Goal: Task Accomplishment & Management: Manage account settings

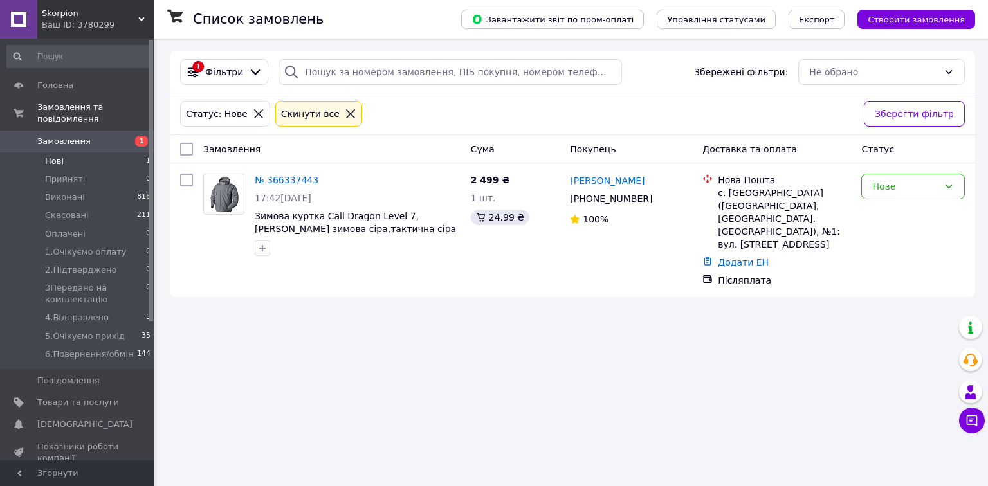
click at [59, 156] on span "Нові" at bounding box center [54, 162] width 19 height 12
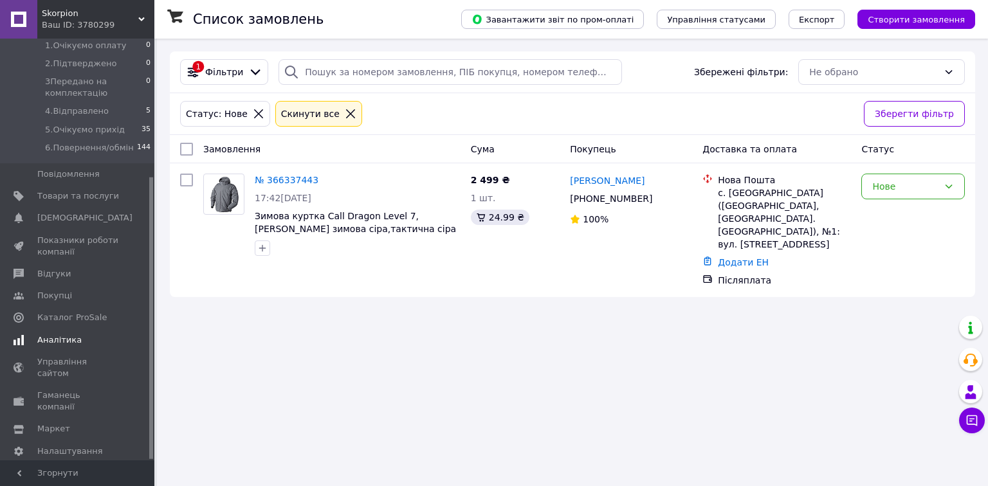
click at [81, 334] on span "Аналітика" at bounding box center [78, 340] width 82 height 12
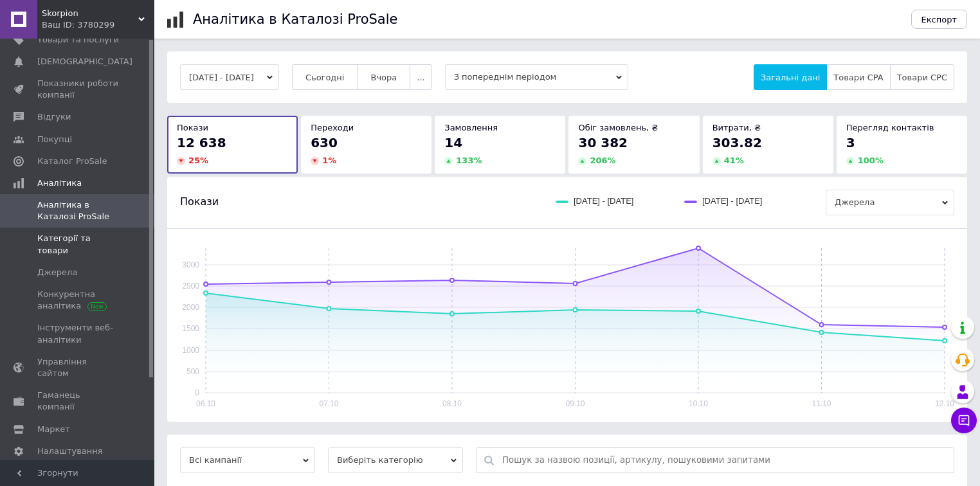
scroll to position [116, 0]
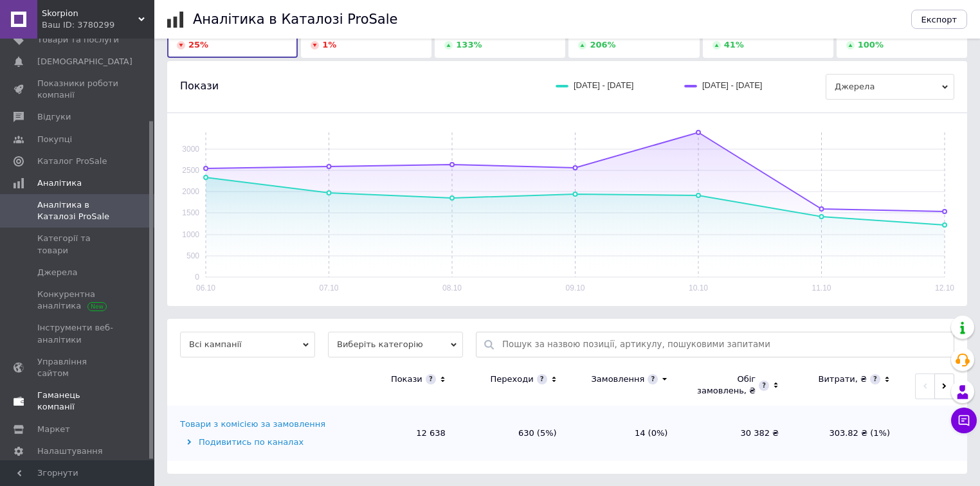
click at [85, 390] on span "Гаманець компанії" at bounding box center [78, 401] width 82 height 23
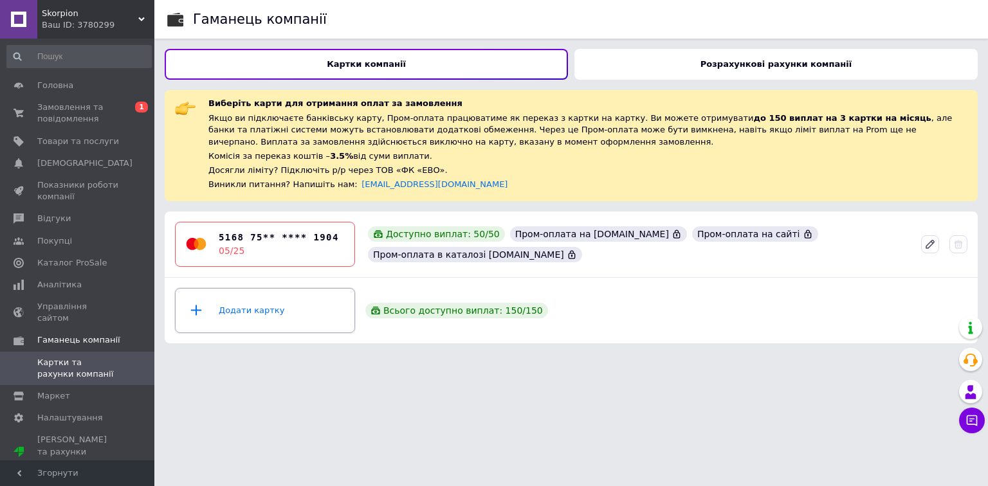
click at [252, 316] on div "Додати картку" at bounding box center [264, 310] width 163 height 39
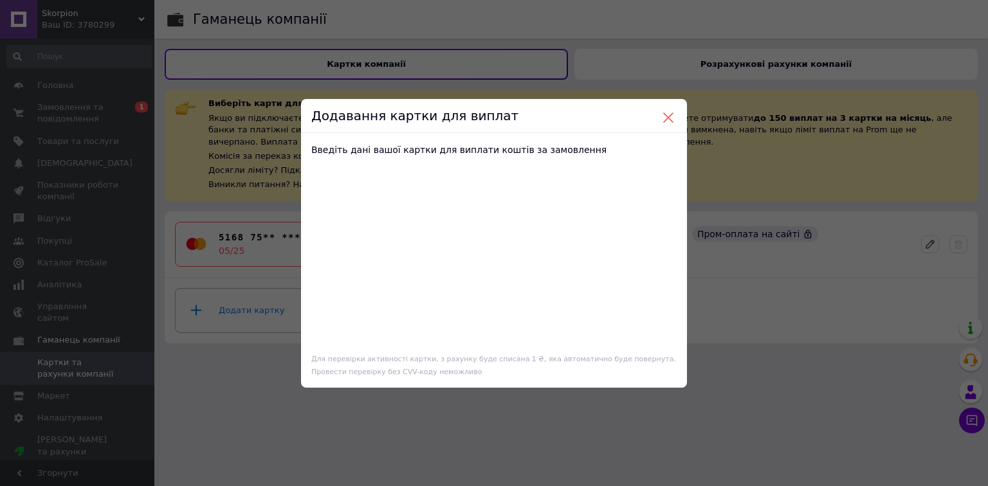
click at [664, 114] on button at bounding box center [669, 118] width 12 height 12
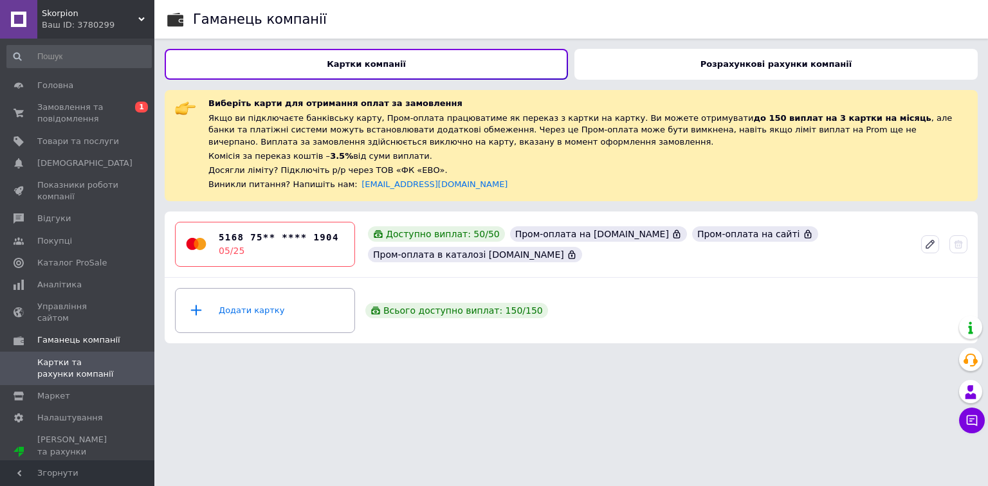
click at [787, 72] on div "Розрахункові рахунки компанії" at bounding box center [775, 64] width 403 height 31
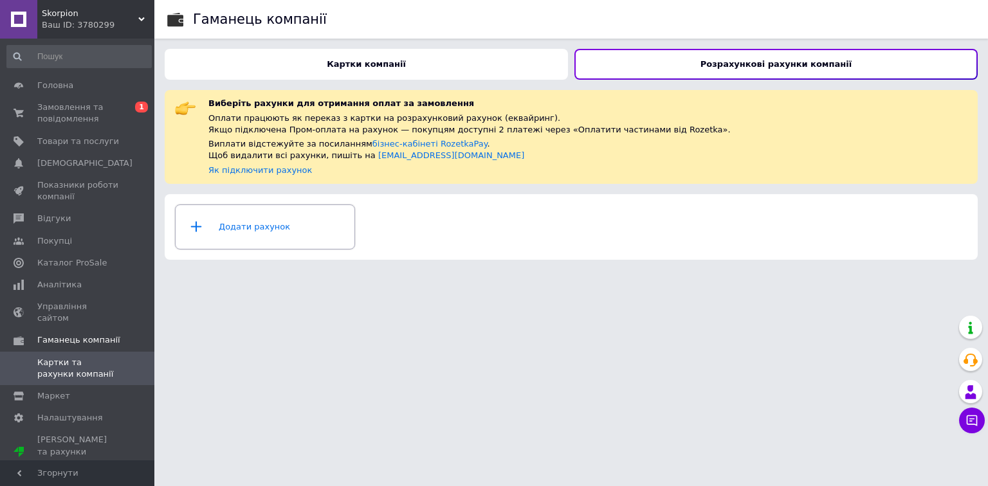
click at [232, 233] on div "Додати рахунок" at bounding box center [264, 227] width 163 height 39
click at [257, 226] on div "Додати рахунок" at bounding box center [264, 227] width 163 height 39
click at [196, 230] on icon at bounding box center [196, 226] width 11 height 11
click at [349, 70] on div "Картки компанії" at bounding box center [366, 64] width 403 height 31
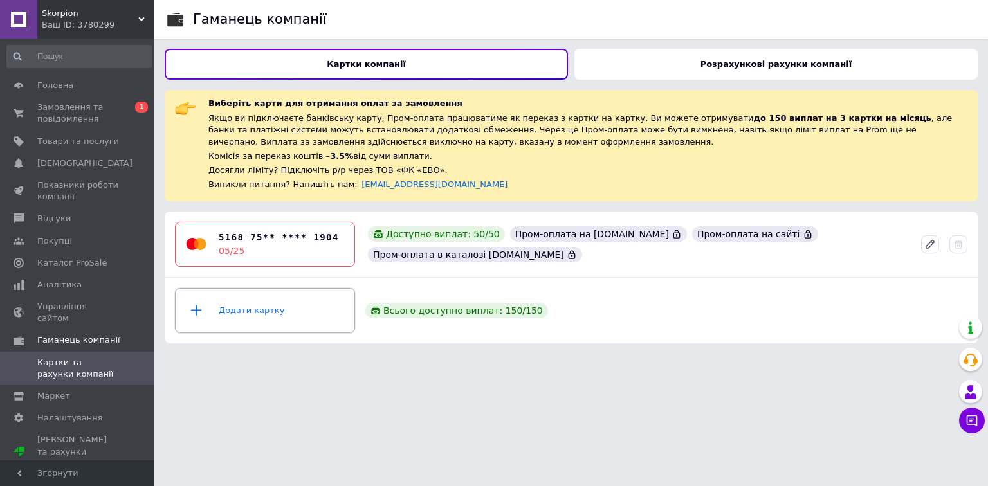
click at [242, 313] on div "Додати картку" at bounding box center [264, 310] width 163 height 39
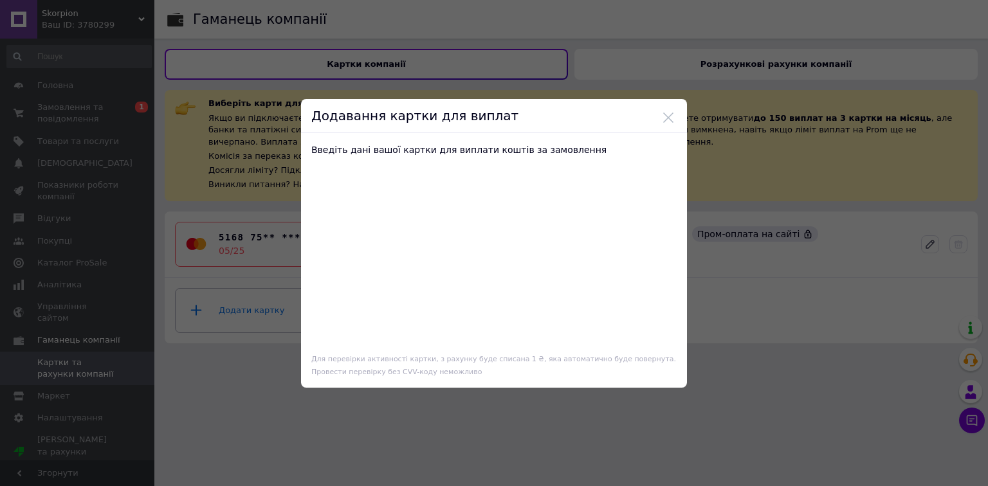
click at [656, 116] on div "Додавання картки для виплат" at bounding box center [494, 116] width 386 height 34
click at [664, 114] on button at bounding box center [669, 118] width 12 height 12
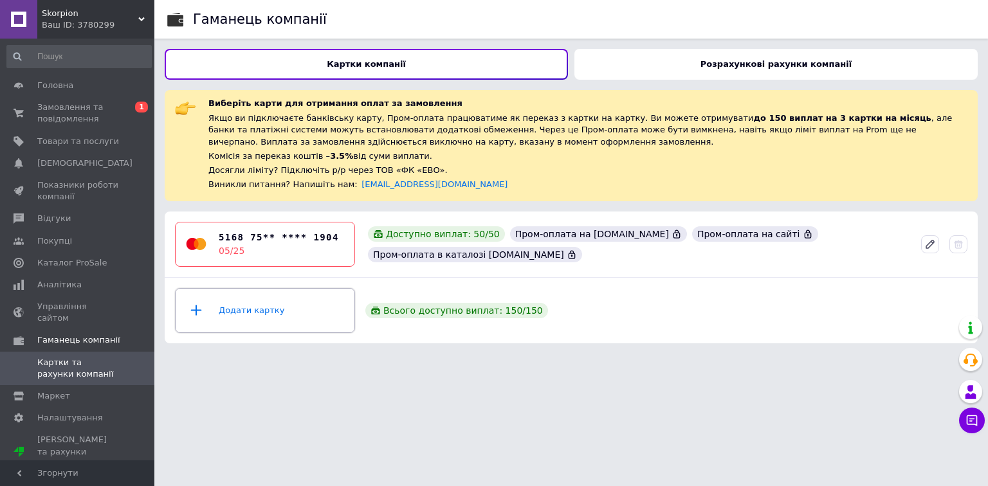
click at [242, 315] on div "Додати картку" at bounding box center [264, 310] width 163 height 39
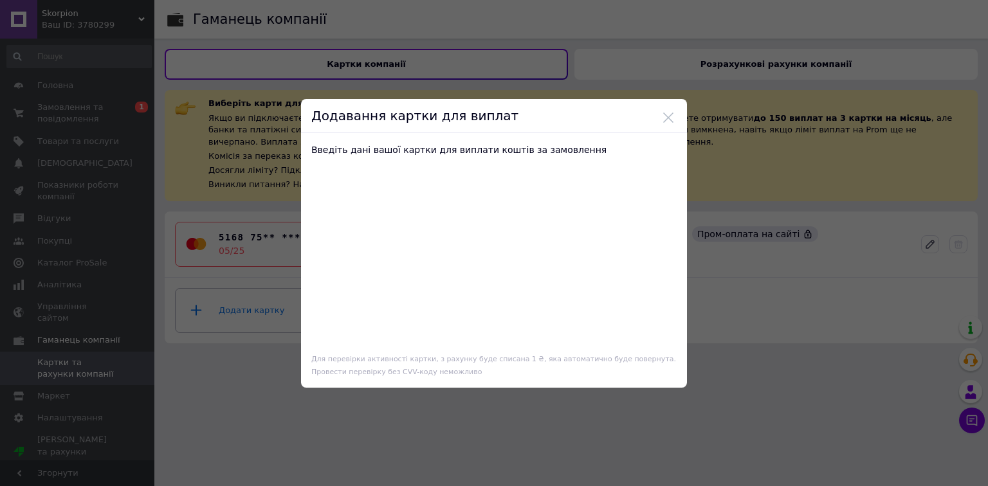
click at [688, 66] on div "Додавання картки для виплат Введіть дані вашої картки для виплати коштів за зам…" at bounding box center [494, 243] width 988 height 486
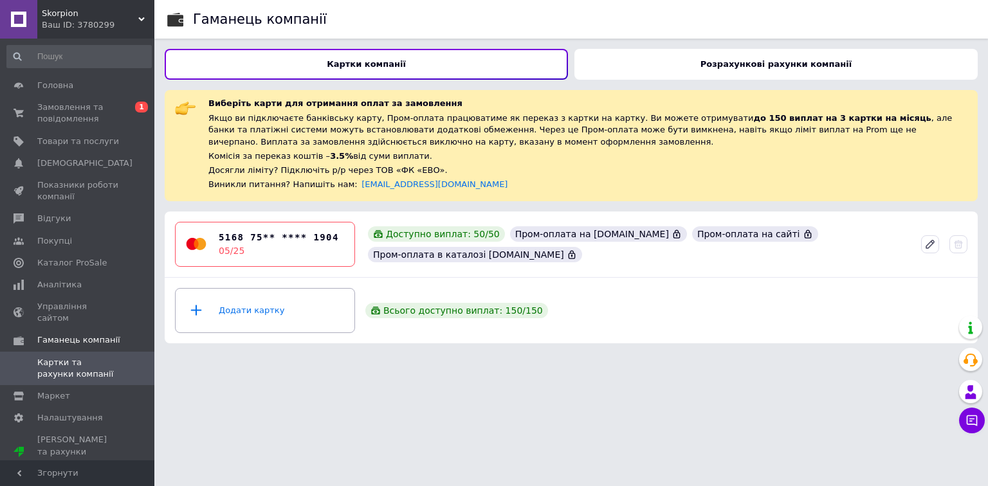
click at [710, 68] on div "Розрахункові рахунки компанії" at bounding box center [775, 64] width 403 height 31
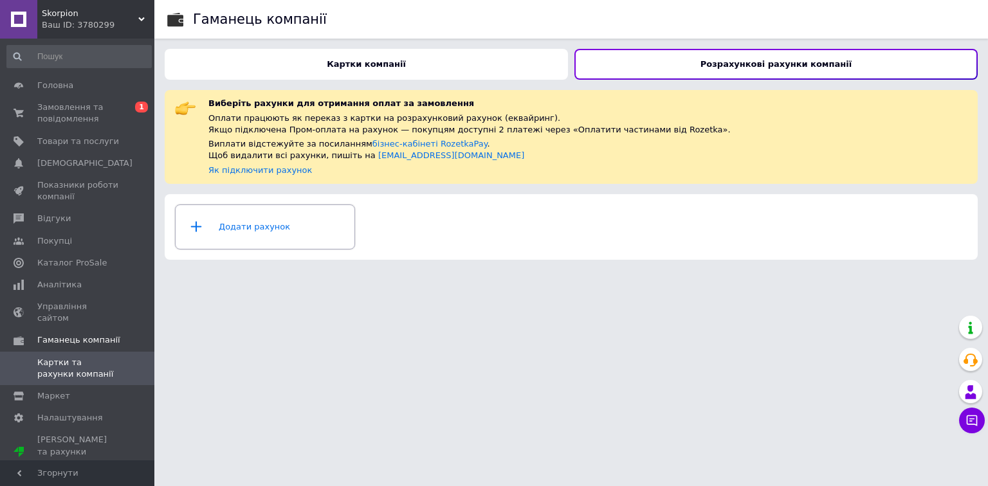
click at [239, 229] on div "Додати рахунок" at bounding box center [264, 227] width 163 height 39
click at [341, 66] on b "Картки компанії" at bounding box center [366, 64] width 79 height 10
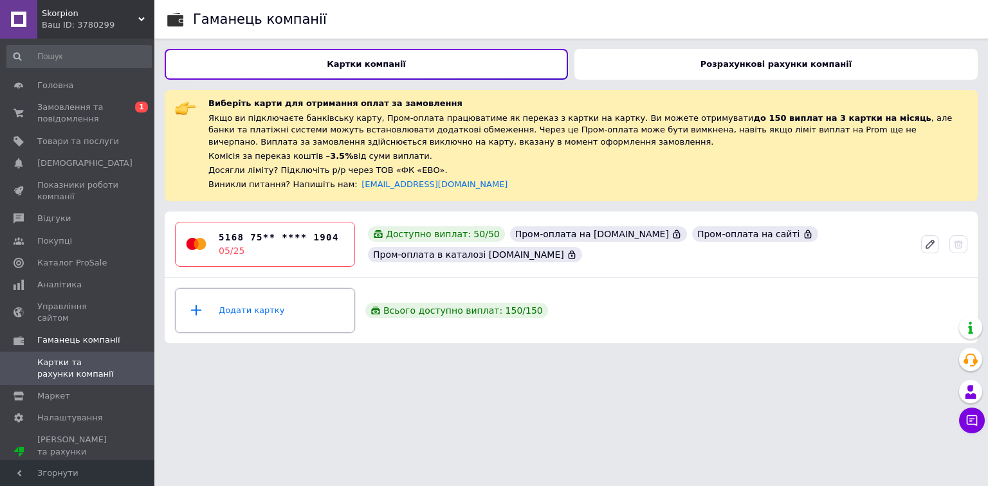
click at [237, 318] on div "Додати картку" at bounding box center [264, 310] width 163 height 39
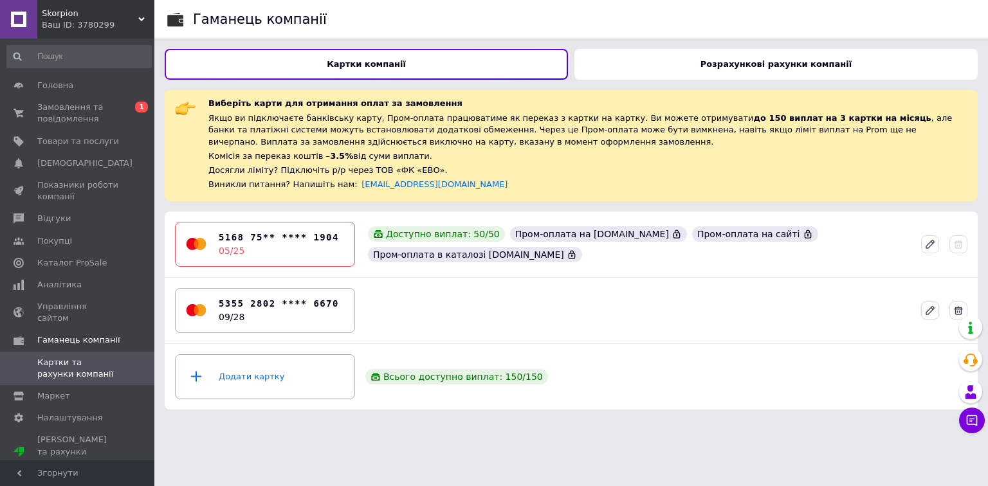
click at [924, 307] on icon at bounding box center [930, 311] width 12 height 12
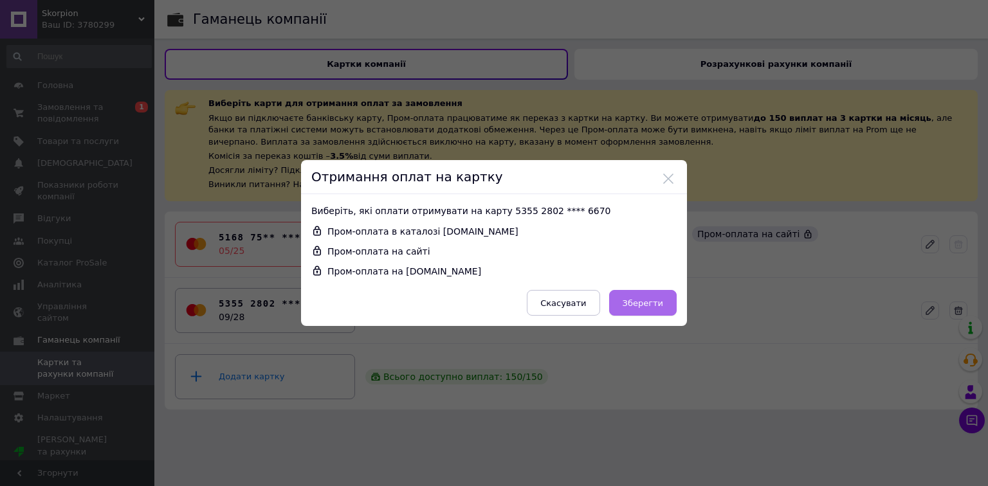
click at [643, 300] on span "Зберегти" at bounding box center [643, 303] width 41 height 10
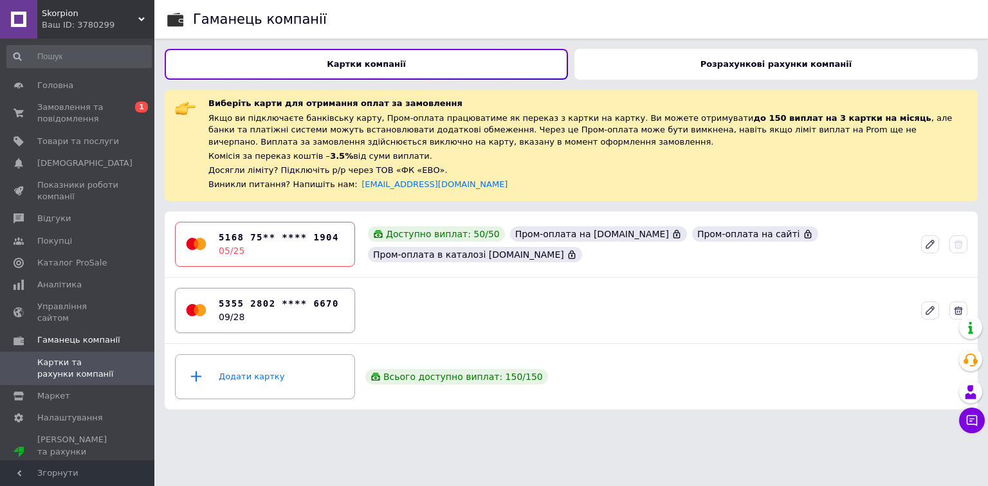
click at [263, 317] on div "5355 2802 **** 6670 09/28" at bounding box center [279, 310] width 120 height 27
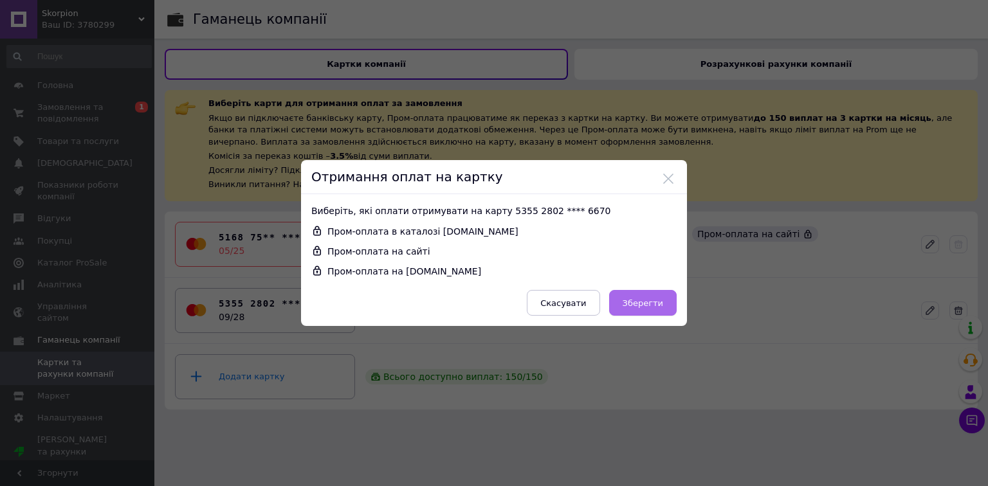
click at [655, 303] on span "Зберегти" at bounding box center [643, 303] width 41 height 10
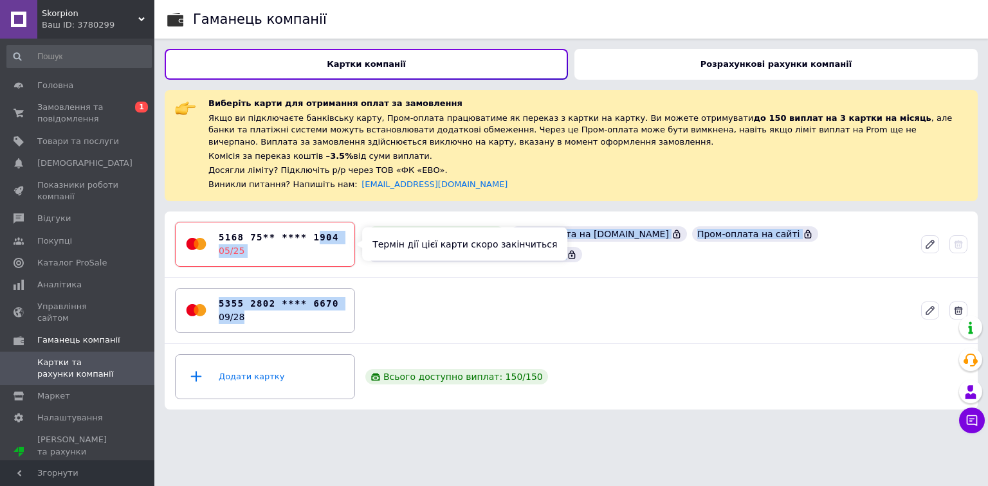
drag, startPoint x: 298, startPoint y: 319, endPoint x: 320, endPoint y: 253, distance: 69.8
click at [310, 243] on div "5168 75** **** 1904 05/25 Доступно виплат: 50 / 50 Пром-оплата на Bigl.ua Пром-…" at bounding box center [571, 311] width 813 height 198
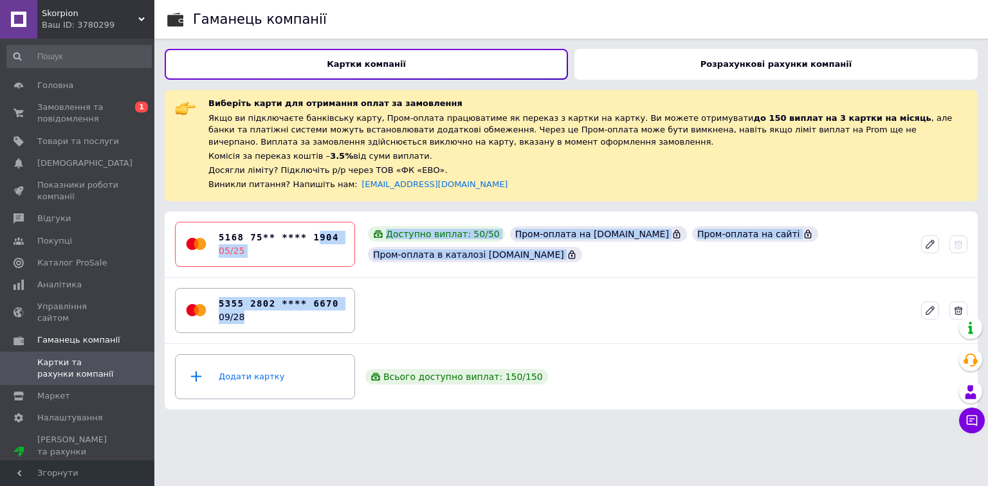
click at [368, 316] on div "5355 2802 **** 6670 09/28" at bounding box center [571, 310] width 803 height 55
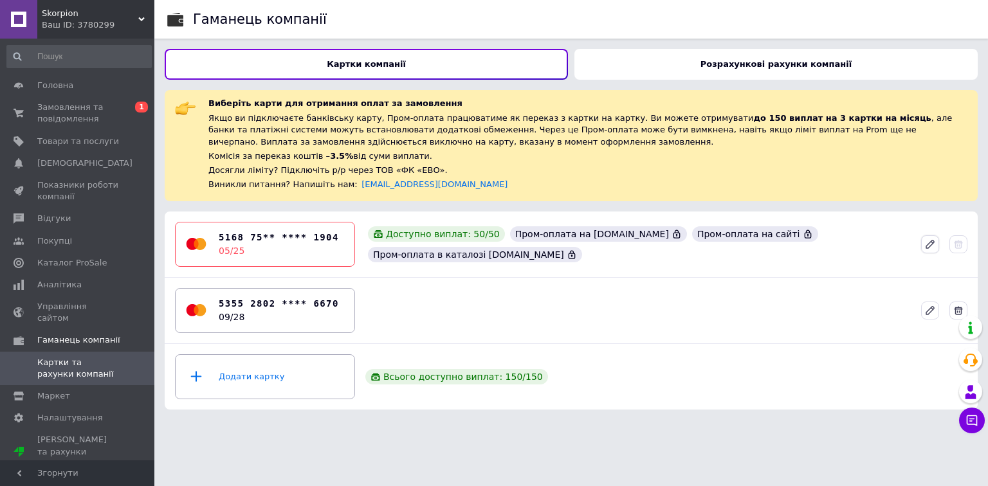
click at [930, 242] on icon at bounding box center [930, 244] width 8 height 8
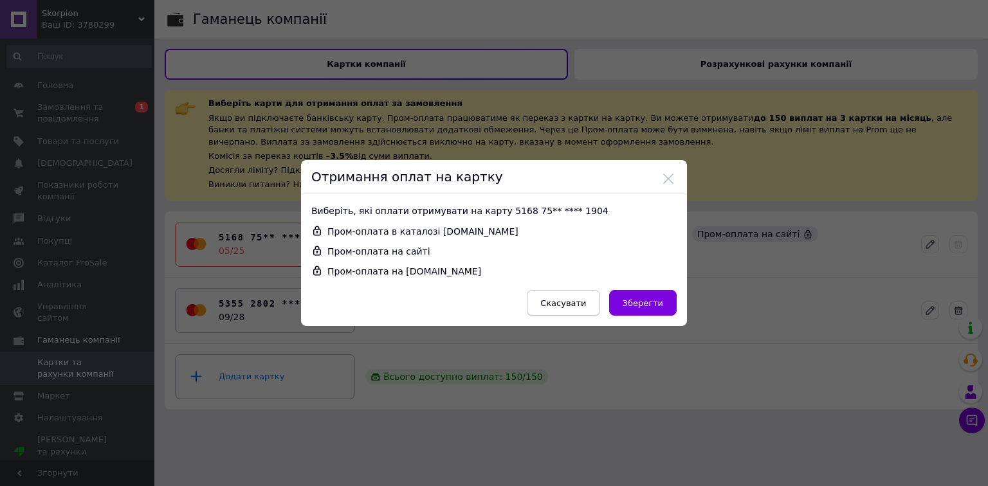
click at [580, 298] on span "Скасувати" at bounding box center [563, 303] width 46 height 10
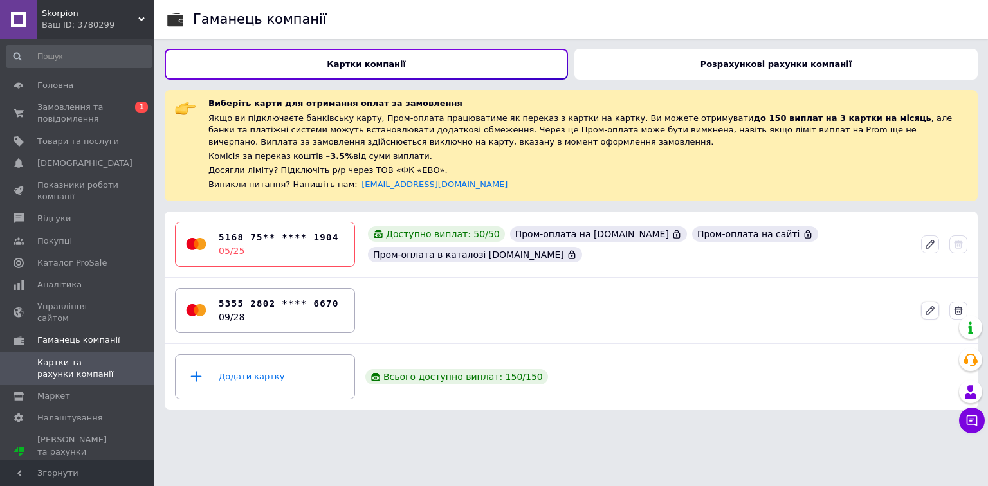
click at [932, 303] on button at bounding box center [930, 311] width 18 height 18
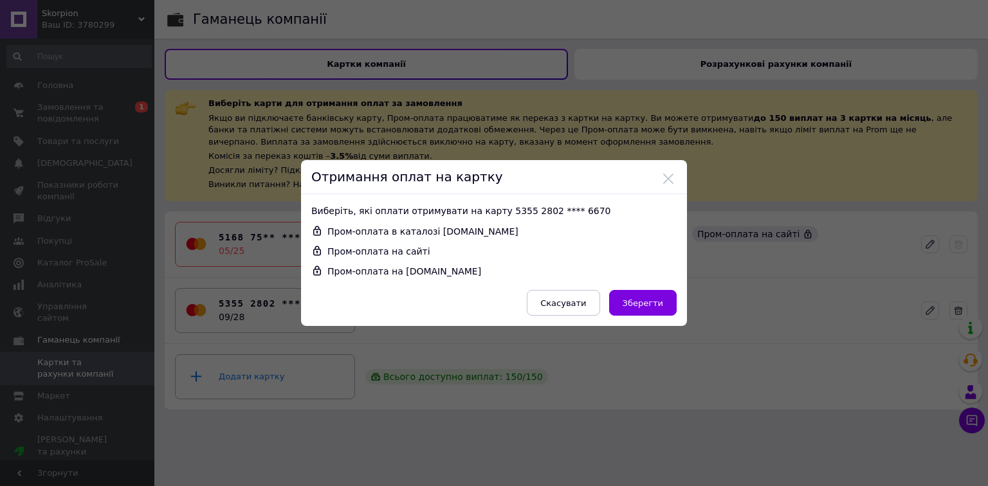
click at [347, 244] on form "Виберіть, які оплати отримувати на карту 5355 2802 **** 6670   Пром-оплата в ка…" at bounding box center [493, 260] width 365 height 111
click at [480, 257] on link "Увімкнути" at bounding box center [504, 258] width 48 height 10
click at [663, 179] on button at bounding box center [669, 179] width 12 height 12
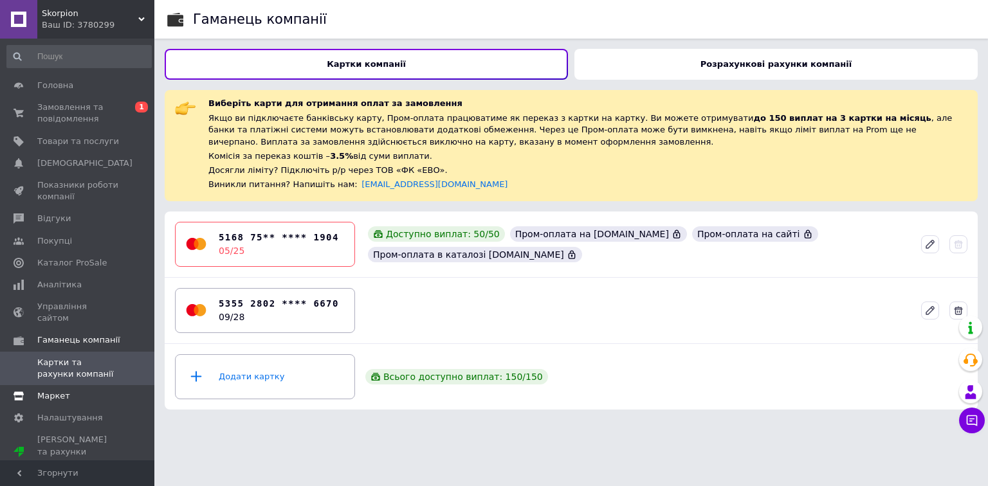
click at [48, 390] on span "Маркет" at bounding box center [53, 396] width 33 height 12
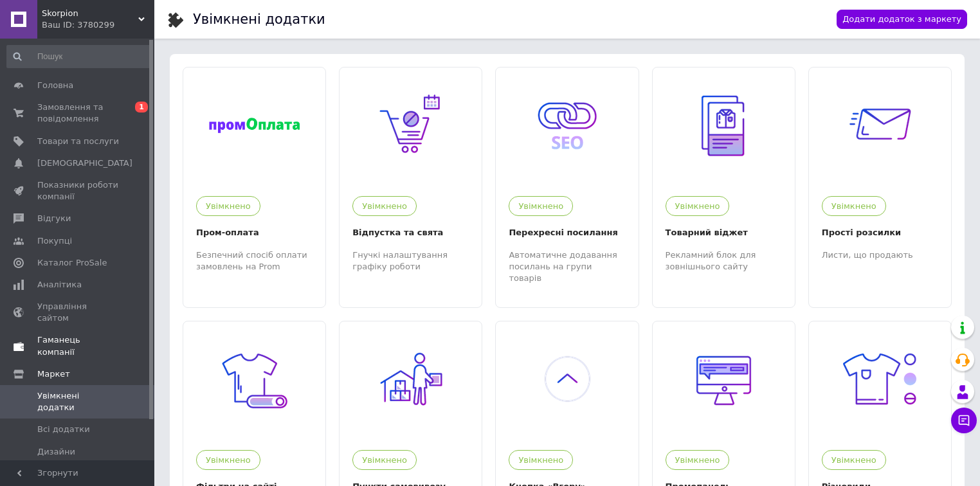
click at [64, 334] on span "Гаманець компанії" at bounding box center [78, 345] width 82 height 23
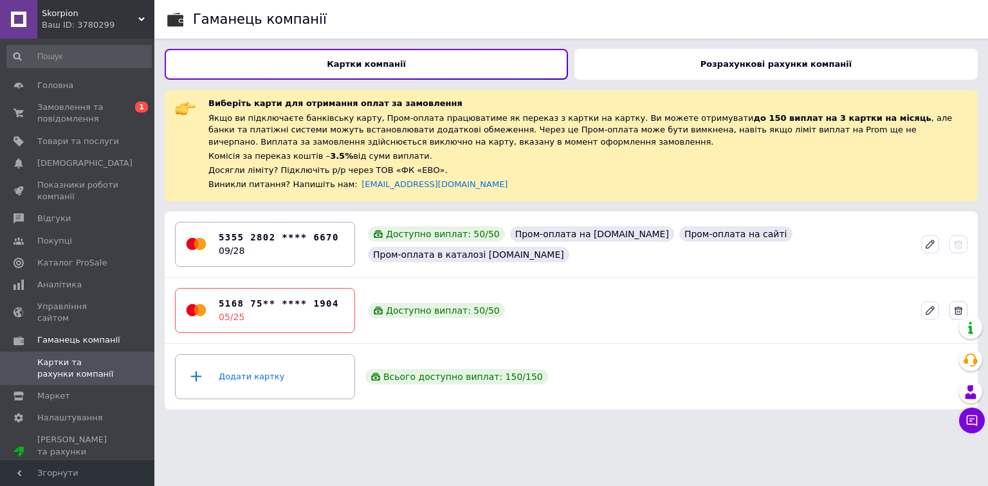
click at [962, 304] on button at bounding box center [958, 311] width 18 height 18
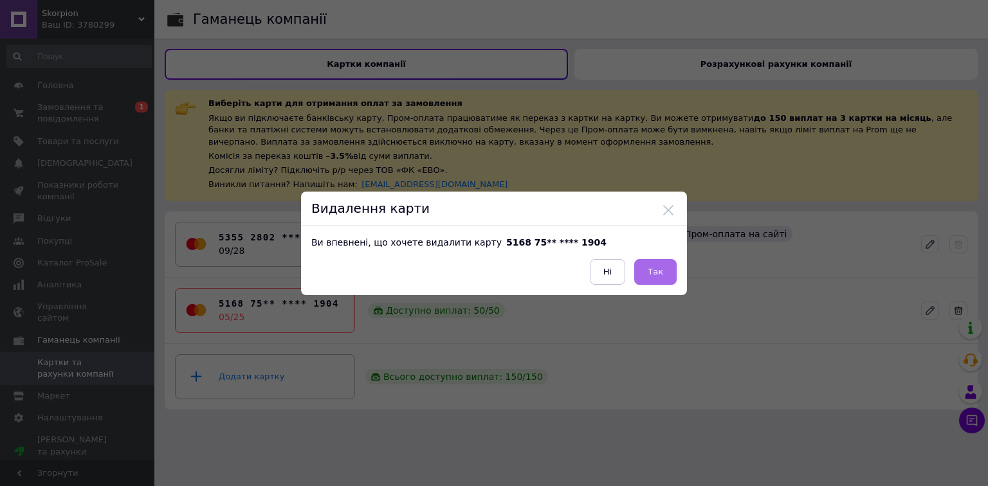
click at [644, 260] on button "Так" at bounding box center [655, 272] width 42 height 26
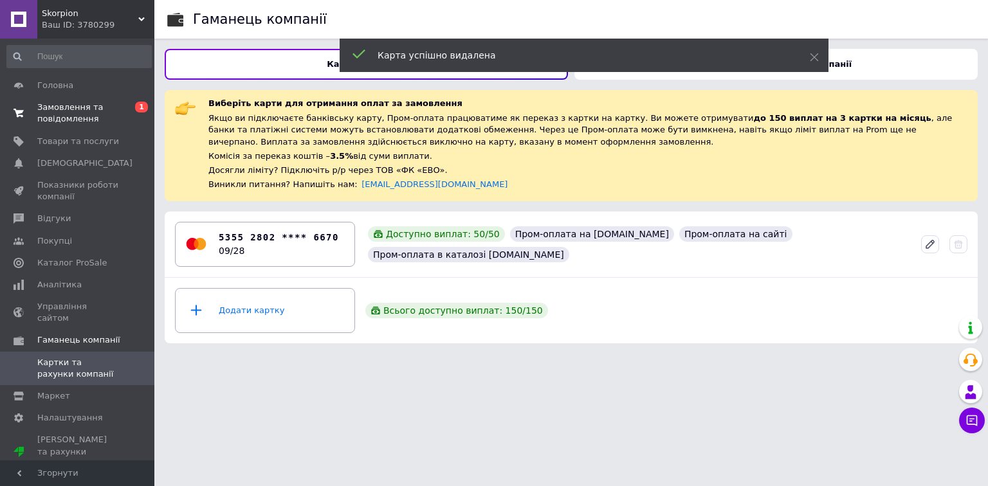
click at [69, 111] on span "Замовлення та повідомлення" at bounding box center [78, 113] width 82 height 23
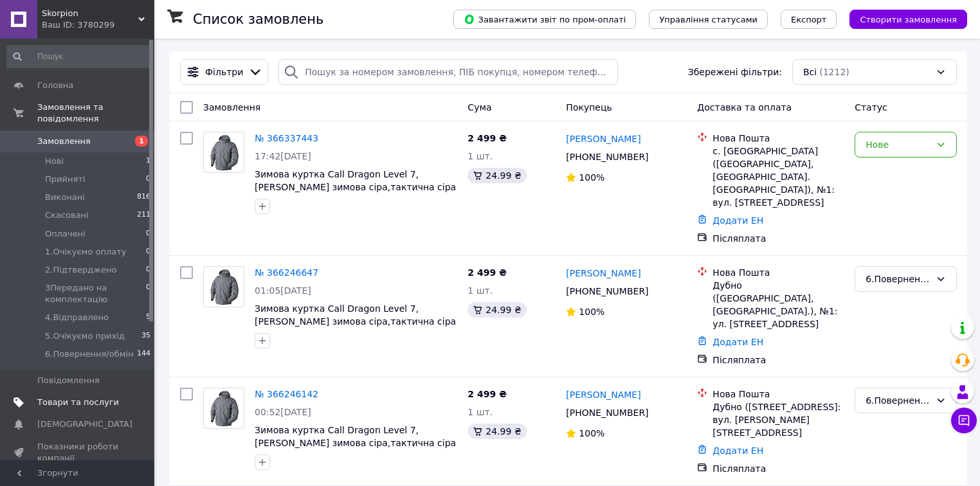
click at [68, 397] on span "Товари та послуги" at bounding box center [78, 403] width 82 height 12
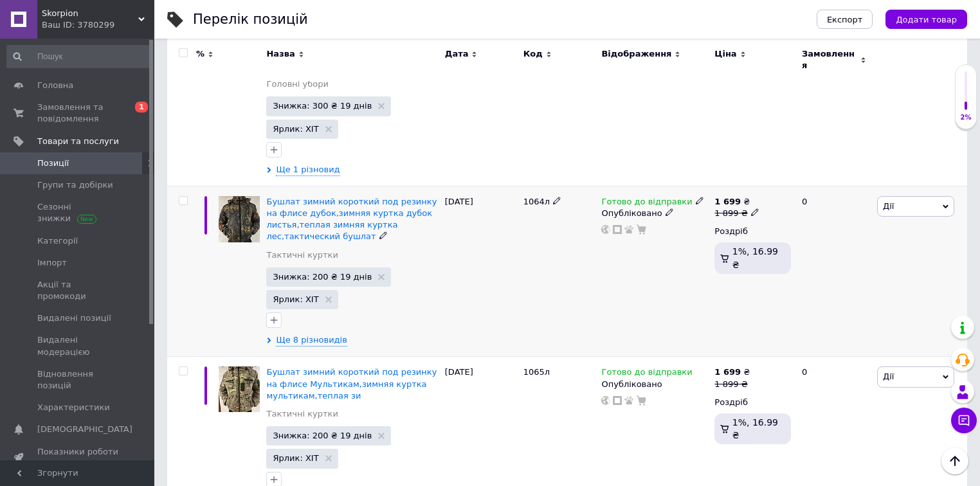
scroll to position [2110, 0]
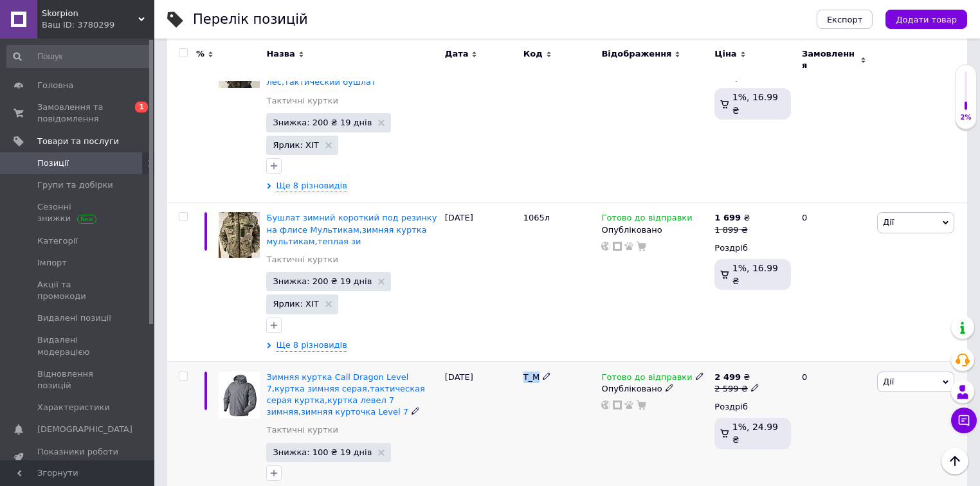
drag, startPoint x: 523, startPoint y: 252, endPoint x: 537, endPoint y: 253, distance: 14.2
click at [537, 362] on div "Т_М" at bounding box center [559, 436] width 78 height 148
copy span "Т_М"
click at [935, 5] on div "Експорт Додати товар" at bounding box center [879, 19] width 176 height 39
click at [934, 15] on span "Додати товар" at bounding box center [926, 20] width 61 height 10
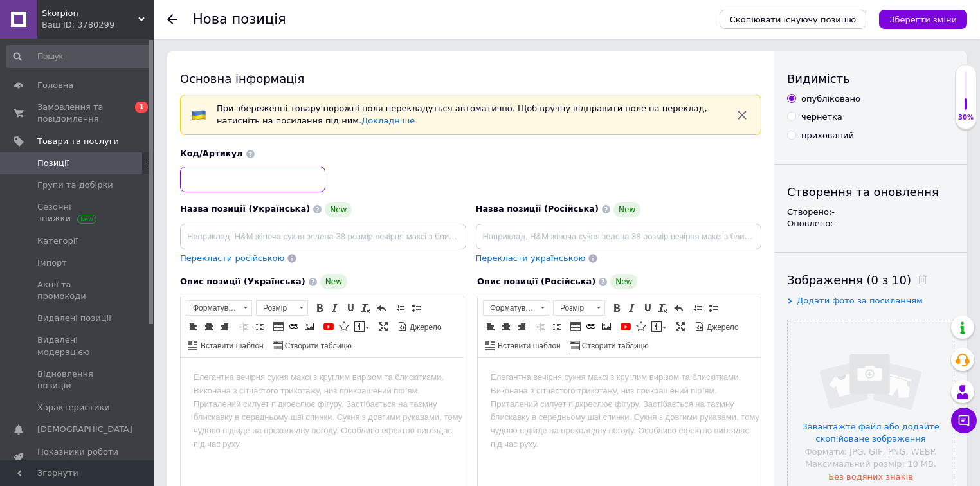
click at [217, 179] on input at bounding box center [252, 180] width 145 height 26
paste input "Т_М"
type input "Т_М"
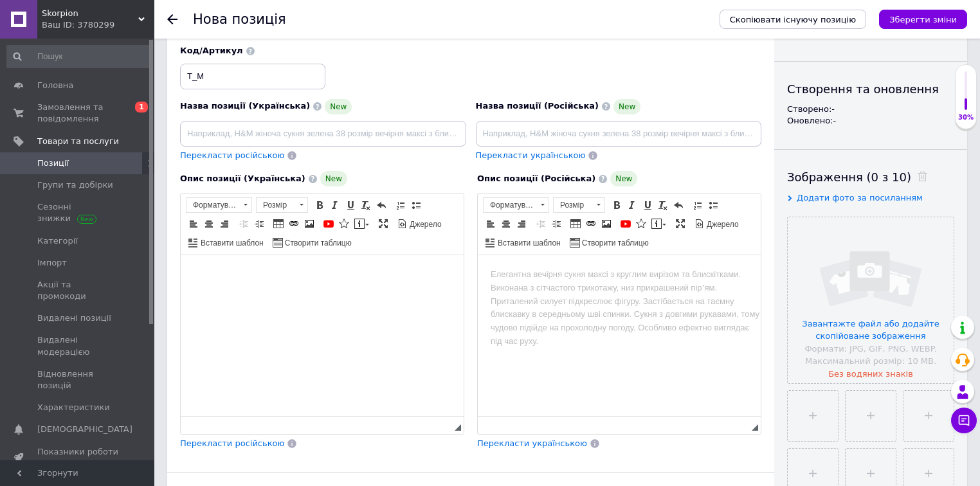
click at [381, 294] on html at bounding box center [322, 274] width 283 height 39
click at [333, 291] on html at bounding box center [322, 274] width 283 height 39
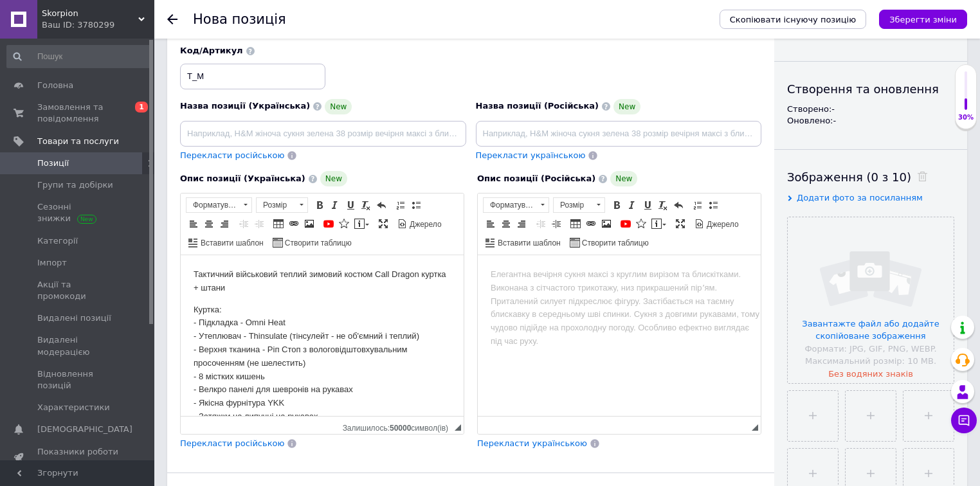
scroll to position [134, 0]
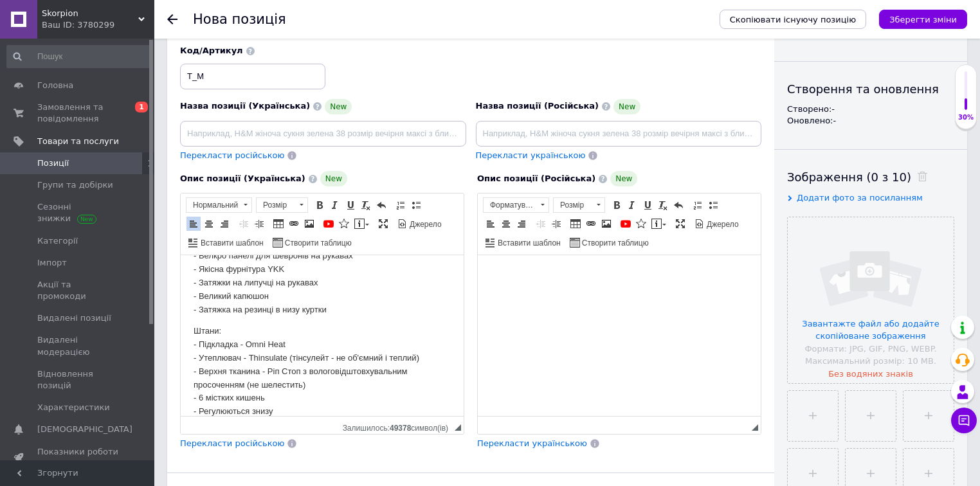
click at [576, 295] on html at bounding box center [619, 274] width 283 height 39
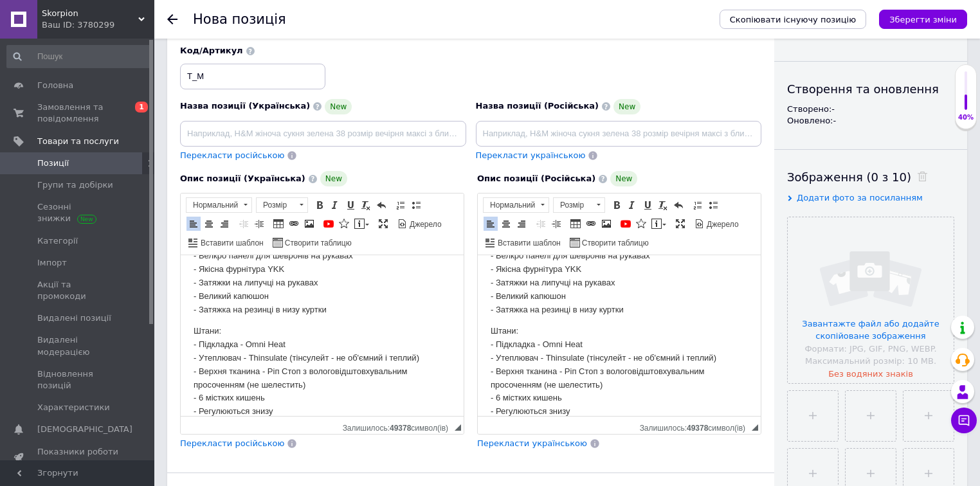
click at [523, 318] on body "Тактичний військовий теплий зимовий коcтюм Call Dragon куртка + штани Куртка: -…" at bounding box center [619, 276] width 257 height 284
drag, startPoint x: 527, startPoint y: 322, endPoint x: 478, endPoint y: 328, distance: 49.2
click at [478, 328] on html "Тактичний військовий теплий зимовий коcтюм Call Dragon куртка + штани Куртка: -…" at bounding box center [619, 277] width 283 height 310
drag, startPoint x: 111, startPoint y: 39, endPoint x: 617, endPoint y: 206, distance: 533.1
click at [617, 206] on span at bounding box center [617, 205] width 10 height 10
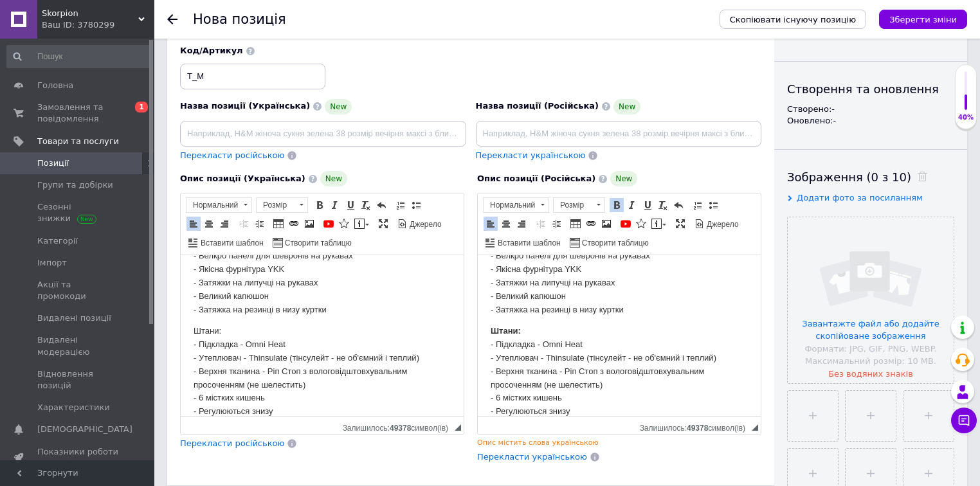
click at [587, 306] on p "Куртка: - Підкладка - Omni Heat - Утеплювач - Thinsulate (тінсулейт - не об'ємн…" at bounding box center [619, 243] width 257 height 147
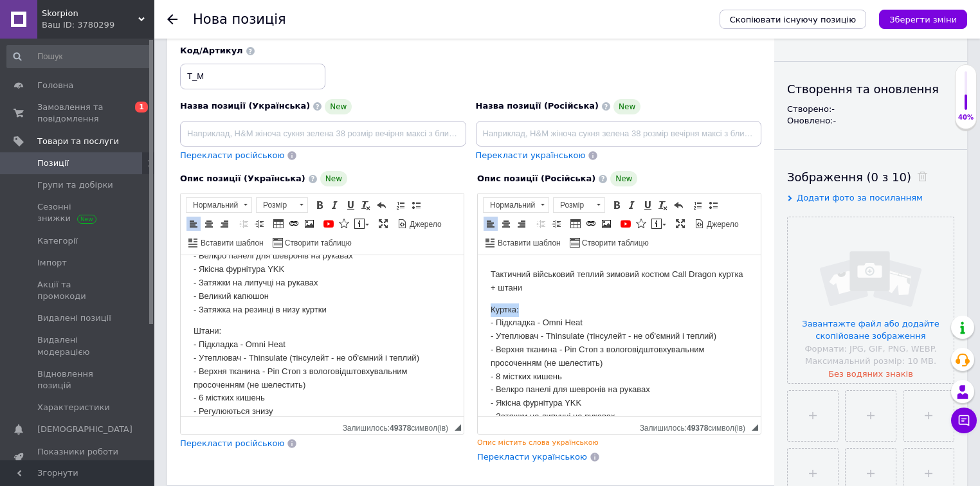
drag, startPoint x: 526, startPoint y: 305, endPoint x: 475, endPoint y: 303, distance: 51.5
click at [478, 303] on html "Тактичний військовий теплий зимовий коcтюм Call Dragon куртка + штани Куртка: -…" at bounding box center [619, 410] width 283 height 310
click at [616, 208] on span at bounding box center [617, 205] width 10 height 10
drag, startPoint x: 596, startPoint y: 293, endPoint x: 577, endPoint y: 302, distance: 20.7
click at [595, 293] on p "Тактичний військовий теплий зимовий коcтюм Call Dragon куртка + штани" at bounding box center [619, 281] width 257 height 27
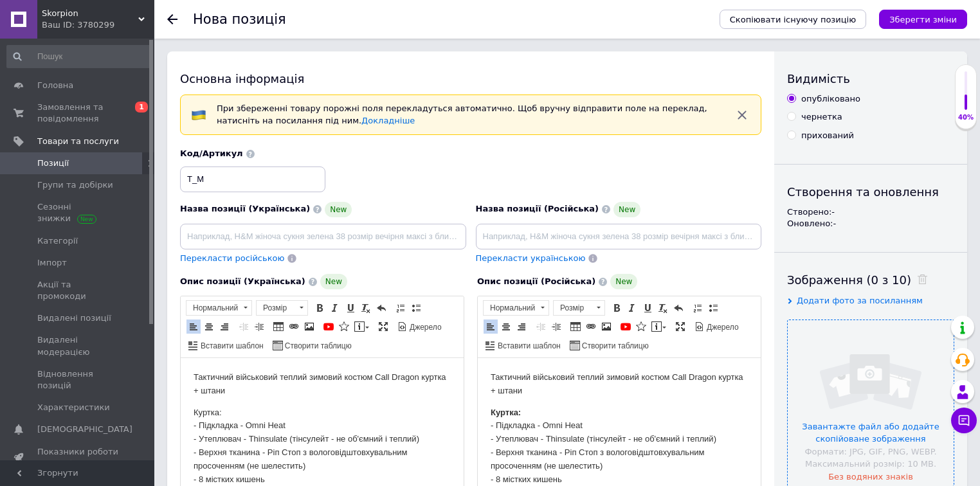
click at [816, 352] on input "file" at bounding box center [871, 403] width 166 height 166
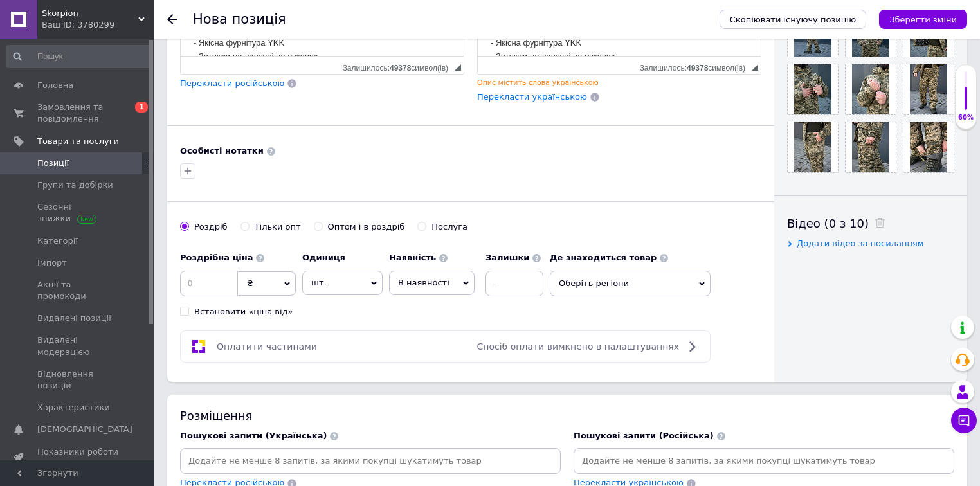
scroll to position [515, 0]
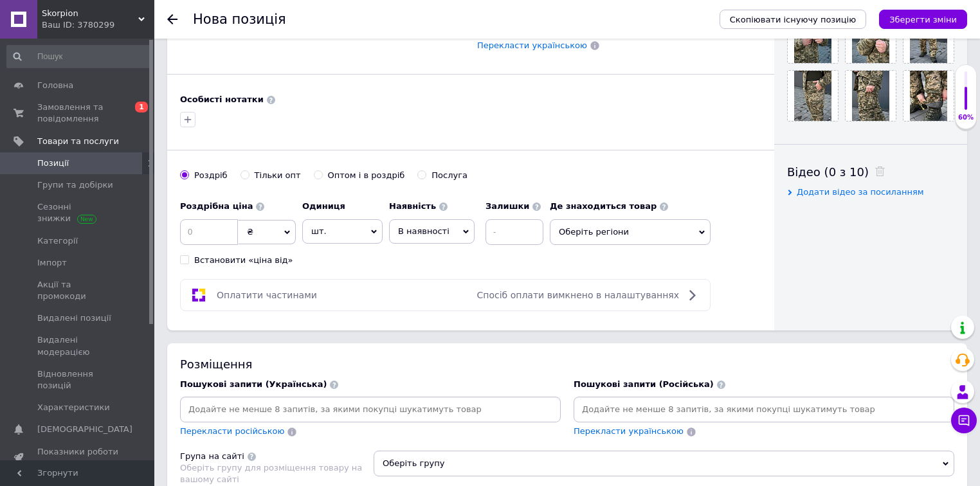
click at [594, 228] on span "Оберіть регіони" at bounding box center [630, 232] width 161 height 26
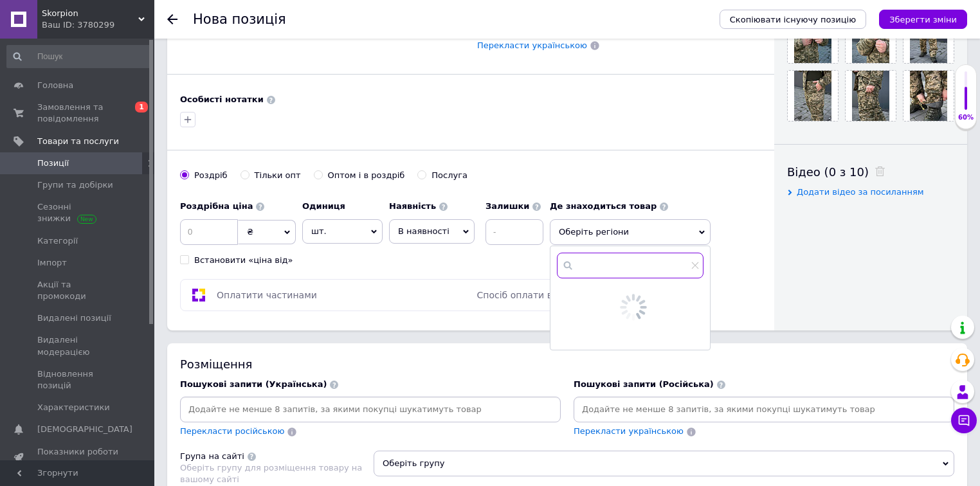
click at [592, 257] on input "text" at bounding box center [630, 266] width 147 height 26
type input "хмел"
click at [567, 293] on input "checkbox" at bounding box center [567, 296] width 8 height 8
checkbox input "true"
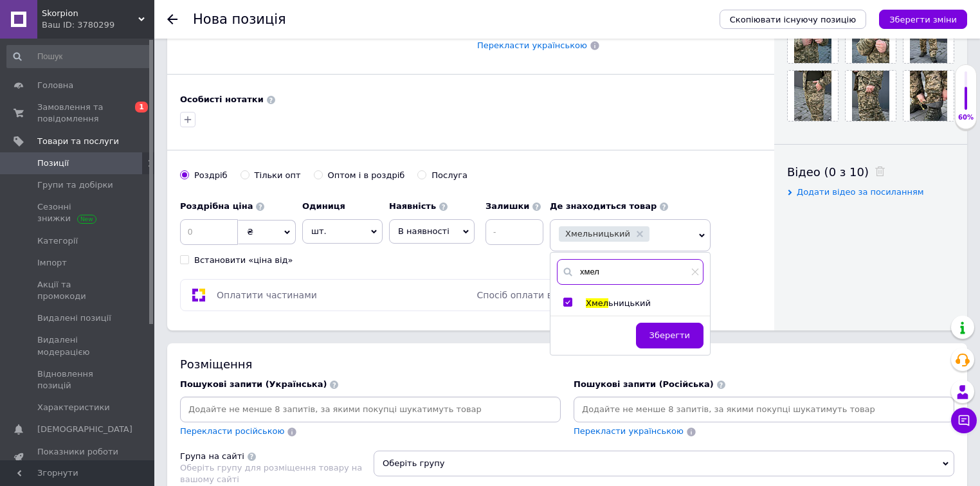
drag, startPoint x: 598, startPoint y: 265, endPoint x: 575, endPoint y: 253, distance: 26.2
click at [569, 262] on div "хмел" at bounding box center [630, 272] width 147 height 26
type input "дніпро"
click at [571, 300] on span at bounding box center [567, 302] width 9 height 9
click at [571, 300] on input "checkbox" at bounding box center [567, 302] width 8 height 8
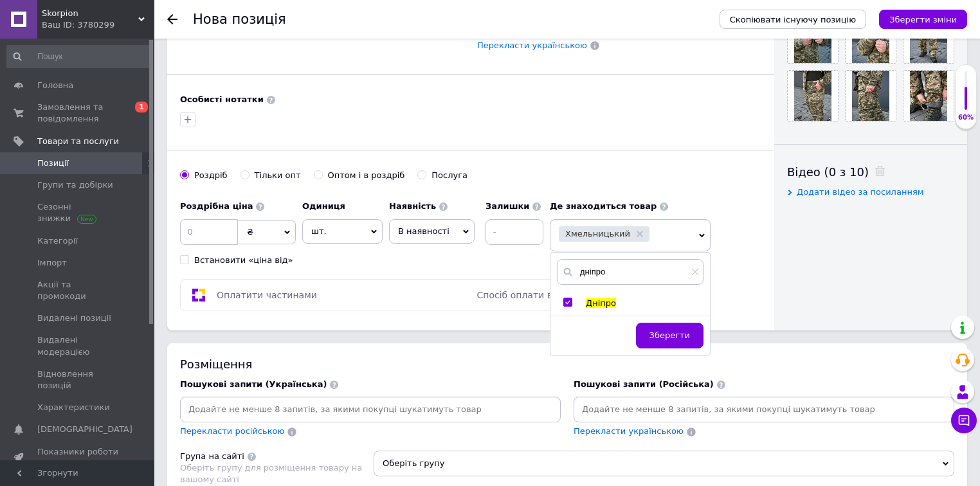
checkbox input "true"
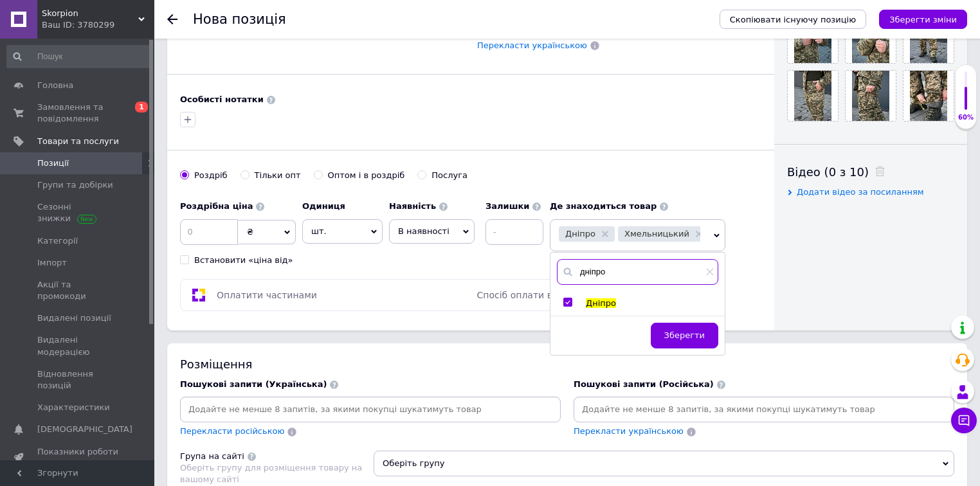
drag, startPoint x: 651, startPoint y: 265, endPoint x: 576, endPoint y: 268, distance: 74.7
click at [576, 268] on input "дніпро" at bounding box center [637, 272] width 161 height 26
type input "одеса"
click at [570, 303] on input "checkbox" at bounding box center [567, 302] width 8 height 8
checkbox input "true"
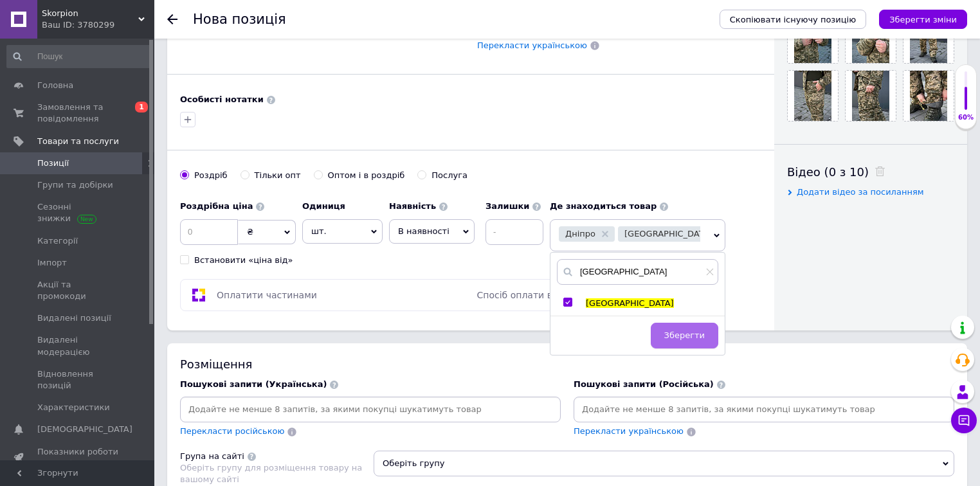
click at [695, 333] on span "Зберегти" at bounding box center [684, 336] width 41 height 10
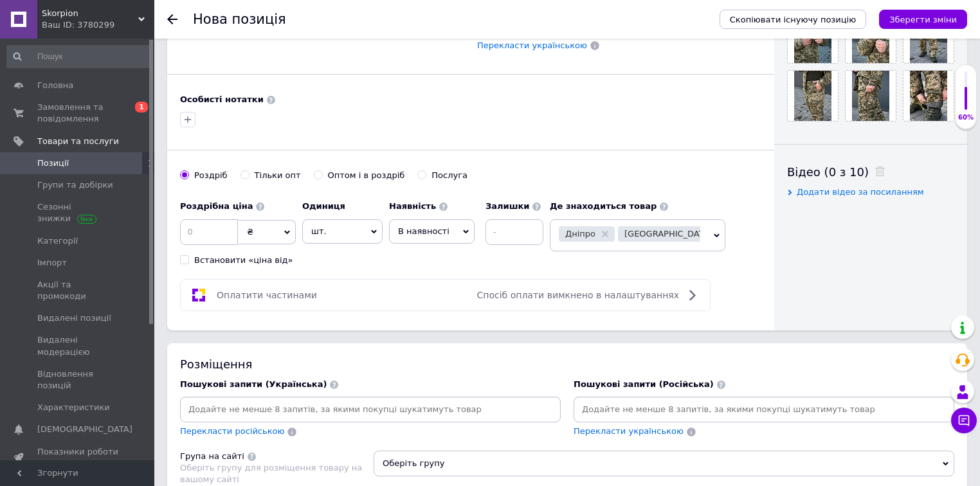
click at [417, 229] on span "В наявності" at bounding box center [423, 231] width 51 height 10
click at [422, 302] on li "Готово до відправки" at bounding box center [432, 312] width 84 height 30
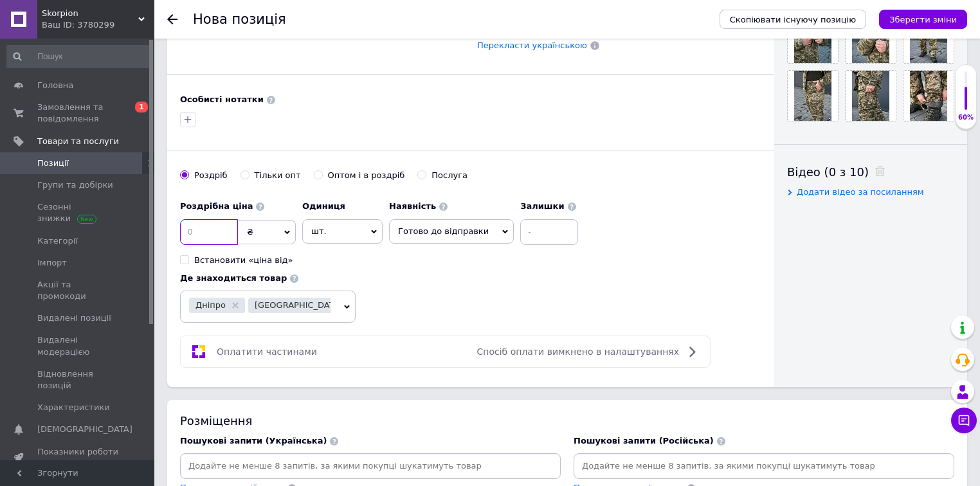
click at [225, 224] on input at bounding box center [209, 232] width 58 height 26
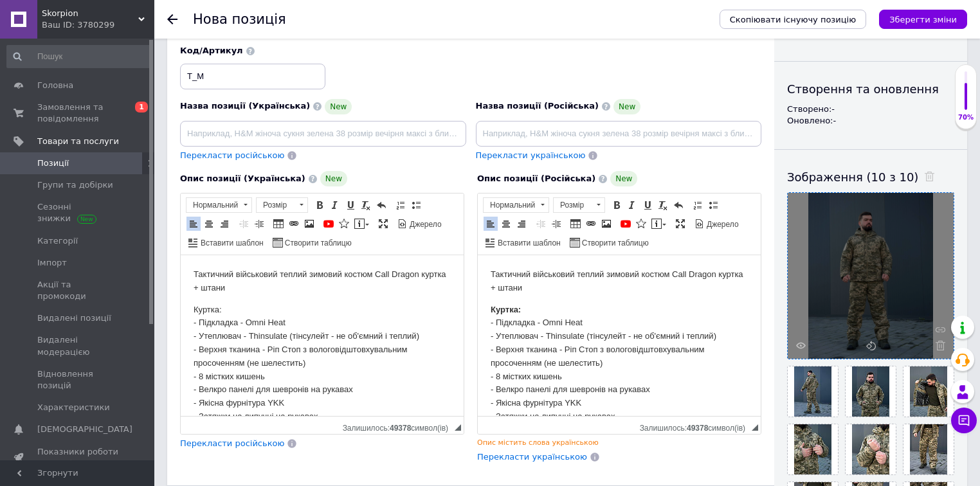
type input "3499"
click at [313, 136] on input at bounding box center [323, 134] width 286 height 26
paste input "Костюм піксель зимовий,зимовий костюм піксель,тактичний чоловічий костюм піксел…"
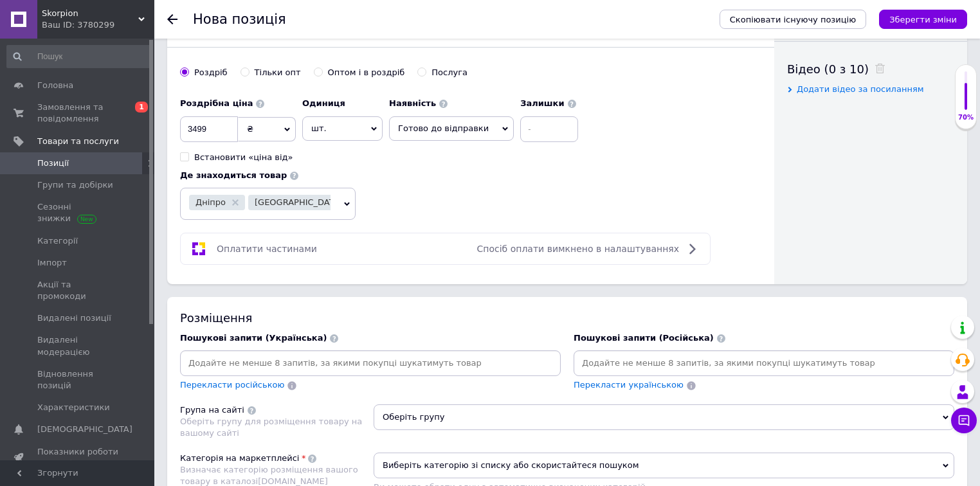
scroll to position [720, 0]
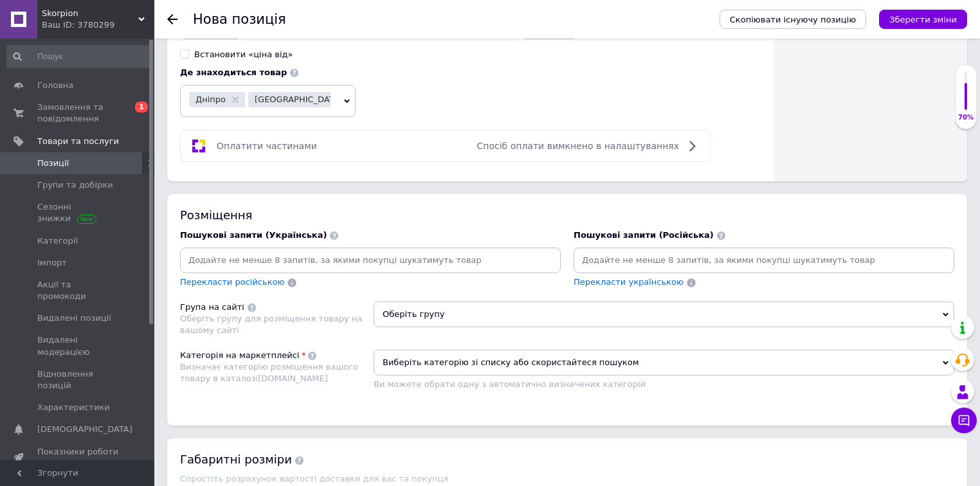
type input "Костюм піксель зимовий,зимовий костюм піксель,тактичний чоловічий костюм піксел…"
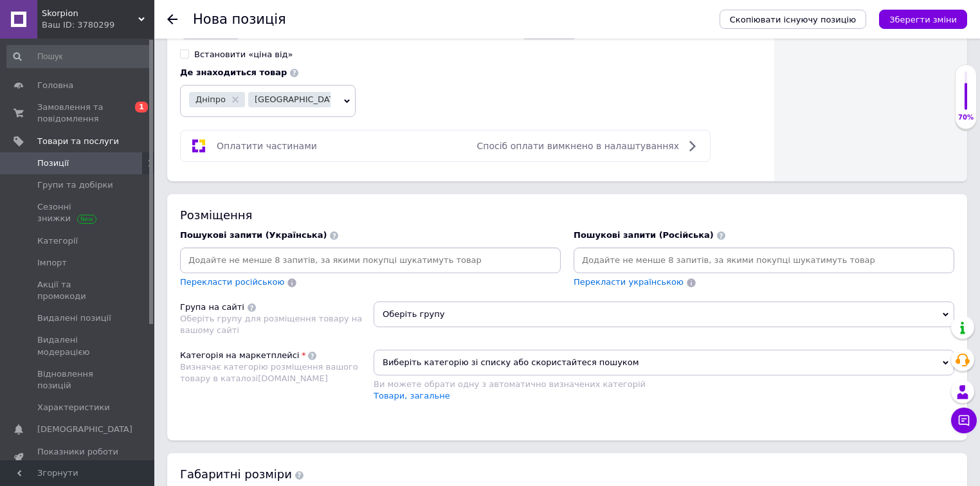
click at [311, 251] on input at bounding box center [371, 260] width 376 height 19
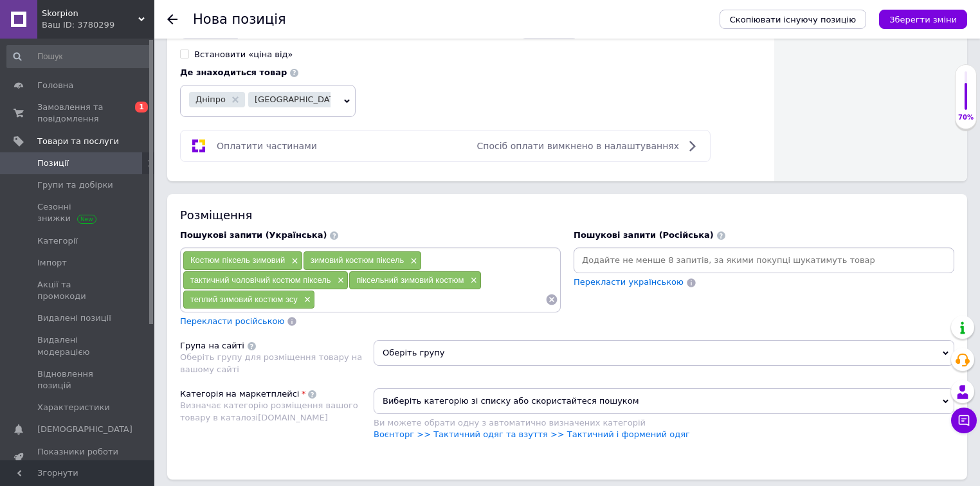
click at [632, 251] on input at bounding box center [764, 260] width 376 height 19
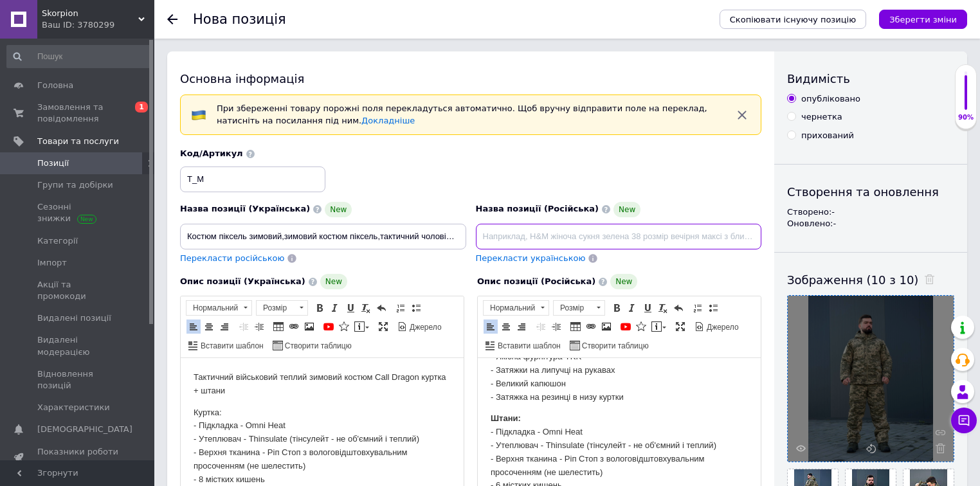
click at [527, 234] on input at bounding box center [619, 237] width 286 height 26
paste input "Костюм пиксель зимний,зимний костюм пиксель,тактический мужской костюм пиксель,…"
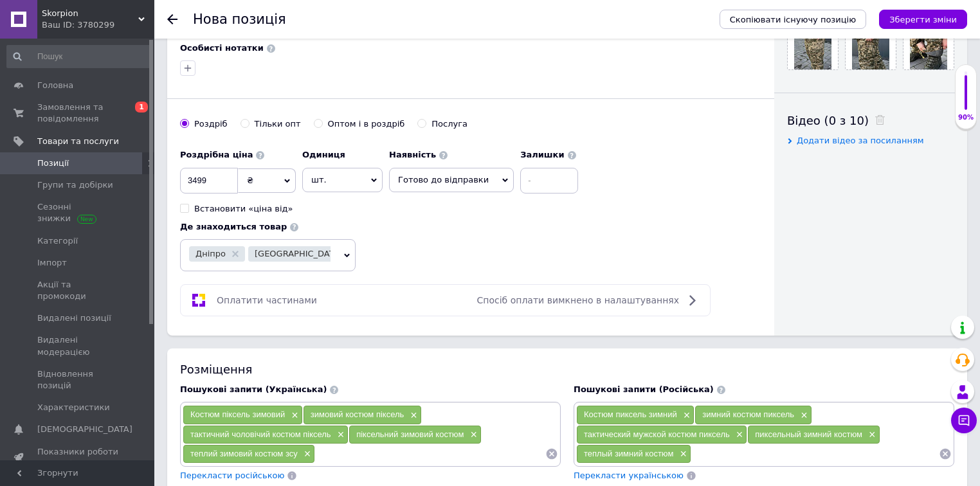
scroll to position [772, 0]
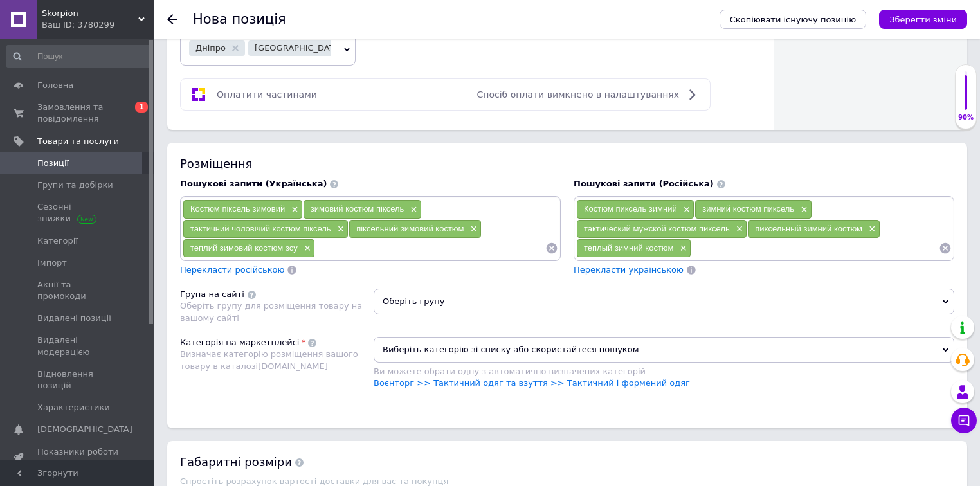
type input "Костюм пиксель зимний,зимний костюм пиксель,тактический мужской костюм пиксель,…"
click at [436, 289] on span "Оберіть групу" at bounding box center [664, 302] width 581 height 26
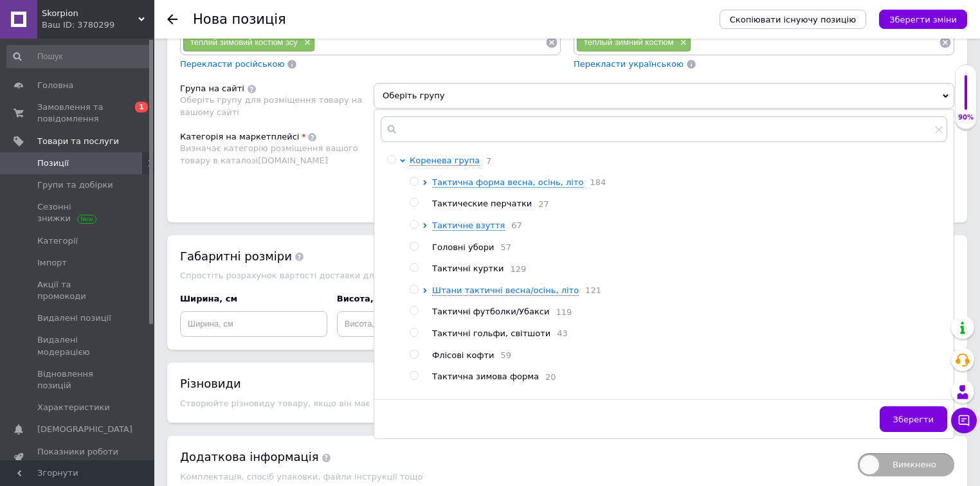
scroll to position [51, 0]
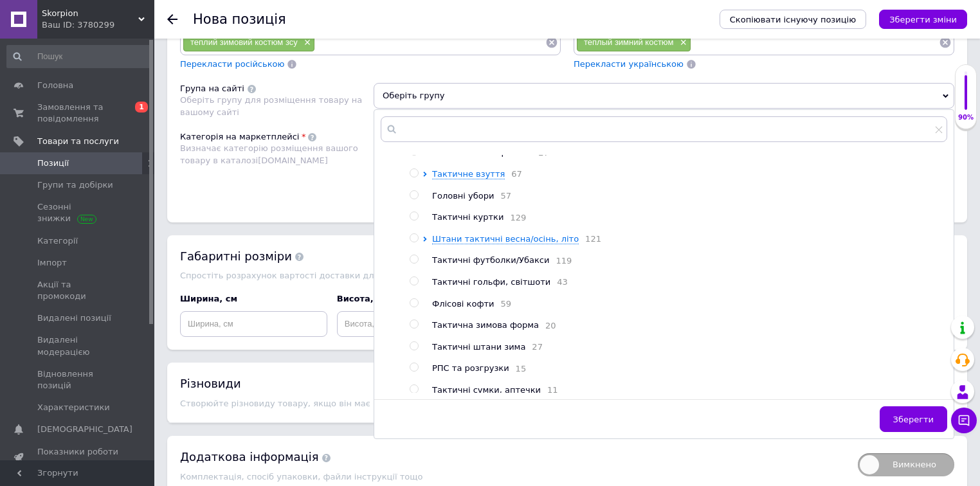
click at [417, 320] on input "radio" at bounding box center [414, 324] width 8 height 8
radio input "true"
drag, startPoint x: 904, startPoint y: 346, endPoint x: 583, endPoint y: 154, distance: 373.3
click at [904, 407] on button "Зберегти" at bounding box center [914, 420] width 68 height 26
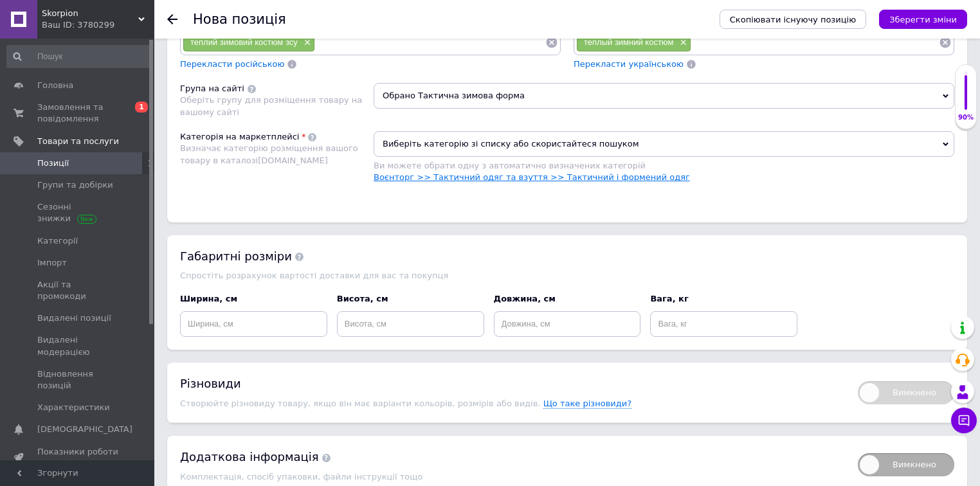
click at [556, 172] on link "Воєнторг >> Тактичний одяг та взуття >> Тактичний і формений одяг" at bounding box center [532, 177] width 316 height 10
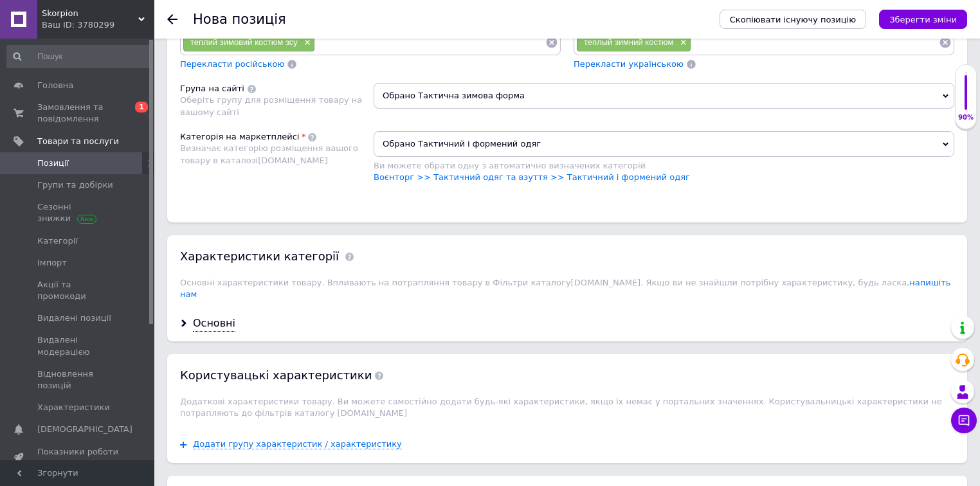
drag, startPoint x: 220, startPoint y: 255, endPoint x: 401, endPoint y: 257, distance: 181.4
click at [219, 316] on div "Основні" at bounding box center [214, 323] width 42 height 15
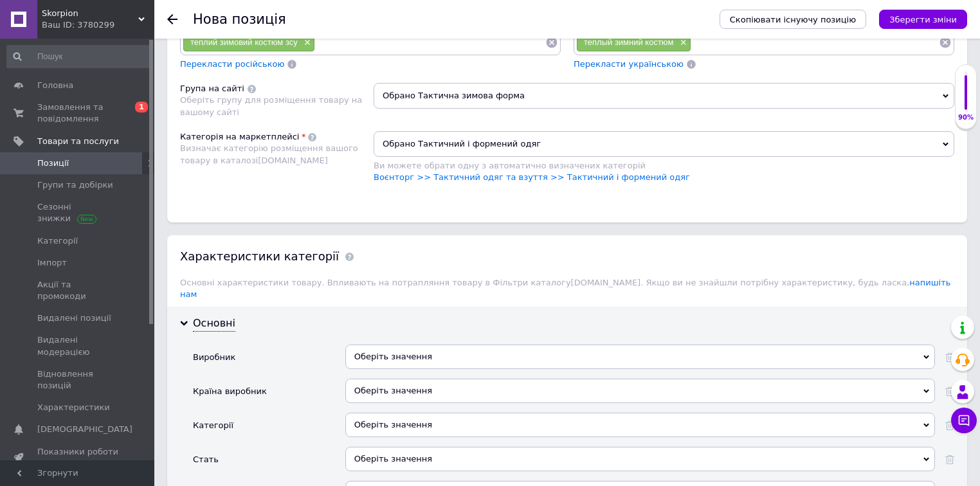
scroll to position [1029, 0]
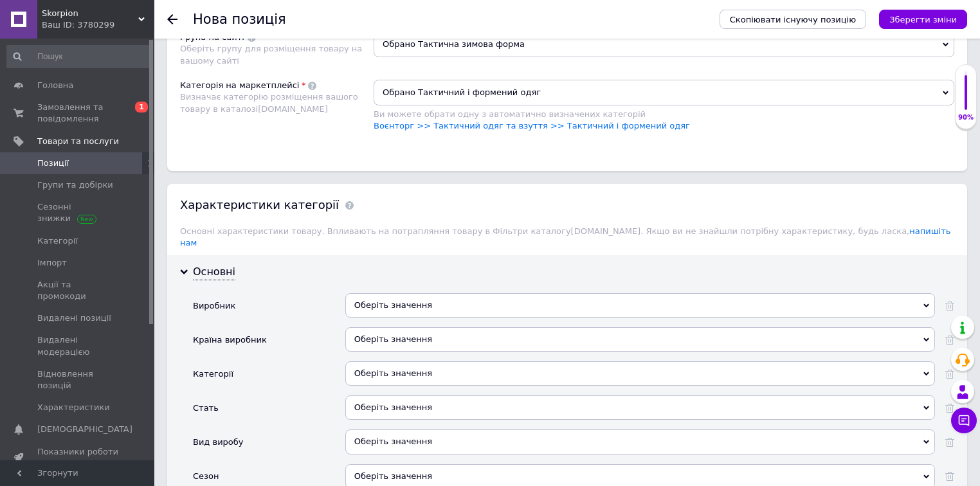
click at [392, 327] on div "Оберіть значення" at bounding box center [640, 339] width 590 height 24
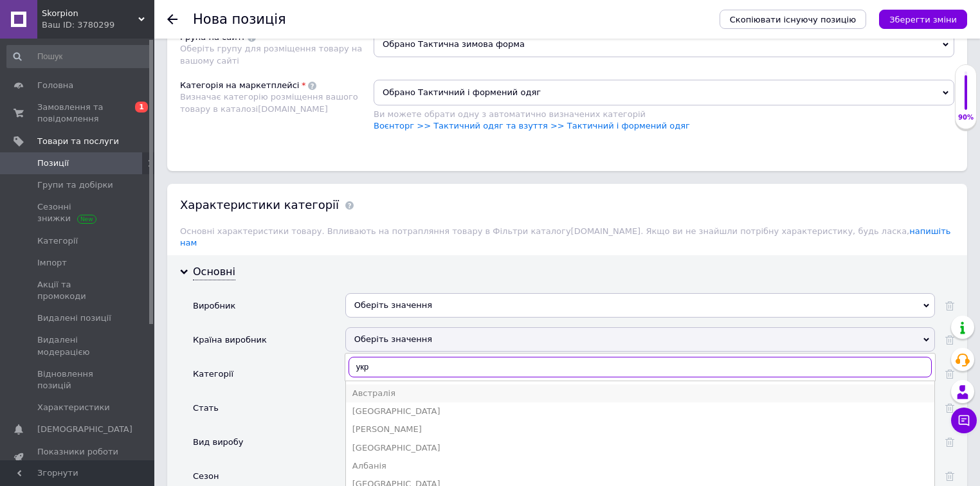
scroll to position [1081, 0]
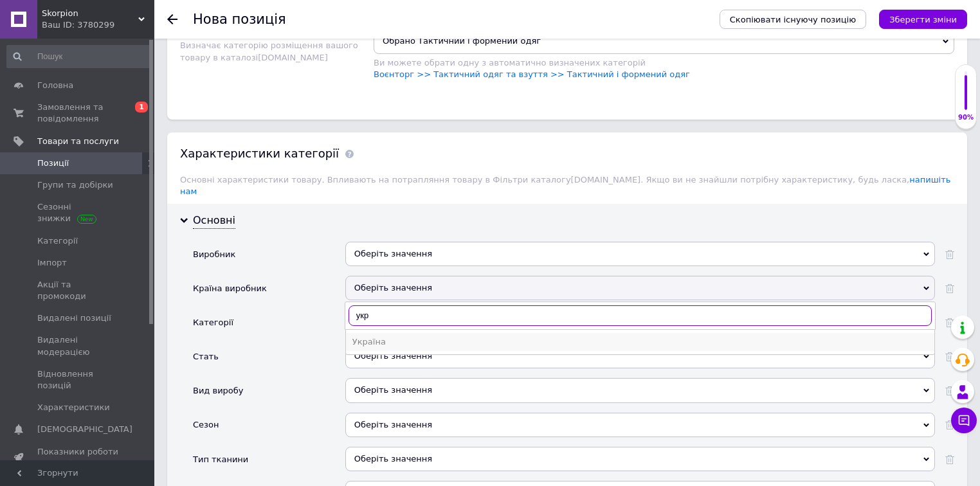
type input "укр"
click at [358, 336] on div "Україна" at bounding box center [640, 342] width 576 height 12
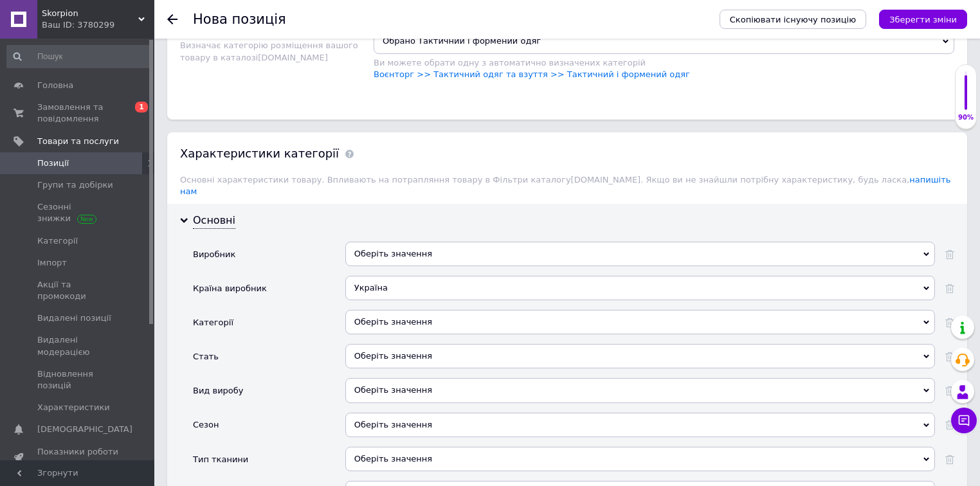
click at [367, 310] on div "Оберіть значення" at bounding box center [640, 322] width 590 height 24
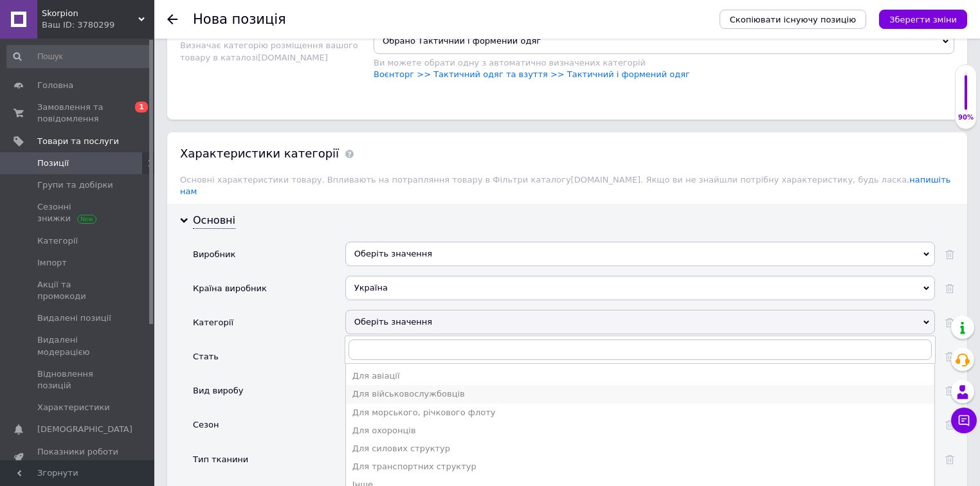
click at [380, 389] on div "Для військовослужбовців" at bounding box center [640, 395] width 576 height 12
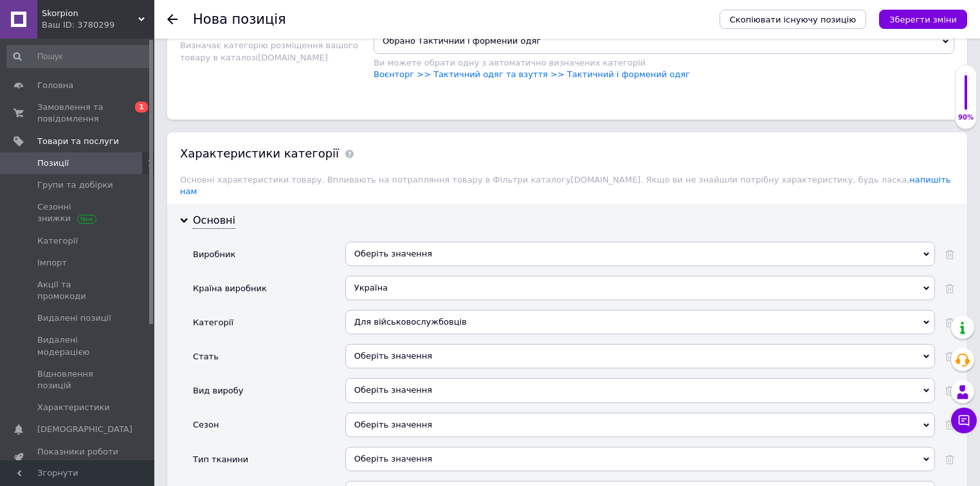
click at [389, 344] on div "Оберіть значення" at bounding box center [640, 356] width 590 height 24
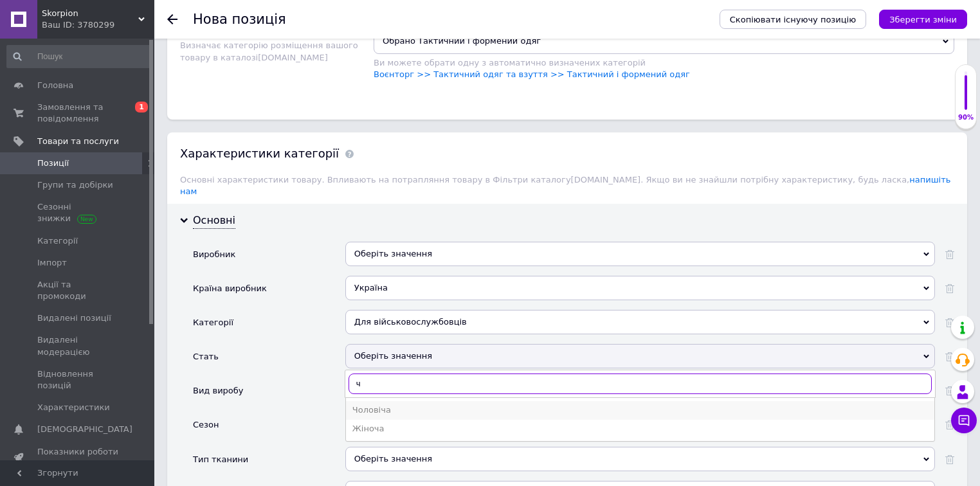
type input "ч"
click at [381, 405] on div "Чоловіча" at bounding box center [640, 411] width 576 height 12
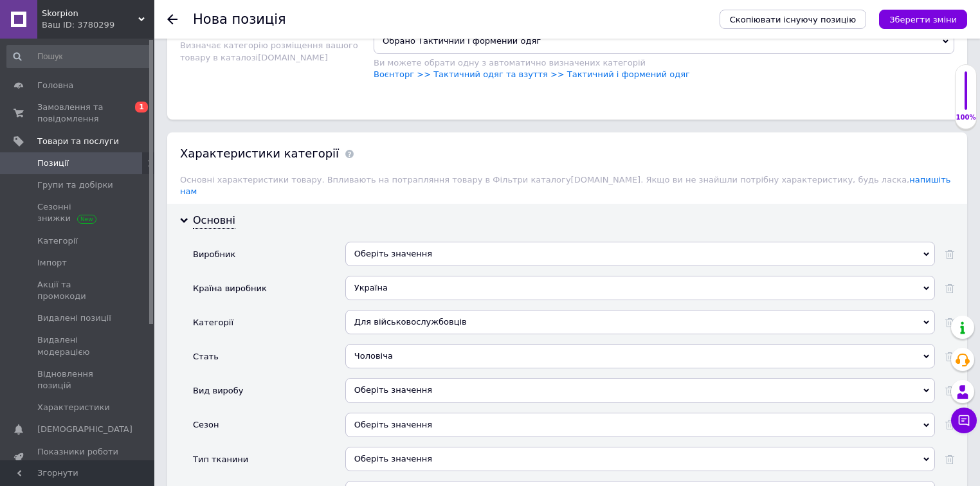
click at [358, 378] on div "Оберіть значення" at bounding box center [640, 390] width 590 height 24
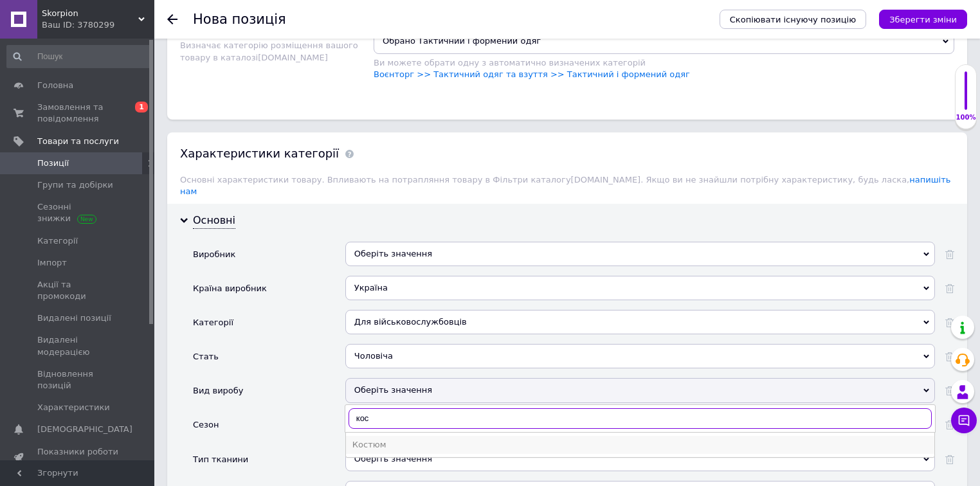
type input "кос"
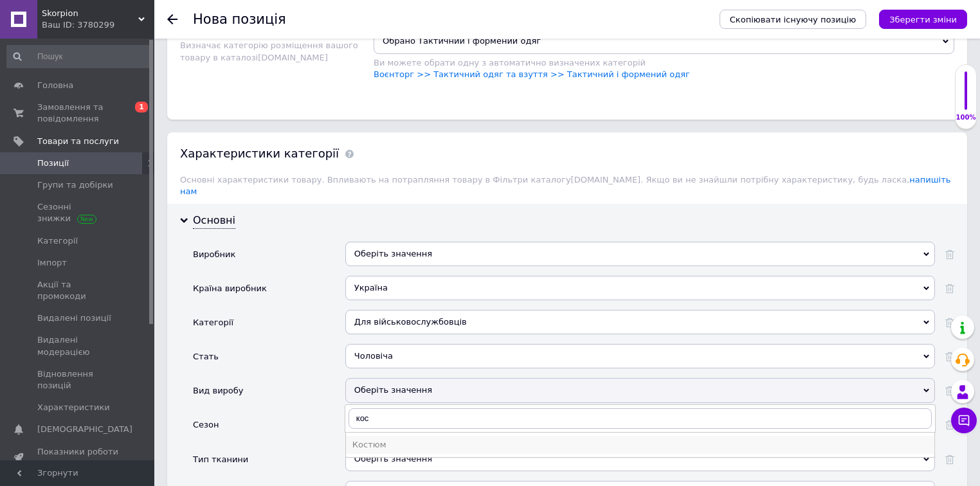
click at [378, 439] on div "Костюм" at bounding box center [640, 445] width 576 height 12
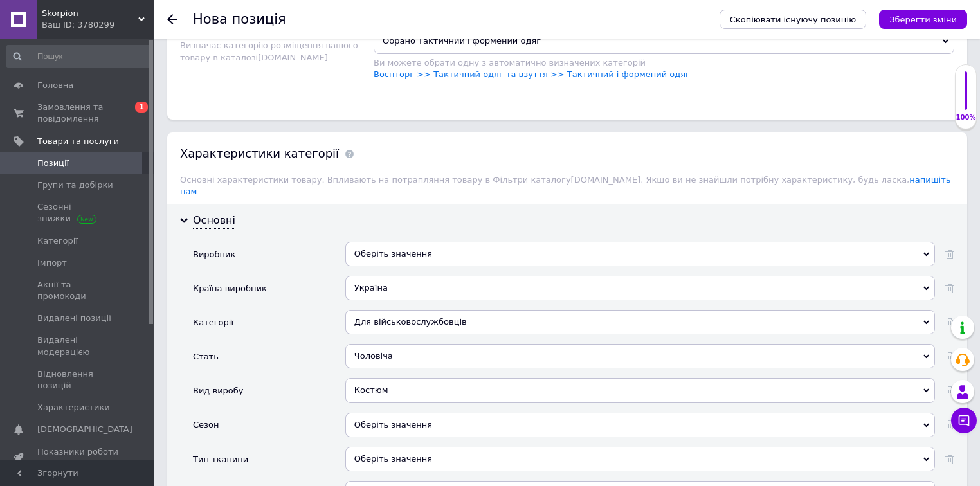
click at [385, 413] on div "Оберіть значення" at bounding box center [640, 425] width 590 height 24
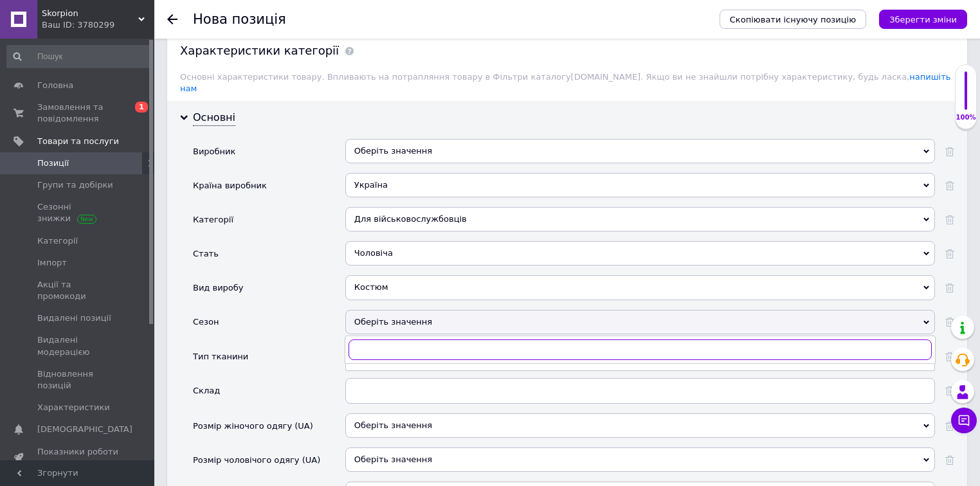
scroll to position [1235, 0]
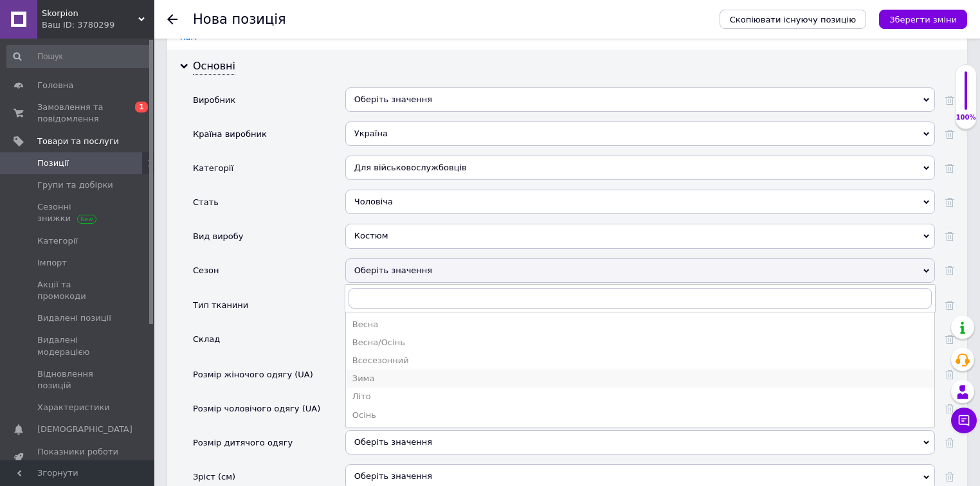
click at [374, 373] on div "Зима" at bounding box center [640, 379] width 576 height 12
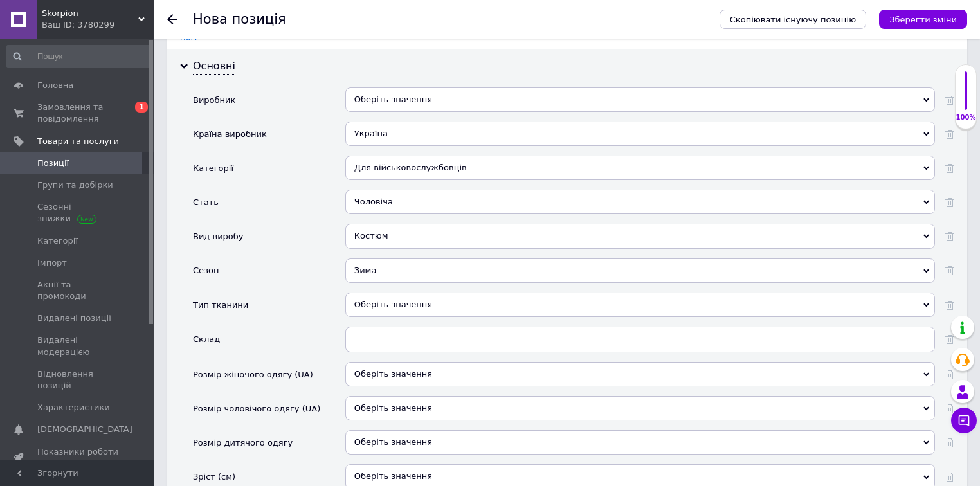
click at [383, 396] on div "Оберіть значення" at bounding box center [640, 408] width 590 height 24
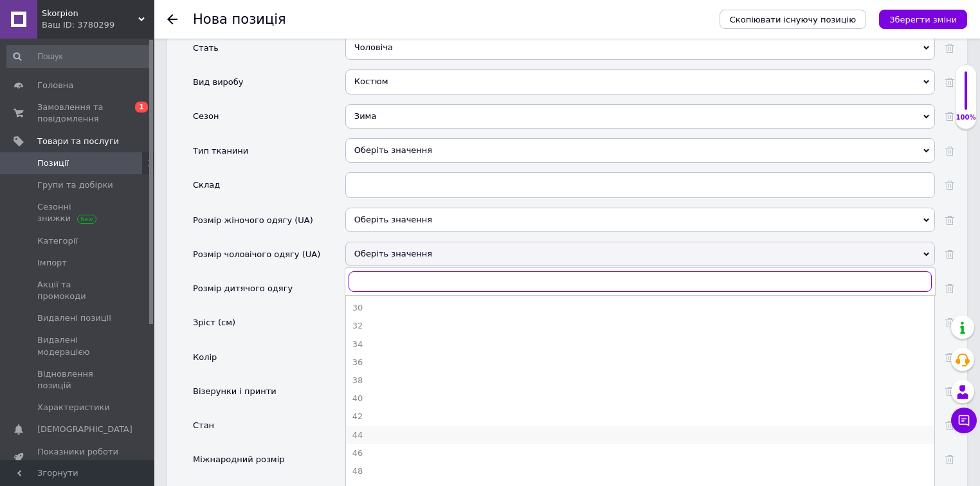
scroll to position [1441, 0]
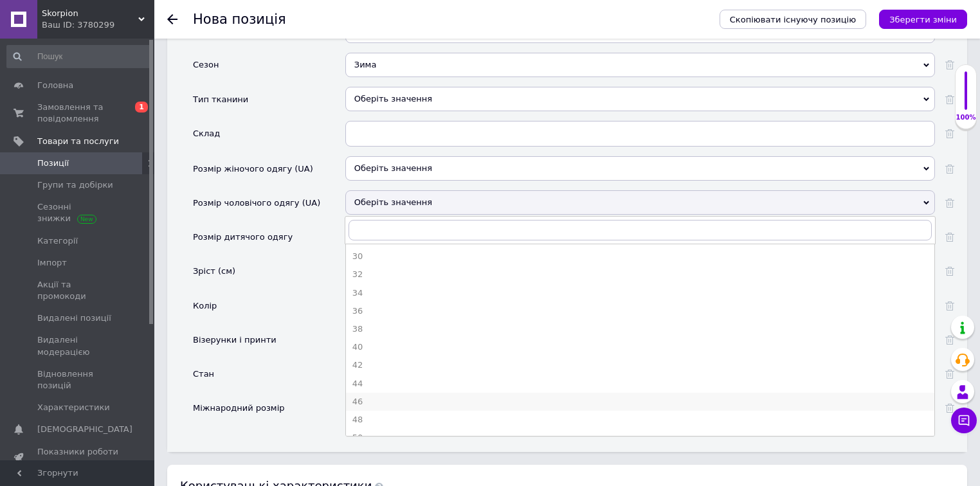
click at [368, 396] on div "46" at bounding box center [640, 402] width 576 height 12
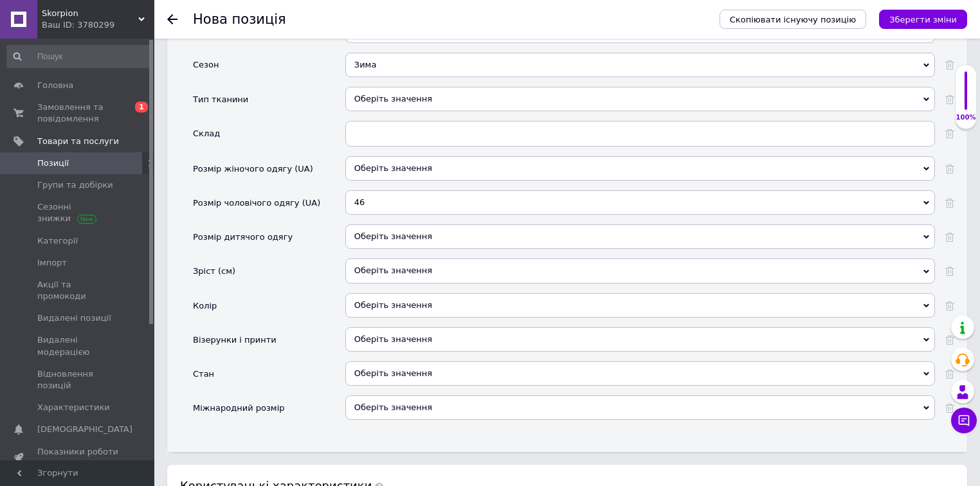
click at [383, 293] on div "Оберіть значення" at bounding box center [640, 305] width 590 height 24
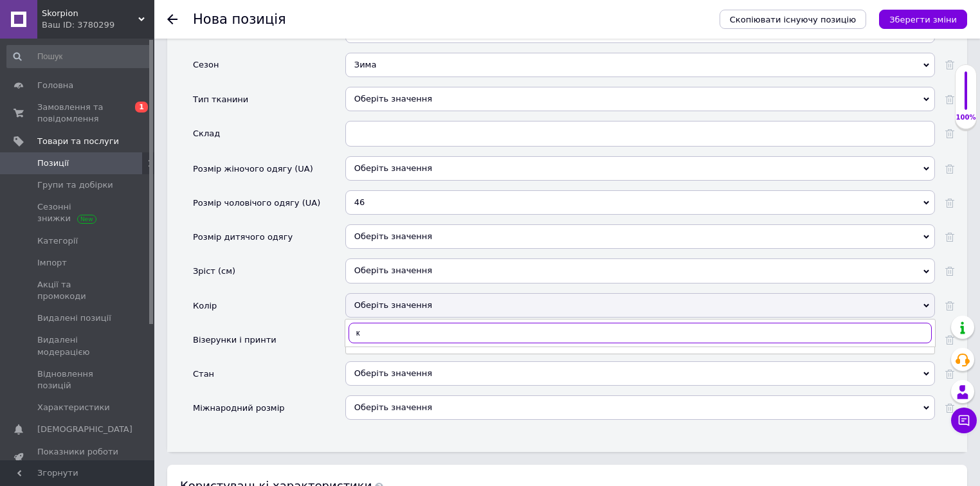
type input "ка"
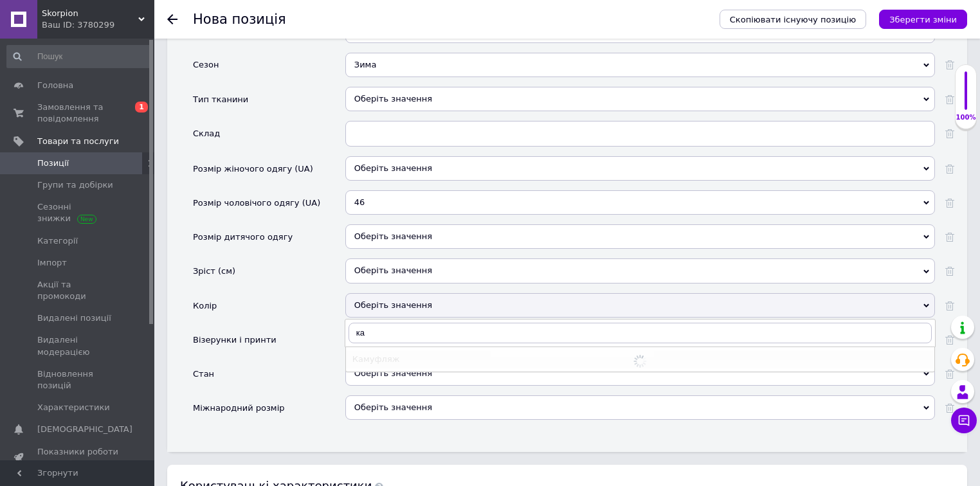
click at [385, 354] on div "Камуфляж" at bounding box center [640, 360] width 576 height 12
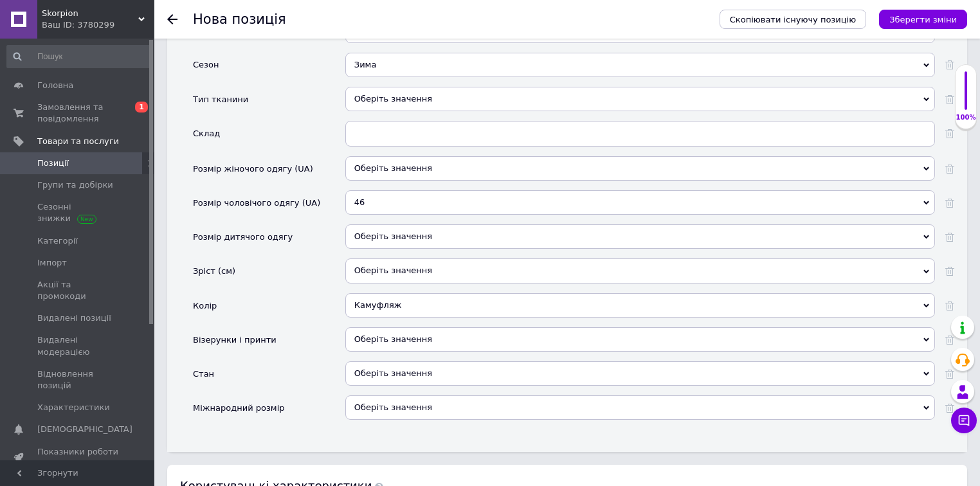
click at [385, 327] on div "Оберіть значення" at bounding box center [640, 339] width 590 height 24
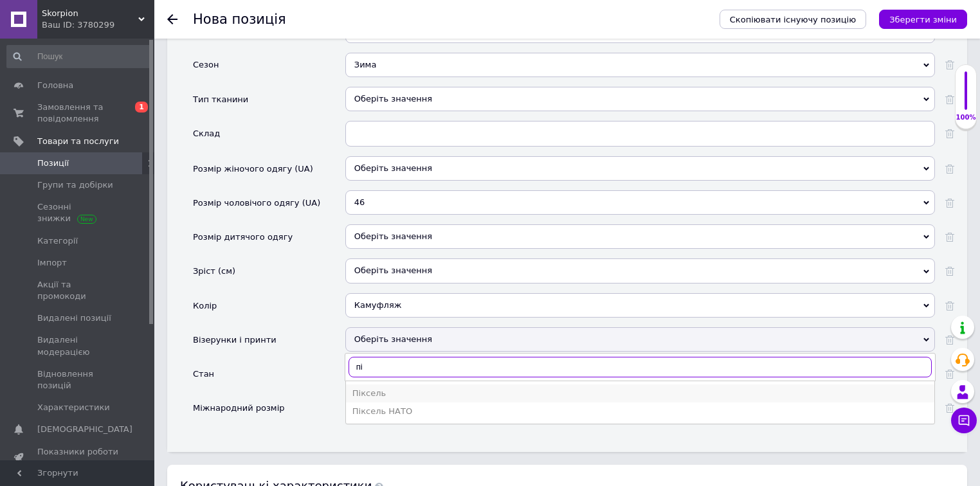
type input "пі"
click at [362, 388] on div "Піксель" at bounding box center [640, 394] width 576 height 12
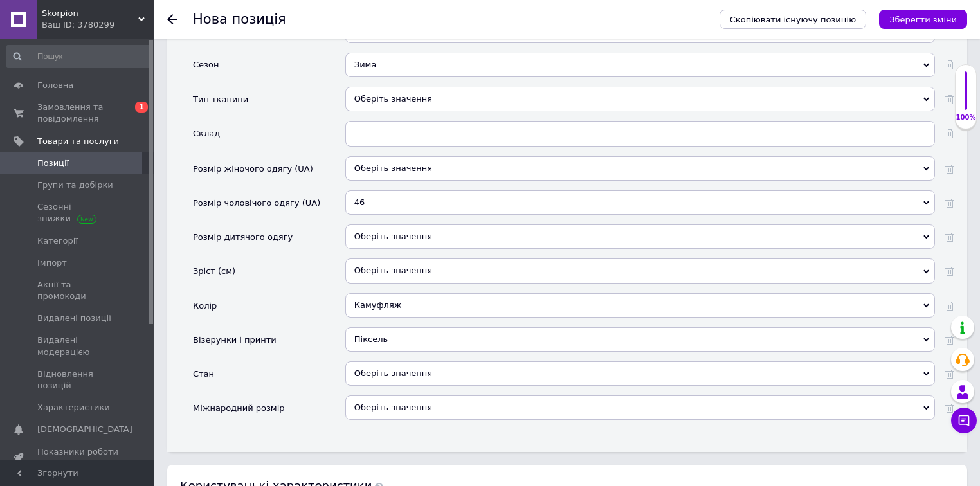
click at [389, 362] on div "Оберіть значення" at bounding box center [640, 374] width 590 height 24
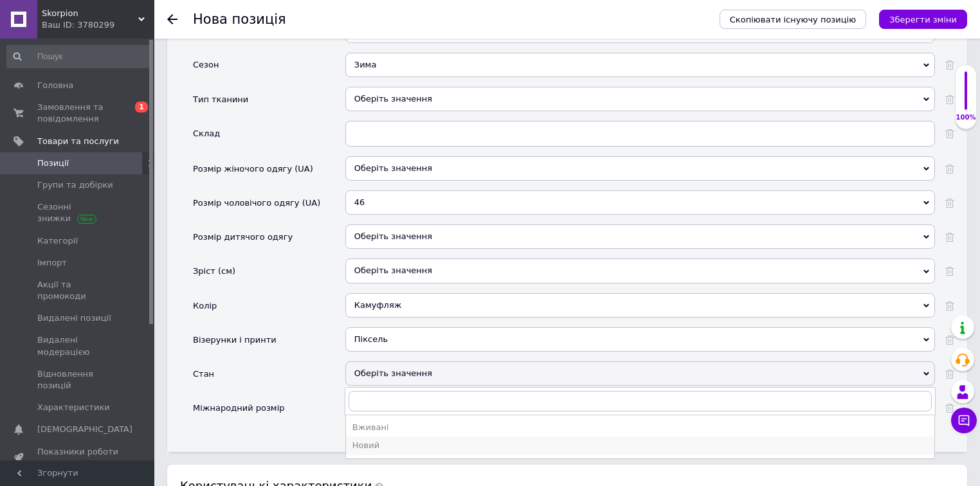
click at [378, 440] on div "Новий" at bounding box center [640, 446] width 576 height 12
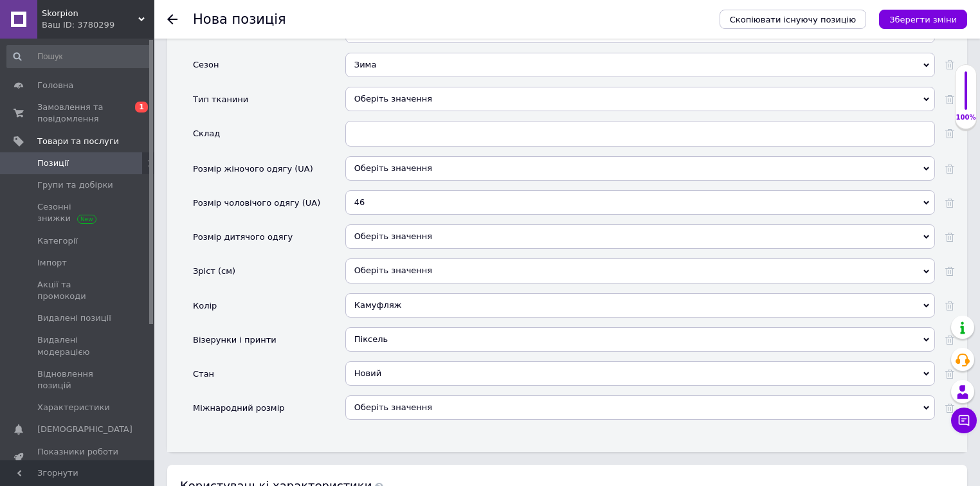
click at [395, 396] on div "Оберіть значення" at bounding box center [640, 408] width 590 height 24
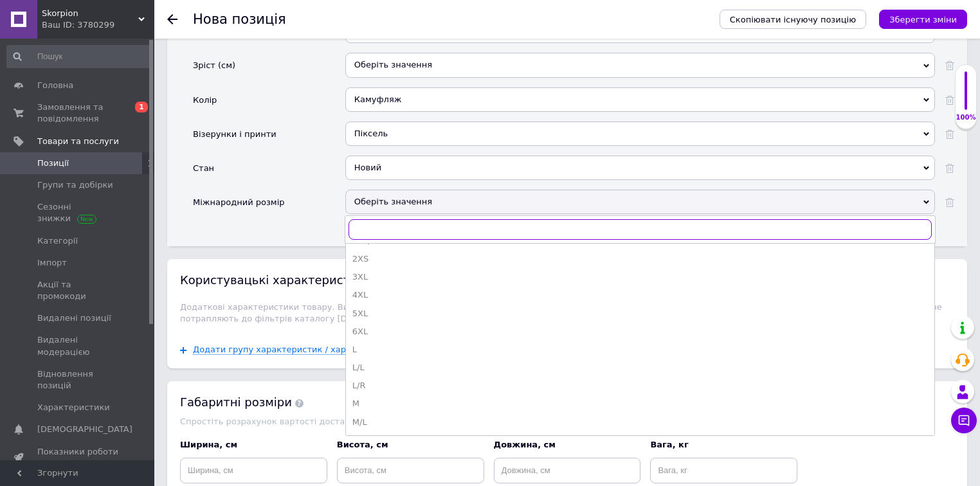
scroll to position [154, 0]
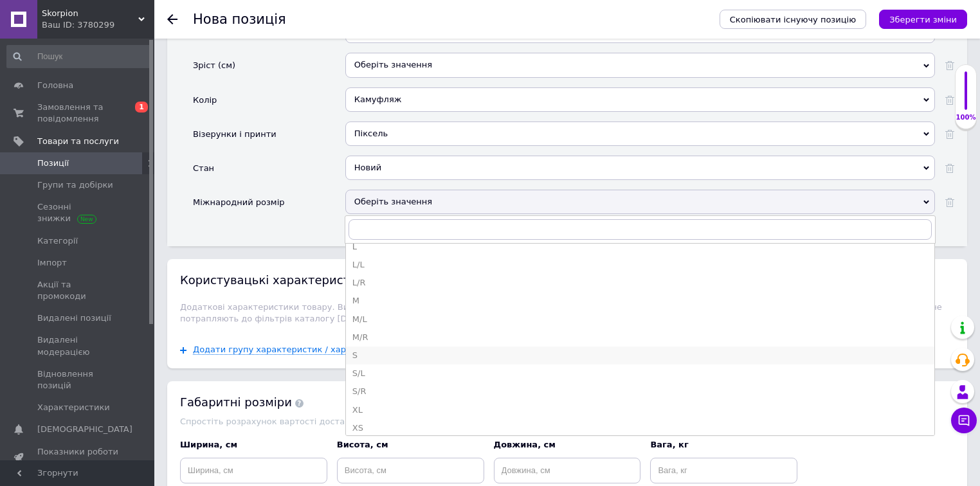
click at [363, 347] on li "S" at bounding box center [640, 356] width 589 height 18
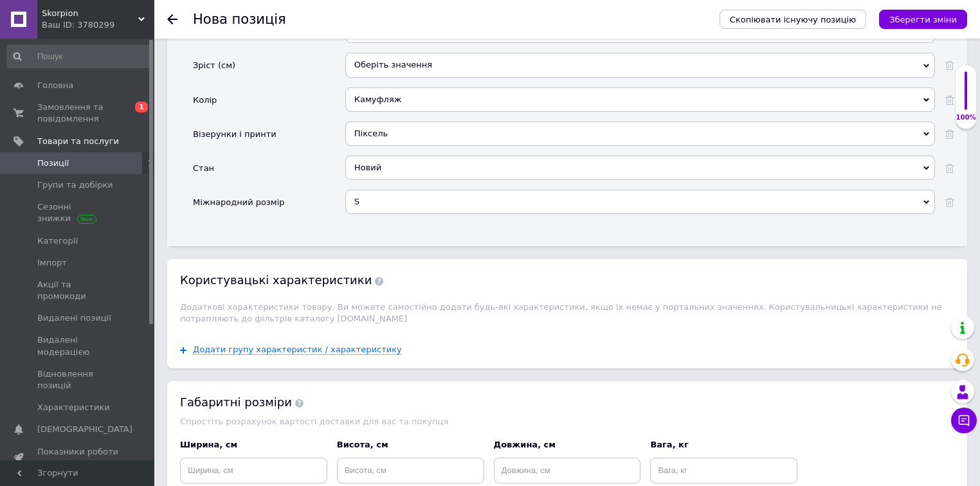
drag, startPoint x: 925, startPoint y: 20, endPoint x: 587, endPoint y: 153, distance: 363.6
click at [925, 21] on icon "Зберегти зміни" at bounding box center [924, 20] width 68 height 10
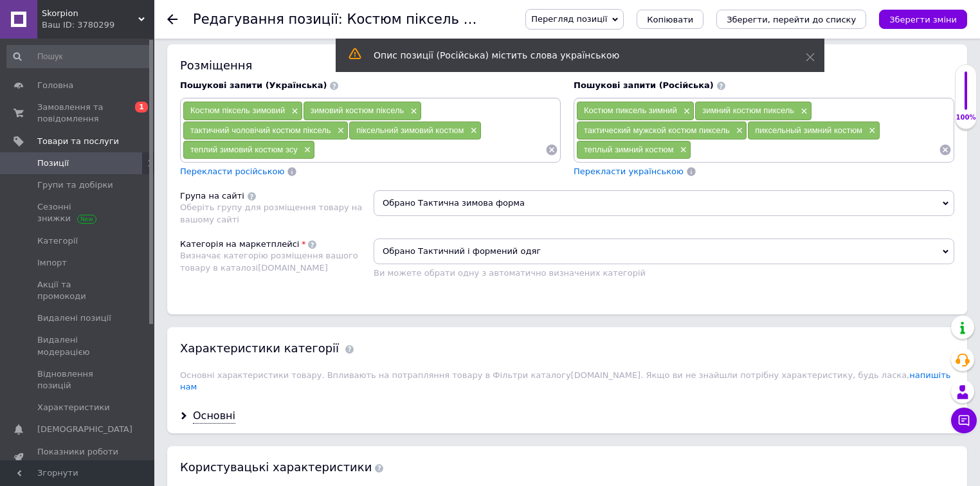
scroll to position [669, 0]
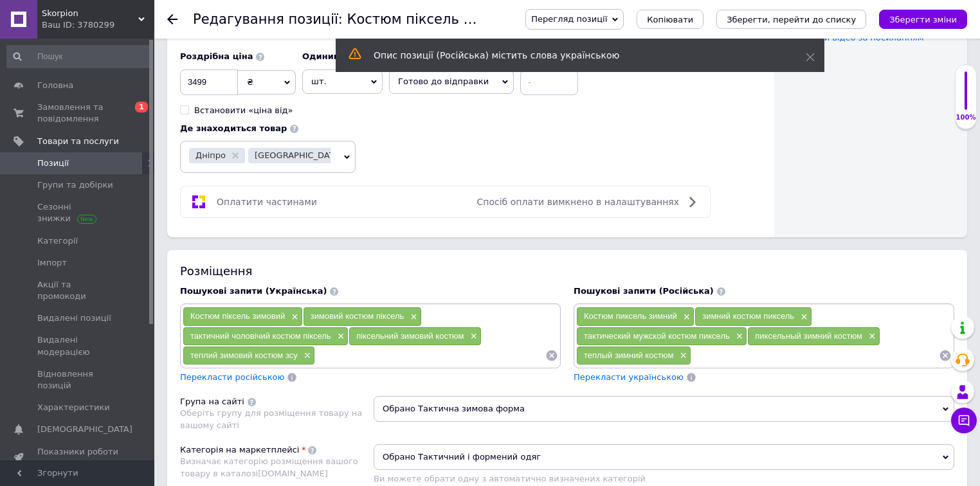
drag, startPoint x: 358, startPoint y: 284, endPoint x: 360, endPoint y: 293, distance: 9.7
click at [358, 307] on div "Костюм піксель зимовий × зимовий костюм піксель × тактичний чоловічий костюм пі…" at bounding box center [371, 336] width 376 height 58
click at [360, 346] on input at bounding box center [430, 355] width 230 height 19
paste input "Тактичний військовий теплий зимовий коcтюм Call Dragon"
type input "Тактичний військовий теплий зимовий коcтюм Call Dragon"
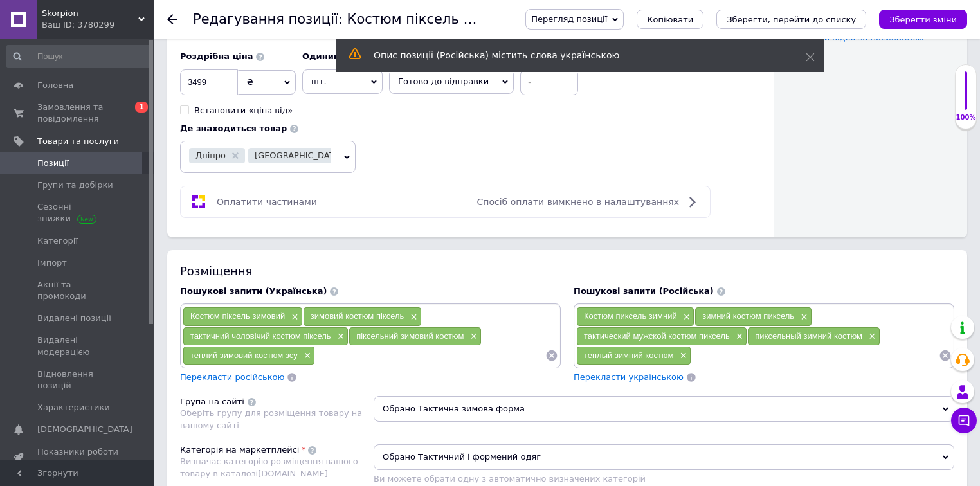
scroll to position [0, 0]
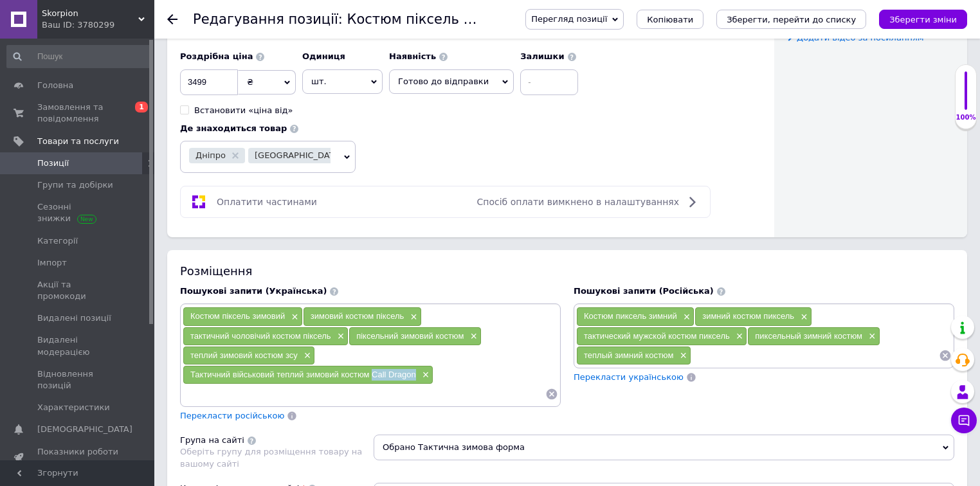
drag, startPoint x: 371, startPoint y: 313, endPoint x: 417, endPoint y: 314, distance: 46.3
click at [417, 366] on div "Тактичний військовий теплий зимовий коcтюм Call Dragon ×" at bounding box center [308, 375] width 250 height 18
copy span "Call Dragon"
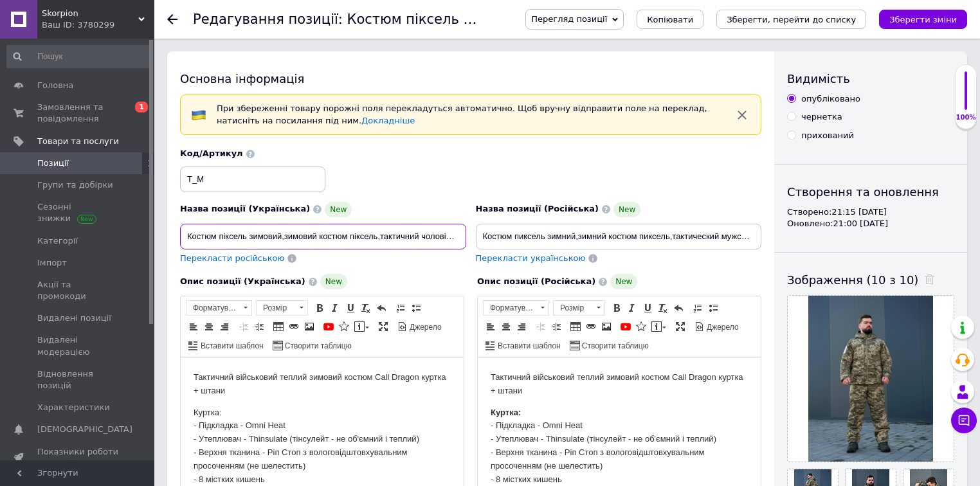
click at [280, 233] on input "Костюм піксель зимовий,зимовий костюм піксель,тактичний чоловічий костюм піксел…" at bounding box center [323, 237] width 286 height 26
click at [361, 237] on input "Костюм піксель зимовий,зимовий костюм піксель,тактичний чоловічий костюм піксел…" at bounding box center [323, 237] width 286 height 26
click at [281, 233] on input "Костюм піксель зимовий,зимовий костюм,тактичний чоловічий костюм піксель,піксел…" at bounding box center [323, 237] width 286 height 26
paste input "Call Dr"
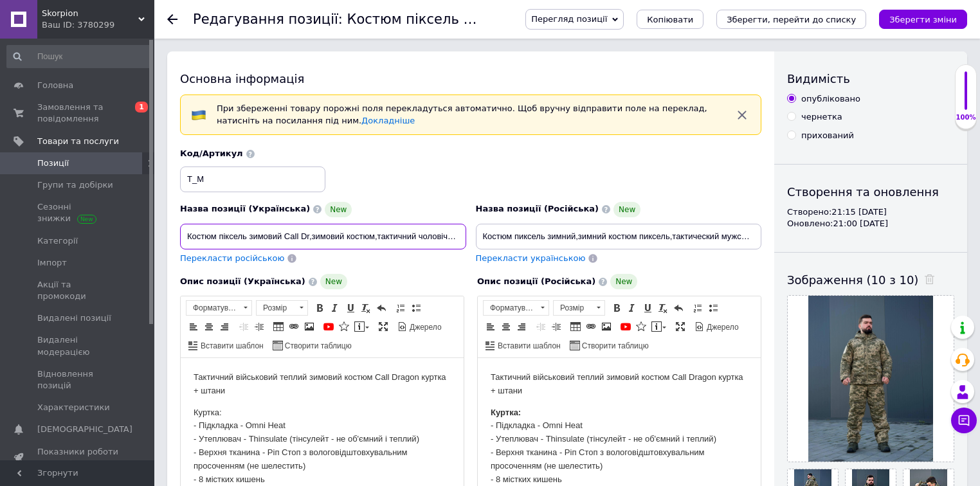
drag, startPoint x: 312, startPoint y: 237, endPoint x: 373, endPoint y: 234, distance: 61.2
click at [373, 234] on input "Костюм піксель зимовий Call Dr,зимовий костюм,тактичний чоловічий костюм піксел…" at bounding box center [323, 237] width 286 height 26
paste input "Call Dragon"
click at [303, 242] on input "Костюм піксель зимовий Call Dragon,тактичний чоловічий костюм піксель,піксельни…" at bounding box center [323, 237] width 286 height 26
drag, startPoint x: 284, startPoint y: 232, endPoint x: 327, endPoint y: 235, distance: 43.2
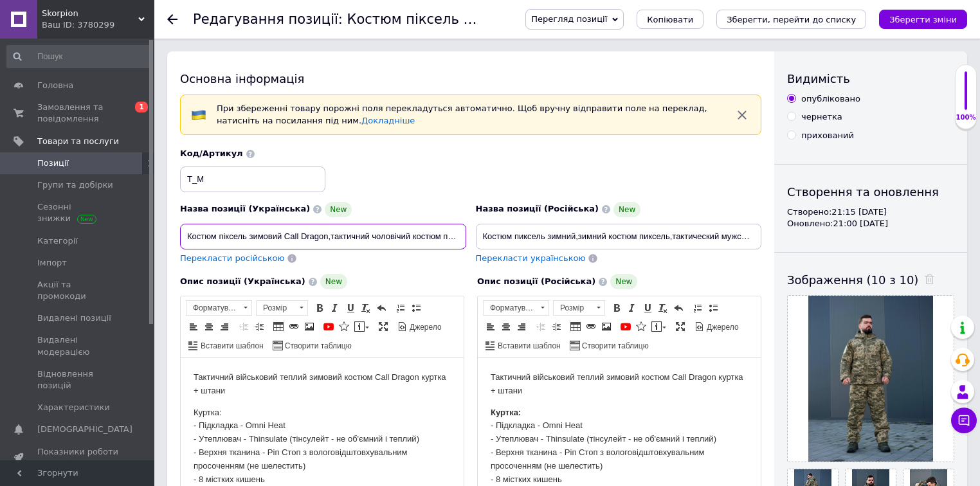
click at [327, 235] on input "Костюм піксель зимовий Call Dragon,тактичний чоловічий костюм піксель,піксельни…" at bounding box center [323, 237] width 286 height 26
type input "Костюм піксель зимовий Call Dragon,тактичний чоловічий костюм піксель,піксельни…"
click at [922, 16] on icon "Зберегти зміни" at bounding box center [924, 20] width 68 height 10
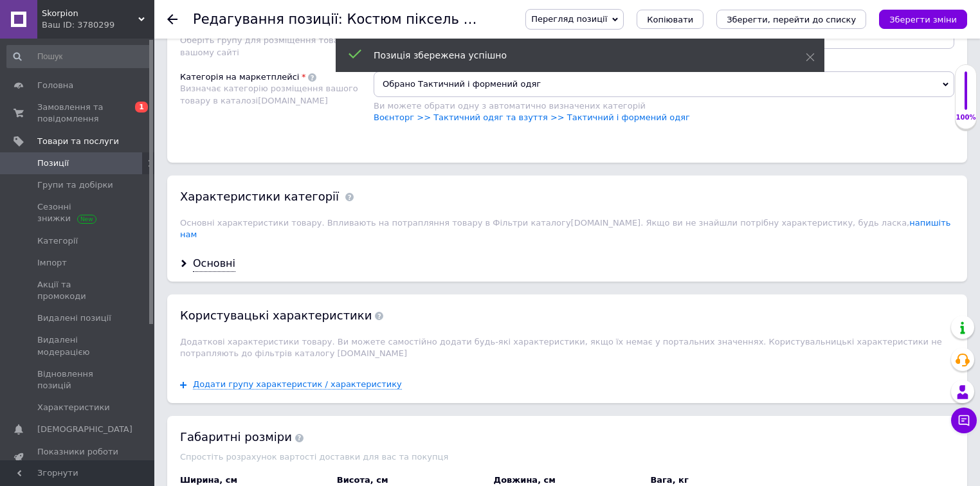
scroll to position [1385, 0]
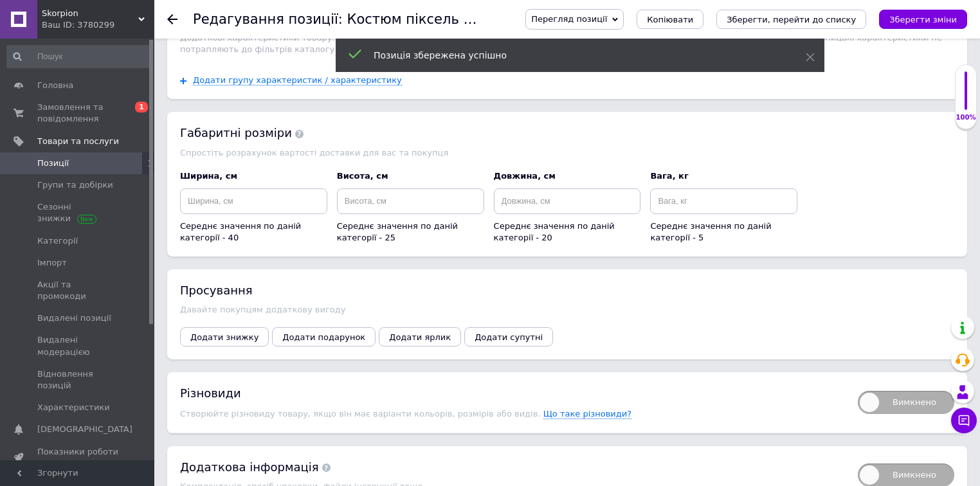
click at [911, 391] on span "Вимкнено" at bounding box center [906, 402] width 96 height 23
click at [858, 383] on input "Вимкнено" at bounding box center [854, 387] width 8 height 8
checkbox input "true"
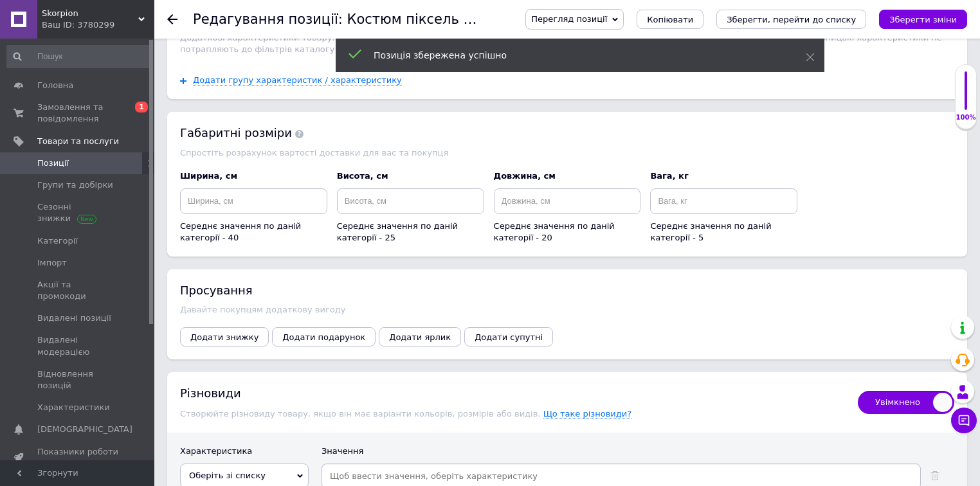
scroll to position [1505, 0]
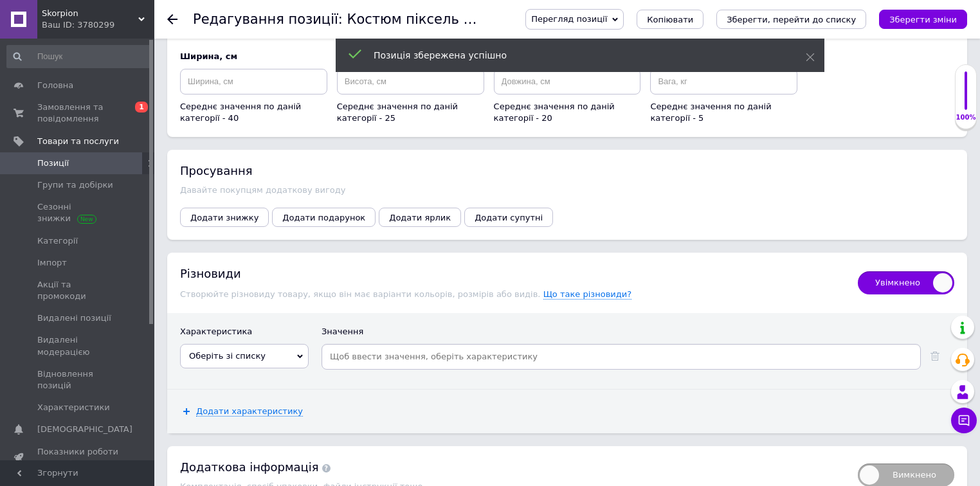
click at [284, 344] on span "Оберіть зі списку" at bounding box center [244, 356] width 129 height 24
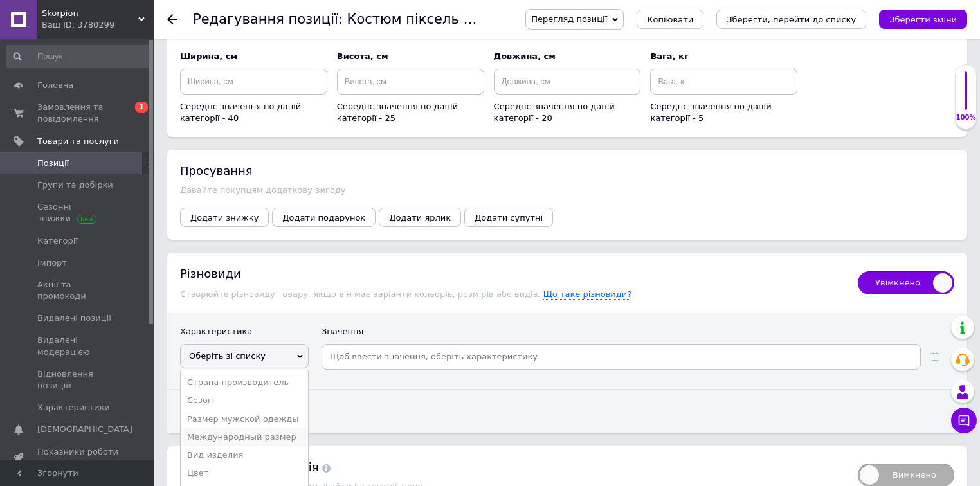
click at [250, 428] on li "Международный размер" at bounding box center [244, 437] width 127 height 18
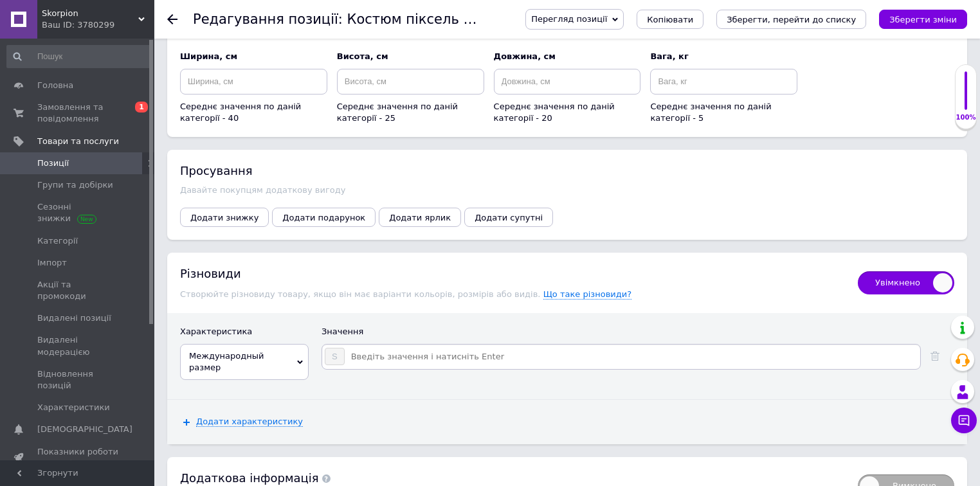
click at [360, 347] on input at bounding box center [631, 356] width 573 height 19
type input "M"
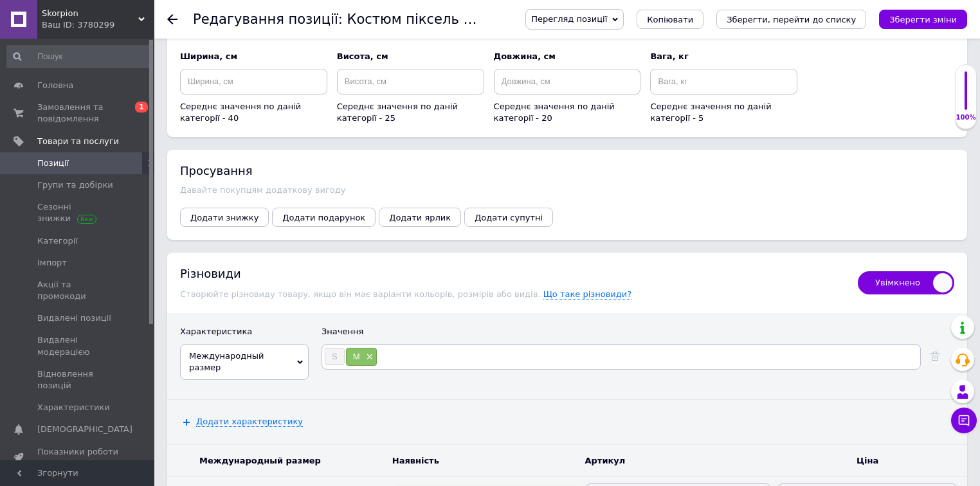
type input "L"
type input "XL"
type input "XXL"
type input "XXXL"
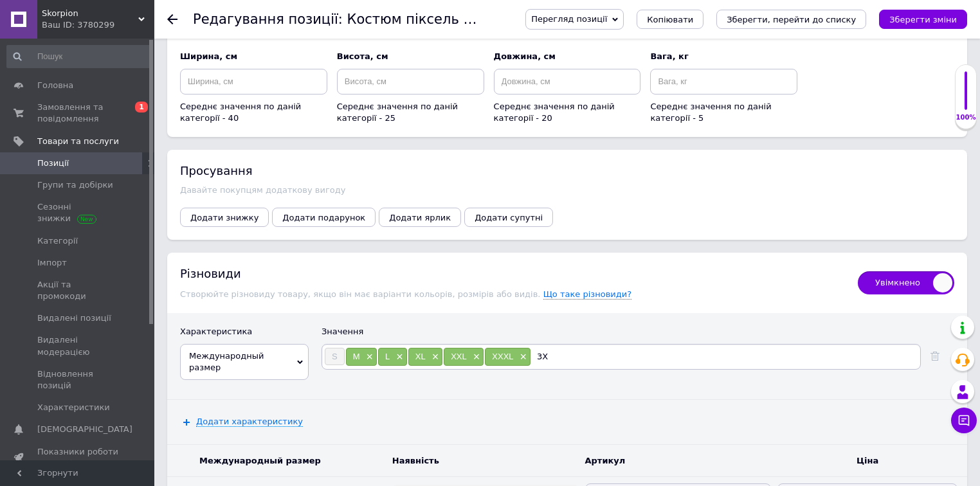
type input "3XL"
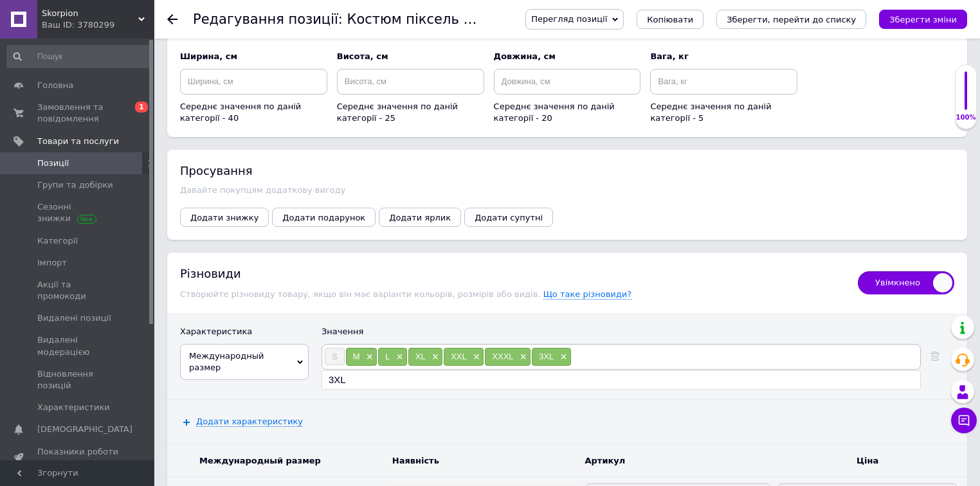
scroll to position [1710, 0]
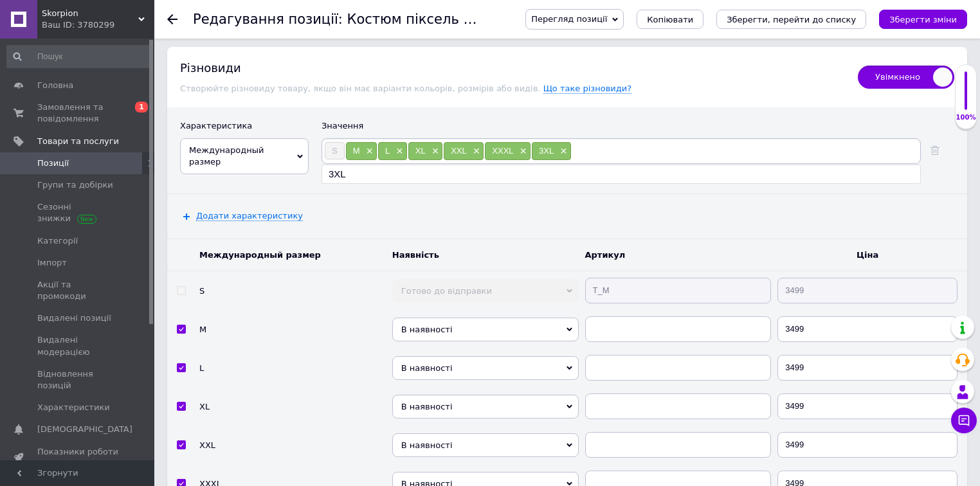
click at [579, 271] on tr "S Готово до відправки В наявності Немає в наявності Під замовлення Т_М 3499" at bounding box center [567, 290] width 800 height 39
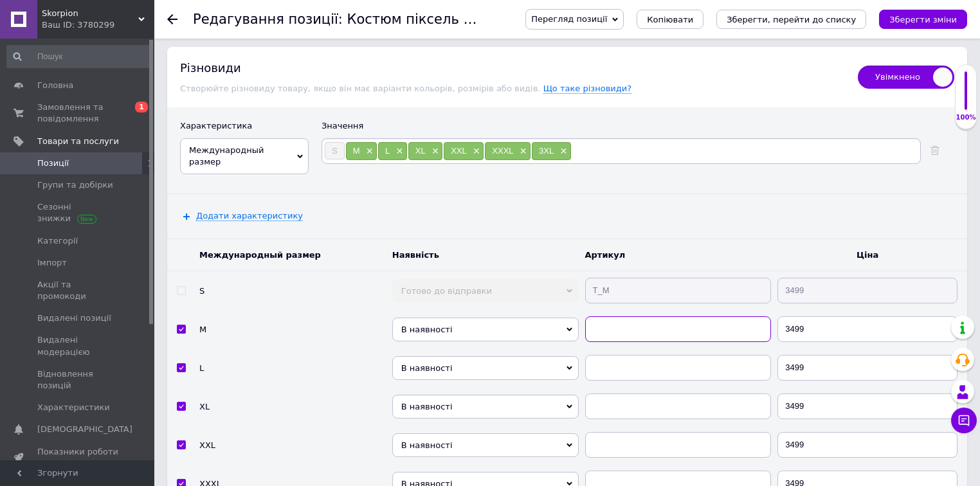
click at [601, 316] on input "text" at bounding box center [678, 329] width 187 height 26
paste input "Т_М"
type input "Т_М"
click at [605, 355] on input "text" at bounding box center [678, 368] width 187 height 26
paste input "Т_М"
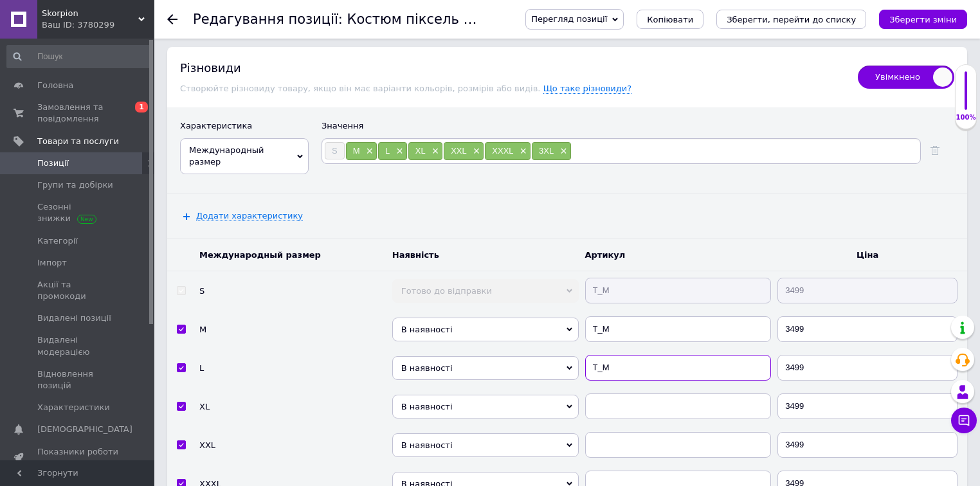
type input "Т_М"
click at [610, 394] on input "text" at bounding box center [678, 407] width 187 height 26
paste input "Т_М"
type input "Т_М"
click at [609, 432] on input "text" at bounding box center [678, 445] width 187 height 26
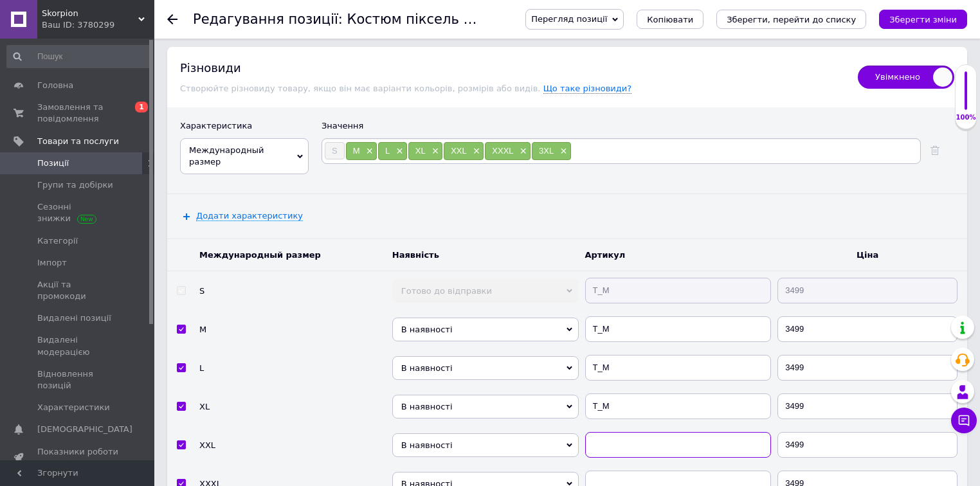
paste input "Т_М"
type input "Т_М"
click at [610, 471] on input "text" at bounding box center [678, 484] width 187 height 26
paste input "Т_М"
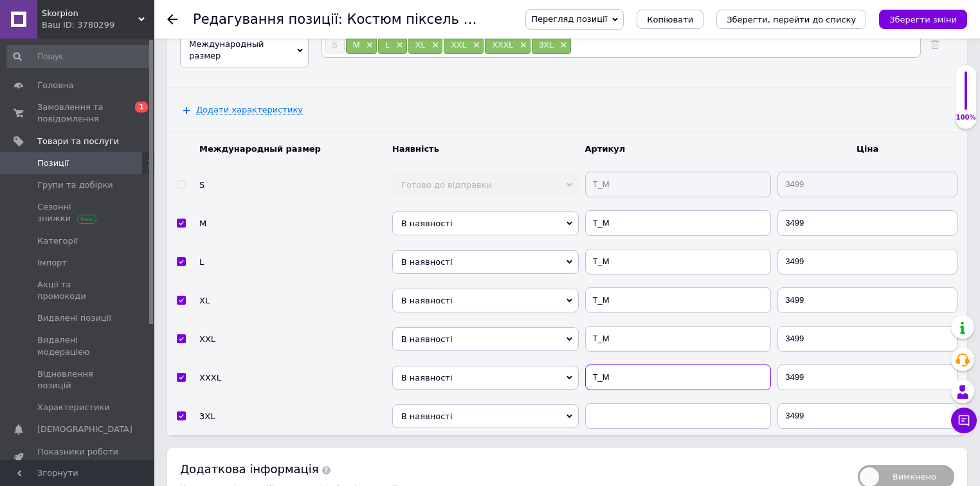
type input "Т_М"
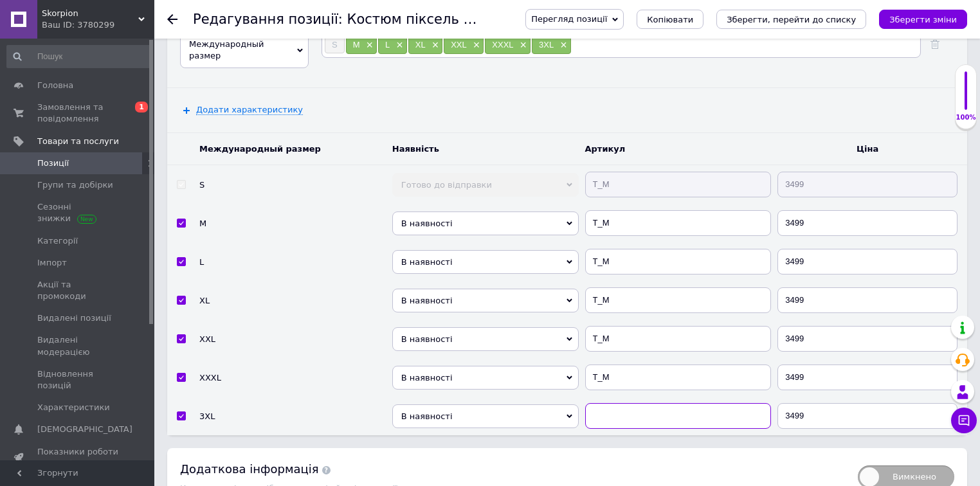
click at [615, 403] on input "text" at bounding box center [678, 416] width 187 height 26
paste input "Т_М"
type input "Т_М"
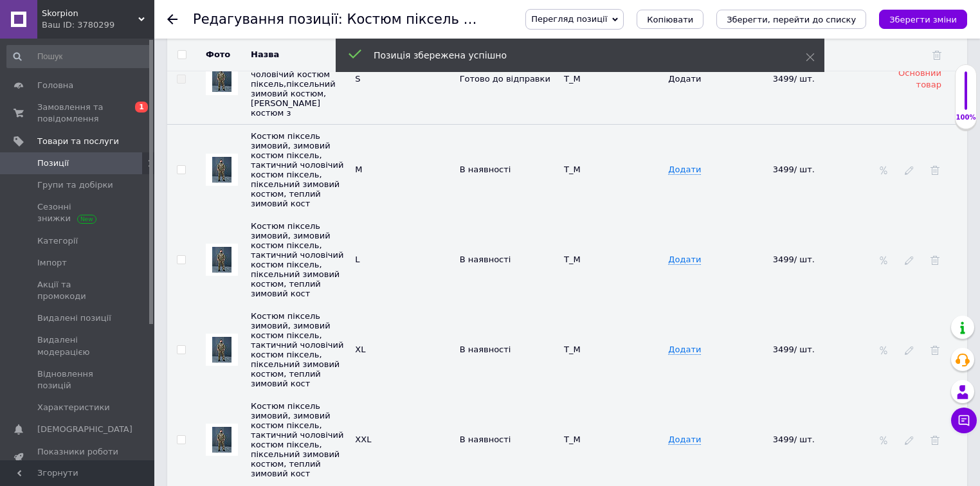
scroll to position [1559, 0]
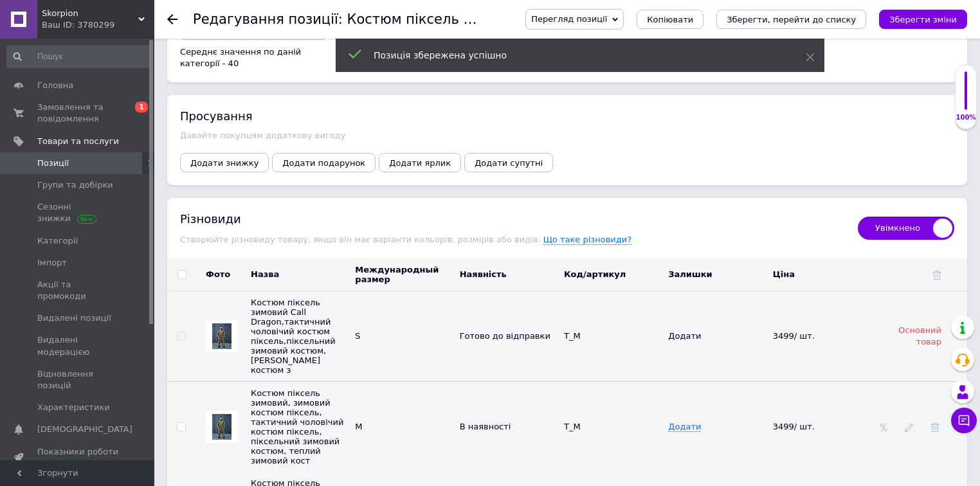
click at [181, 271] on input "checkbox" at bounding box center [182, 275] width 8 height 8
checkbox input "true"
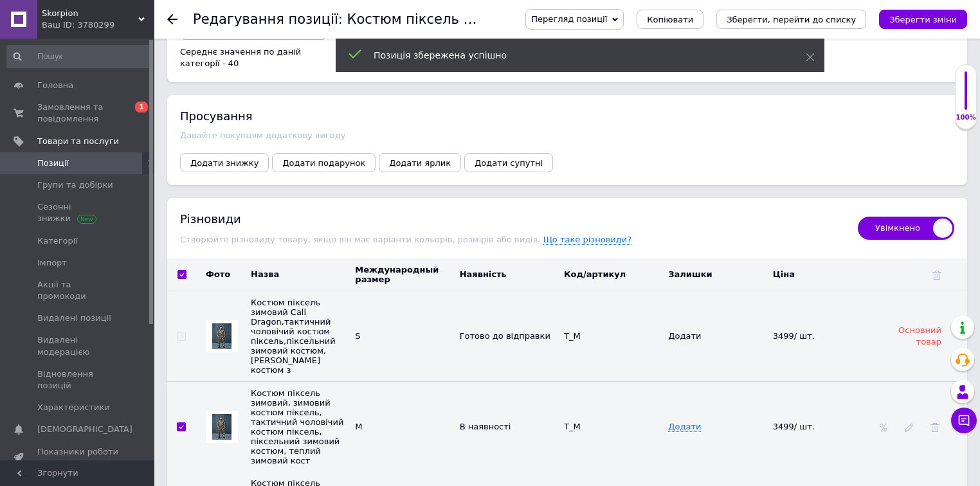
checkbox input "true"
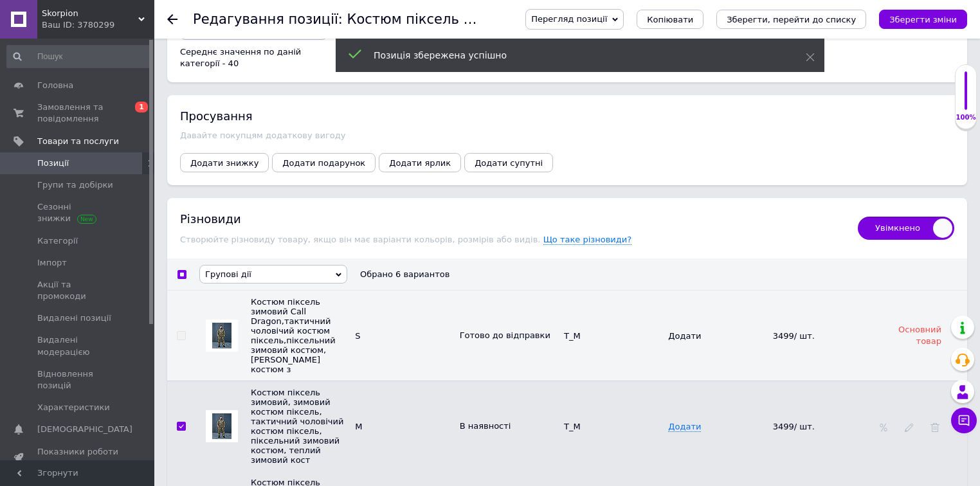
click at [232, 270] on span "Групові дії" at bounding box center [228, 275] width 46 height 10
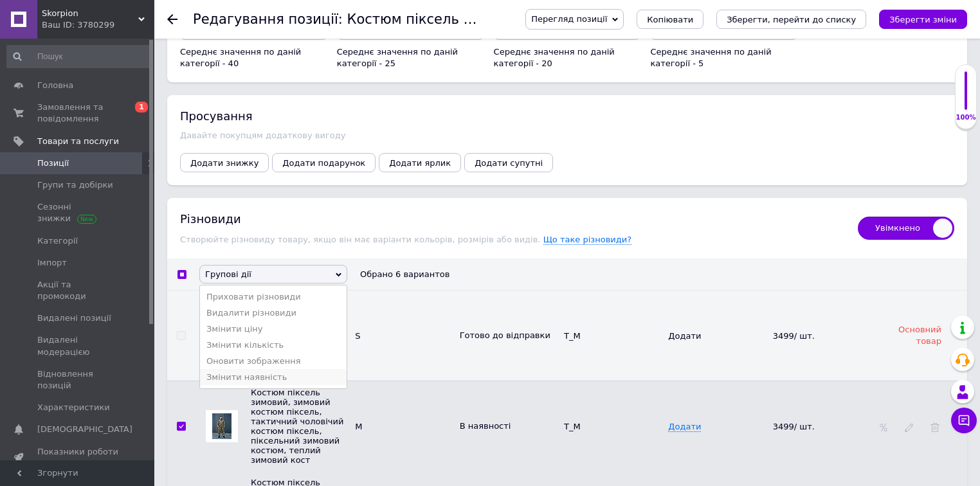
click at [262, 369] on li "Змінити наявність" at bounding box center [273, 377] width 147 height 16
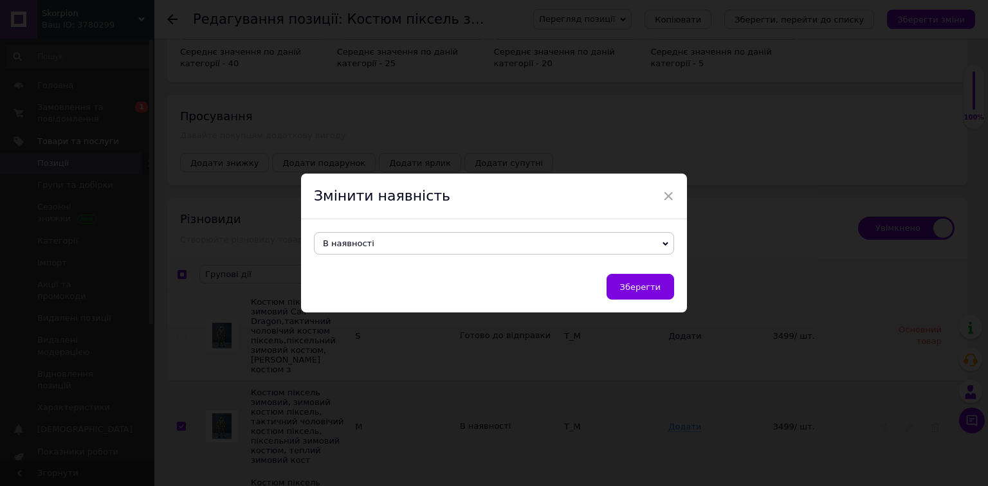
drag, startPoint x: 394, startPoint y: 237, endPoint x: 386, endPoint y: 255, distance: 19.0
click at [394, 237] on span "В наявності" at bounding box center [494, 243] width 360 height 23
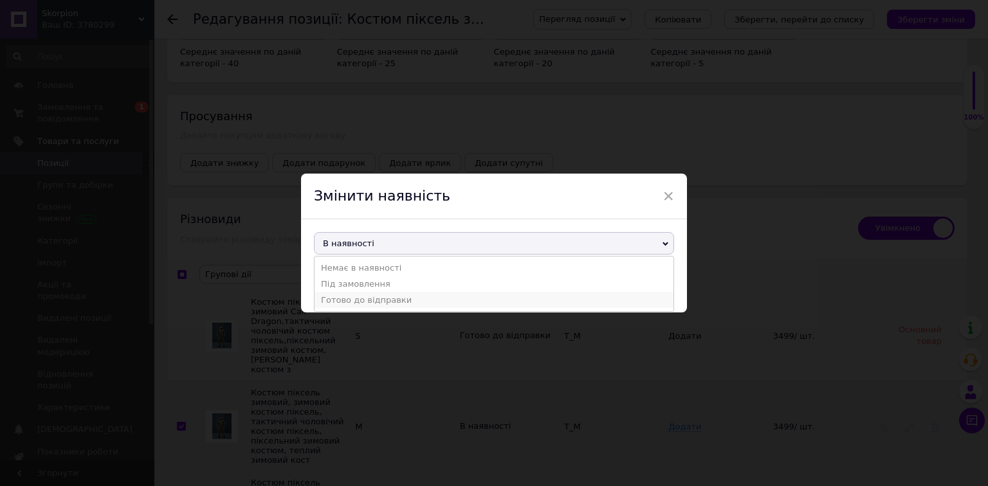
click at [371, 306] on li "Готово до відправки" at bounding box center [494, 300] width 359 height 16
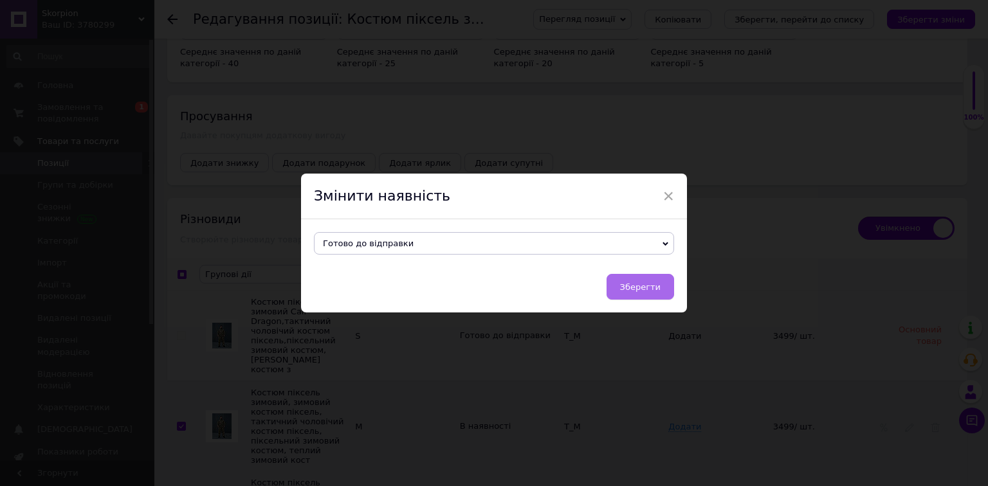
click at [672, 288] on button "Зберегти" at bounding box center [641, 287] width 68 height 26
checkbox input "false"
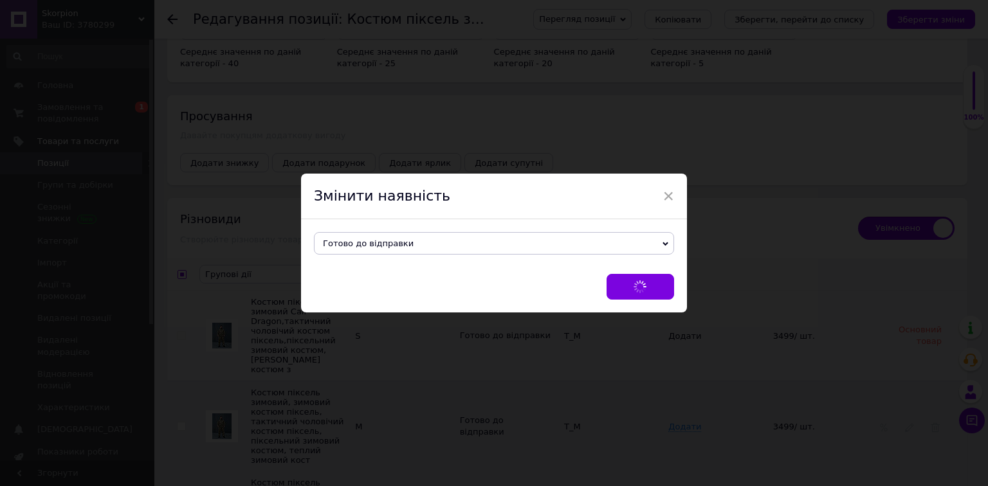
checkbox input "false"
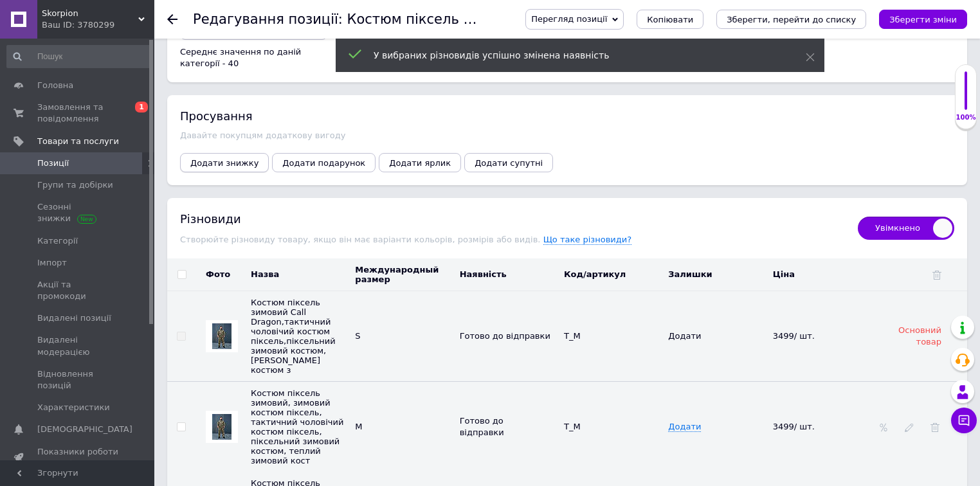
click at [220, 153] on button "Додати знижку" at bounding box center [224, 162] width 89 height 19
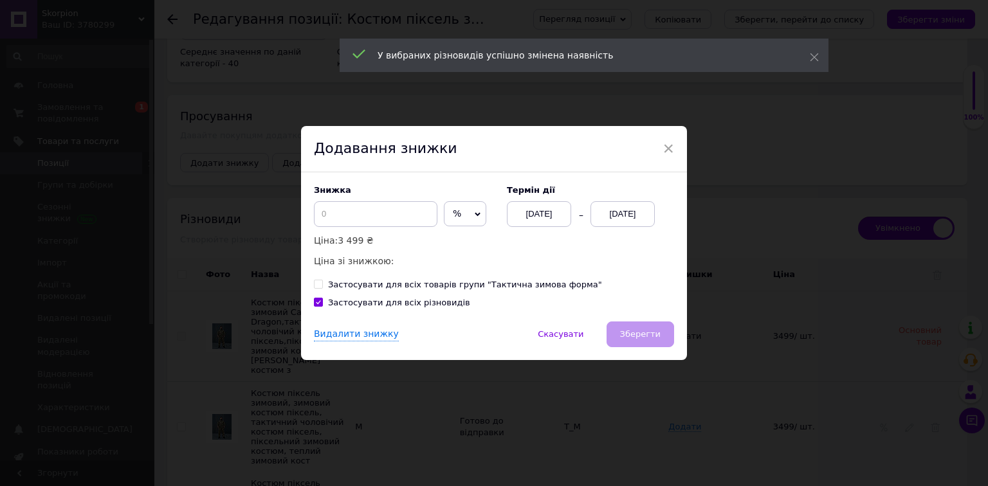
click at [444, 204] on span "%" at bounding box center [465, 214] width 42 height 26
click at [453, 214] on span "%" at bounding box center [457, 213] width 8 height 10
drag, startPoint x: 441, startPoint y: 217, endPoint x: 448, endPoint y: 239, distance: 23.2
click at [444, 217] on span "%" at bounding box center [465, 214] width 42 height 26
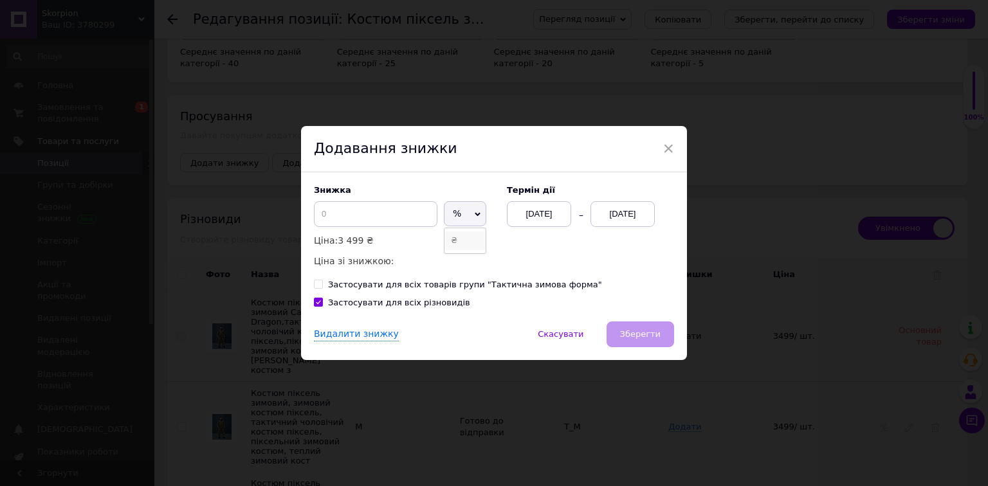
click at [450, 242] on li "₴" at bounding box center [464, 241] width 41 height 18
click at [391, 219] on input at bounding box center [376, 214] width 124 height 26
drag, startPoint x: 329, startPoint y: 215, endPoint x: 322, endPoint y: 217, distance: 8.0
click at [322, 217] on input "300" at bounding box center [376, 214] width 124 height 26
type input "250"
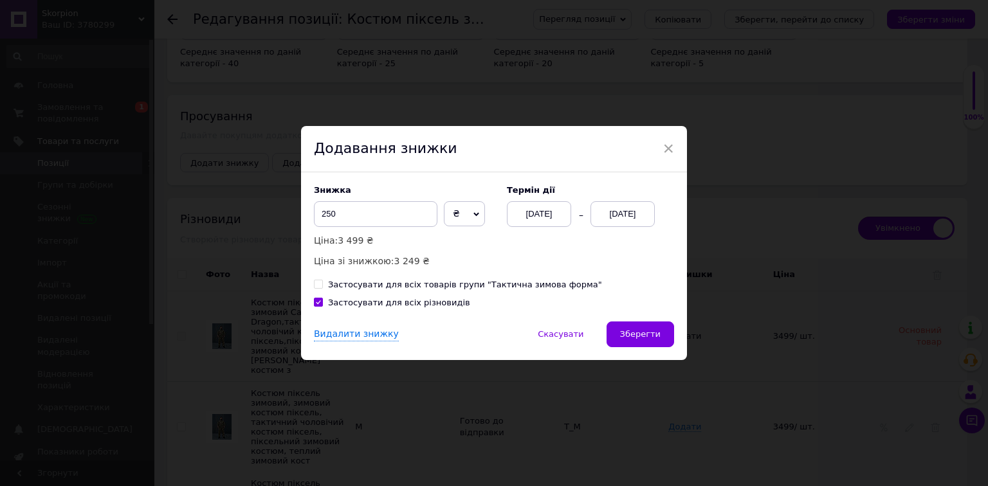
click at [606, 214] on div "12.10.2025" at bounding box center [623, 214] width 64 height 26
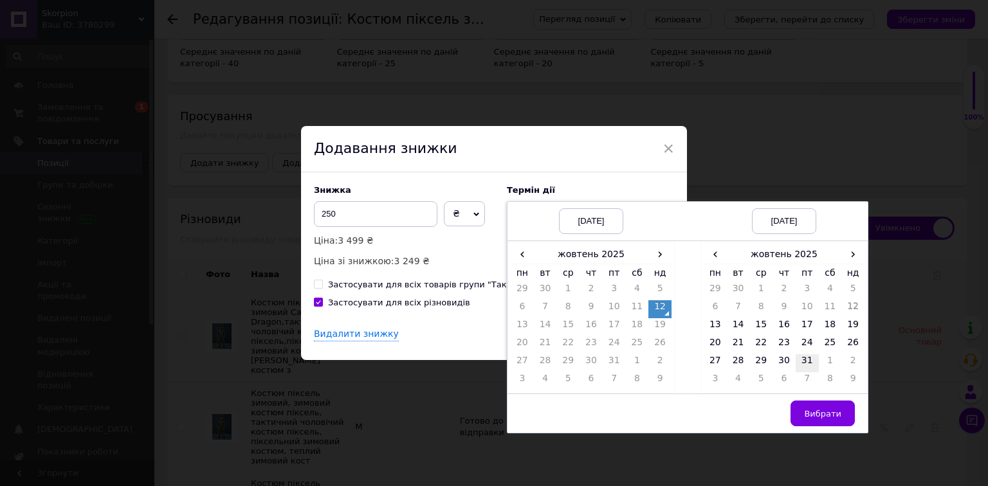
click at [796, 363] on td "31" at bounding box center [807, 363] width 23 height 18
click at [832, 409] on span "Вибрати" at bounding box center [822, 414] width 37 height 10
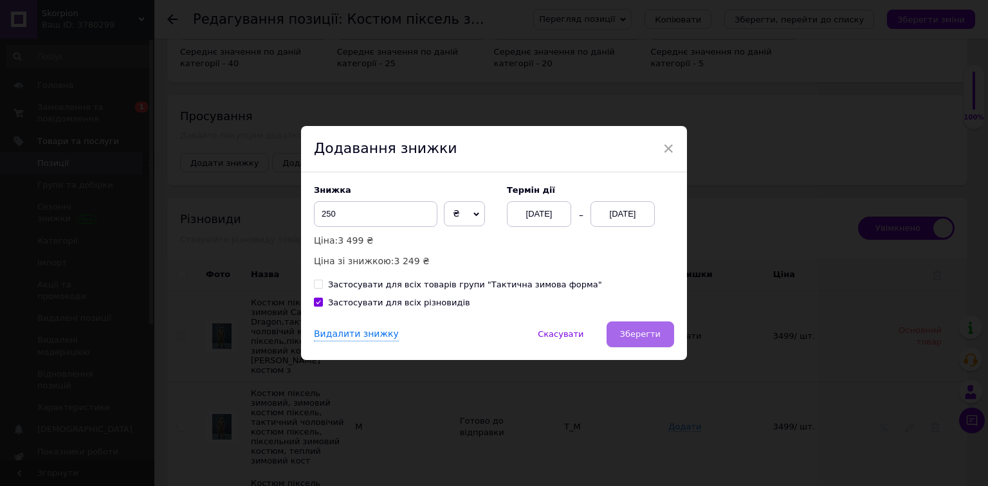
click at [646, 335] on span "Зберегти" at bounding box center [640, 334] width 41 height 10
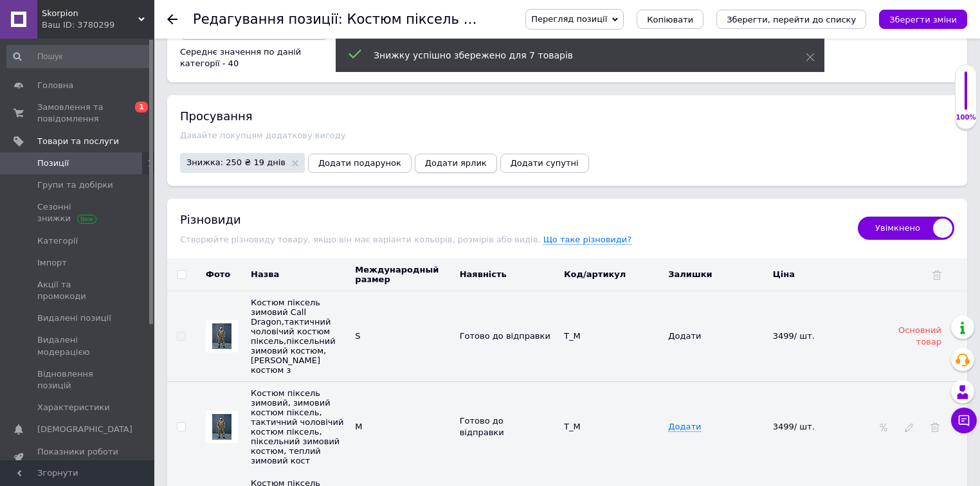
click at [425, 158] on span "Додати ярлик" at bounding box center [456, 163] width 62 height 10
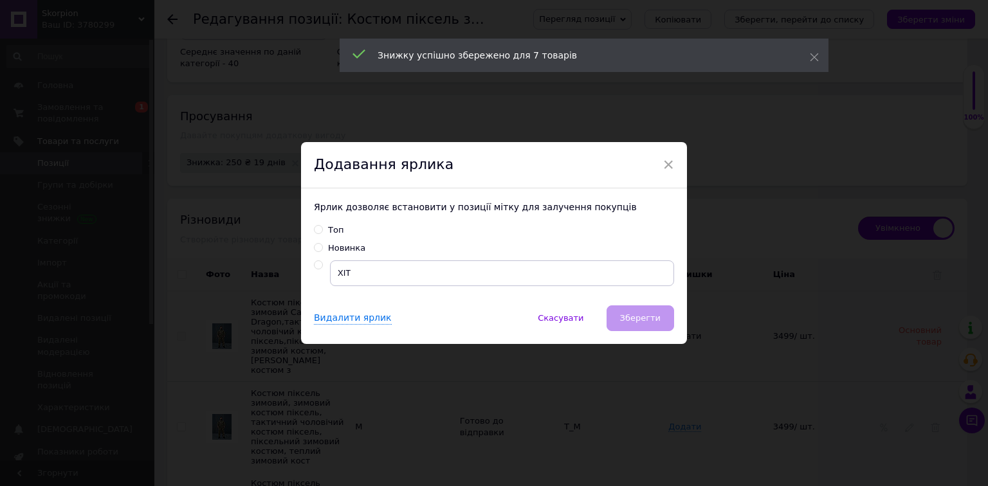
click at [318, 264] on input "radio" at bounding box center [318, 265] width 8 height 8
radio input "true"
click at [636, 318] on span "Зберегти" at bounding box center [640, 318] width 41 height 10
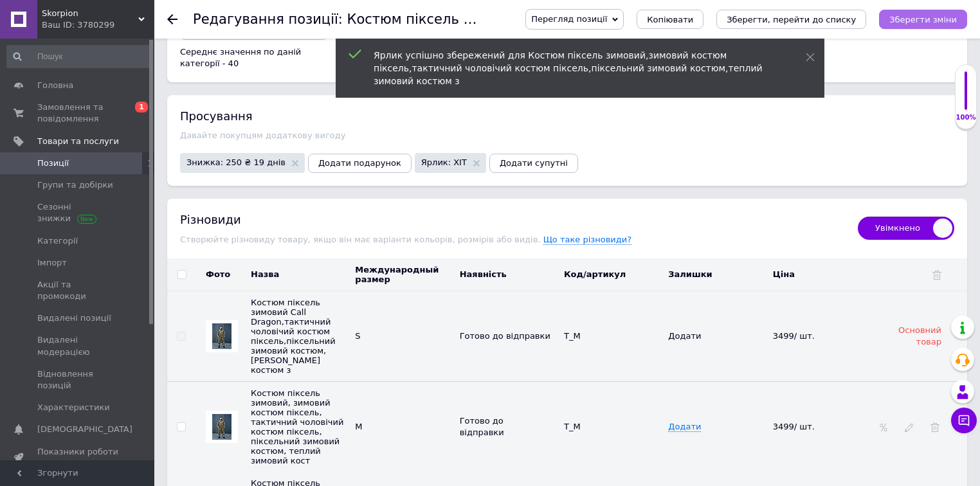
click at [926, 17] on icon "Зберегти зміни" at bounding box center [924, 20] width 68 height 10
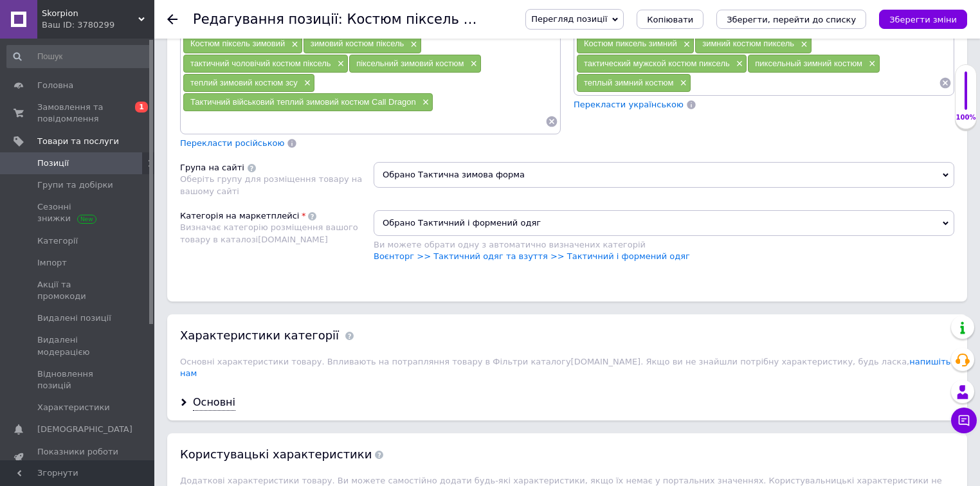
scroll to position [684, 0]
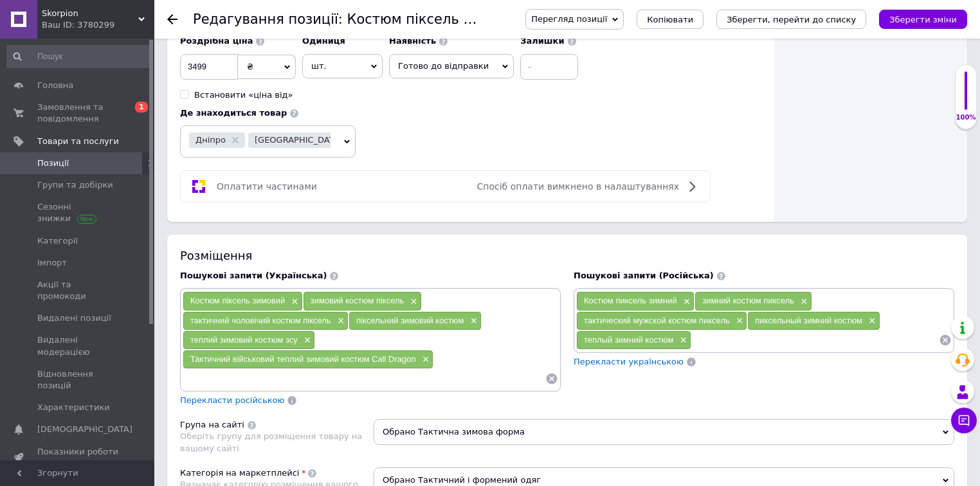
click at [733, 331] on input at bounding box center [815, 340] width 248 height 19
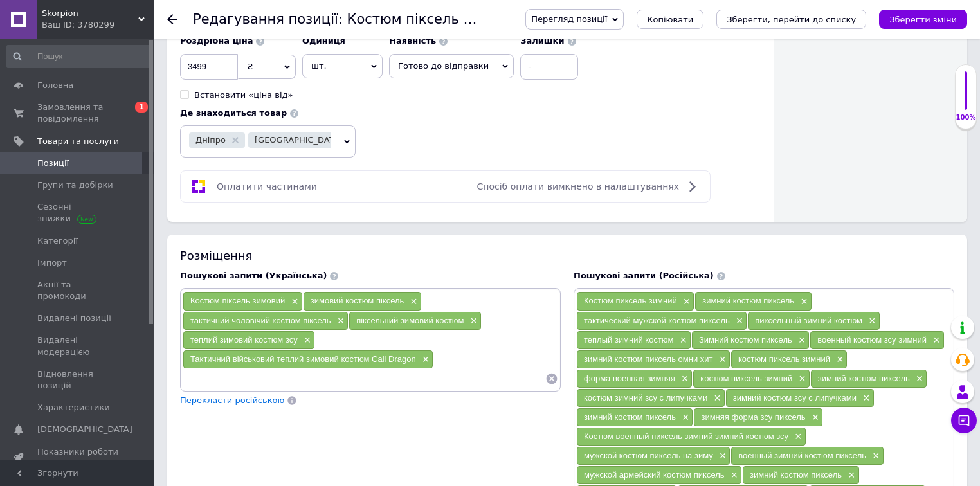
click at [432, 369] on input at bounding box center [364, 378] width 363 height 19
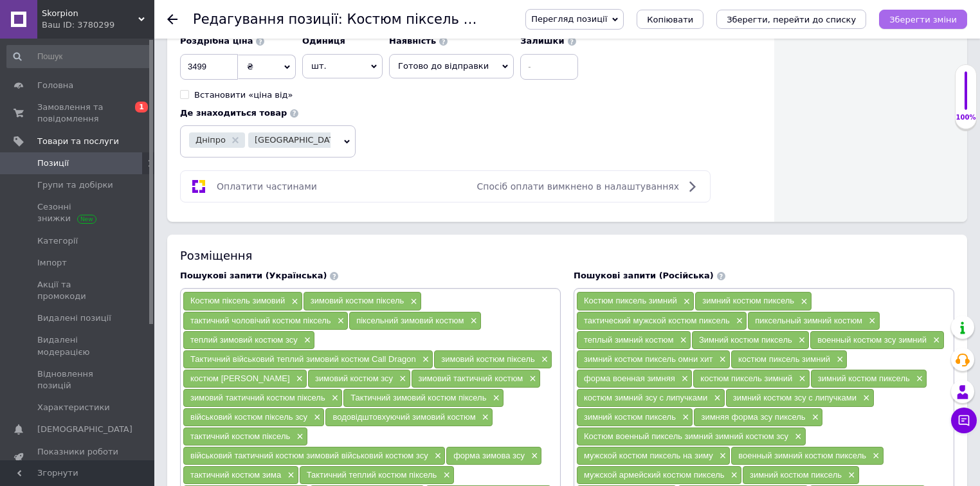
click at [931, 19] on icon "Зберегти зміни" at bounding box center [924, 20] width 68 height 10
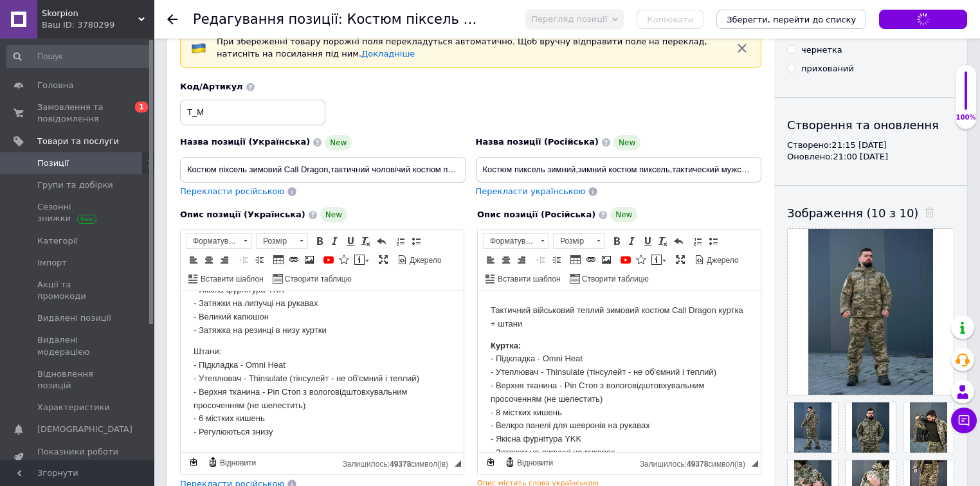
scroll to position [0, 0]
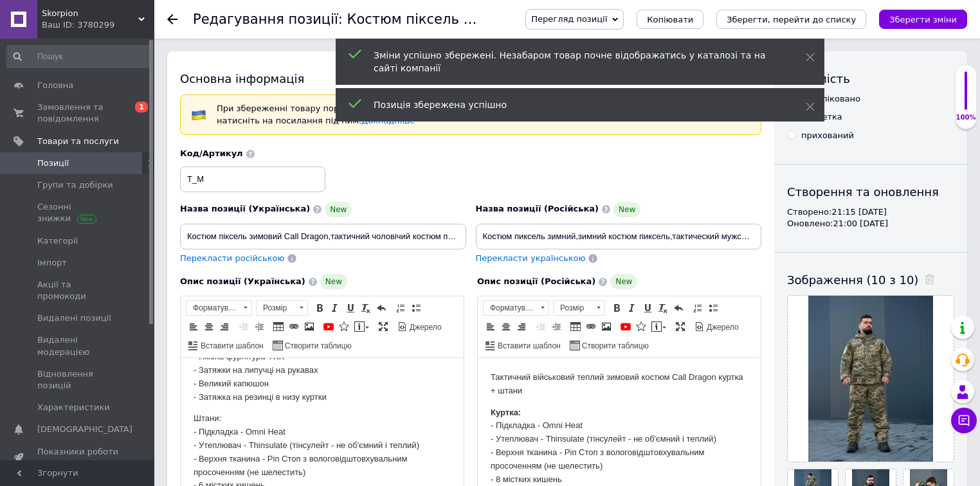
click at [76, 170] on link "Позиції" at bounding box center [79, 163] width 158 height 22
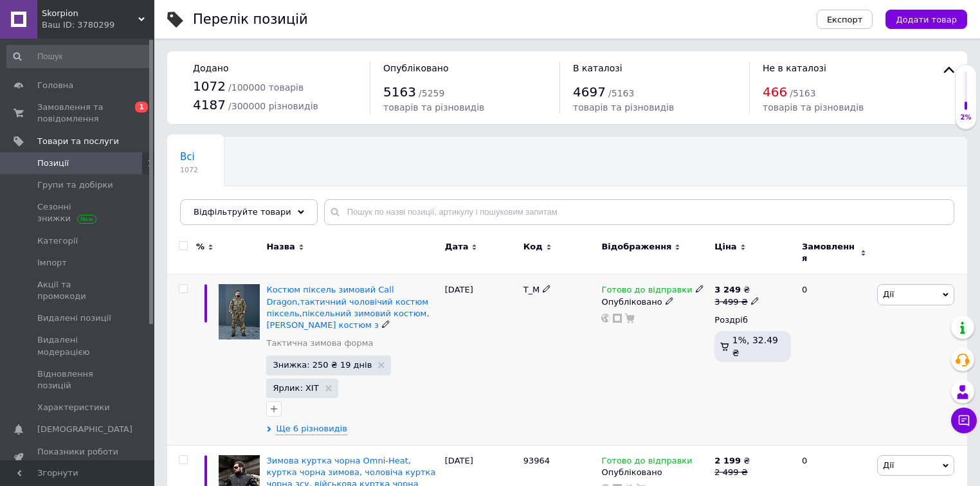
click at [895, 288] on span "Дії" at bounding box center [915, 294] width 77 height 21
click at [900, 331] on li "Підняти на початок групи" at bounding box center [868, 338] width 170 height 18
click at [921, 15] on span "Додати товар" at bounding box center [926, 20] width 61 height 10
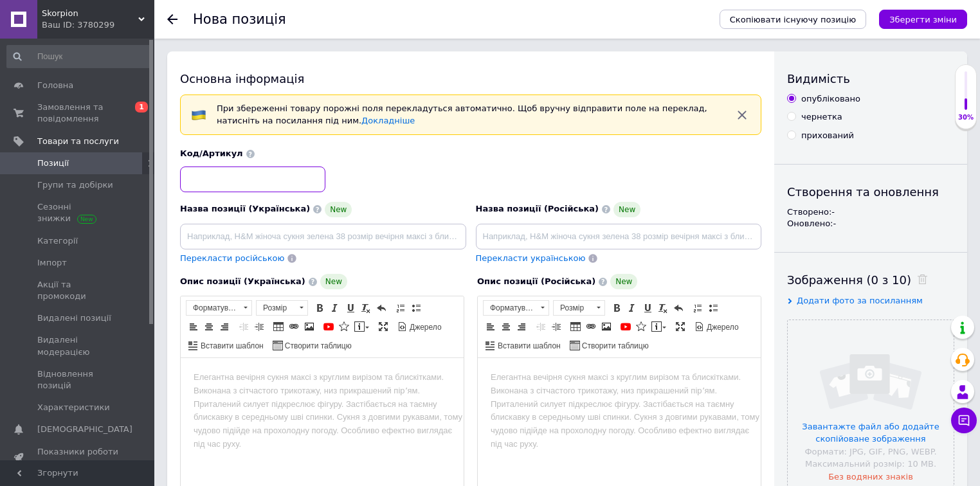
click at [293, 182] on input at bounding box center [252, 180] width 145 height 26
paste input "Т_М"
type input "Т_М"
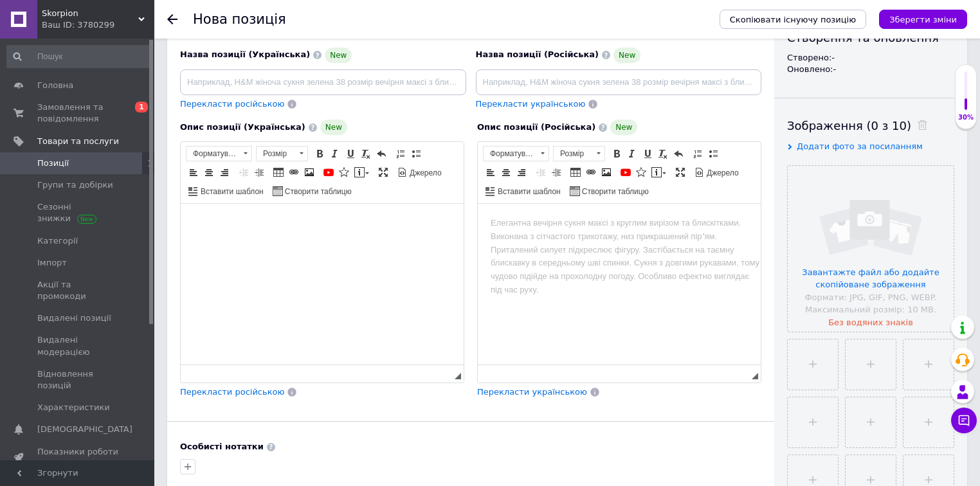
click at [294, 243] on html at bounding box center [322, 223] width 283 height 39
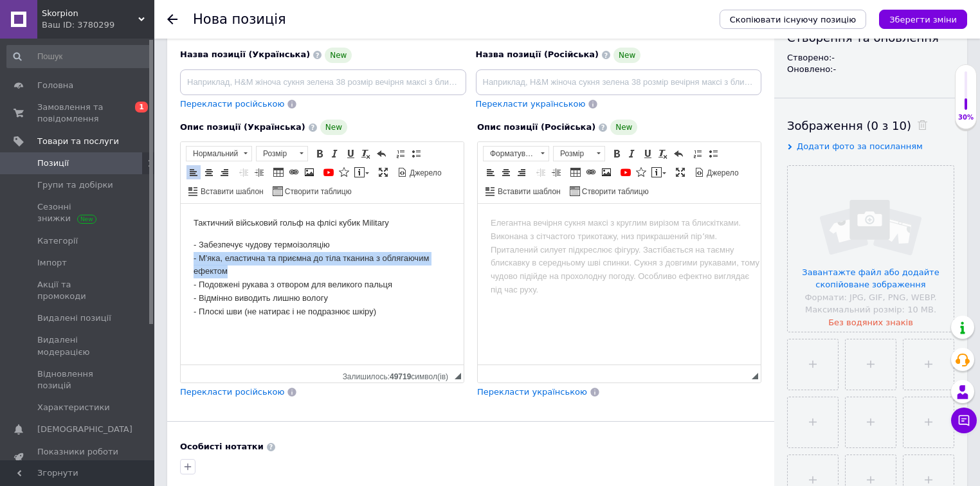
drag, startPoint x: 241, startPoint y: 266, endPoint x: 194, endPoint y: 253, distance: 49.1
click at [194, 254] on p "- Забезпечує чудову термоізоляцію - М'яка, еластична та приємна до тіла тканина…" at bounding box center [322, 279] width 257 height 80
click at [313, 264] on p "- Забезпечує чудову термоізоляцію - М'яка, еластична та приємна до тіла тканина…" at bounding box center [322, 279] width 257 height 80
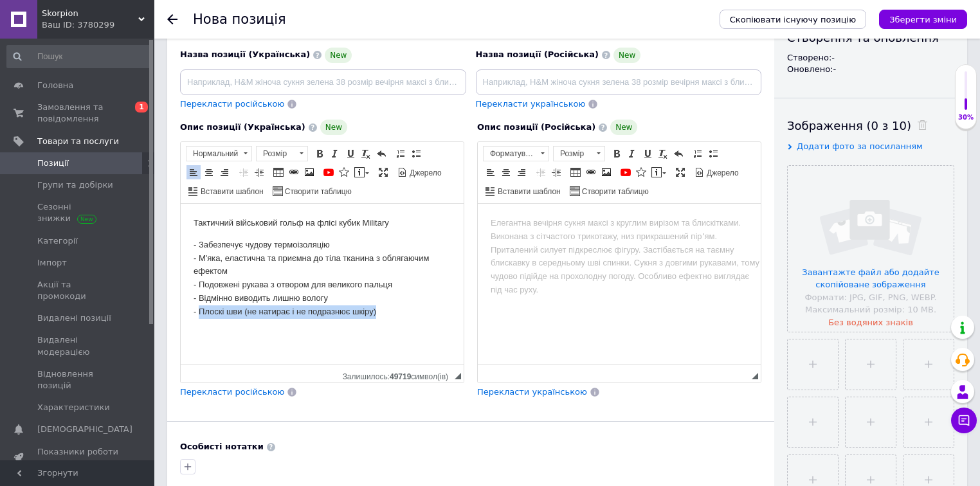
drag, startPoint x: 410, startPoint y: 312, endPoint x: 198, endPoint y: 309, distance: 212.3
click at [198, 309] on p "- Забезпечує чудову термоізоляцію - М'яка, еластична та приємна до тіла тканина…" at bounding box center [322, 279] width 257 height 80
click at [324, 315] on p "- Забезпечує чудову термоізоляцію - М'яка, еластична та приємна до тіла тканина…" at bounding box center [322, 279] width 257 height 80
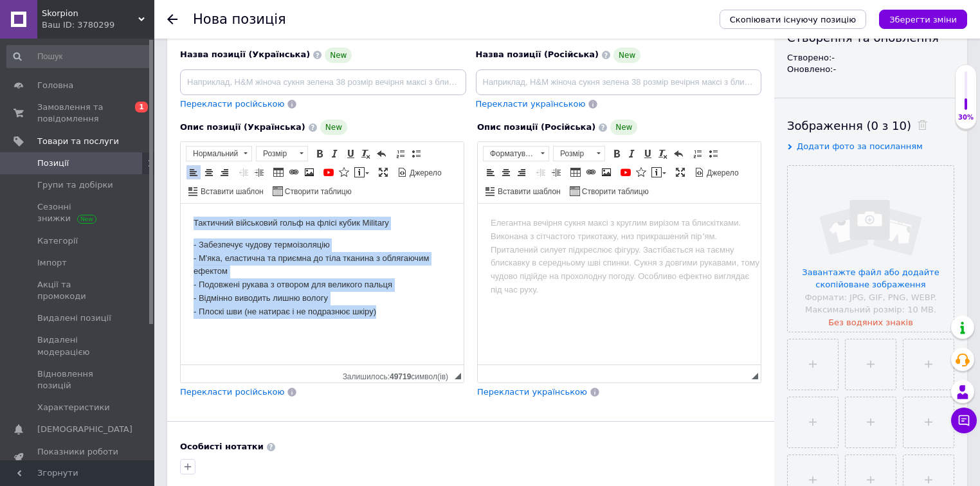
drag, startPoint x: 390, startPoint y: 311, endPoint x: 173, endPoint y: 215, distance: 237.3
click at [181, 215] on html "Тактичний військовий гольф на флісі кубик Military - Забезпечує чудову термоізо…" at bounding box center [322, 268] width 283 height 128
copy body "Тактичний військовий гольф на флісі кубик Military - Забезпечує чудову термоізо…"
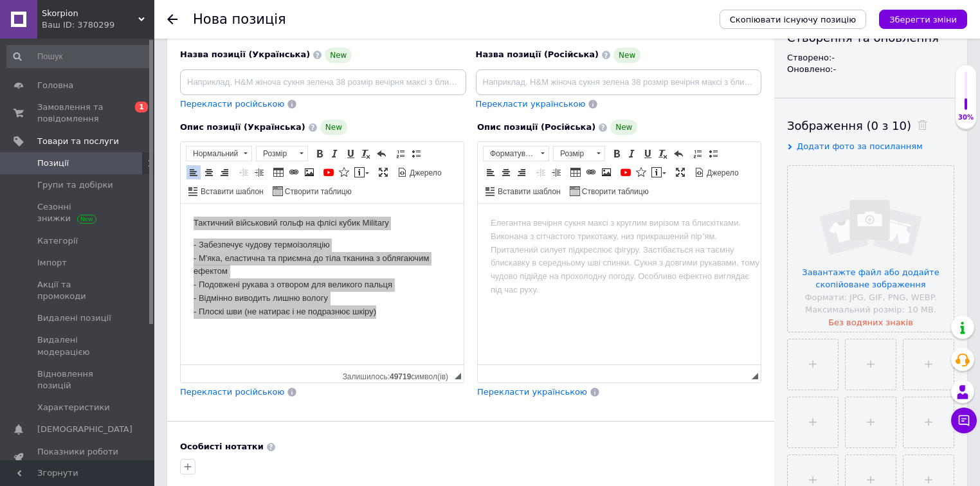
click at [571, 243] on html at bounding box center [619, 223] width 283 height 39
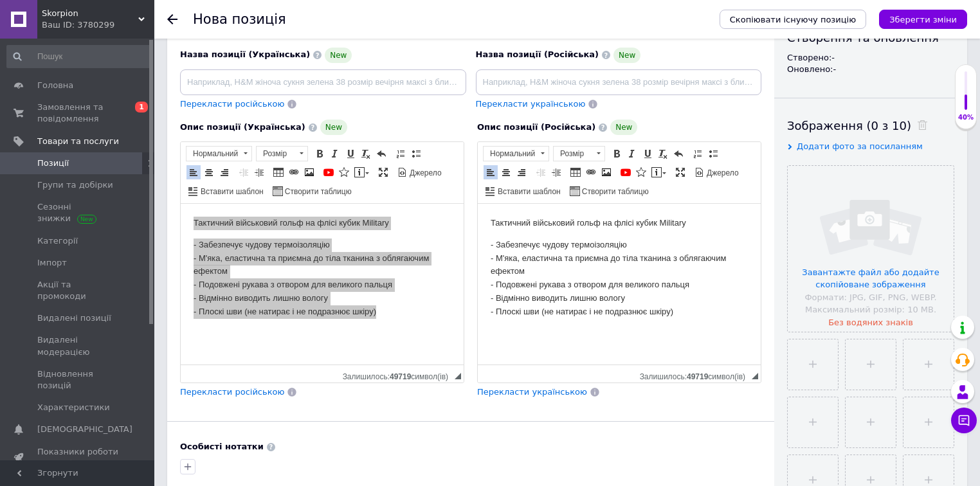
click at [873, 257] on input "file" at bounding box center [871, 249] width 166 height 166
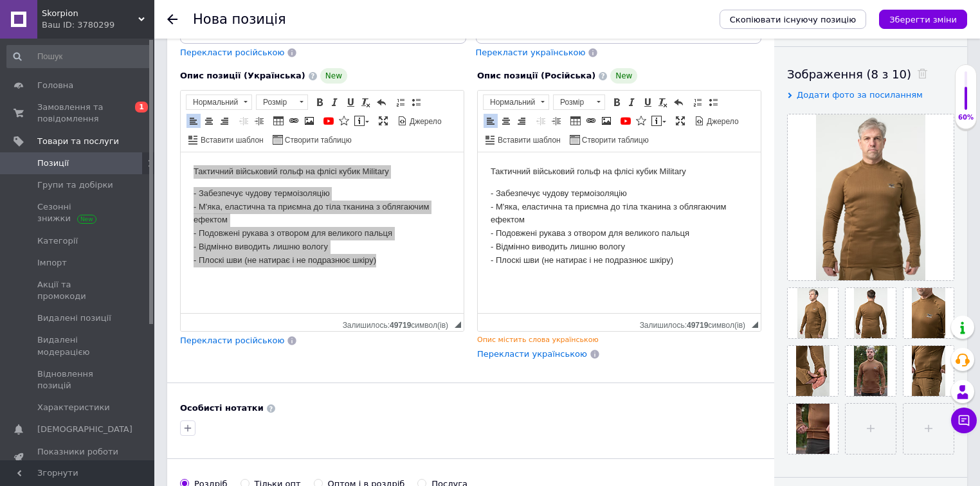
scroll to position [412, 0]
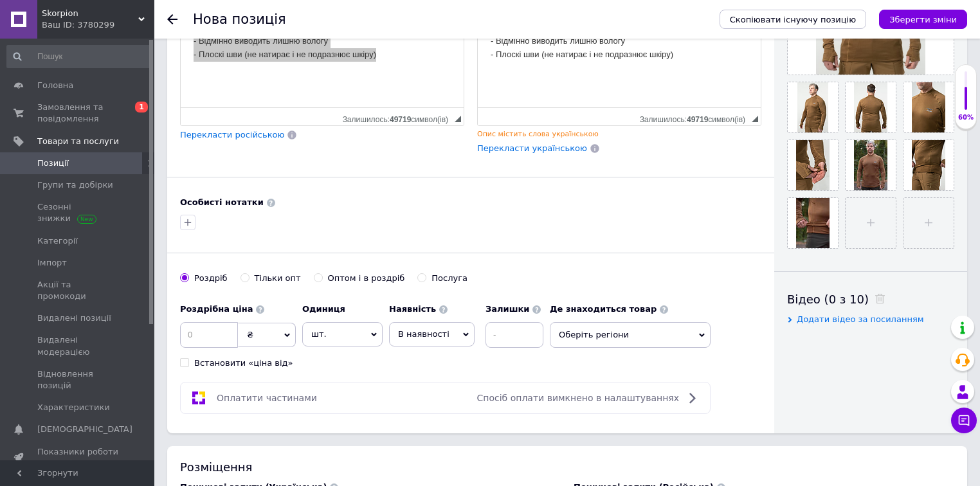
click at [587, 327] on span "Оберіть регіони" at bounding box center [630, 335] width 161 height 26
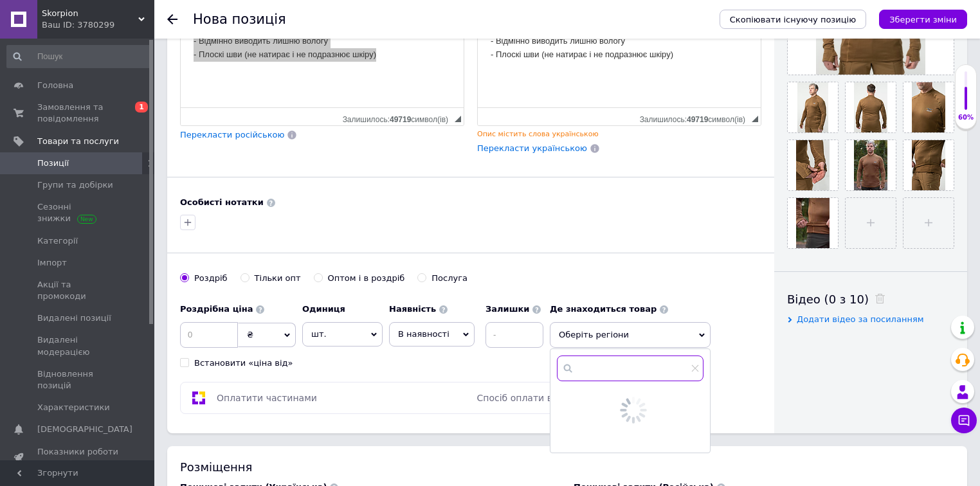
click at [603, 363] on input "text" at bounding box center [630, 369] width 147 height 26
type input "["
type input "хмел"
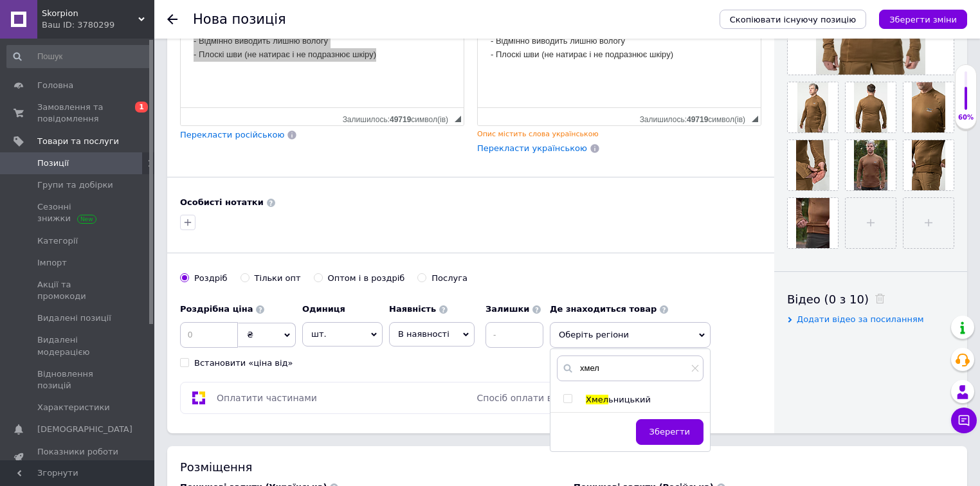
drag, startPoint x: 569, startPoint y: 392, endPoint x: 594, endPoint y: 387, distance: 26.4
click at [568, 395] on input "checkbox" at bounding box center [567, 399] width 8 height 8
checkbox input "true"
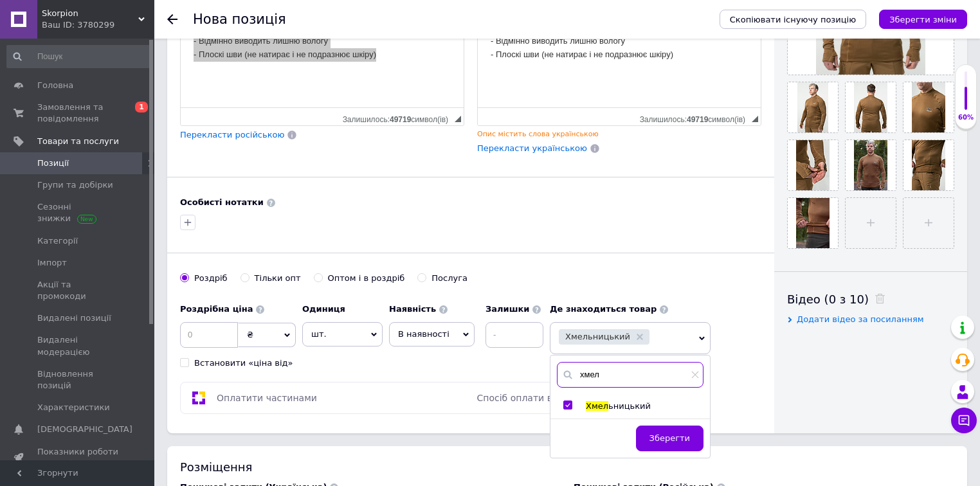
drag, startPoint x: 592, startPoint y: 370, endPoint x: 595, endPoint y: 342, distance: 27.8
click at [572, 369] on div "хмел" at bounding box center [630, 375] width 147 height 26
type input "одеса"
click at [570, 402] on input "checkbox" at bounding box center [567, 405] width 8 height 8
checkbox input "true"
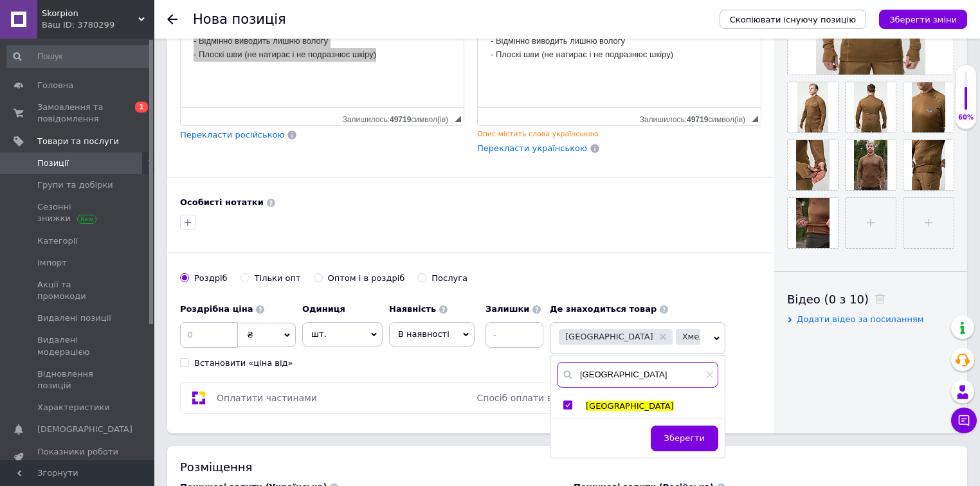
drag, startPoint x: 607, startPoint y: 371, endPoint x: 560, endPoint y: 367, distance: 47.1
click at [560, 367] on input "одеса" at bounding box center [637, 375] width 161 height 26
type input "харків"
click at [569, 403] on input "checkbox" at bounding box center [567, 405] width 8 height 8
checkbox input "true"
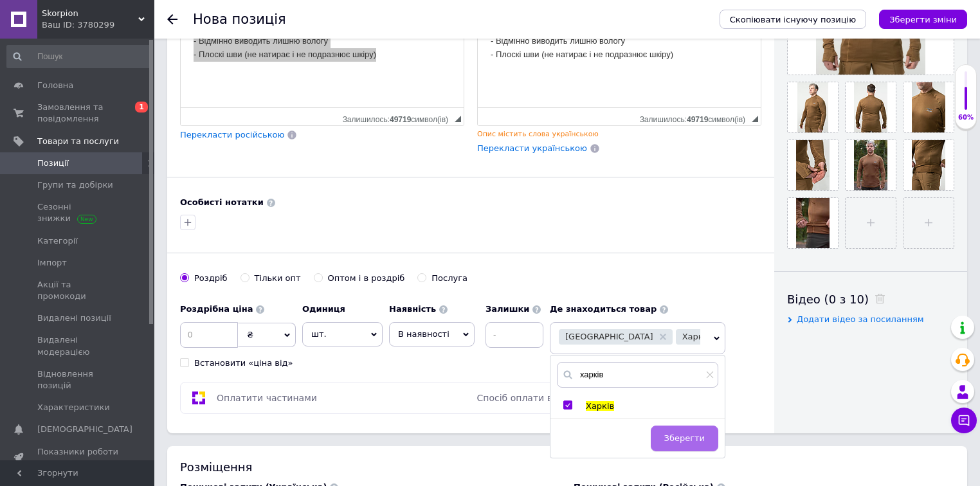
click at [684, 434] on span "Зберегти" at bounding box center [684, 439] width 41 height 10
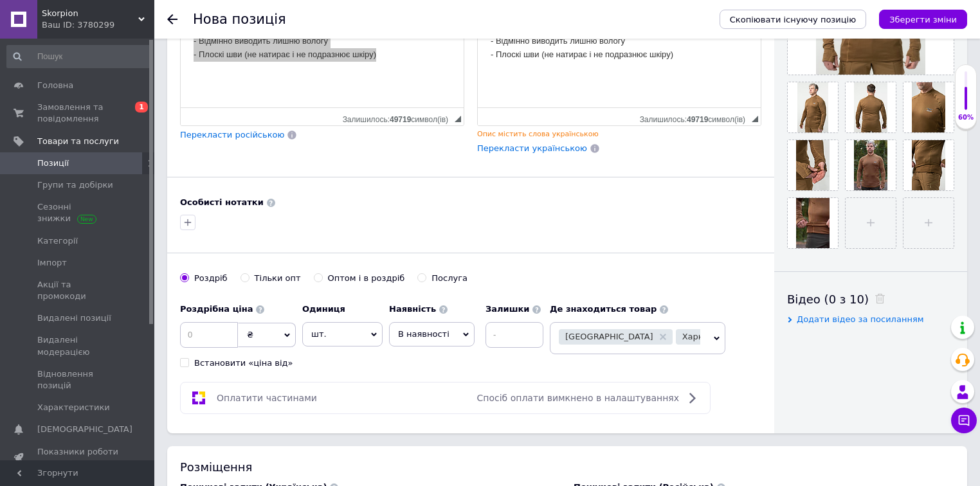
click at [416, 336] on span "В наявності" at bounding box center [423, 334] width 51 height 10
click at [423, 407] on li "Готово до відправки" at bounding box center [432, 414] width 84 height 30
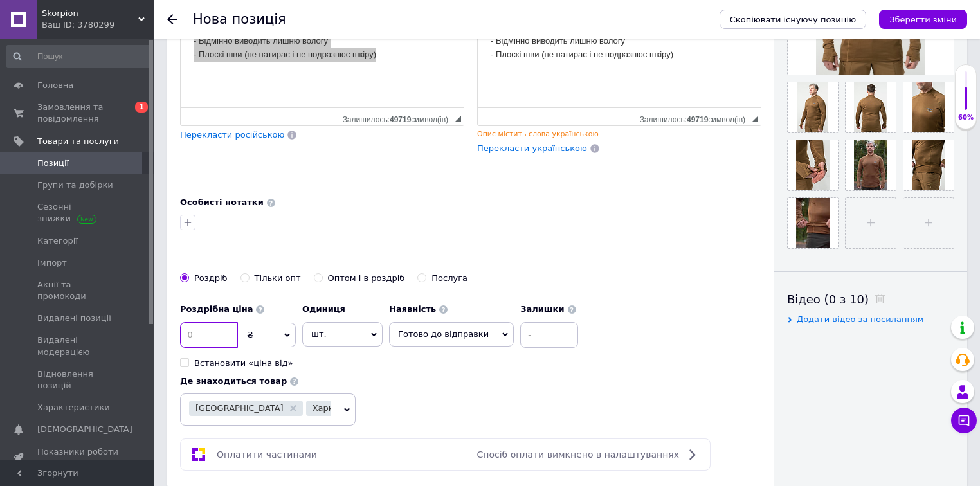
click at [211, 329] on input at bounding box center [209, 335] width 58 height 26
type input "1"
type input "9"
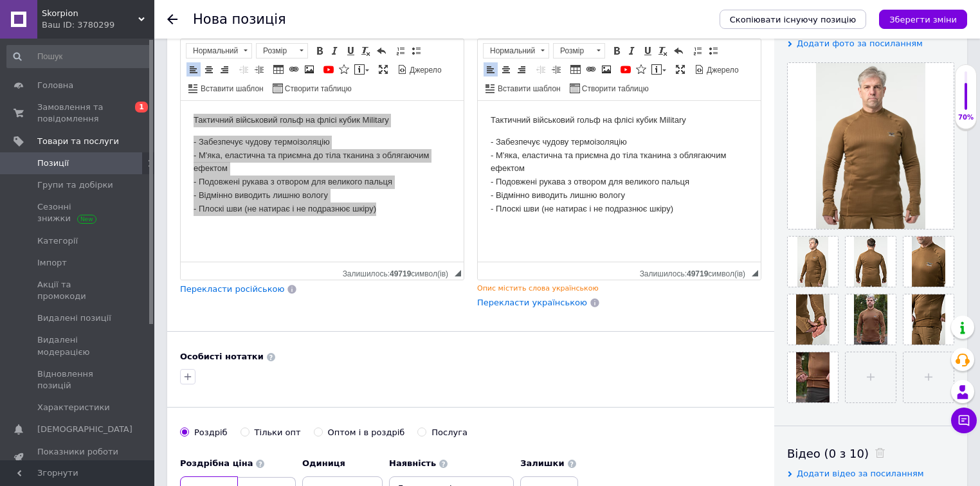
scroll to position [154, 0]
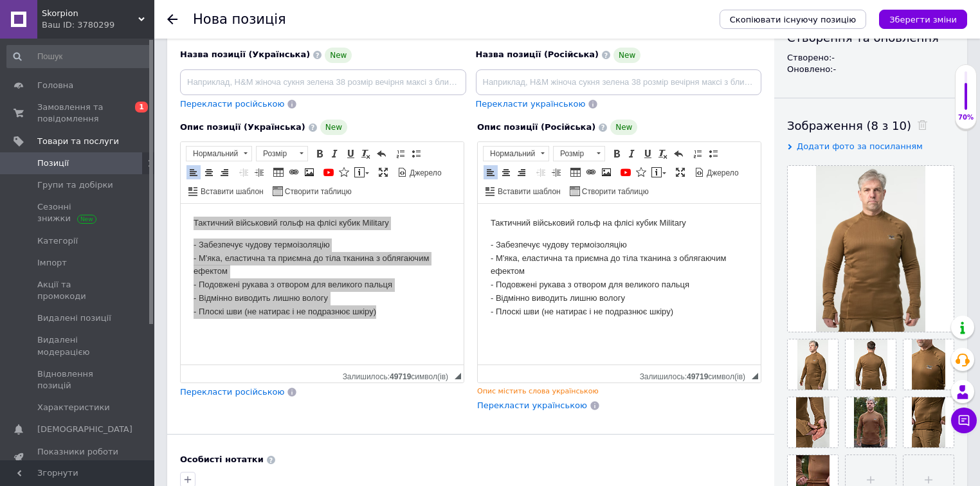
type input "1099"
click at [318, 77] on input at bounding box center [323, 82] width 286 height 26
paste input "Тактичний гольф койот,гольф койот на флісі,кофта гольф на флісі,військовий голь…"
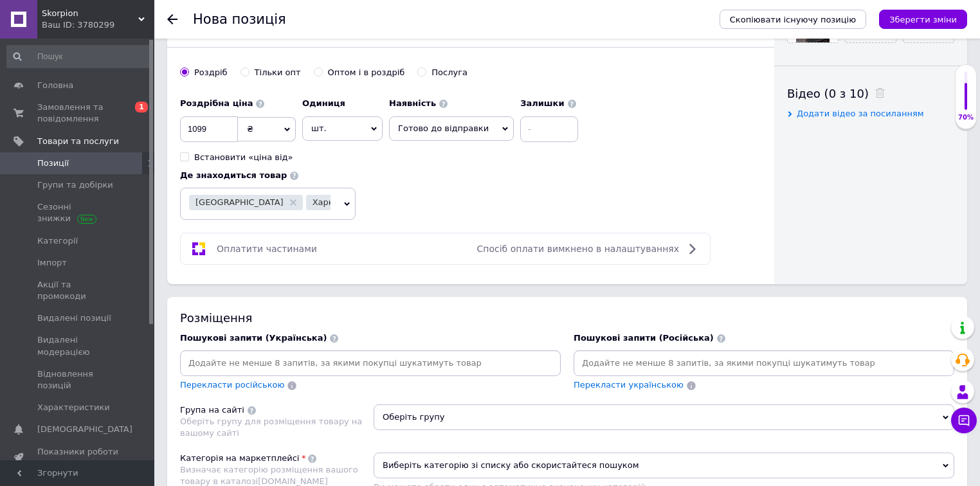
scroll to position [720, 0]
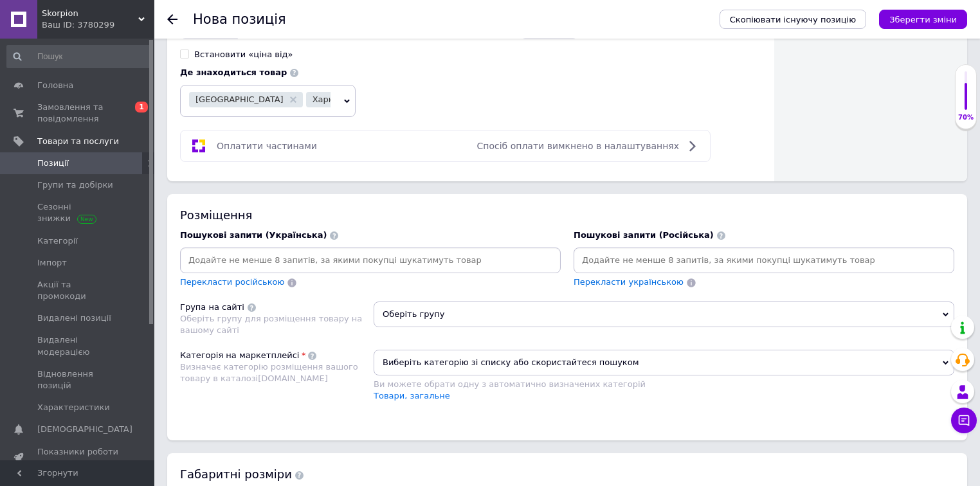
type input "Тактичний гольф койот,гольф койот на флісі,кофта гольф на флісі,військовий голь…"
click at [302, 251] on input at bounding box center [371, 260] width 376 height 19
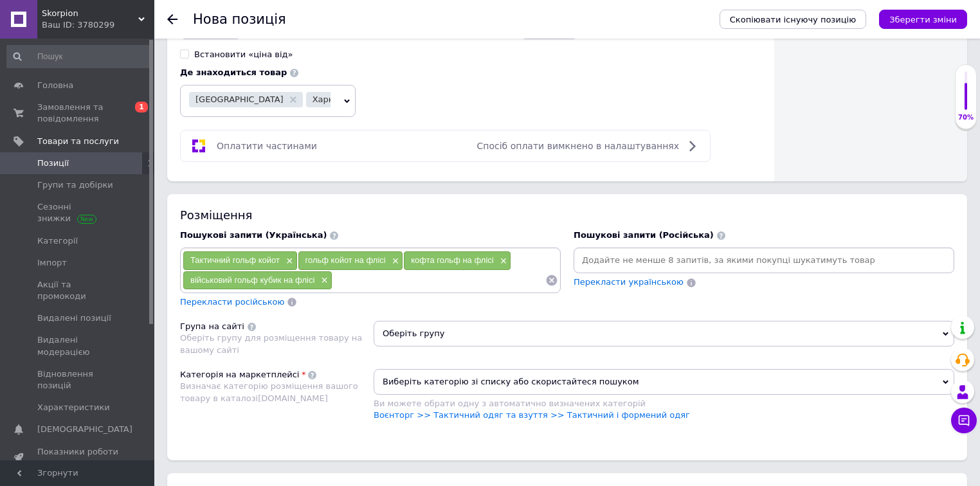
click at [605, 251] on input at bounding box center [764, 260] width 376 height 19
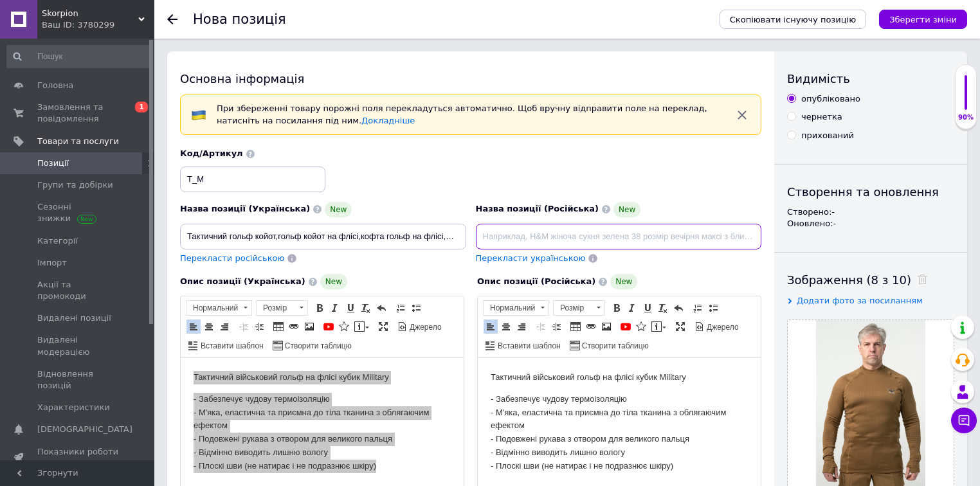
click at [537, 228] on input at bounding box center [619, 237] width 286 height 26
paste input "Тактический гольф койот,гольф койот на флисе,кофта гольф на флисе,военный гольф…"
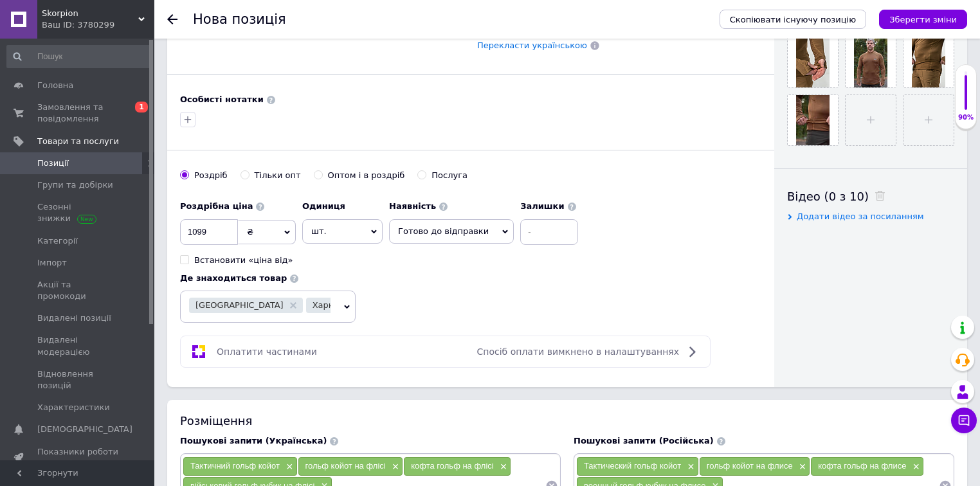
scroll to position [772, 0]
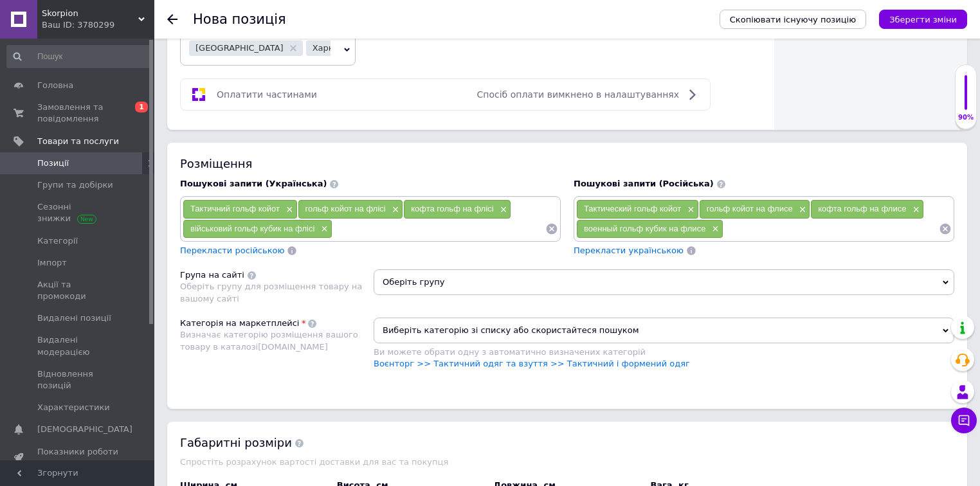
type input "Тактический гольф койот,гольф койот на флисе,кофта гольф на флисе,военный гольф…"
click at [453, 270] on span "Оберіть групу" at bounding box center [664, 283] width 581 height 26
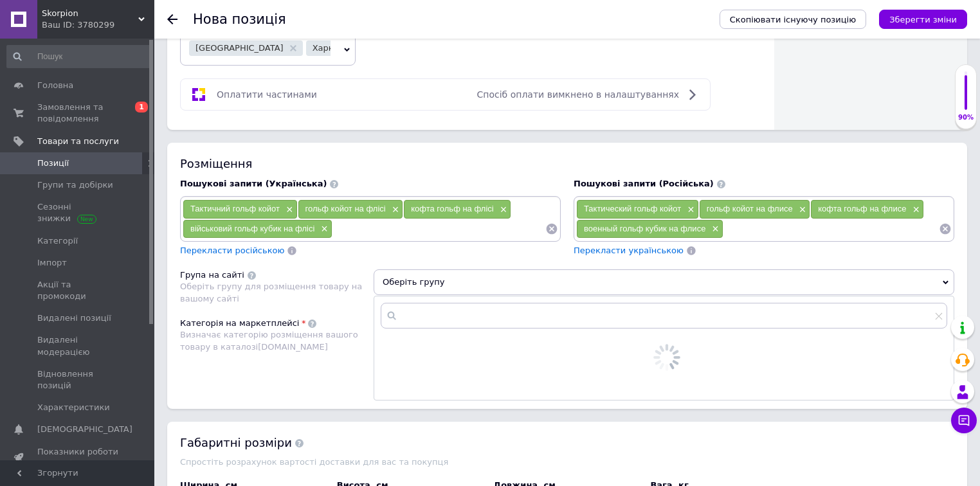
scroll to position [875, 0]
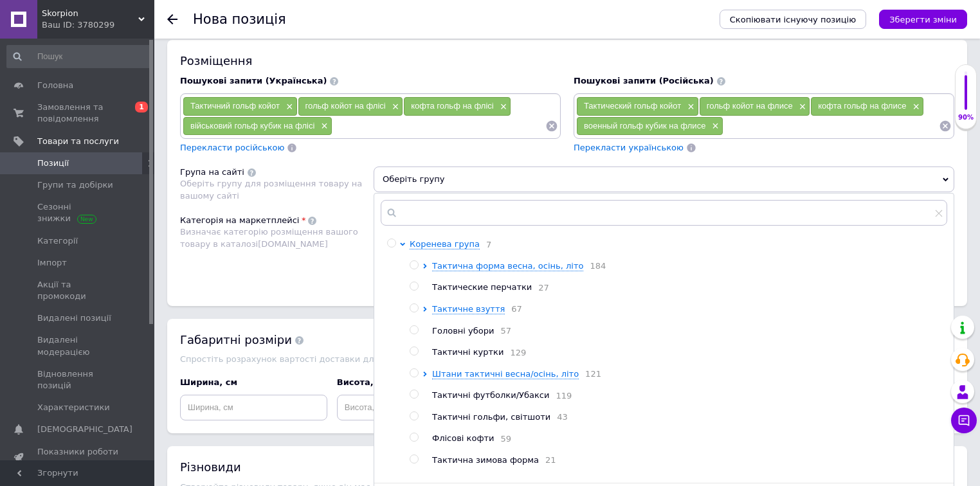
click at [417, 412] on input "radio" at bounding box center [414, 416] width 8 height 8
radio input "true"
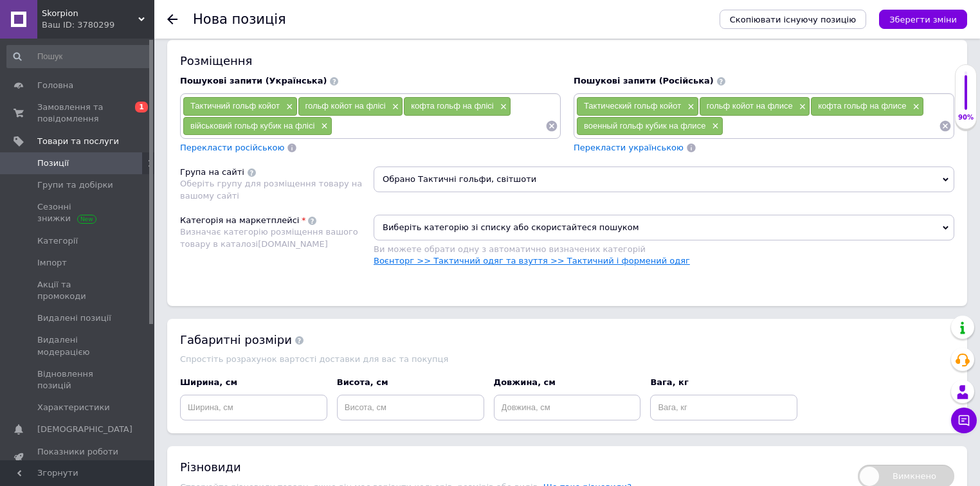
click at [625, 256] on link "Воєнторг >> Тактичний одяг та взуття >> Тактичний і формений одяг" at bounding box center [532, 261] width 316 height 10
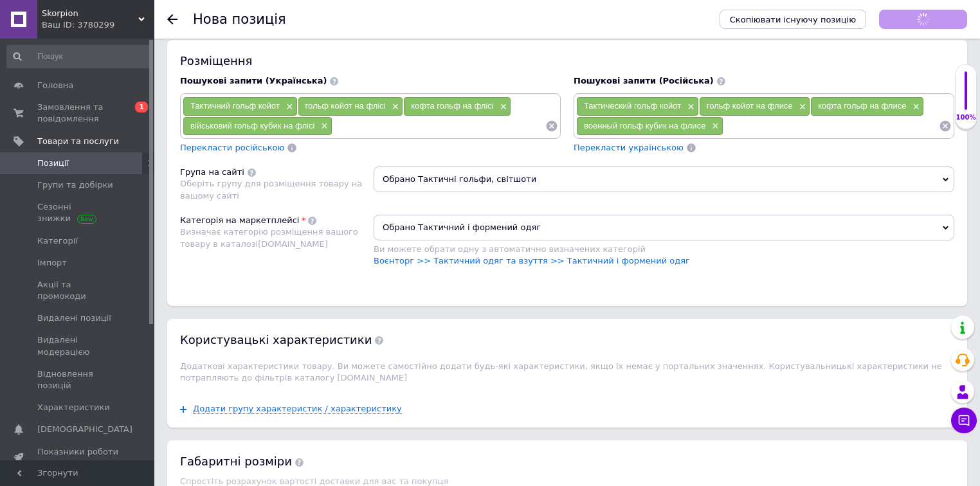
scroll to position [1081, 0]
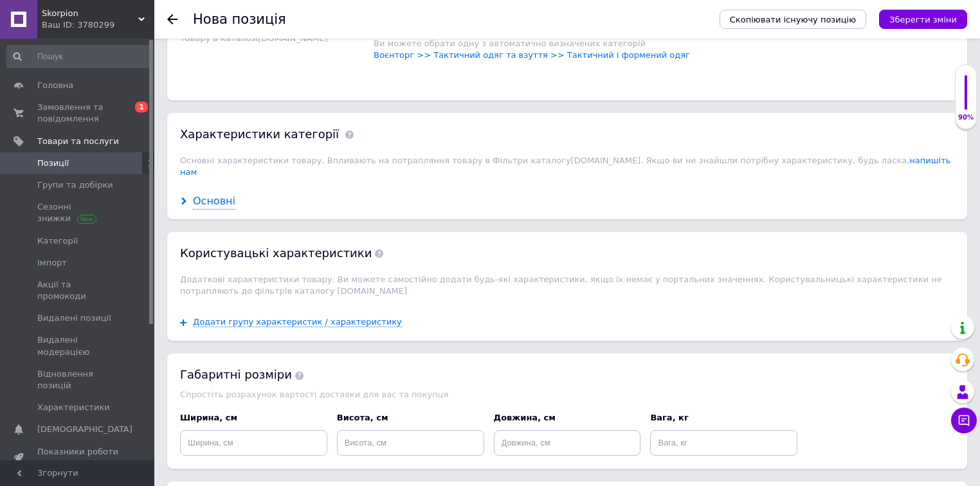
click at [209, 194] on div "Основні" at bounding box center [214, 201] width 42 height 15
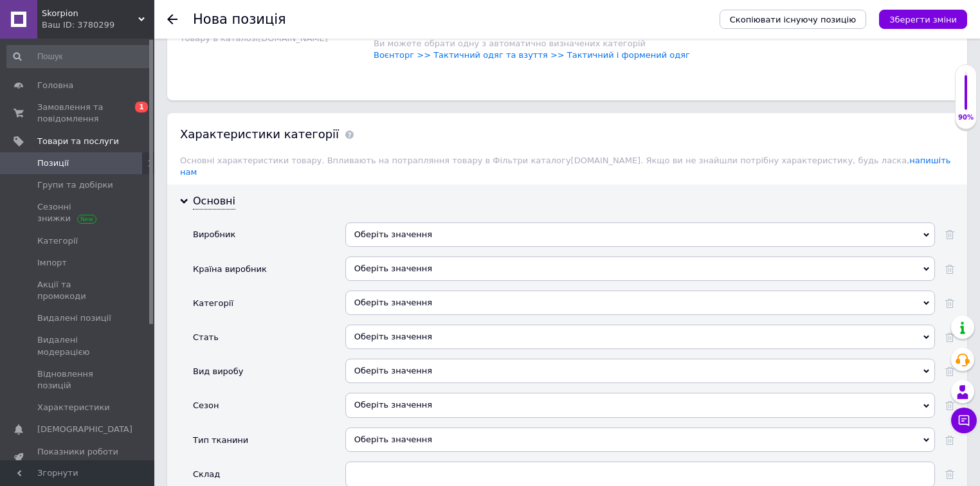
click at [394, 257] on div "Оберіть значення" at bounding box center [640, 269] width 590 height 24
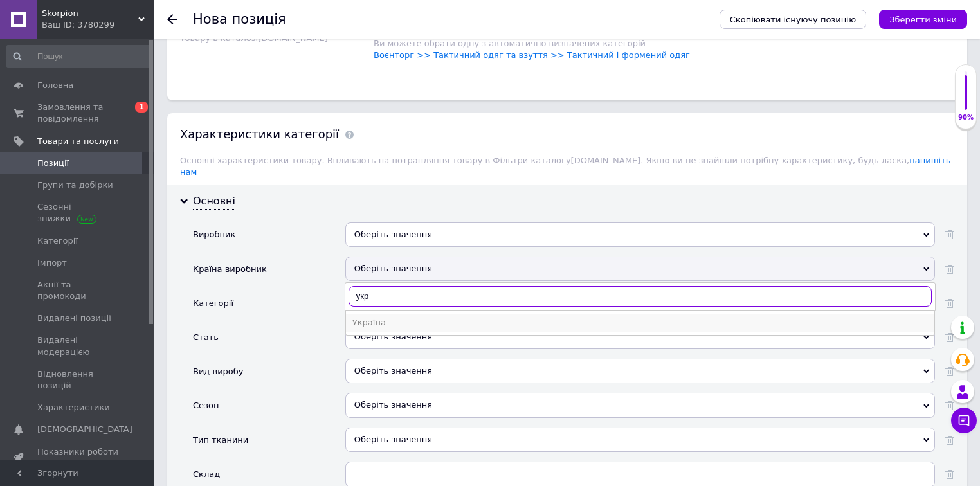
type input "укр"
click at [373, 317] on div "Україна" at bounding box center [640, 323] width 576 height 12
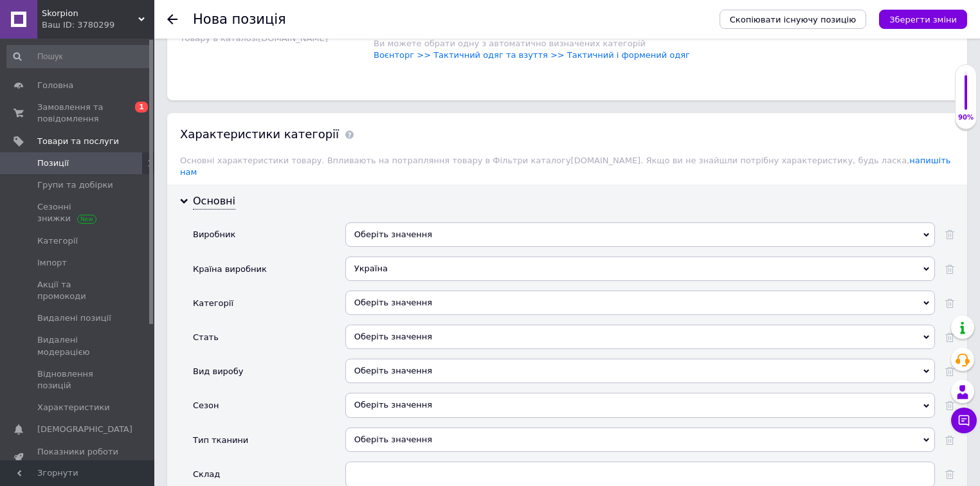
click at [378, 291] on div "Оберіть значення" at bounding box center [640, 303] width 590 height 24
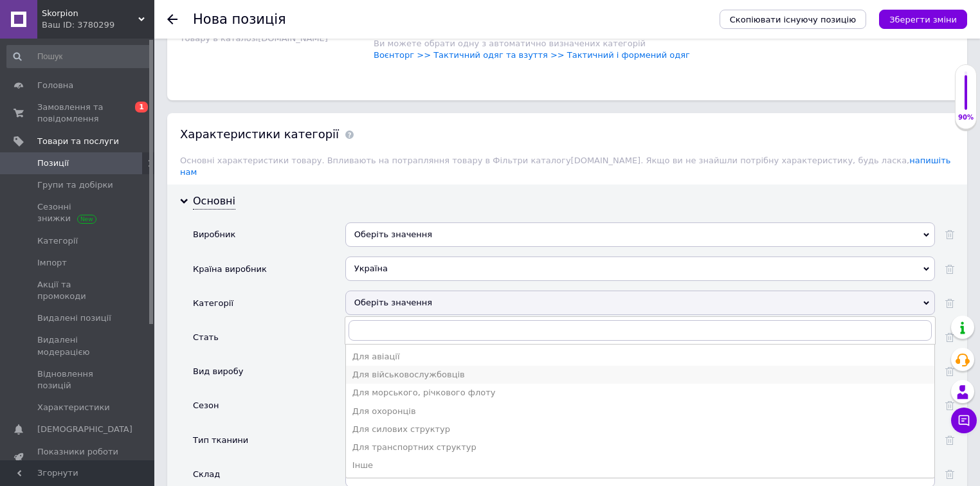
click at [381, 369] on div "Для військовослужбовців" at bounding box center [640, 375] width 576 height 12
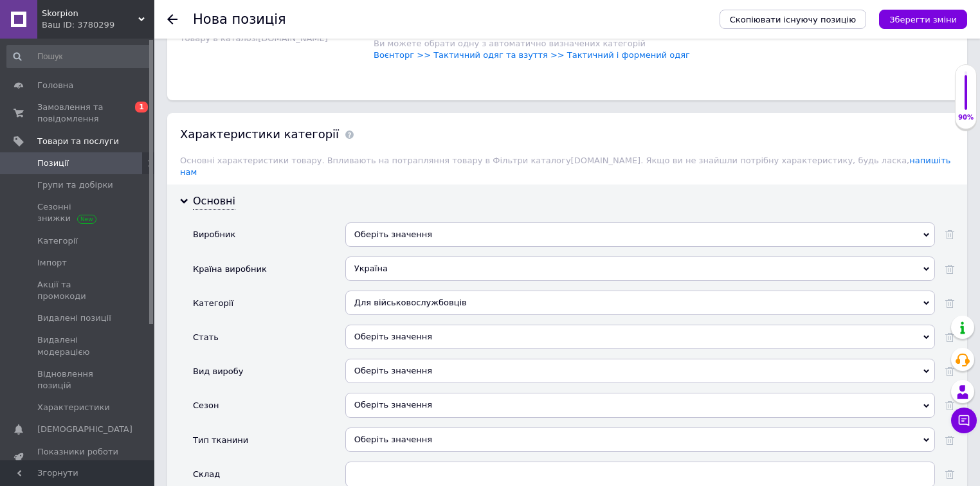
click at [394, 325] on div "Оберіть значення" at bounding box center [640, 337] width 590 height 24
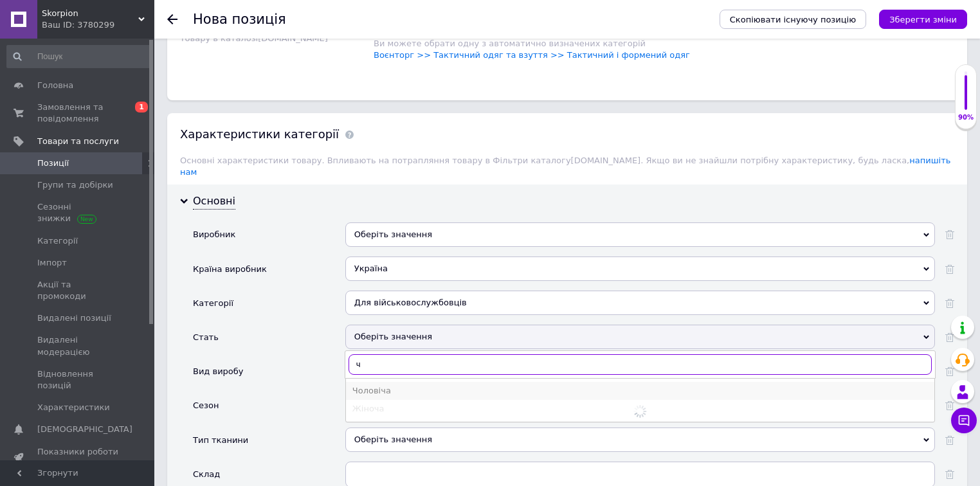
type input "ч"
click at [384, 385] on div "Чоловіча" at bounding box center [640, 391] width 576 height 12
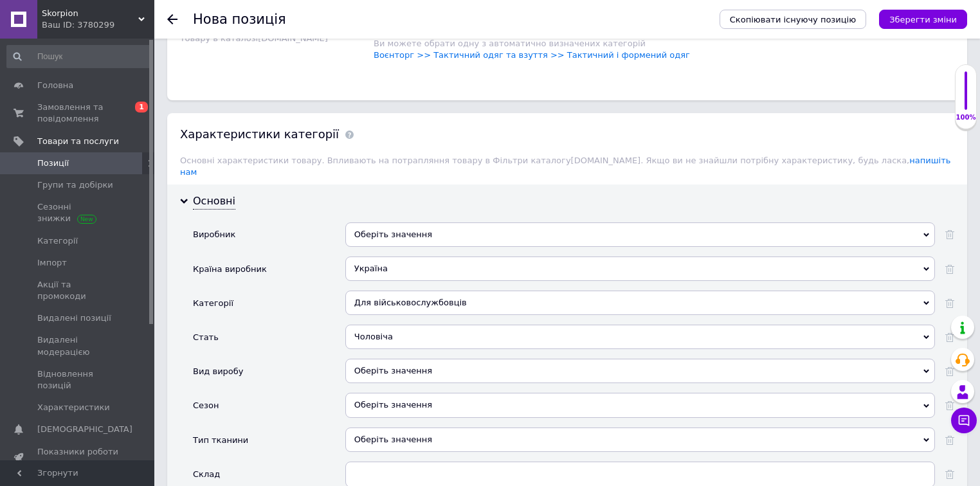
click at [383, 359] on div "Оберіть значення" at bounding box center [640, 371] width 590 height 24
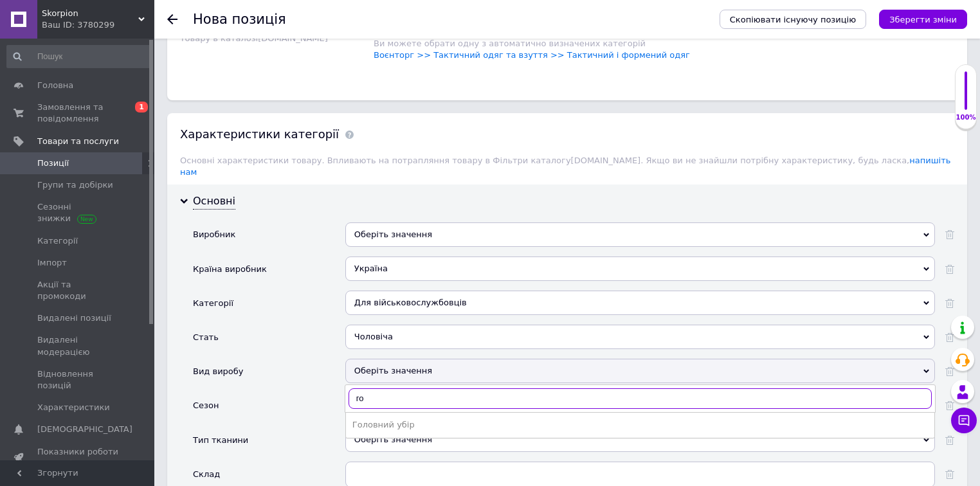
type input "г"
type input "ло"
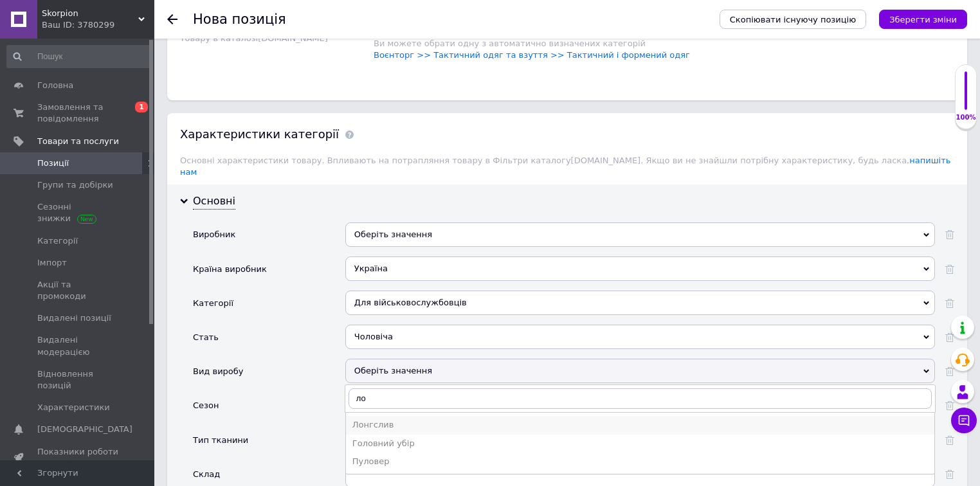
click at [378, 419] on div "Лонгслив" at bounding box center [640, 425] width 576 height 12
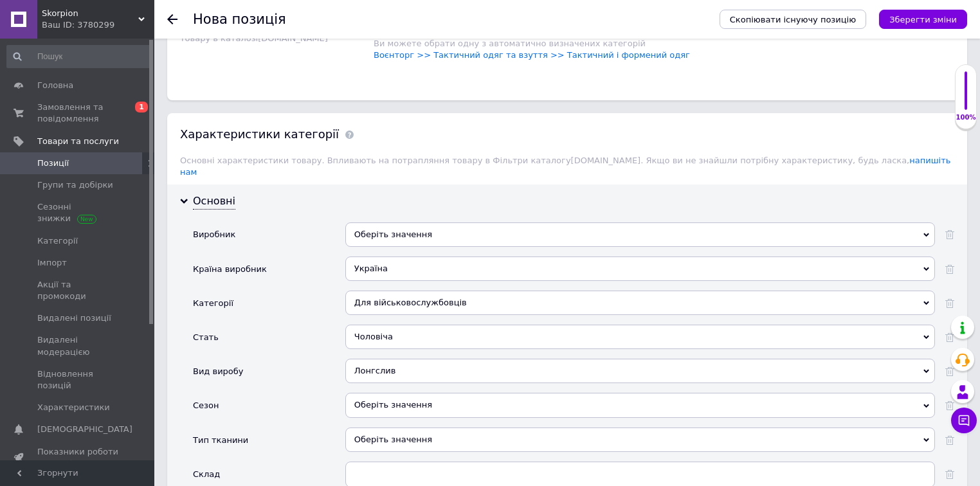
click at [383, 393] on div "Оберіть значення" at bounding box center [640, 405] width 590 height 24
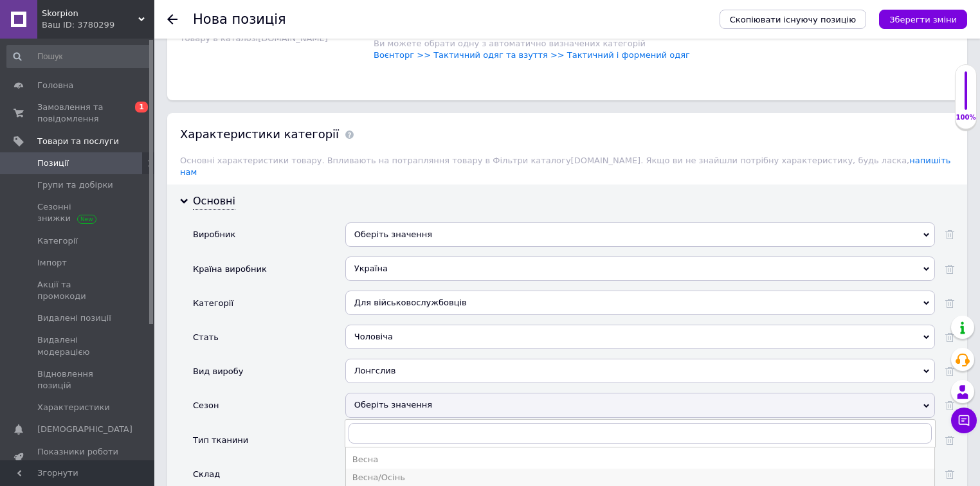
click at [392, 472] on div "Весна/Осінь" at bounding box center [640, 478] width 576 height 12
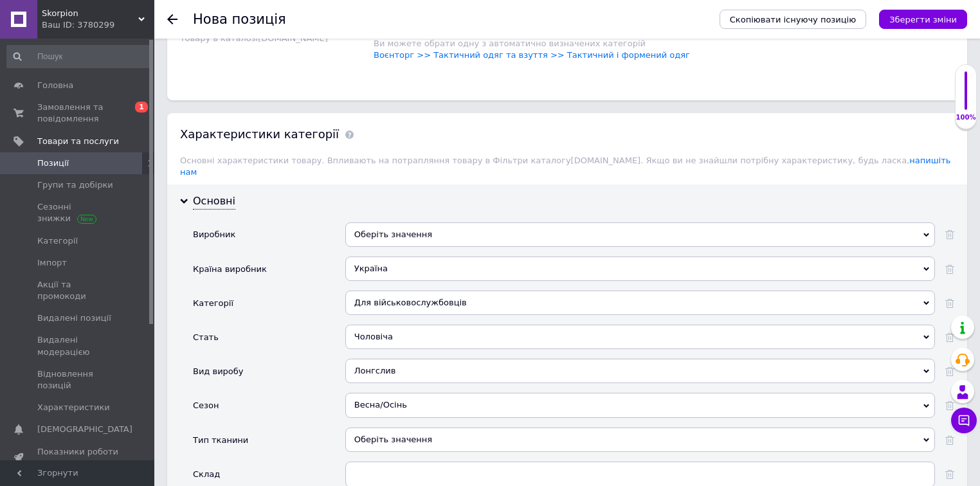
click at [396, 428] on div "Оберіть значення" at bounding box center [640, 440] width 590 height 24
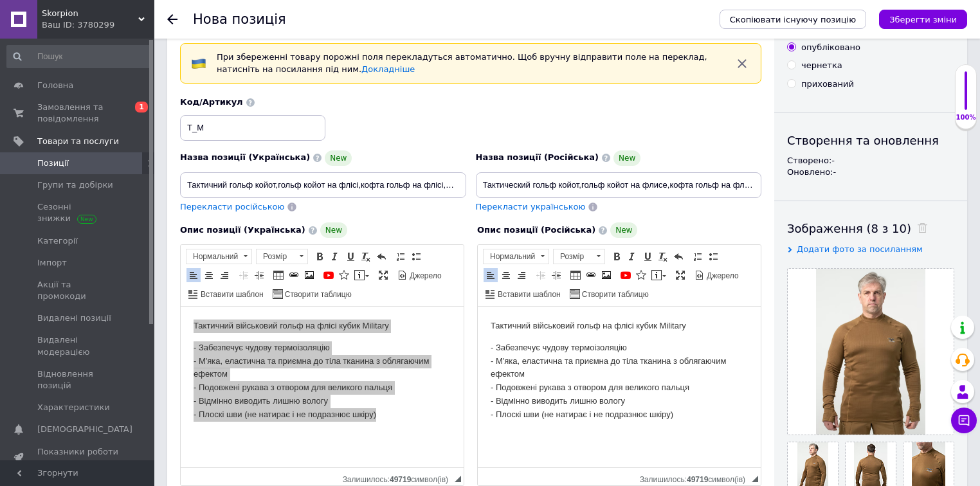
scroll to position [0, 0]
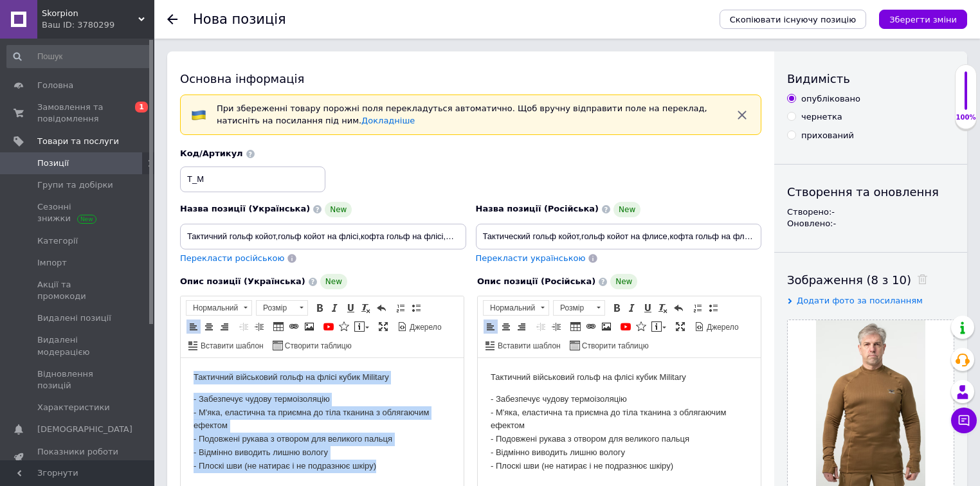
click at [338, 402] on p "- Забезпечує чудову термоізоляцію - М'яка, еластична та приємна до тіла тканина…" at bounding box center [322, 433] width 257 height 80
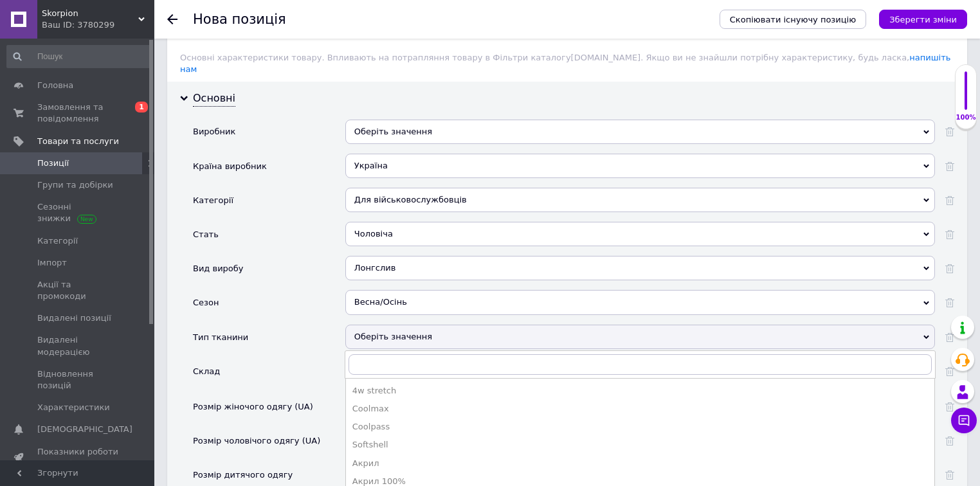
scroll to position [1286, 0]
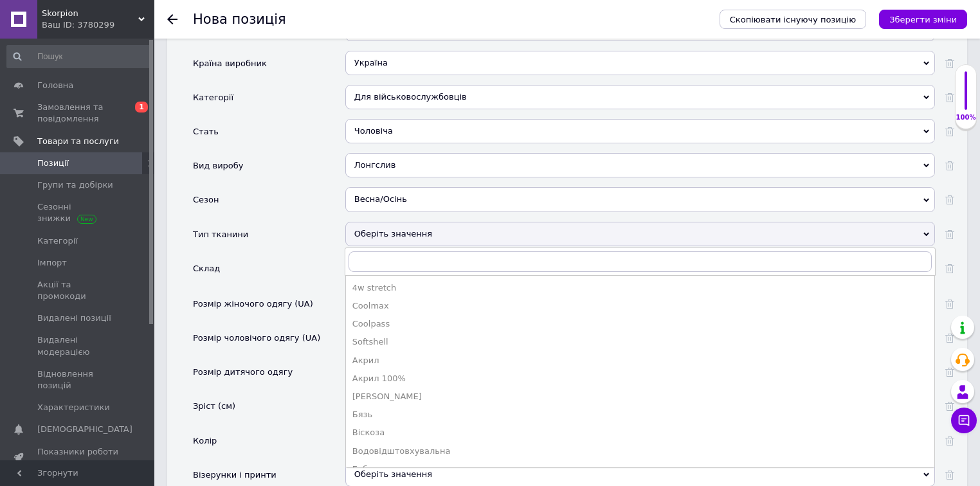
click at [280, 360] on div "Розмір дитячого одягу" at bounding box center [269, 377] width 152 height 34
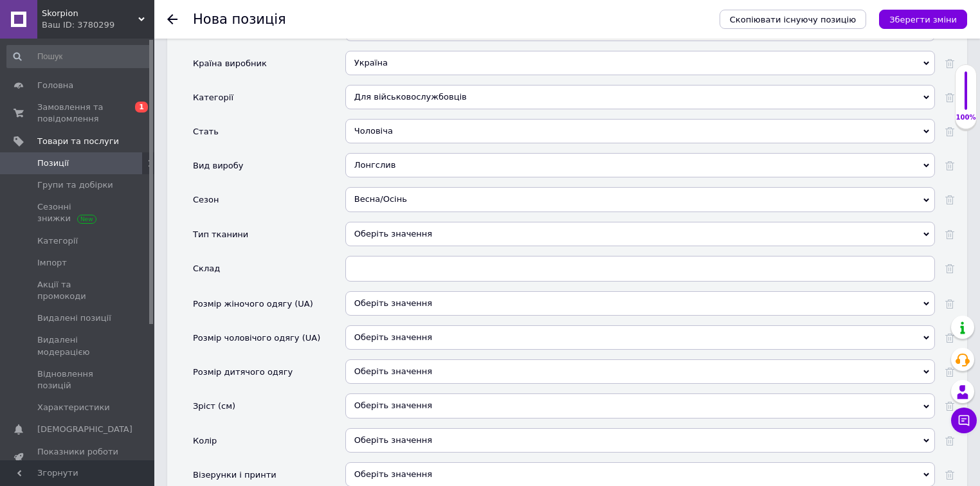
click at [385, 325] on div "Оберіть значення" at bounding box center [640, 337] width 590 height 24
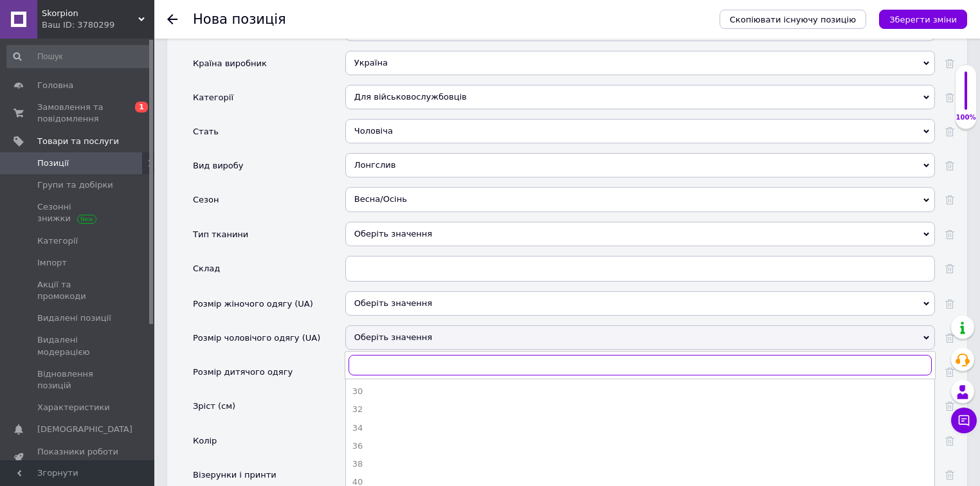
scroll to position [1389, 0]
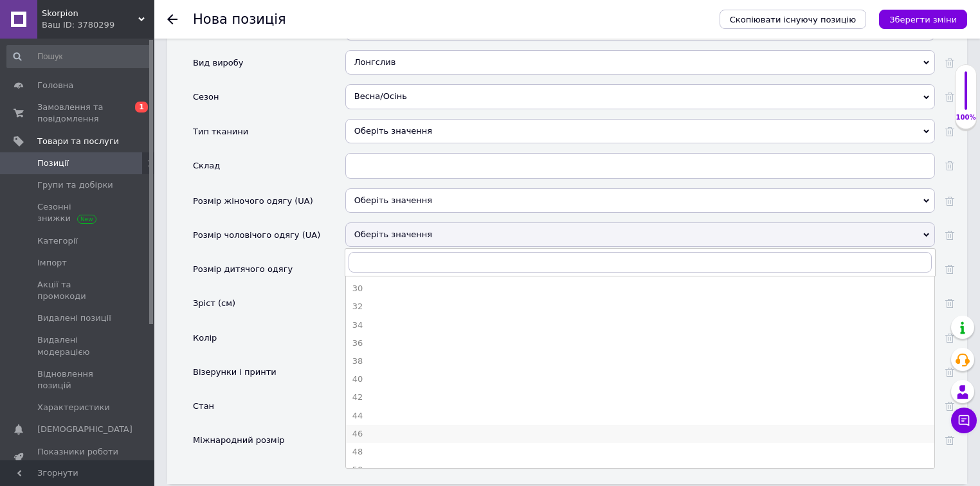
click at [365, 428] on div "46" at bounding box center [640, 434] width 576 height 12
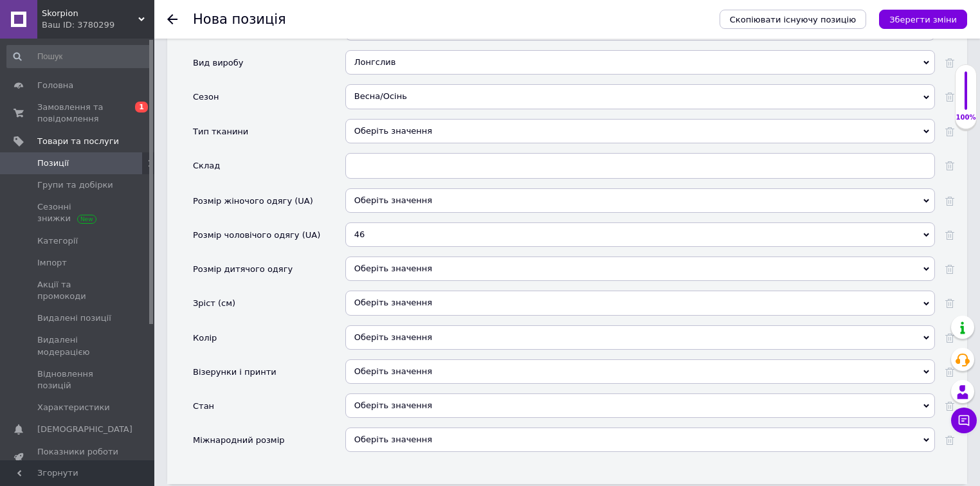
click at [378, 325] on div "Оберіть значення" at bounding box center [640, 337] width 590 height 24
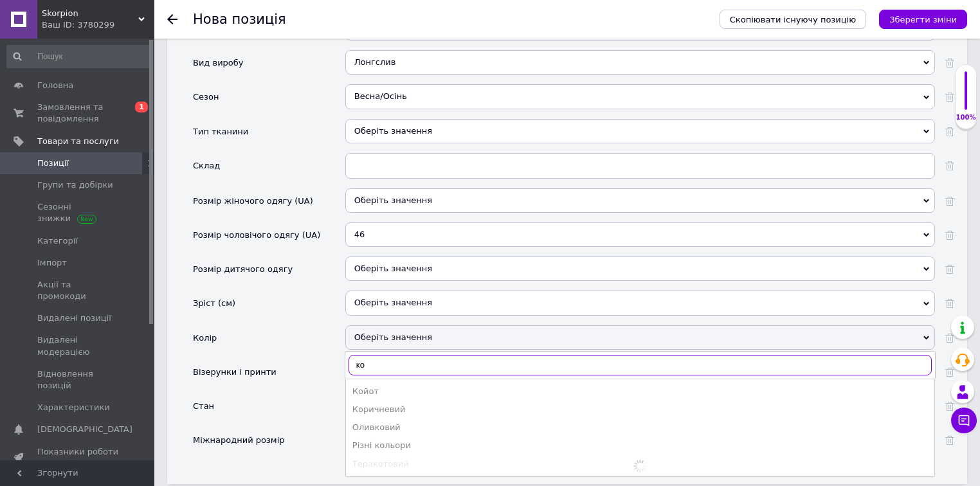
type input "ко"
click at [378, 386] on div "Койот" at bounding box center [640, 392] width 576 height 12
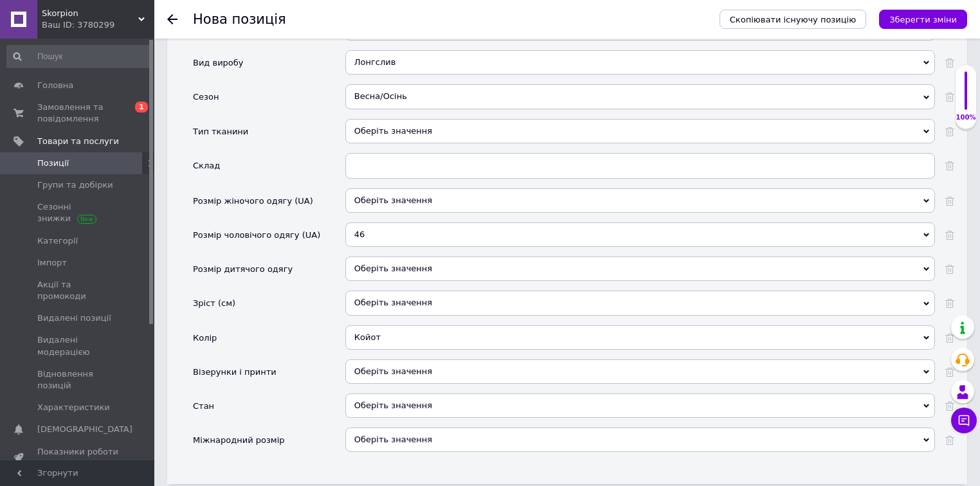
click at [393, 360] on div "Оберіть значення" at bounding box center [640, 372] width 590 height 24
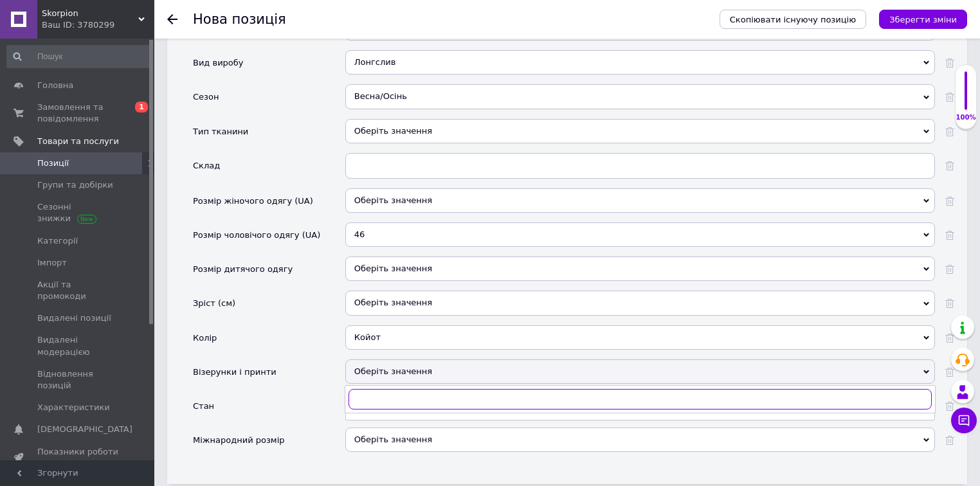
scroll to position [1441, 0]
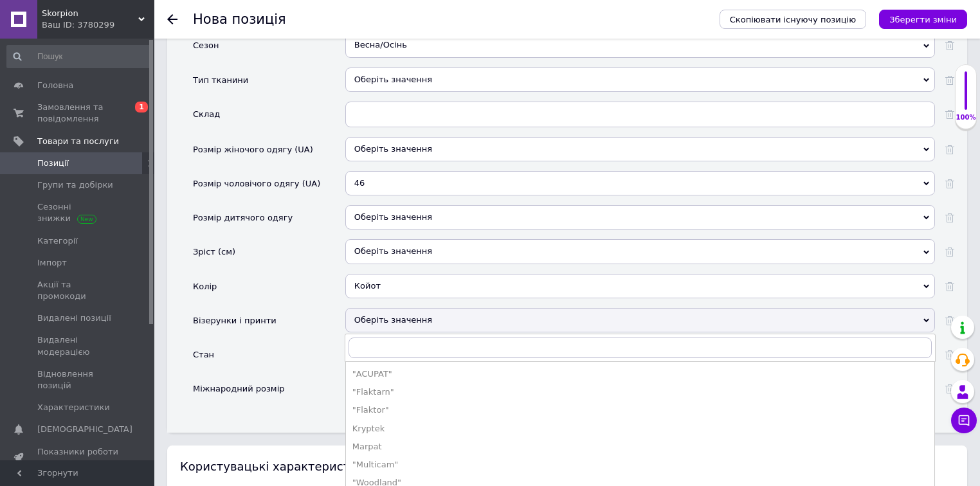
click at [255, 342] on div "Стан" at bounding box center [269, 359] width 152 height 34
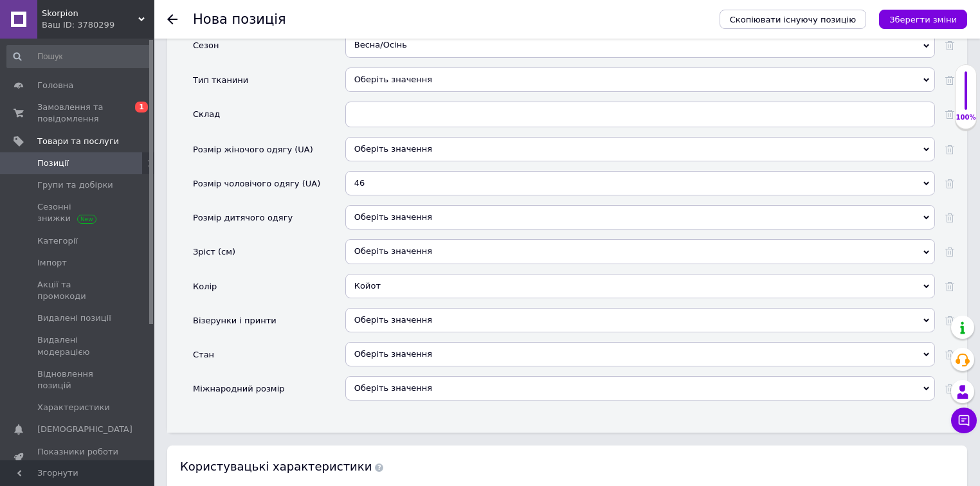
click at [384, 342] on div "Оберіть значення" at bounding box center [640, 354] width 590 height 24
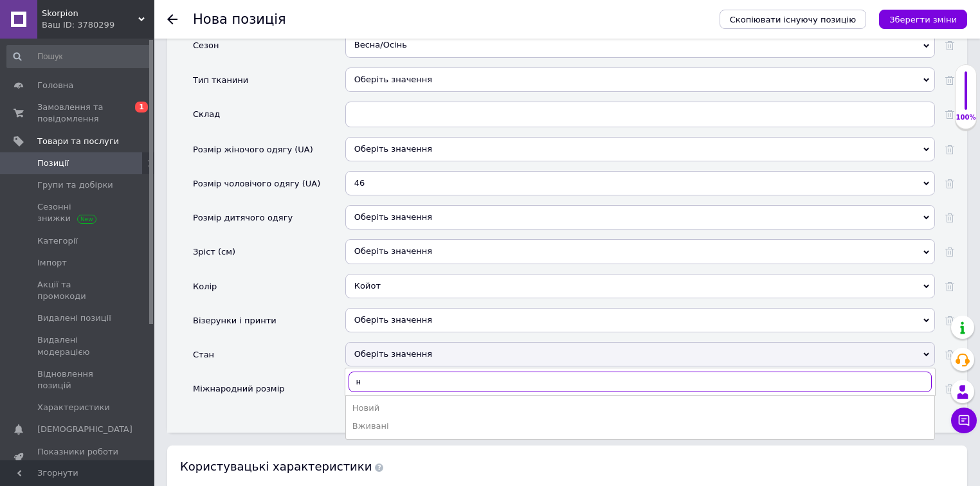
type input "н"
click at [376, 403] on div "Новий" at bounding box center [640, 409] width 576 height 12
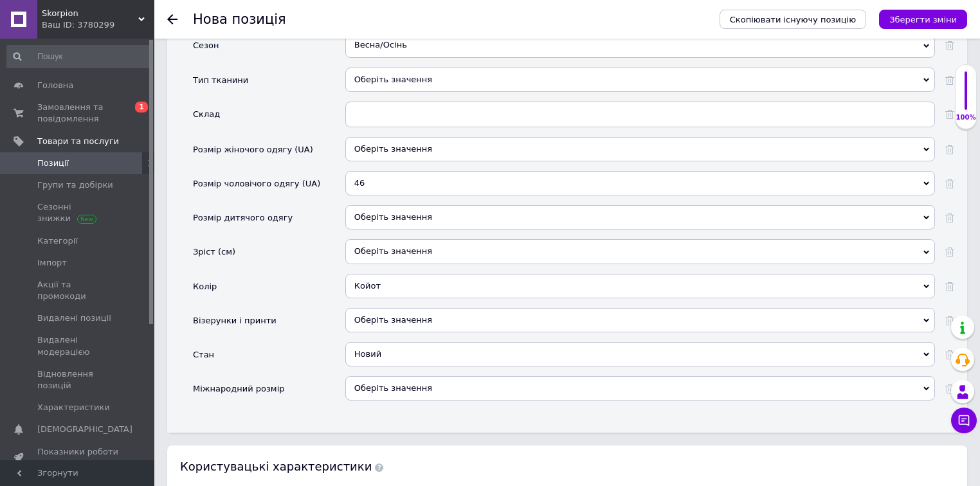
click at [390, 376] on div "Оберіть значення" at bounding box center [640, 388] width 590 height 24
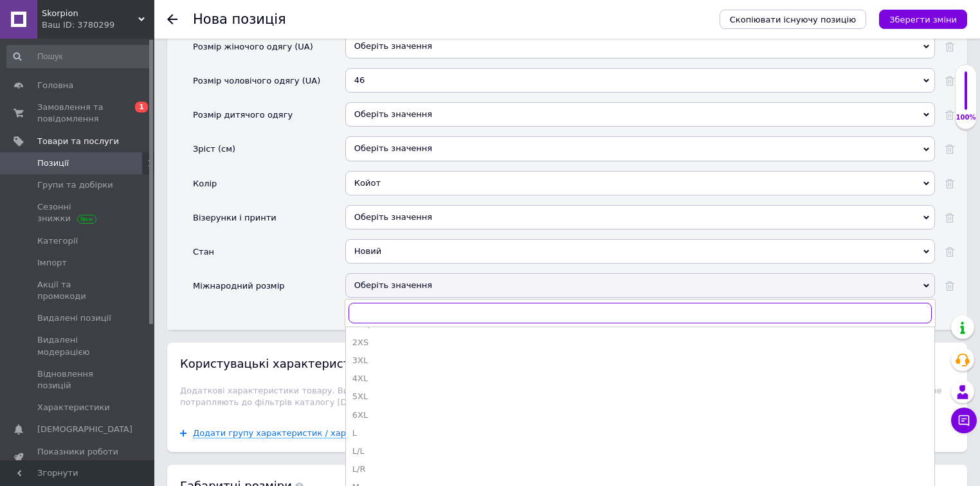
scroll to position [154, 0]
click at [361, 430] on li "S" at bounding box center [640, 439] width 589 height 18
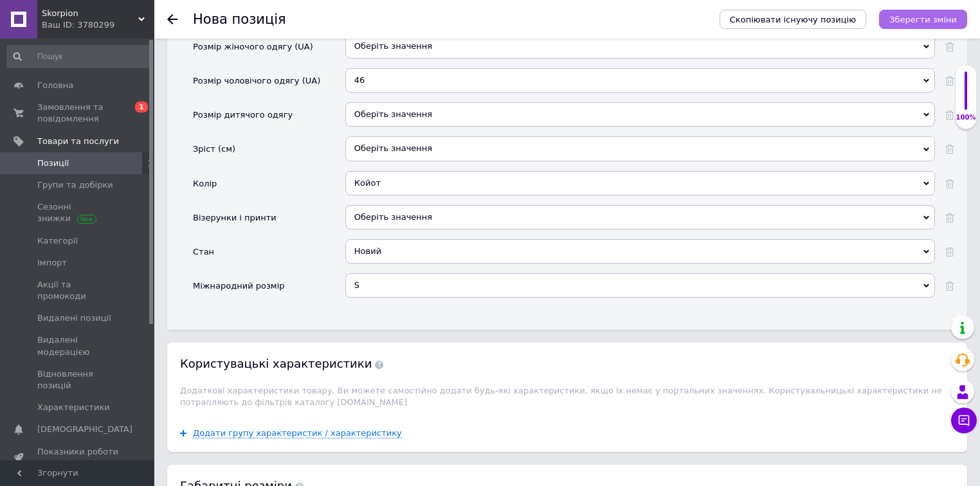
click at [925, 25] on button "Зберегти зміни" at bounding box center [923, 19] width 88 height 19
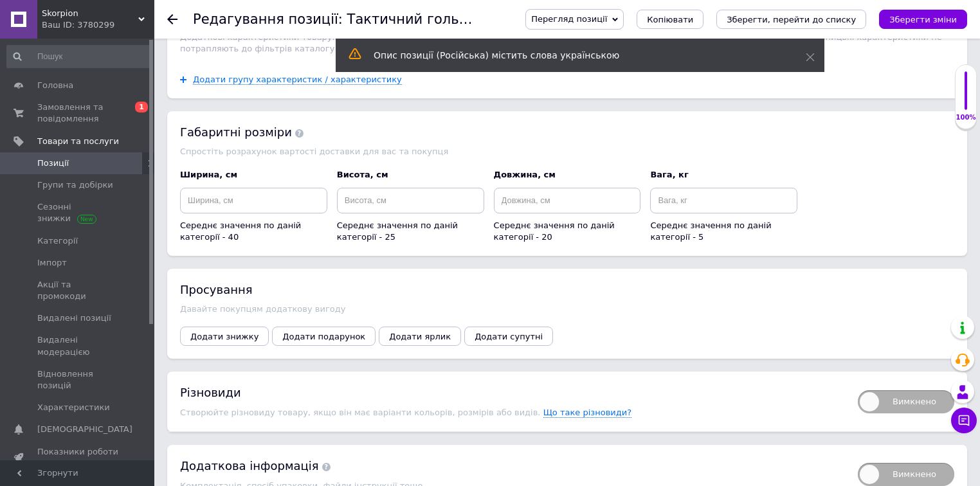
click at [898, 390] on span "Вимкнено" at bounding box center [906, 401] width 96 height 23
click at [858, 382] on input "Вимкнено" at bounding box center [854, 386] width 8 height 8
checkbox input "true"
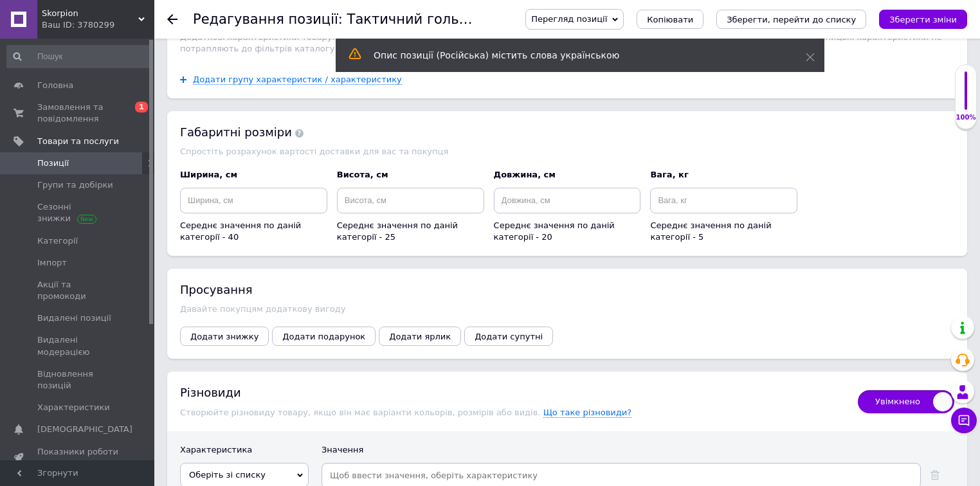
scroll to position [1433, 0]
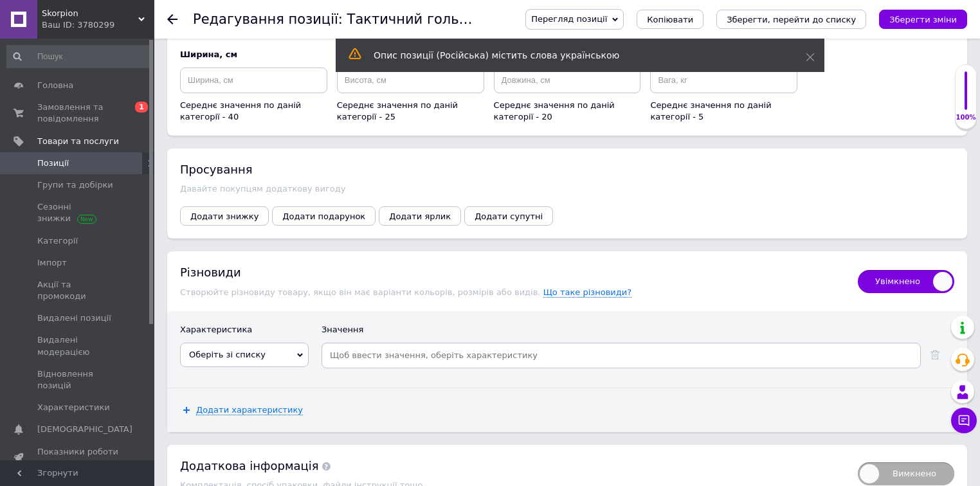
click at [264, 343] on span "Оберіть зі списку" at bounding box center [244, 355] width 129 height 24
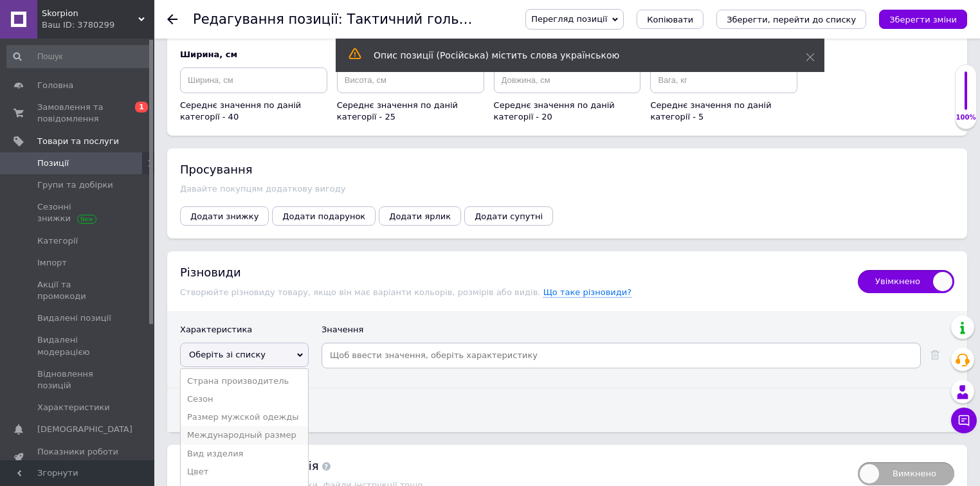
click at [265, 426] on li "Международный размер" at bounding box center [244, 435] width 127 height 18
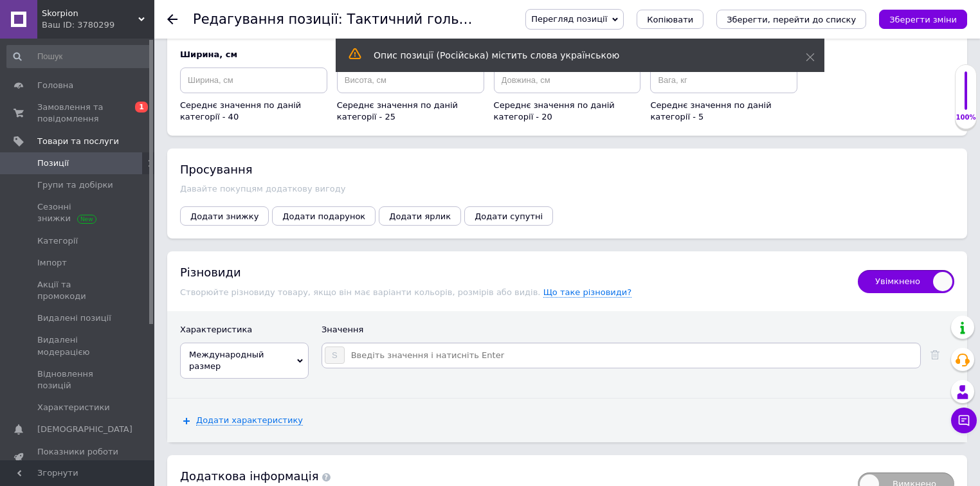
click at [387, 346] on input at bounding box center [631, 355] width 573 height 19
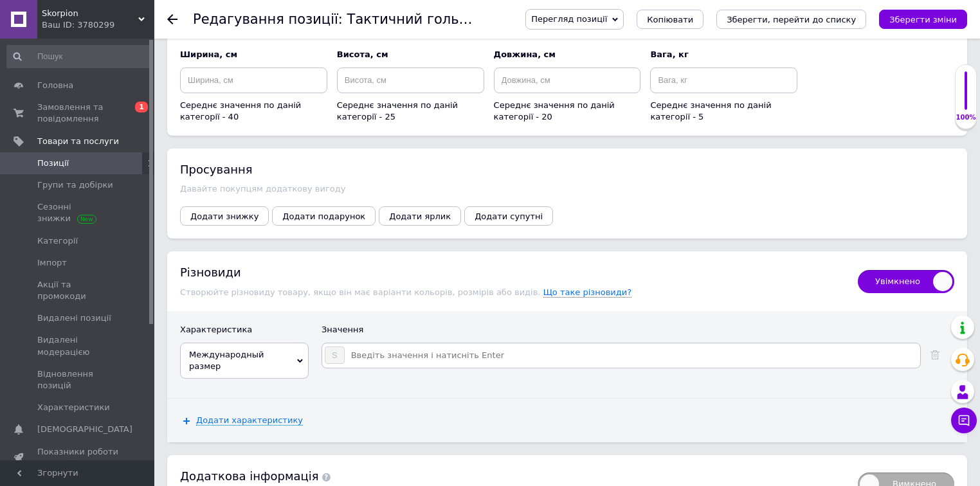
scroll to position [1443, 0]
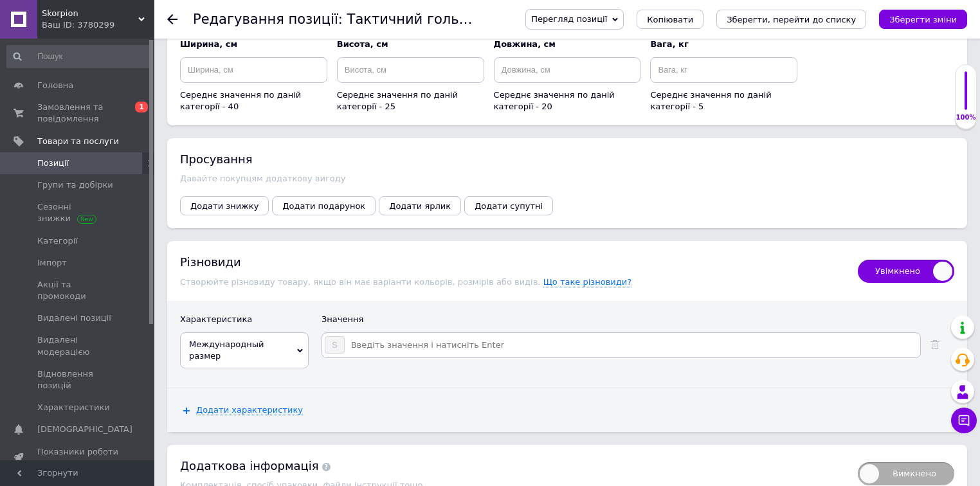
drag, startPoint x: 401, startPoint y: 277, endPoint x: 361, endPoint y: 273, distance: 40.1
click at [401, 336] on input at bounding box center [631, 345] width 573 height 19
type input "M"
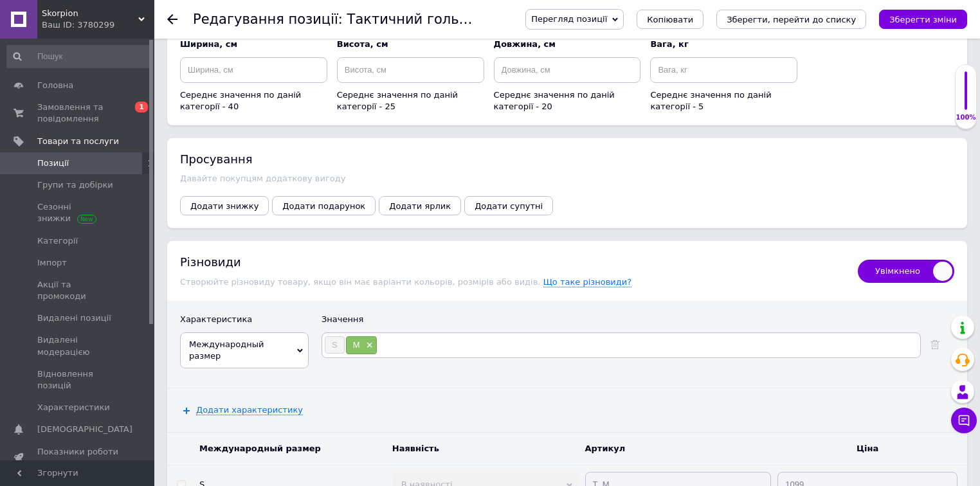
type input "L"
type input "XL"
type input "XXL"
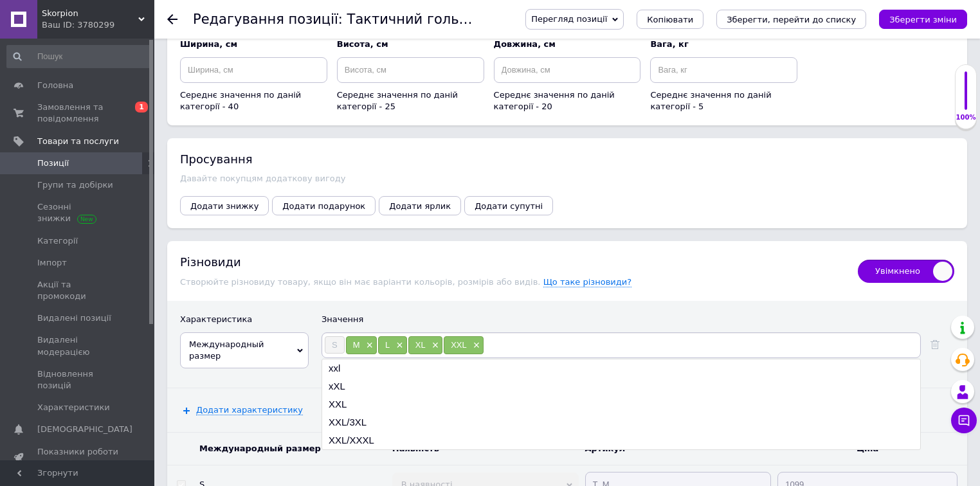
scroll to position [1668, 0]
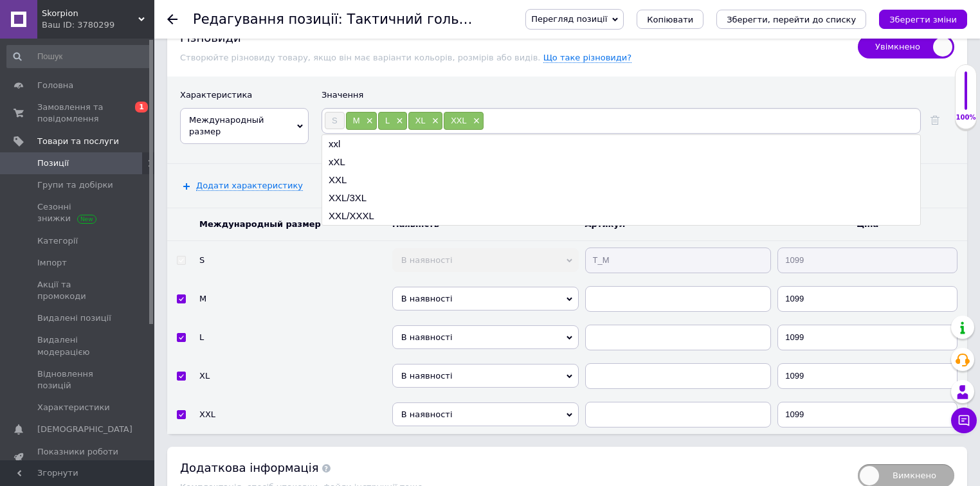
click at [562, 241] on tr "S В наявності Немає в наявності Під замовлення Готово до відправки Т_М 1099" at bounding box center [567, 260] width 800 height 39
click at [612, 286] on input "text" at bounding box center [678, 299] width 187 height 26
paste input "Т_М"
type input "Т_М"
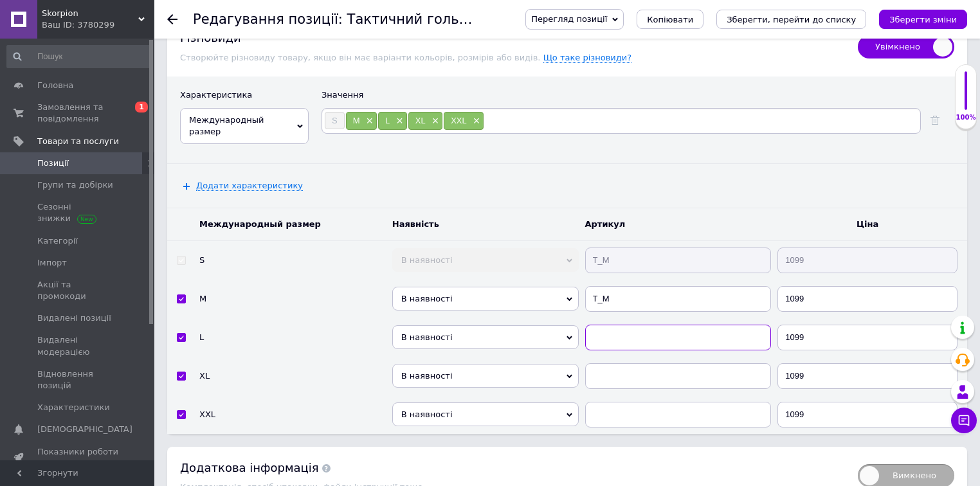
click at [620, 325] on input "text" at bounding box center [678, 338] width 187 height 26
paste input "Т_М"
type input "Т_М"
click at [624, 363] on input "text" at bounding box center [678, 376] width 187 height 26
paste input "Т_М"
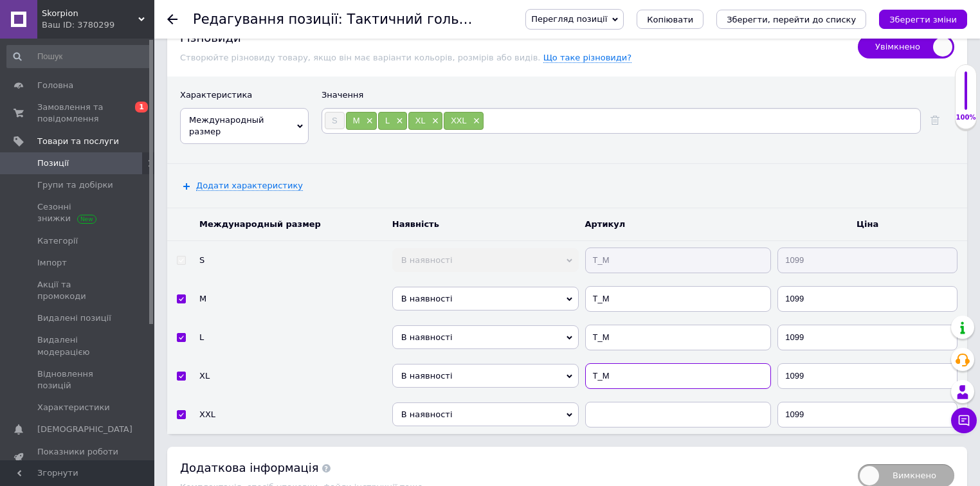
type input "Т_М"
click at [616, 402] on input "text" at bounding box center [678, 415] width 187 height 26
paste input "Т_М"
type input "Т_М"
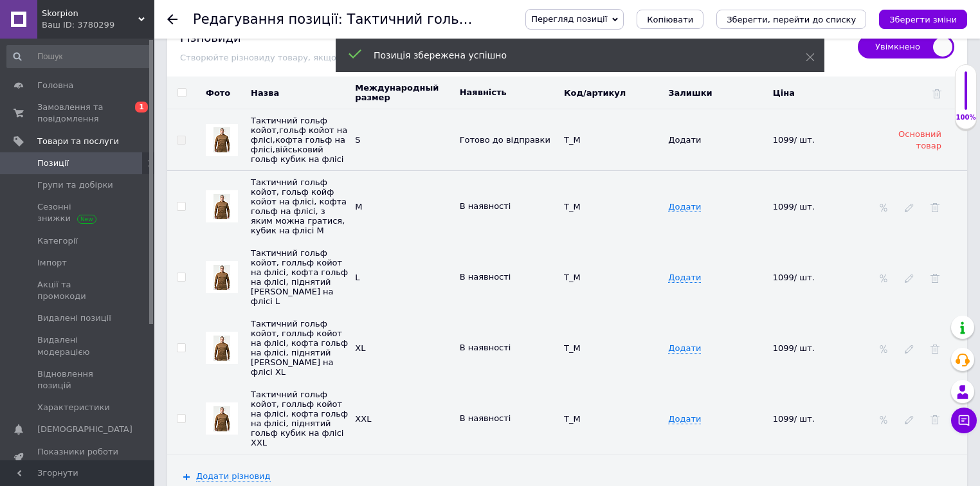
scroll to position [1514, 0]
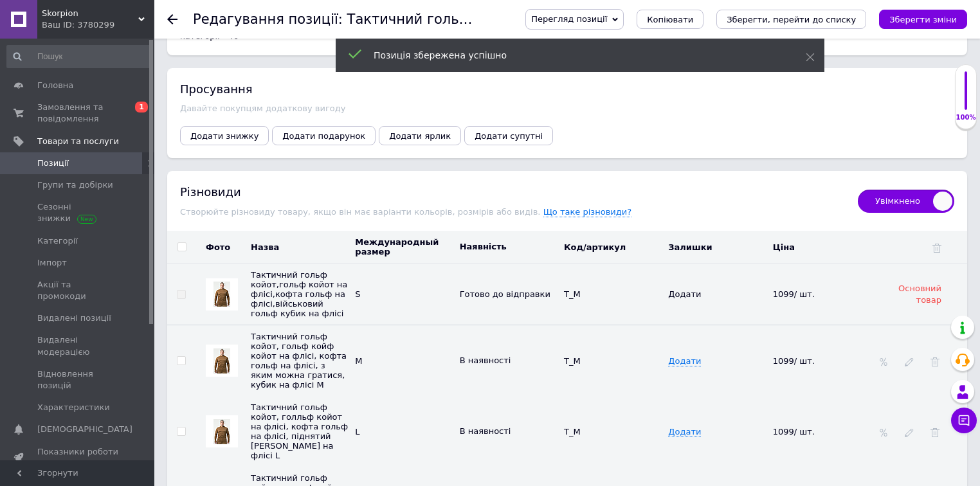
click at [183, 243] on input "checkbox" at bounding box center [182, 247] width 8 height 8
checkbox input "true"
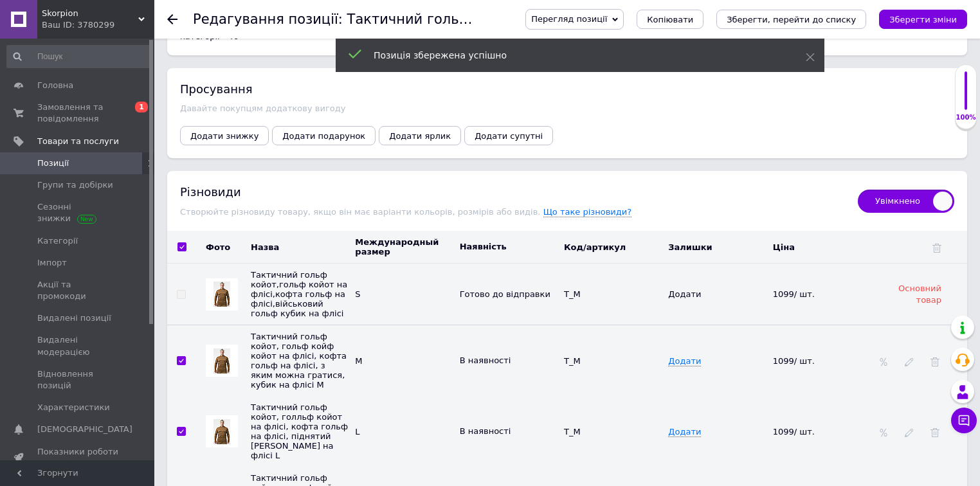
checkbox input "true"
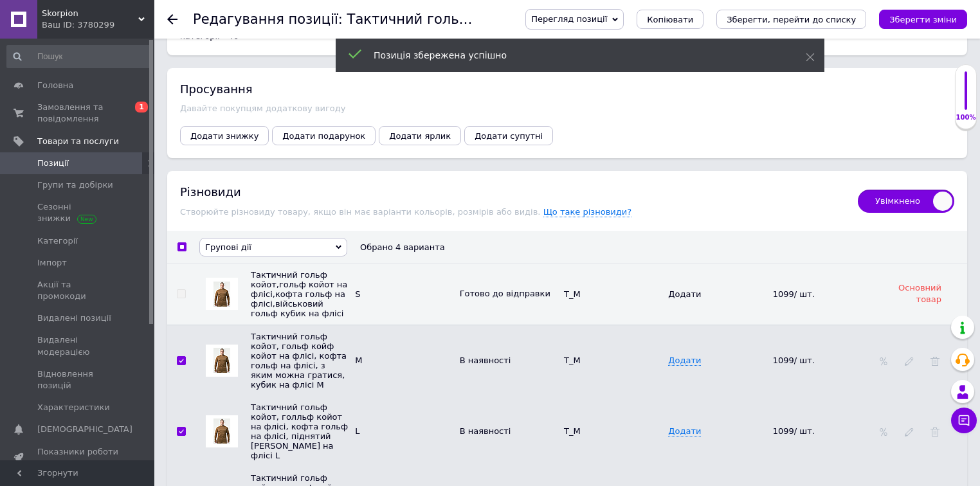
drag, startPoint x: 216, startPoint y: 172, endPoint x: 225, endPoint y: 175, distance: 9.4
click at [219, 243] on span "Групові дії" at bounding box center [228, 248] width 46 height 10
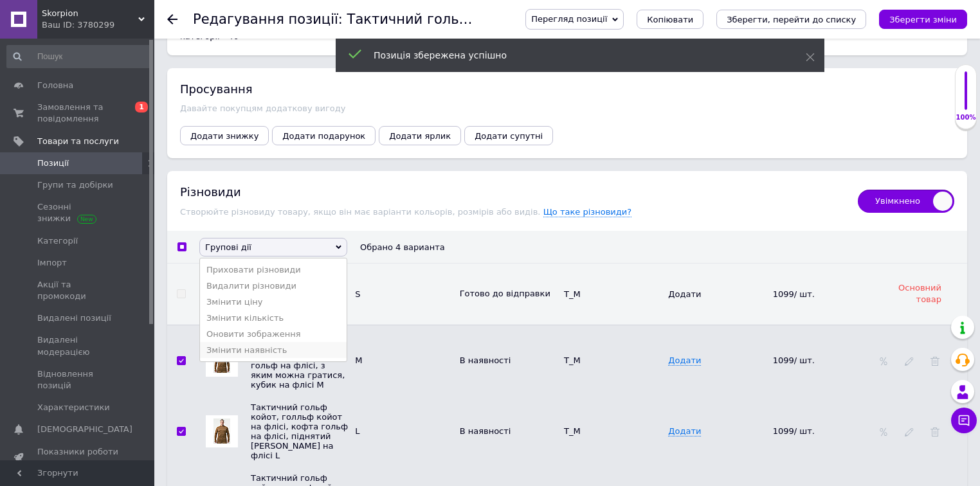
click at [249, 342] on li "Змінити наявність" at bounding box center [273, 350] width 147 height 16
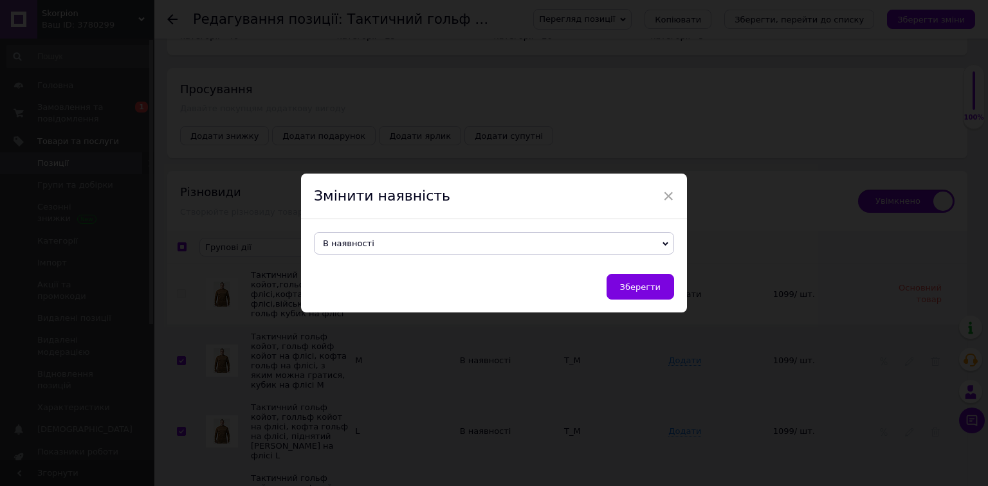
click at [380, 246] on span "В наявності" at bounding box center [494, 243] width 360 height 23
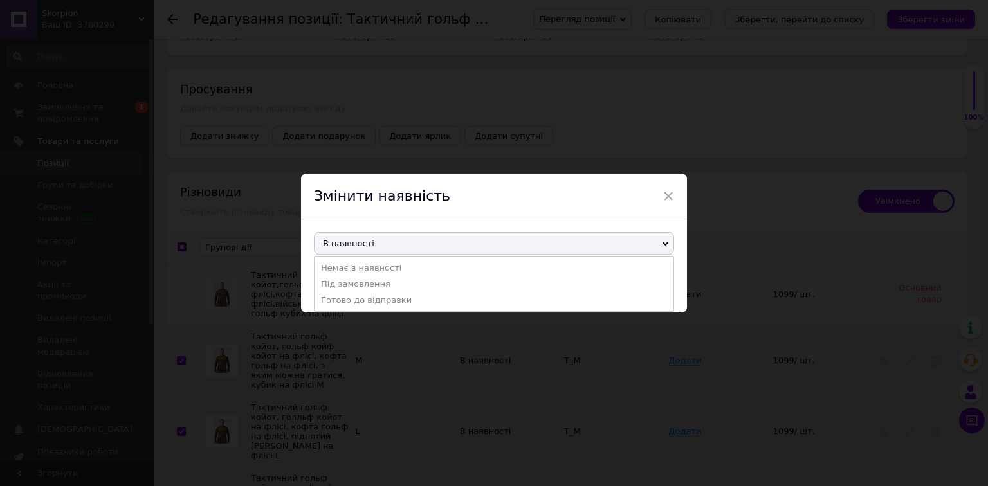
drag, startPoint x: 380, startPoint y: 302, endPoint x: 448, endPoint y: 295, distance: 68.6
click at [380, 302] on li "Готово до відправки" at bounding box center [494, 300] width 359 height 16
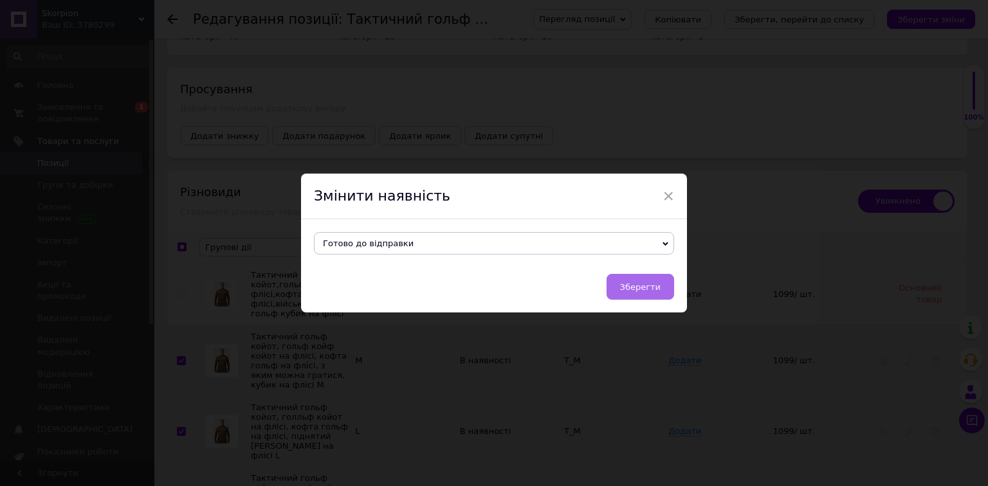
click at [636, 285] on span "Зберегти" at bounding box center [640, 287] width 41 height 10
checkbox input "false"
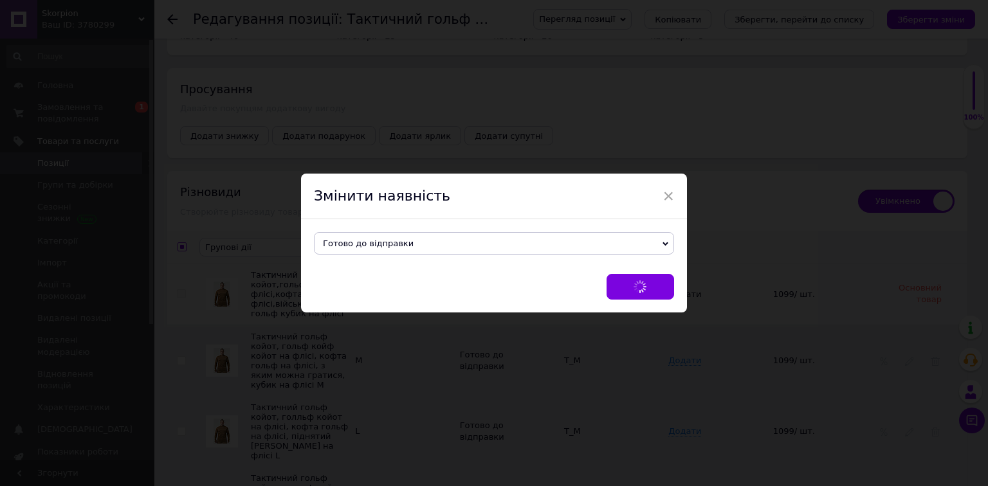
checkbox input "false"
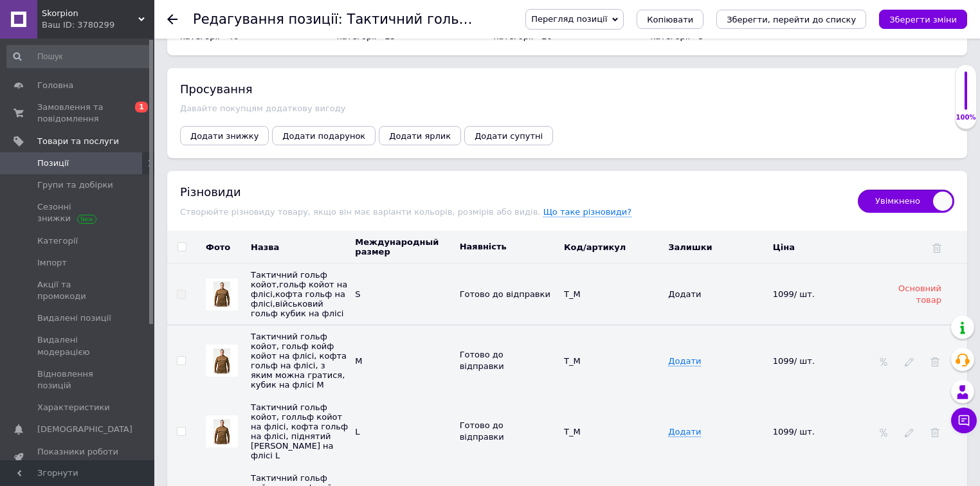
scroll to position [1462, 0]
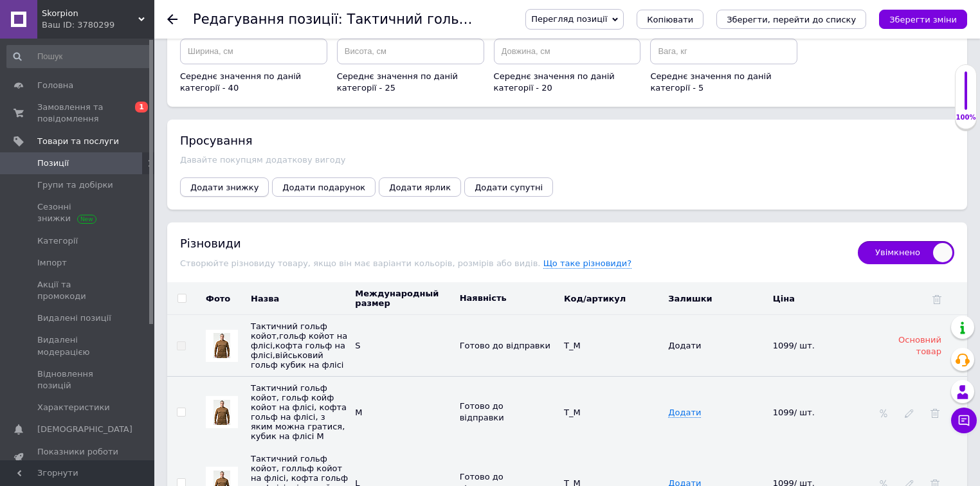
click at [226, 183] on span "Додати знижку" at bounding box center [224, 188] width 68 height 10
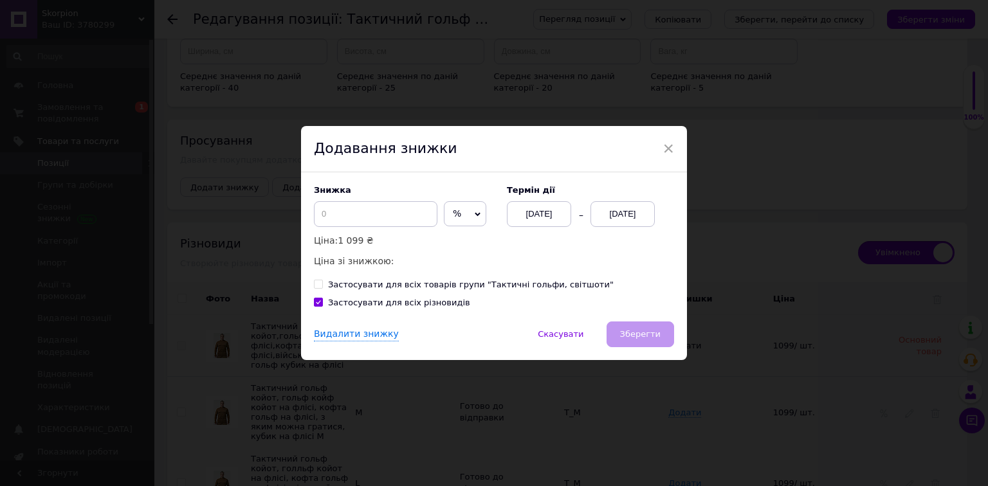
click at [461, 228] on div "Знижка % ₴ Ціна: 1 099 ₴ Ціна зі знижкою:" at bounding box center [404, 227] width 180 height 84
click at [461, 216] on span "%" at bounding box center [465, 214] width 42 height 26
click at [458, 242] on li "₴" at bounding box center [464, 241] width 41 height 18
click at [353, 214] on input at bounding box center [376, 214] width 124 height 26
click at [618, 215] on div "12.10.2025" at bounding box center [623, 214] width 64 height 26
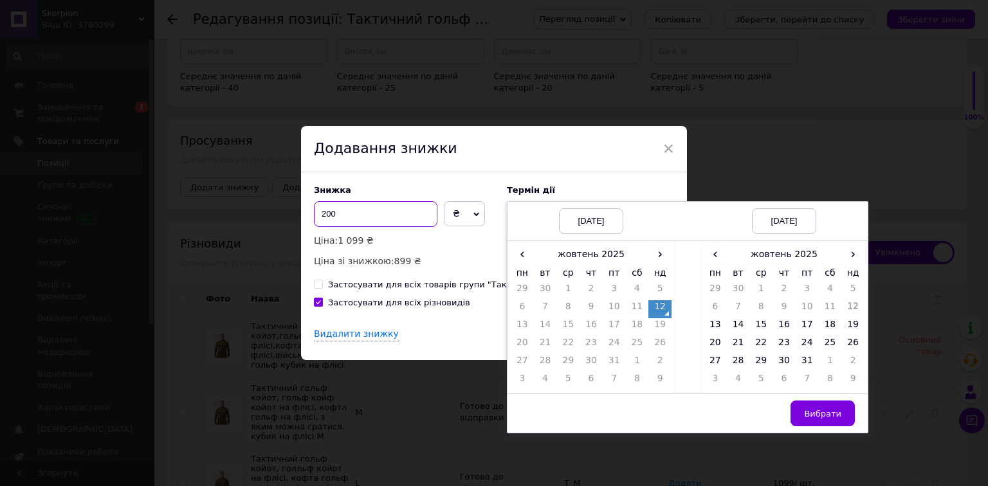
click at [329, 211] on input "200" at bounding box center [376, 214] width 124 height 26
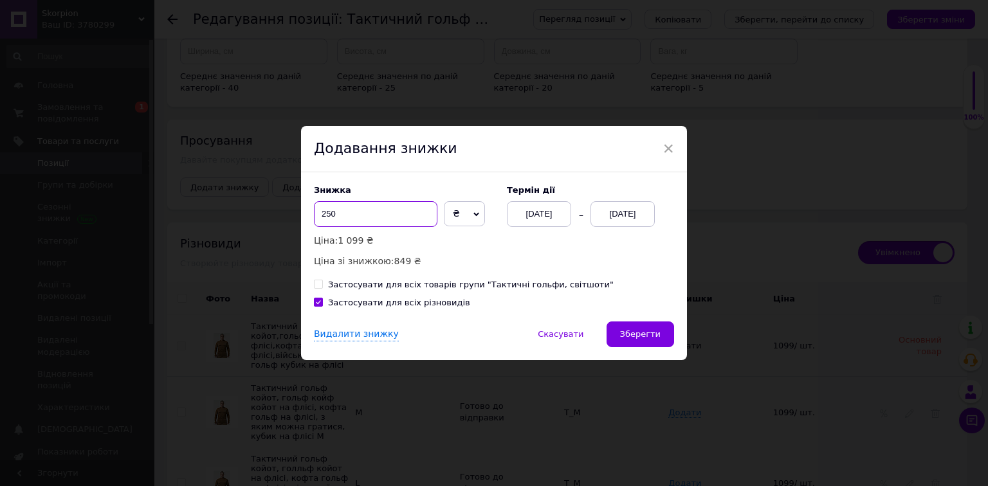
type input "250"
click at [627, 218] on div "12.10.2025" at bounding box center [623, 214] width 64 height 26
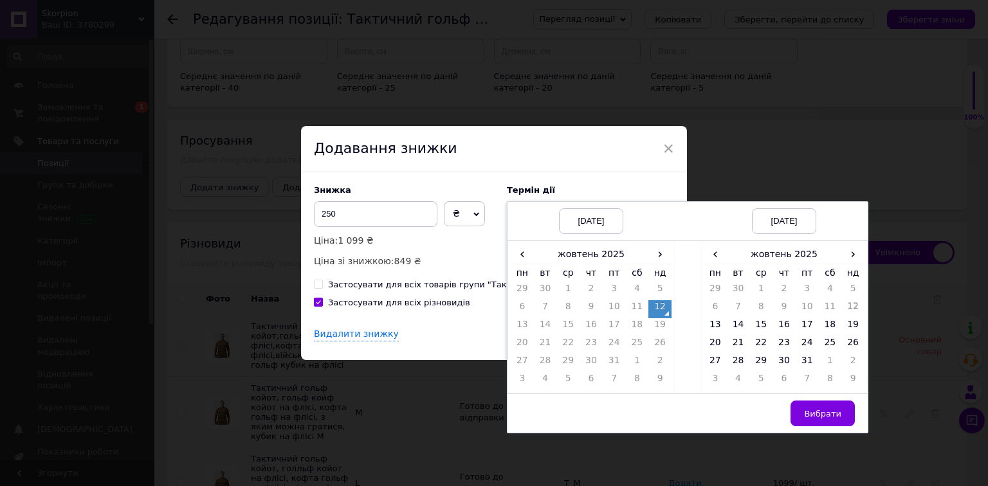
drag, startPoint x: 813, startPoint y: 362, endPoint x: 813, endPoint y: 399, distance: 36.7
click at [812, 362] on td "31" at bounding box center [807, 363] width 23 height 18
click at [816, 409] on span "Вибрати" at bounding box center [822, 414] width 37 height 10
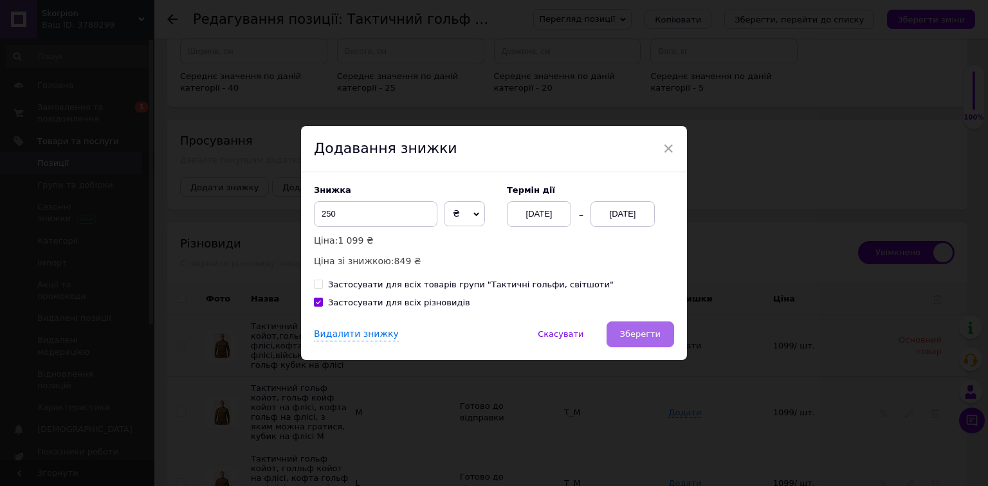
click at [661, 335] on button "Зберегти" at bounding box center [641, 335] width 68 height 26
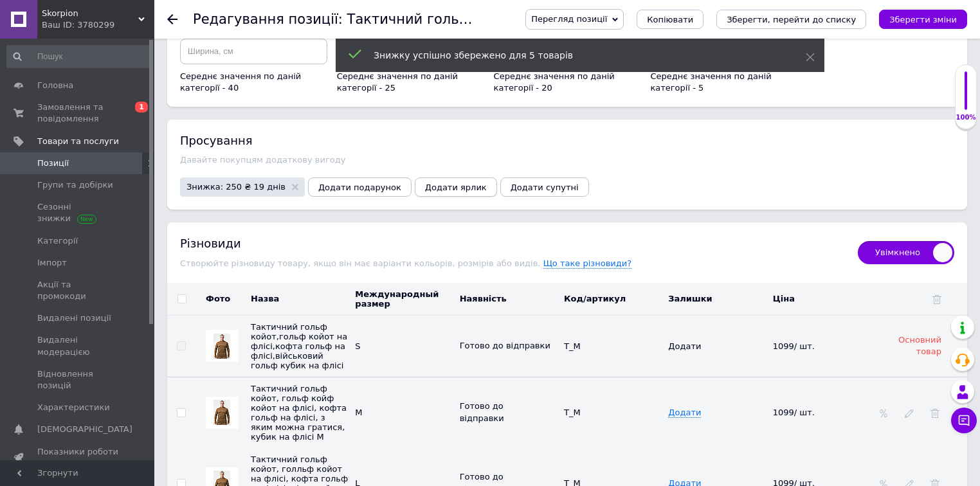
click at [427, 183] on span "Додати ярлик" at bounding box center [456, 188] width 62 height 10
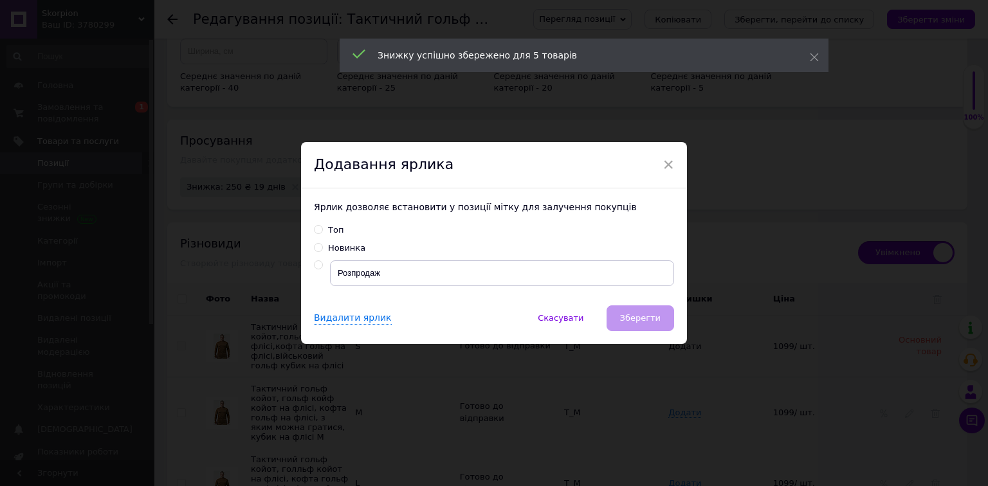
click at [314, 244] on input "Новинка" at bounding box center [318, 247] width 8 height 8
radio input "true"
click at [647, 317] on span "Зберегти" at bounding box center [640, 318] width 41 height 10
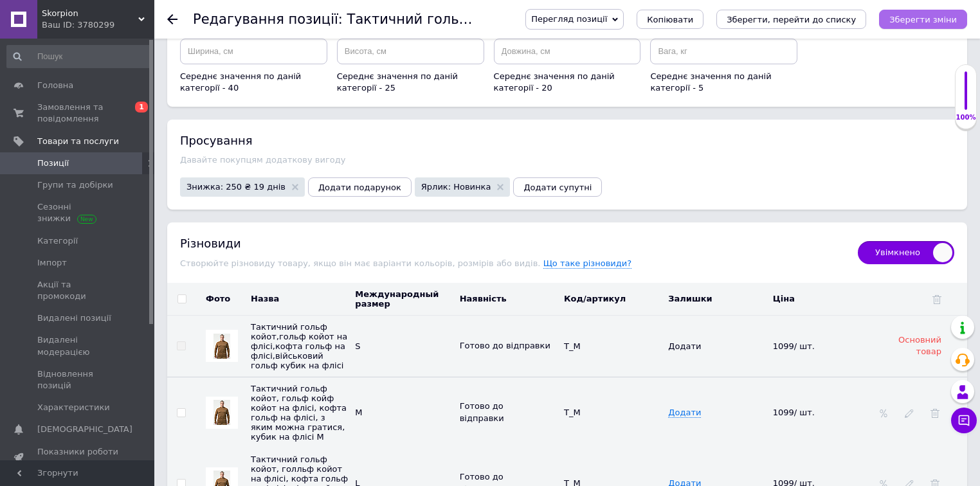
click at [912, 17] on icon "Зберегти зміни" at bounding box center [924, 20] width 68 height 10
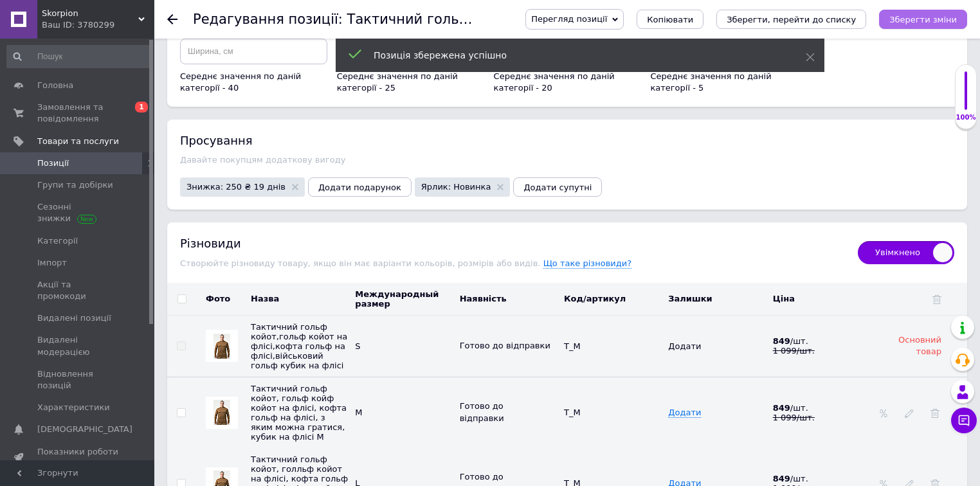
click at [914, 23] on icon "Зберегти зміни" at bounding box center [924, 20] width 68 height 10
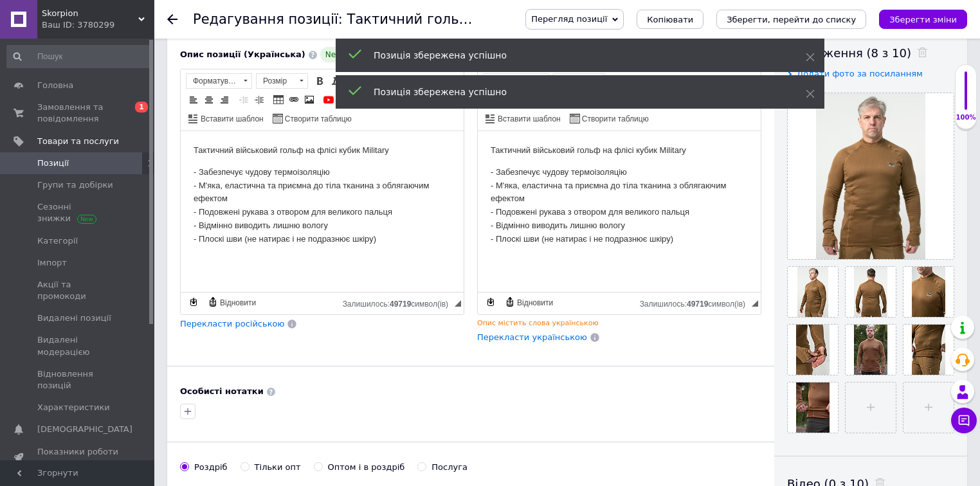
scroll to position [0, 0]
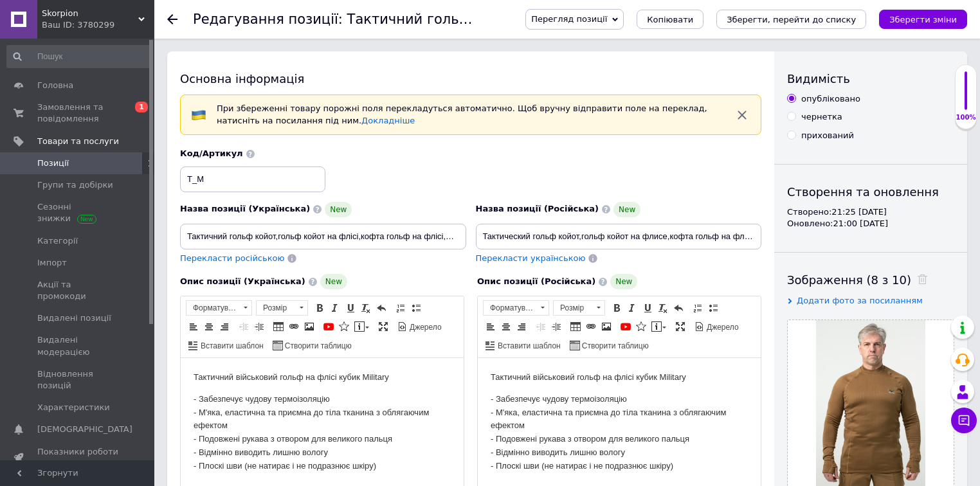
click at [915, 8] on div "Перегляд позиції Зберегти та переглянути на сайті Зберегти та переглянути на ма…" at bounding box center [734, 19] width 468 height 39
click at [920, 18] on icon "Зберегти зміни" at bounding box center [924, 20] width 68 height 10
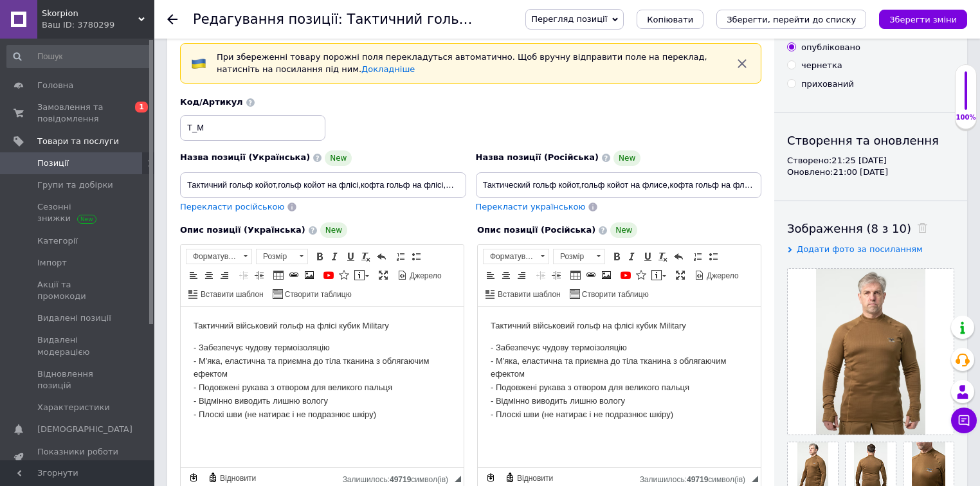
scroll to position [154, 0]
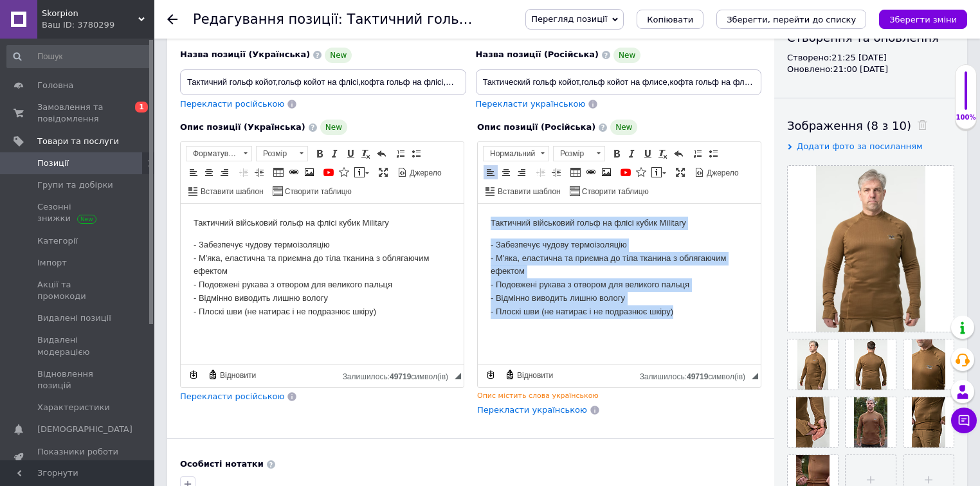
drag, startPoint x: 667, startPoint y: 302, endPoint x: 462, endPoint y: 173, distance: 242.5
click at [478, 204] on html "Тактичний військовий гольф на флісі кубик Military - Забезпечує чудову термоізо…" at bounding box center [619, 268] width 283 height 128
copy body "Тактичний військовий гольф на флісі кубик Military - Забезпечує чудову термоізо…"
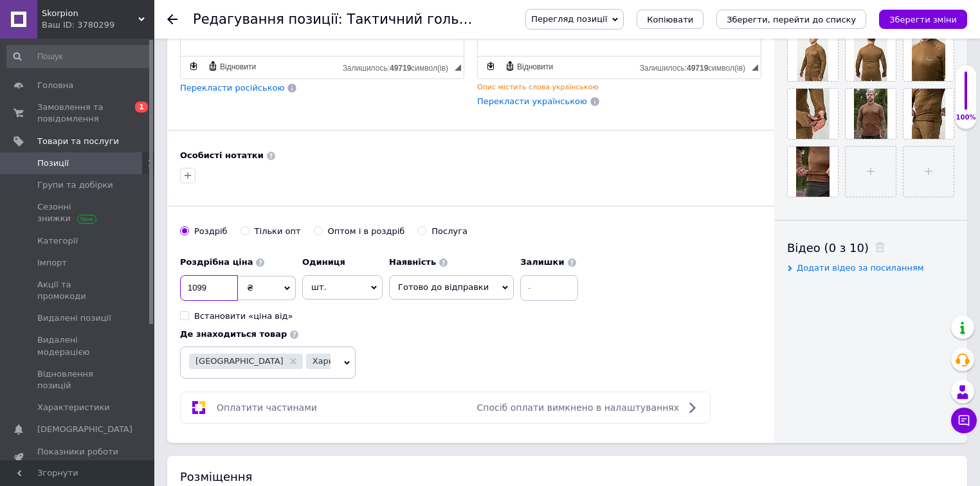
drag, startPoint x: 204, startPoint y: 285, endPoint x: 172, endPoint y: 273, distance: 33.6
click at [172, 273] on div "Основна інформація При збереженні товару порожні поля перекладуться автоматично…" at bounding box center [470, 15] width 607 height 855
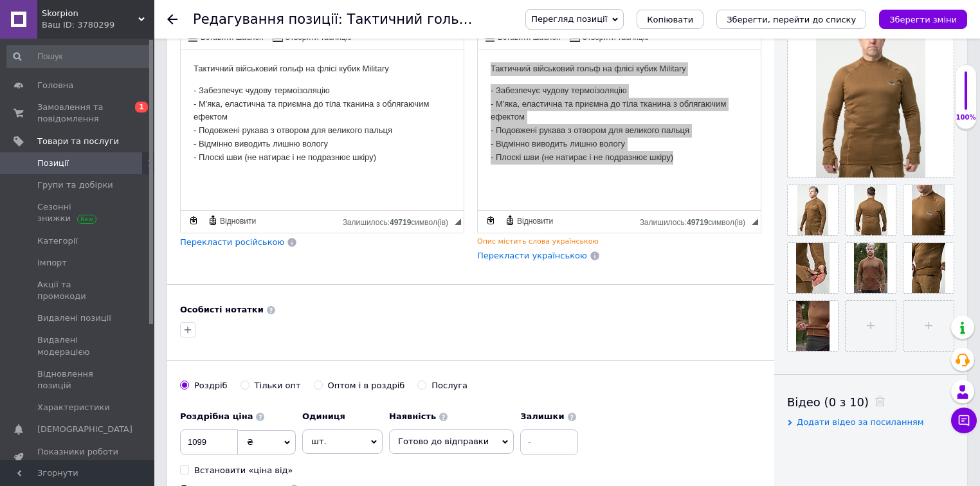
click at [57, 156] on link "Позиції" at bounding box center [79, 163] width 158 height 22
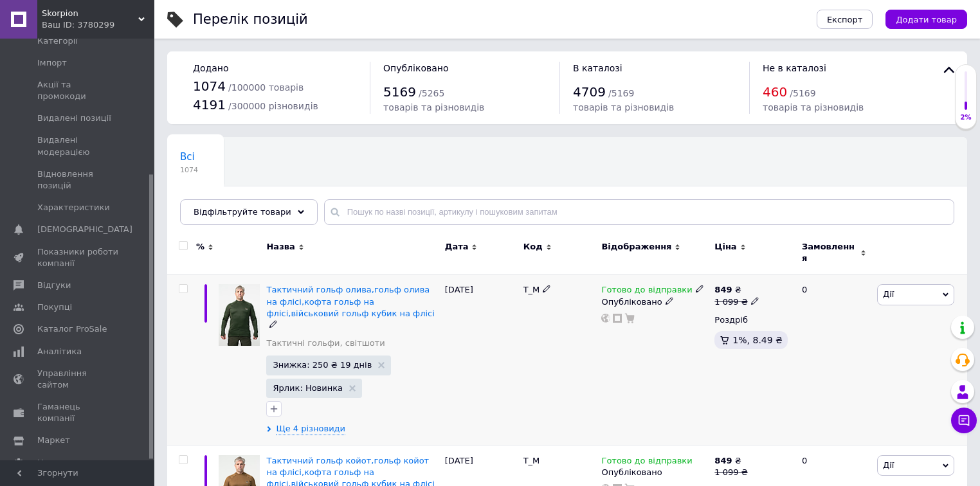
scroll to position [103, 0]
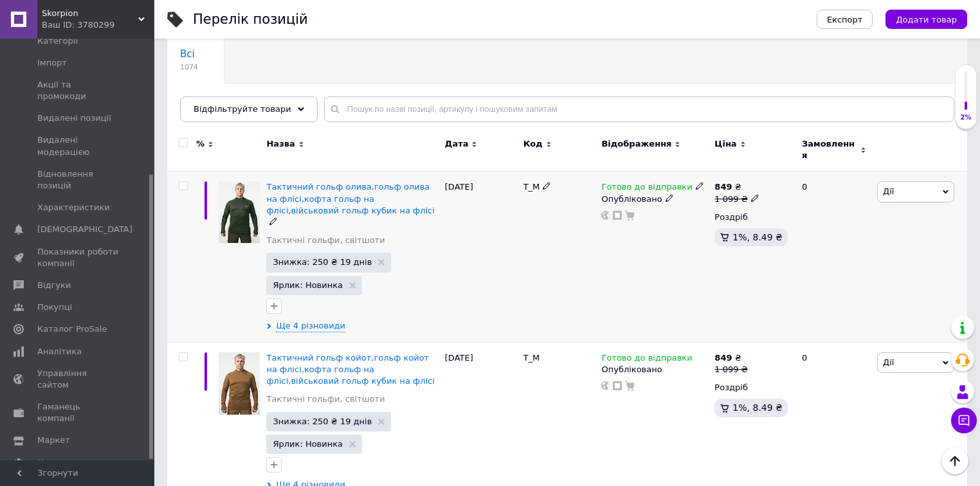
click at [908, 185] on span "Дії" at bounding box center [915, 191] width 77 height 21
click at [897, 226] on li "Підняти на початок групи" at bounding box center [868, 235] width 170 height 18
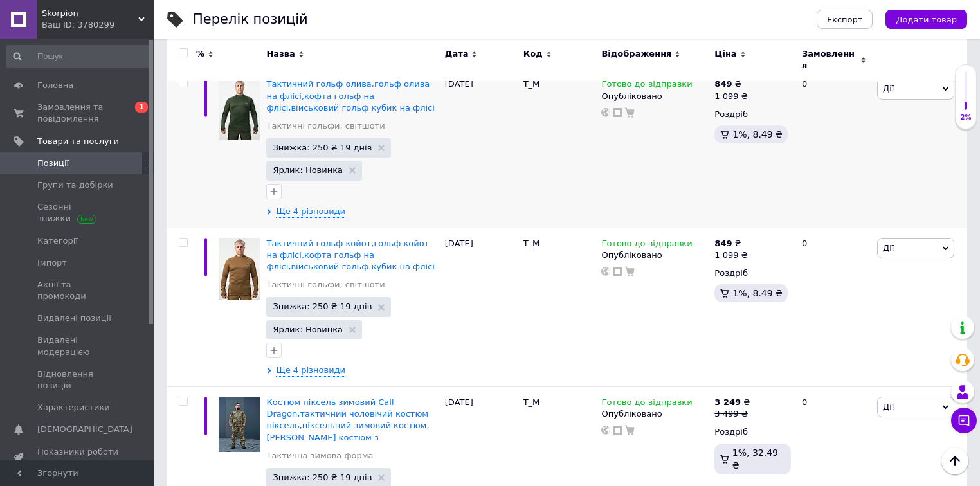
scroll to position [0, 0]
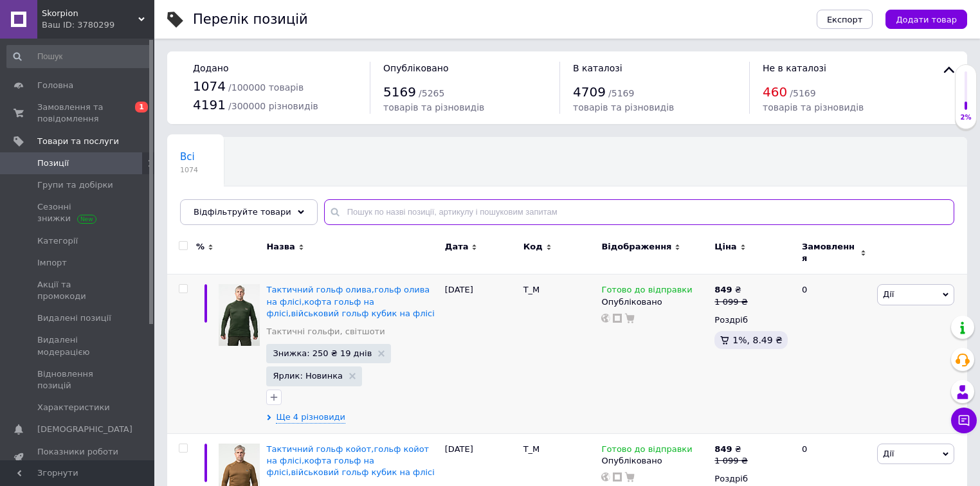
click at [342, 212] on input "text" at bounding box center [639, 212] width 630 height 26
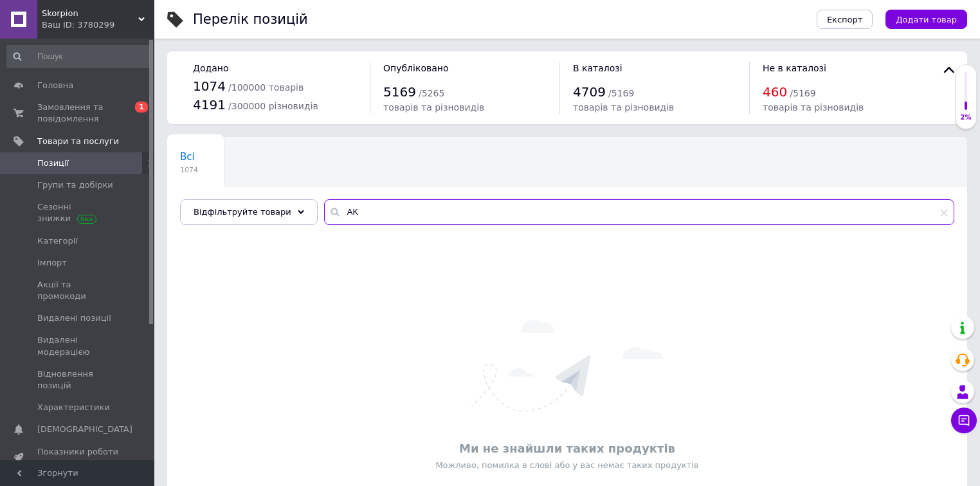
type input "A"
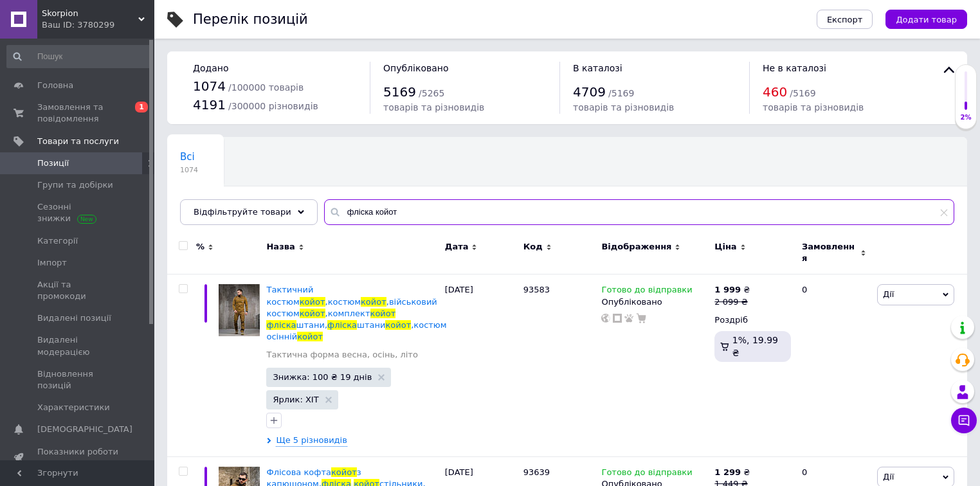
type input "фліска койот"
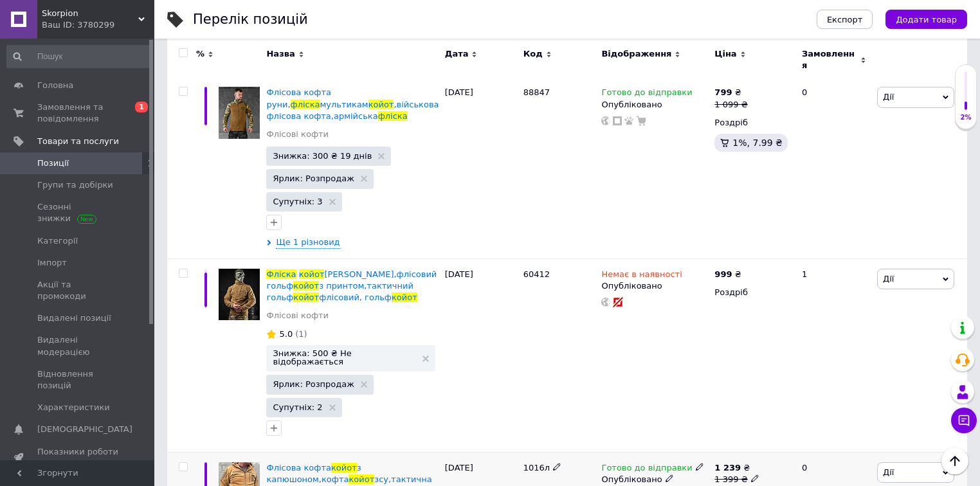
scroll to position [1726, 0]
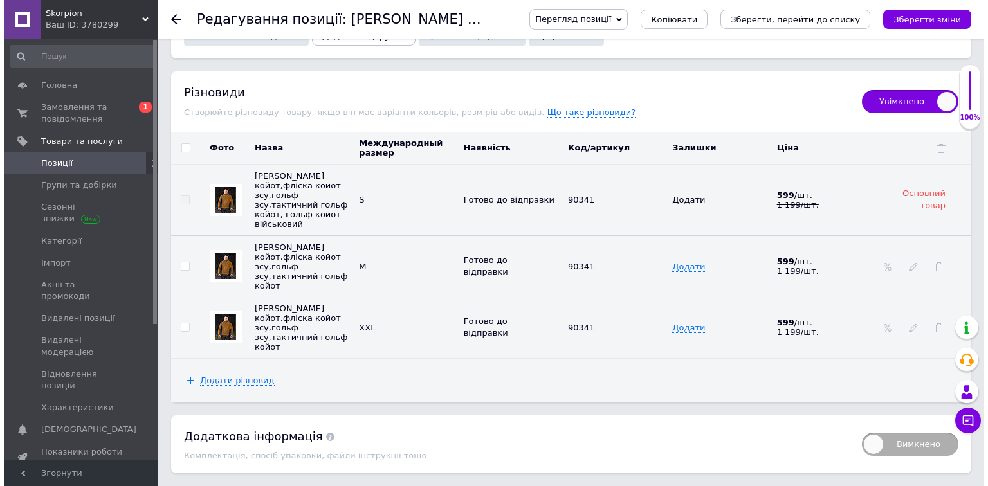
scroll to position [1544, 0]
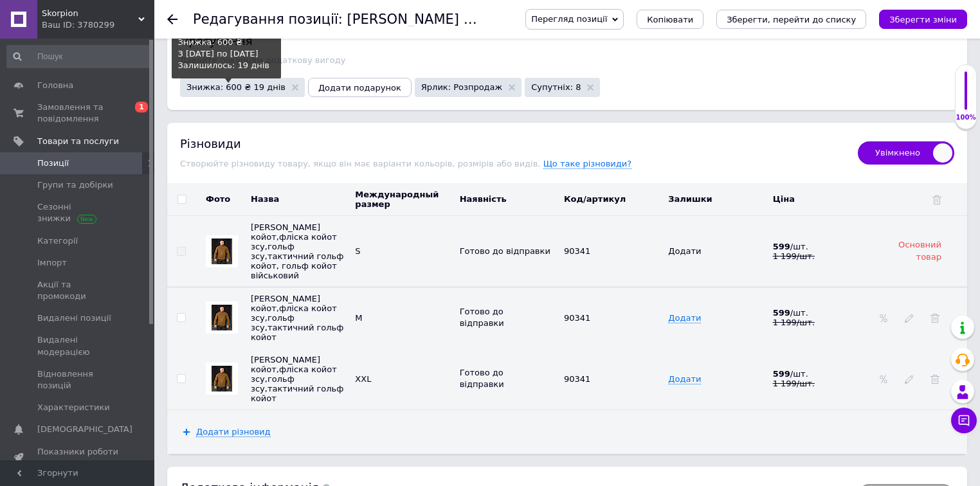
click at [255, 83] on span "Знижка: 600 ₴ 19 днів" at bounding box center [236, 87] width 99 height 8
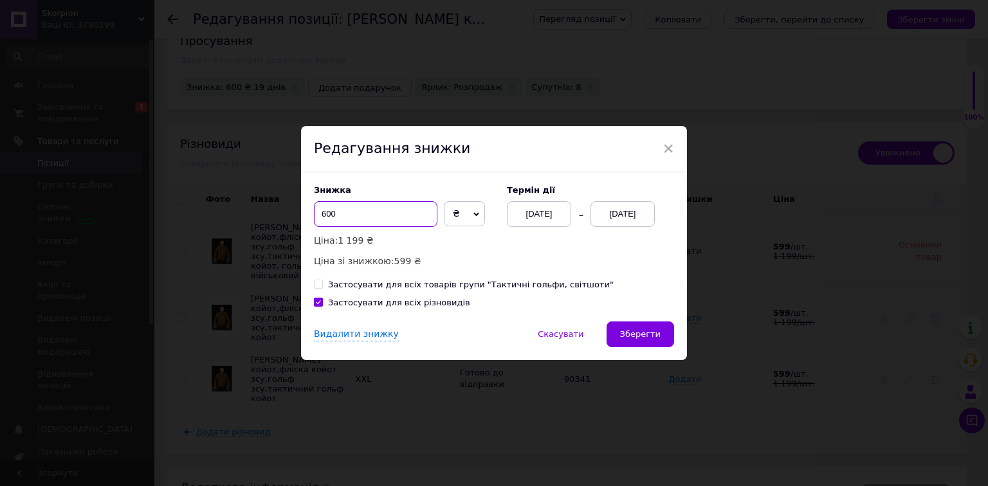
click at [318, 212] on input "600" at bounding box center [376, 214] width 124 height 26
click at [368, 214] on input "100" at bounding box center [376, 214] width 124 height 26
click at [318, 214] on input "100" at bounding box center [376, 214] width 124 height 26
type input "300"
drag, startPoint x: 648, startPoint y: 342, endPoint x: 633, endPoint y: 342, distance: 14.8
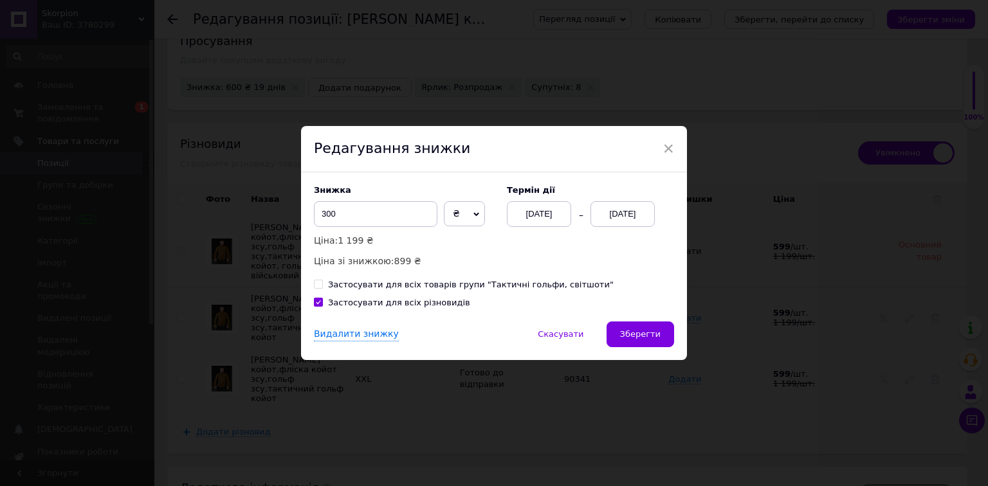
click at [648, 342] on button "Зберегти" at bounding box center [641, 335] width 68 height 26
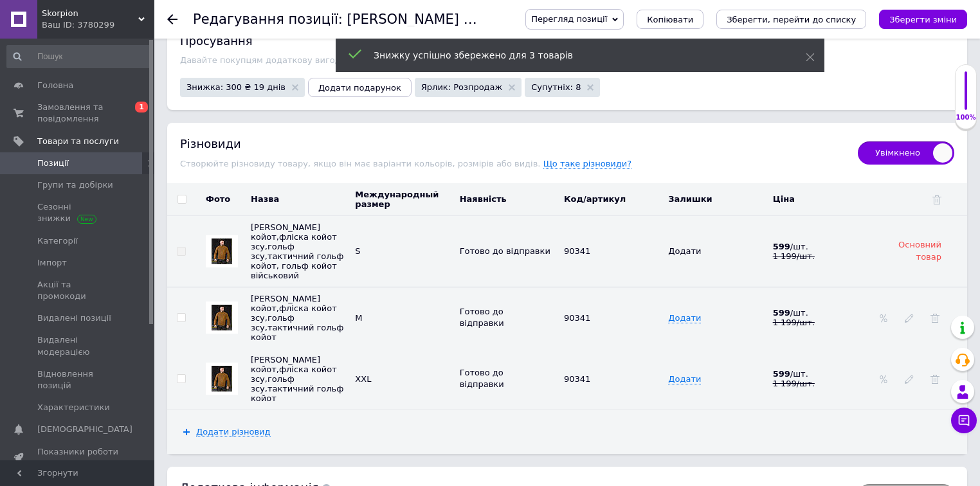
click at [180, 314] on input "checkbox" at bounding box center [181, 318] width 8 height 8
checkbox input "true"
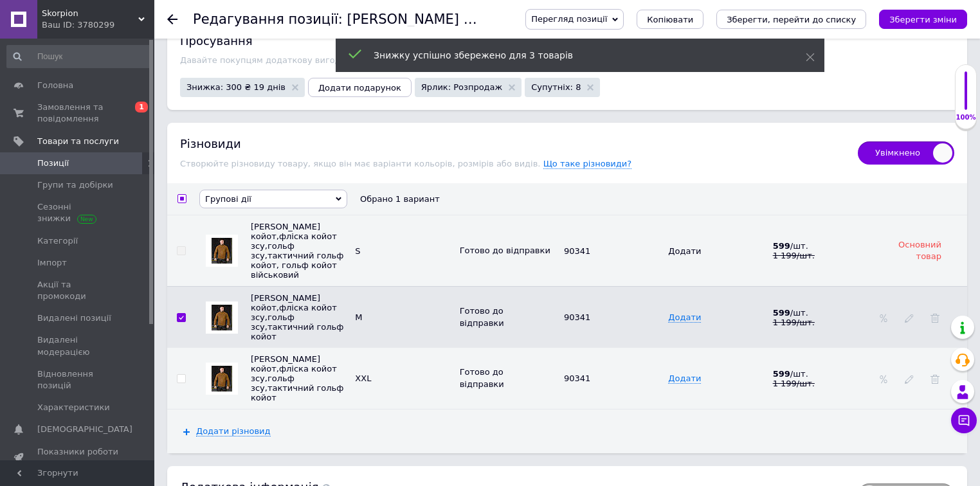
click at [180, 375] on input "checkbox" at bounding box center [181, 379] width 8 height 8
checkbox input "true"
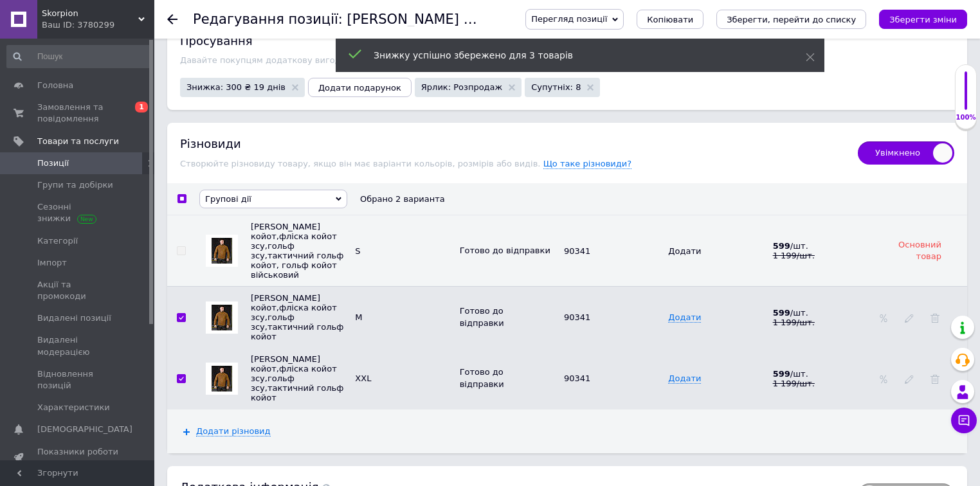
drag, startPoint x: 241, startPoint y: 174, endPoint x: 244, endPoint y: 185, distance: 11.4
click at [241, 183] on th "Групові дії Приховати різновиди Видалити різновиди Змінити ціну Змінити кількіс…" at bounding box center [581, 199] width 771 height 32
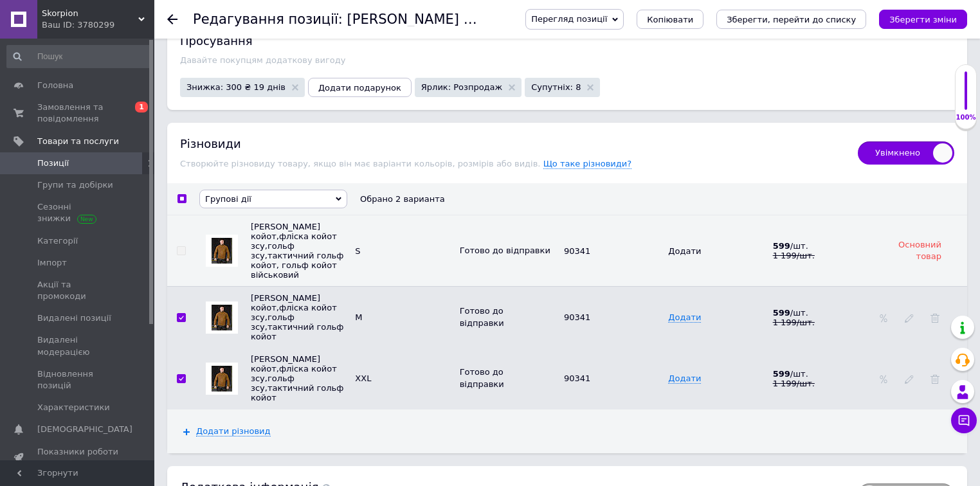
click at [244, 194] on span "Групові дії" at bounding box center [228, 199] width 46 height 10
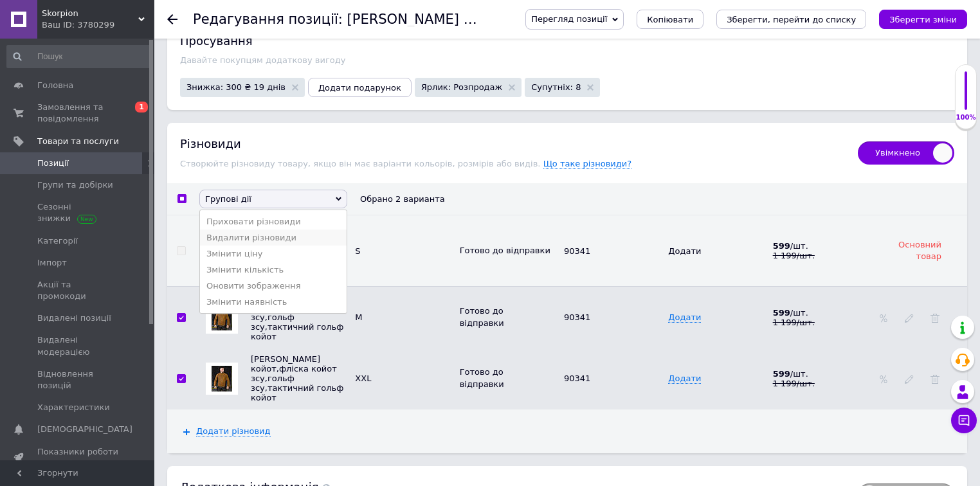
click at [253, 230] on li "Видалити різновиди" at bounding box center [273, 238] width 147 height 16
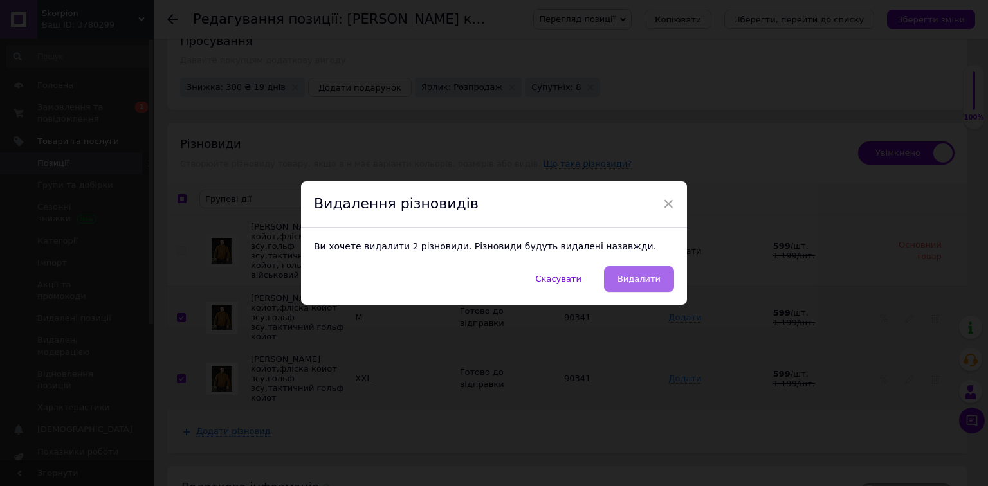
click at [663, 282] on button "Видалити" at bounding box center [639, 279] width 70 height 26
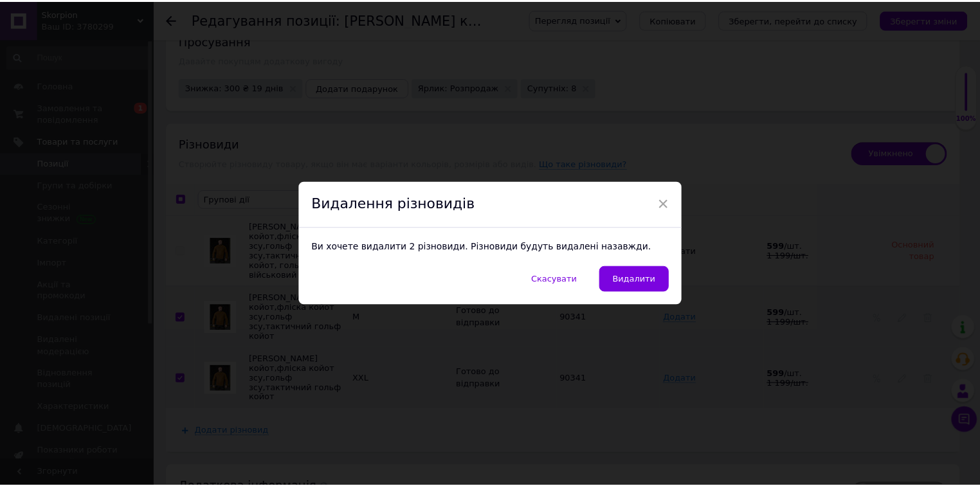
scroll to position [1351, 0]
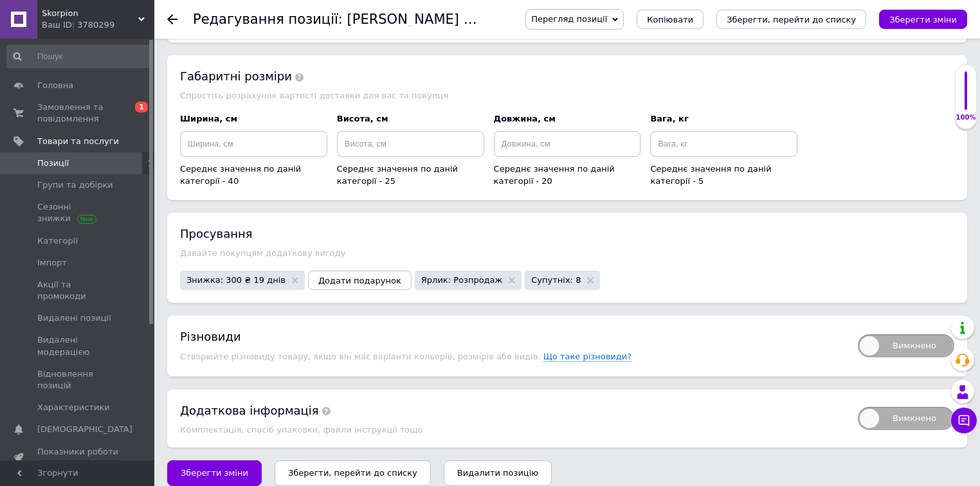
click at [890, 334] on span "Вимкнено" at bounding box center [906, 345] width 96 height 23
click at [858, 333] on input "Вимкнено" at bounding box center [854, 330] width 8 height 8
checkbox input "true"
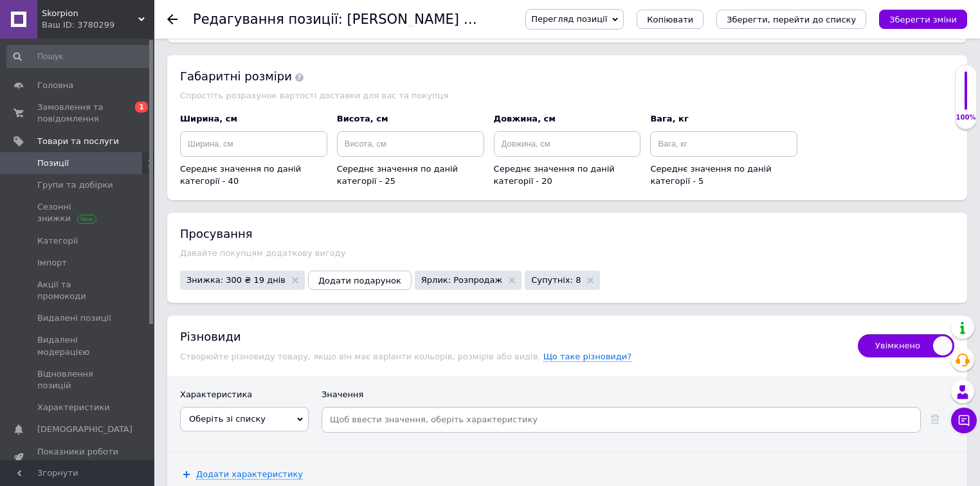
scroll to position [1471, 0]
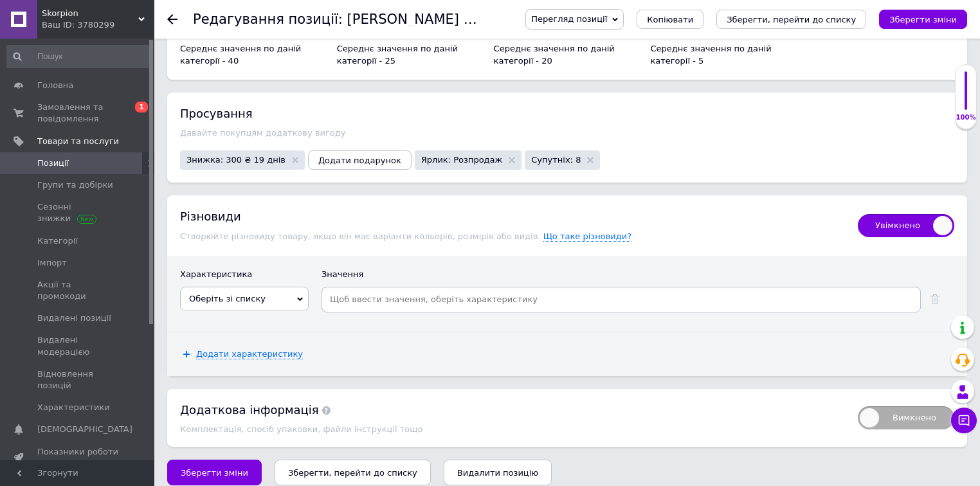
click at [230, 294] on span "Оберіть зі списку" at bounding box center [227, 299] width 77 height 10
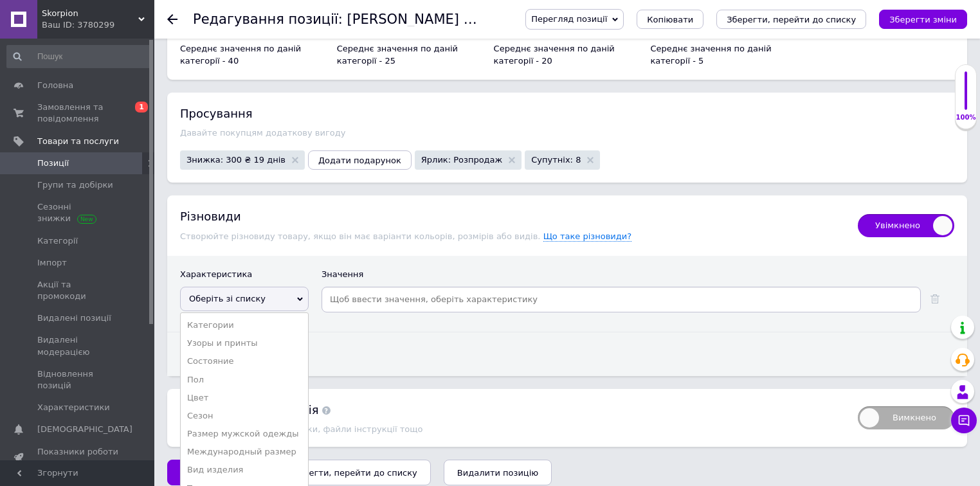
drag, startPoint x: 255, startPoint y: 437, endPoint x: 339, endPoint y: 358, distance: 115.1
click at [255, 443] on li "Международный размер" at bounding box center [244, 452] width 127 height 18
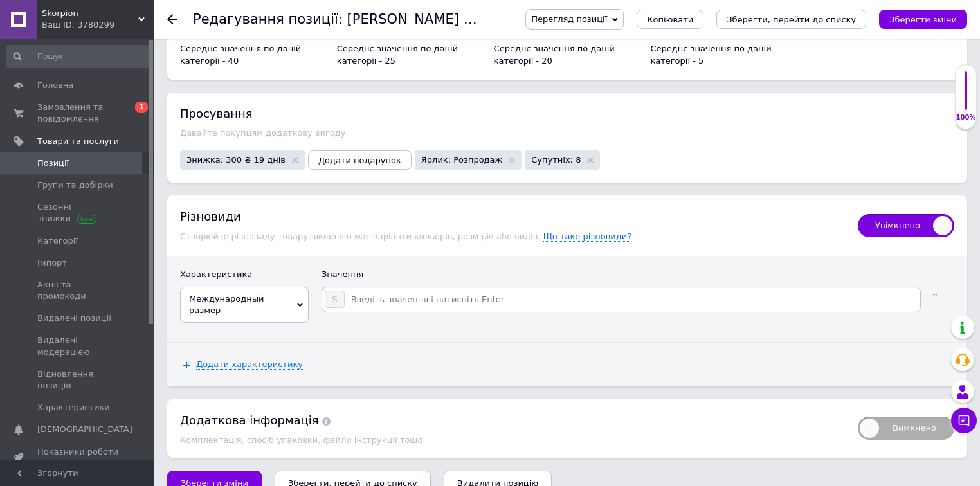
click at [379, 290] on input at bounding box center [631, 299] width 573 height 19
type input "A"
type input "m"
type input "M"
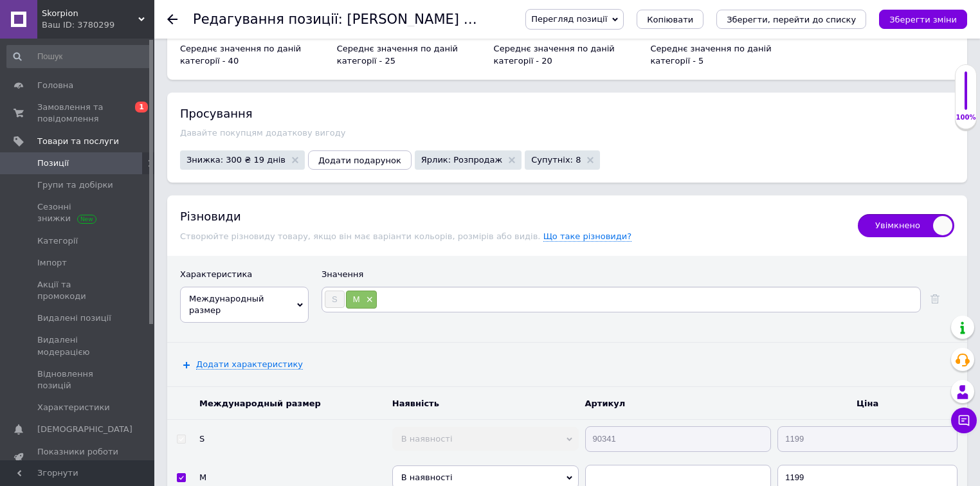
type input "L"
type input "XL"
type input "XXL"
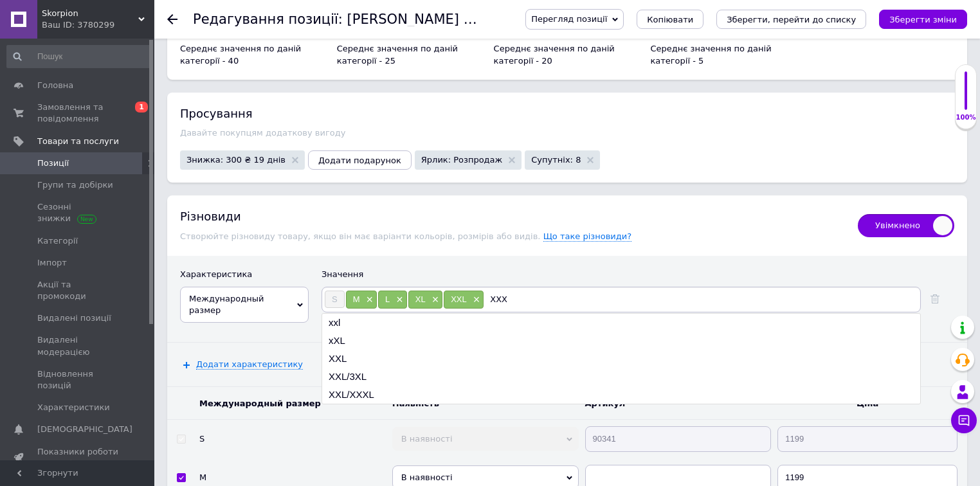
type input "XXXL"
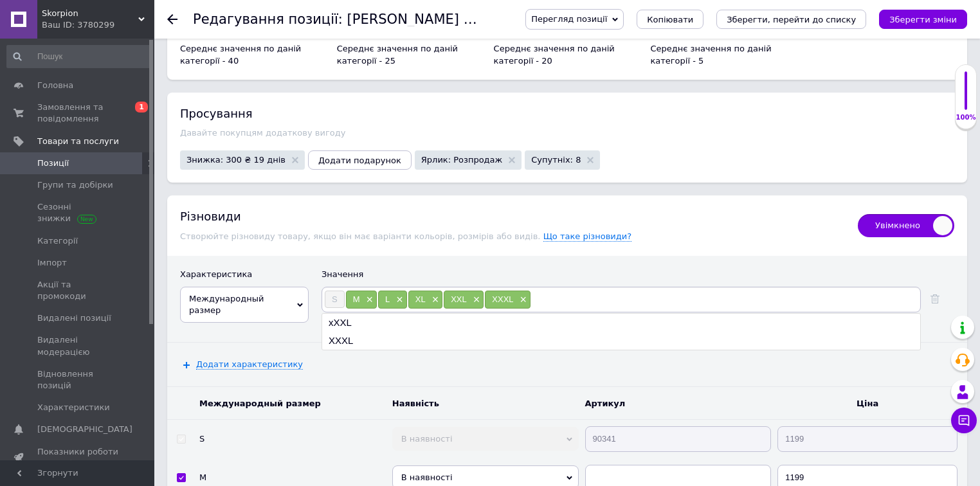
scroll to position [1728, 0]
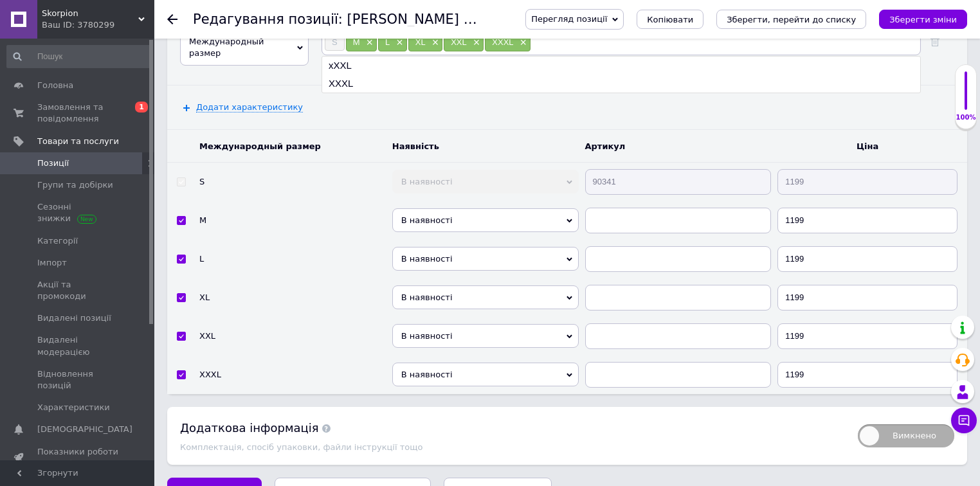
click at [553, 169] on tr "S В наявності Немає в наявності Під замовлення Готово до відправки 90341 1199" at bounding box center [567, 181] width 800 height 39
click at [596, 208] on input "text" at bounding box center [678, 221] width 187 height 26
paste input "90341"
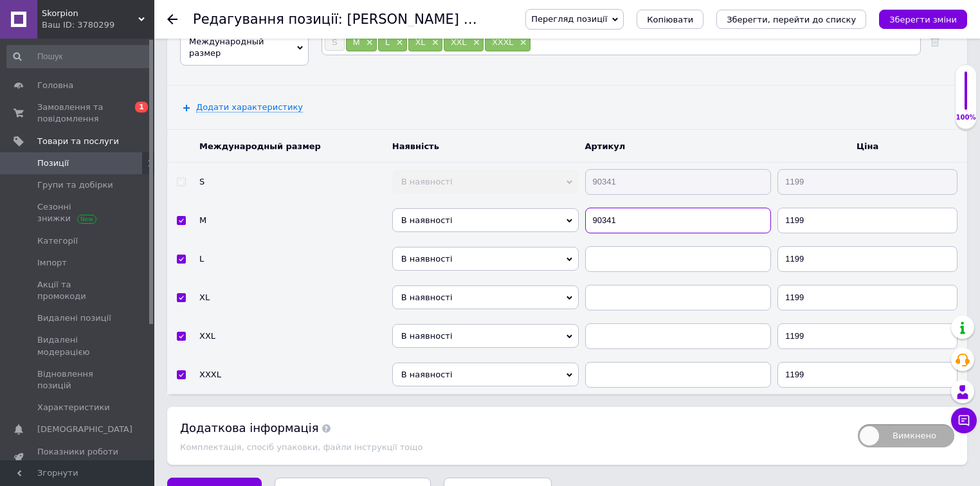
type input "90341"
drag, startPoint x: 597, startPoint y: 228, endPoint x: 597, endPoint y: 242, distance: 13.5
click at [597, 240] on td at bounding box center [678, 259] width 193 height 39
drag, startPoint x: 597, startPoint y: 242, endPoint x: 598, endPoint y: 260, distance: 18.0
click at [597, 246] on input "text" at bounding box center [678, 259] width 187 height 26
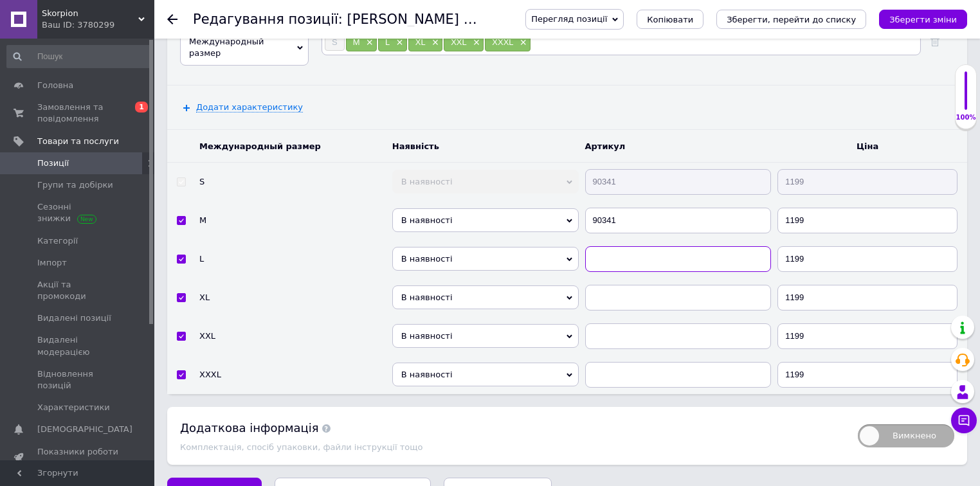
paste input "90341"
type input "90341"
click at [599, 285] on input "text" at bounding box center [678, 298] width 187 height 26
paste input "90341"
type input "90341"
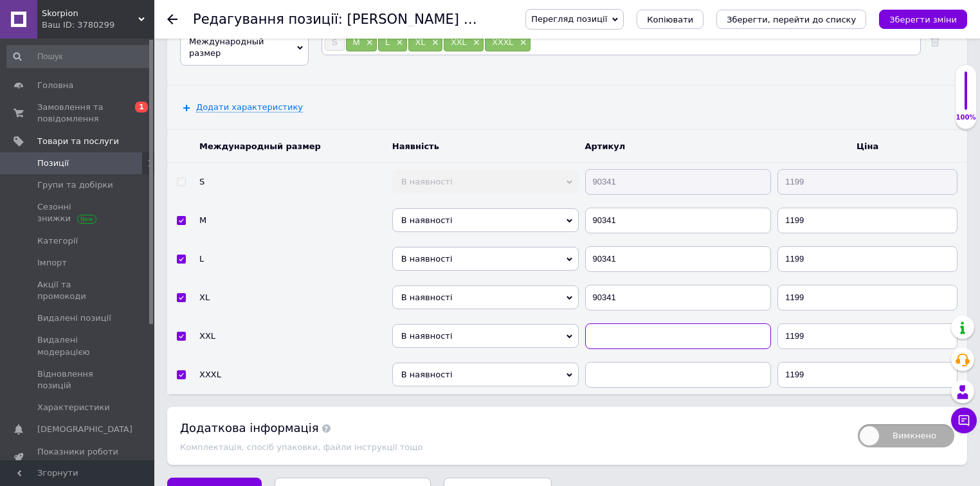
click at [601, 333] on input "text" at bounding box center [678, 337] width 187 height 26
paste input "90341"
type input "90341"
click at [598, 376] on td at bounding box center [678, 375] width 193 height 39
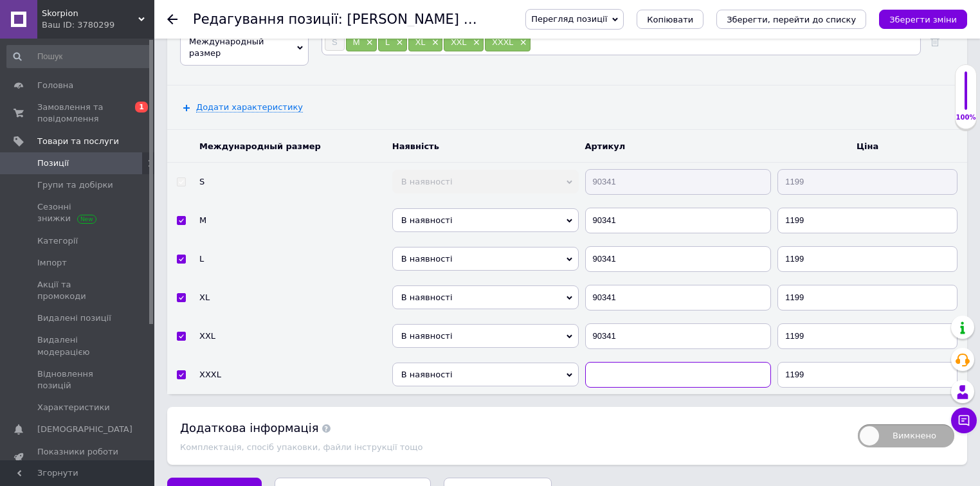
click at [615, 362] on input "text" at bounding box center [678, 375] width 187 height 26
paste input "90341"
type input "90341"
click at [523, 365] on span "В наявності" at bounding box center [485, 375] width 187 height 24
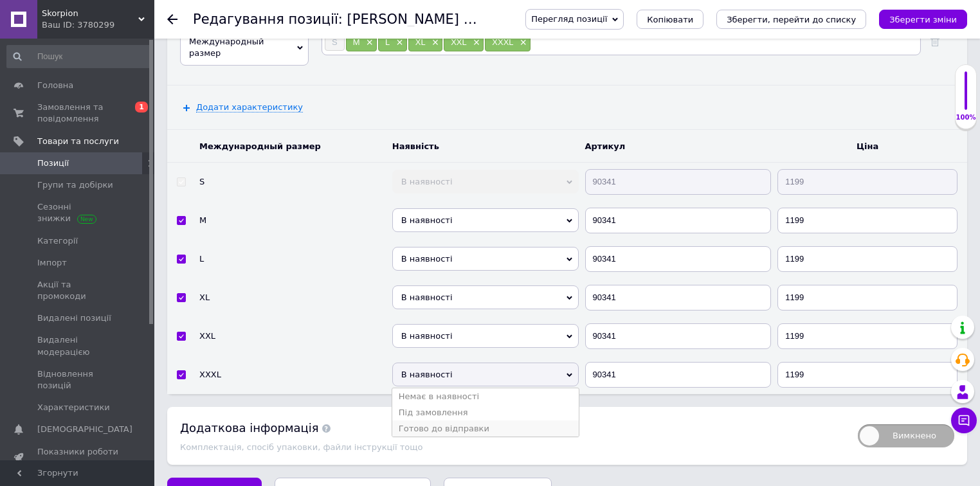
click at [490, 421] on li "Готово до відправки" at bounding box center [485, 429] width 187 height 16
click at [460, 324] on span "В наявності" at bounding box center [485, 336] width 187 height 24
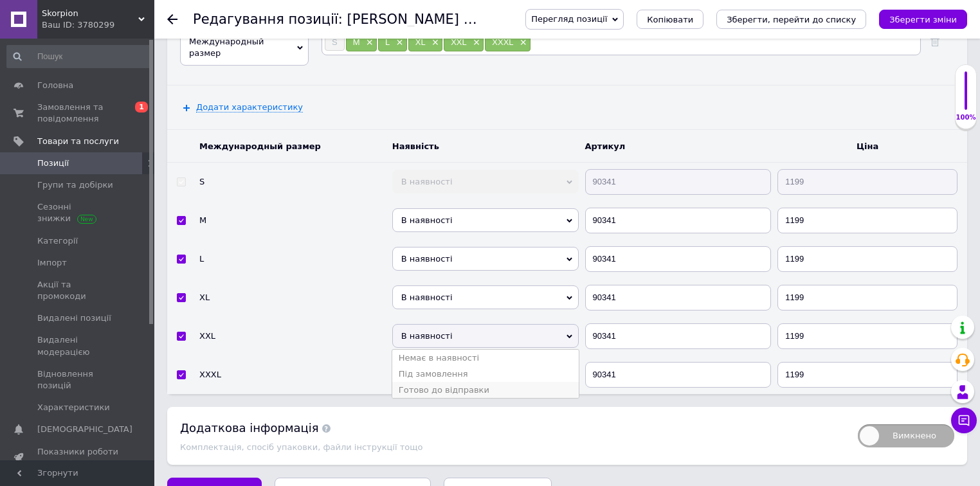
click at [457, 382] on li "Готово до відправки" at bounding box center [485, 390] width 187 height 16
click at [453, 286] on span "В наявності" at bounding box center [485, 298] width 187 height 24
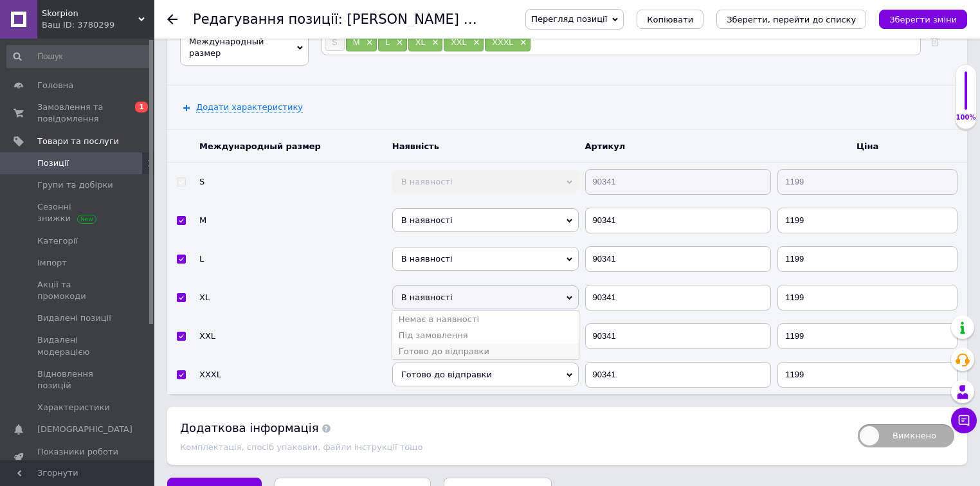
click at [459, 343] on li "Готово до відправки" at bounding box center [485, 351] width 187 height 16
click at [468, 247] on span "В наявності" at bounding box center [485, 259] width 187 height 24
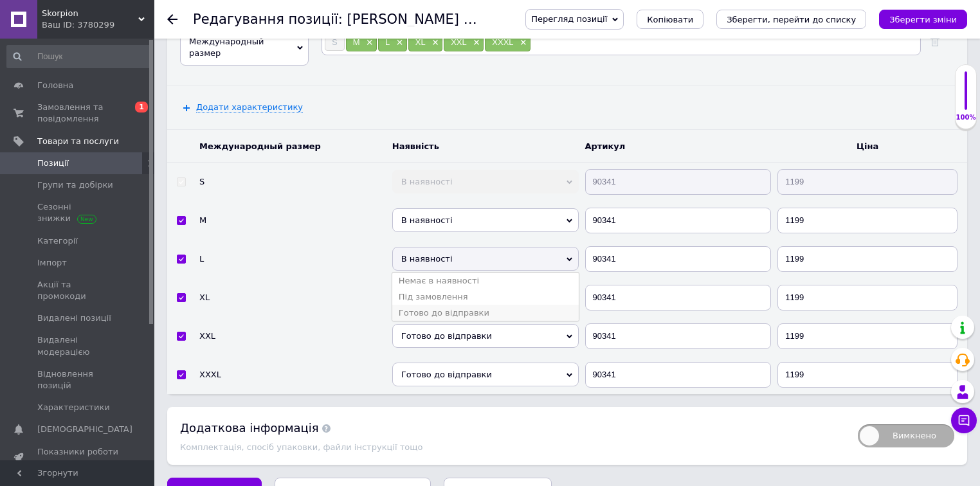
click at [464, 305] on li "Готово до відправки" at bounding box center [485, 313] width 187 height 16
click at [446, 208] on span "В наявності" at bounding box center [485, 220] width 187 height 24
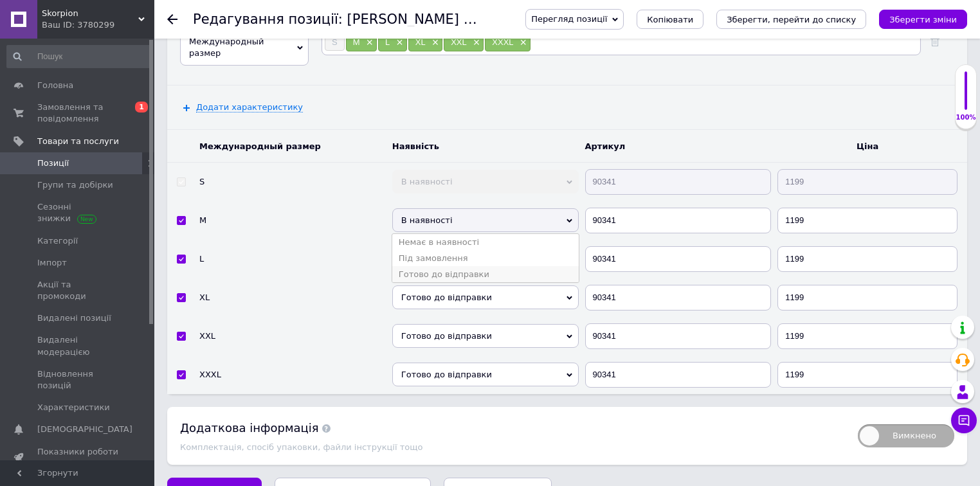
click at [452, 266] on li "Готово до відправки" at bounding box center [485, 274] width 187 height 16
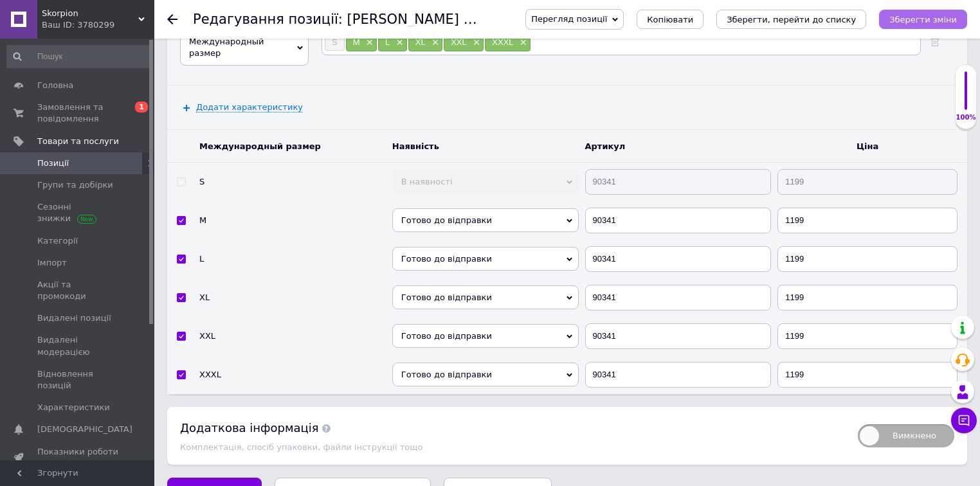
click at [942, 15] on icon "Зберегти зміни" at bounding box center [924, 20] width 68 height 10
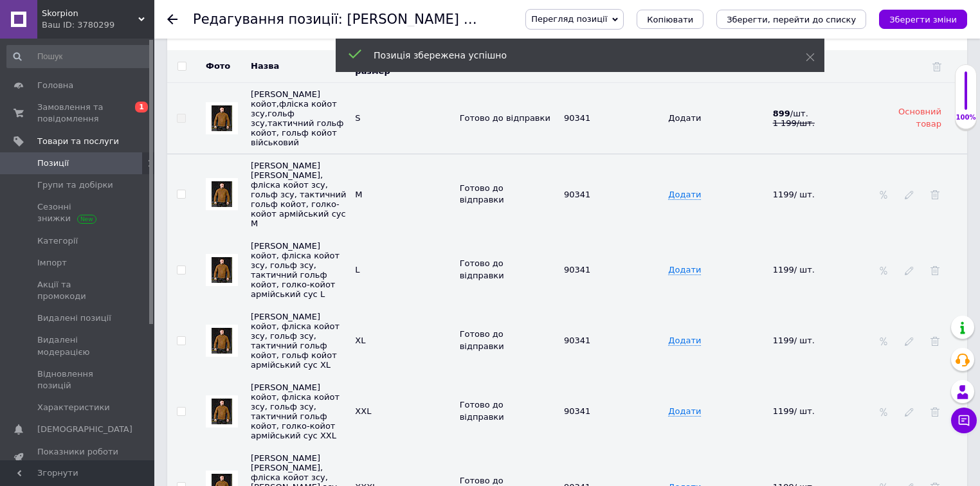
scroll to position [1625, 0]
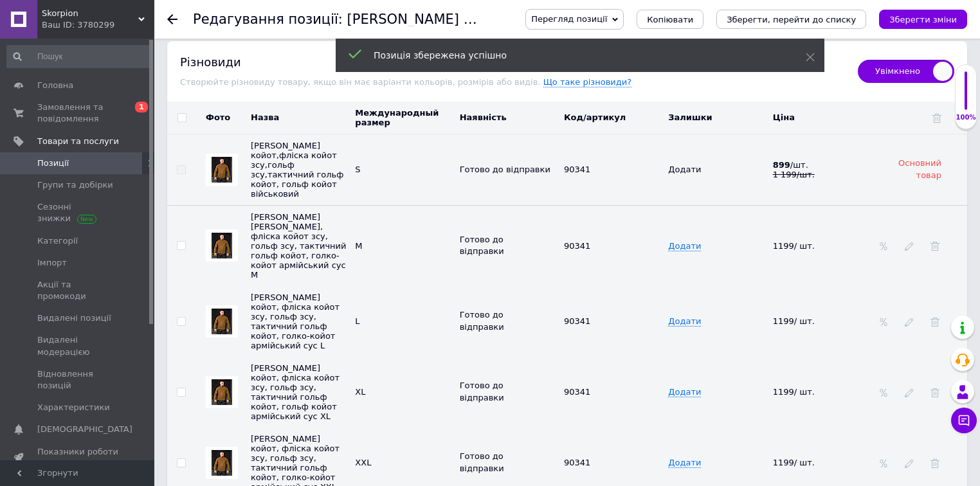
click at [178, 114] on input "checkbox" at bounding box center [182, 118] width 8 height 8
checkbox input "true"
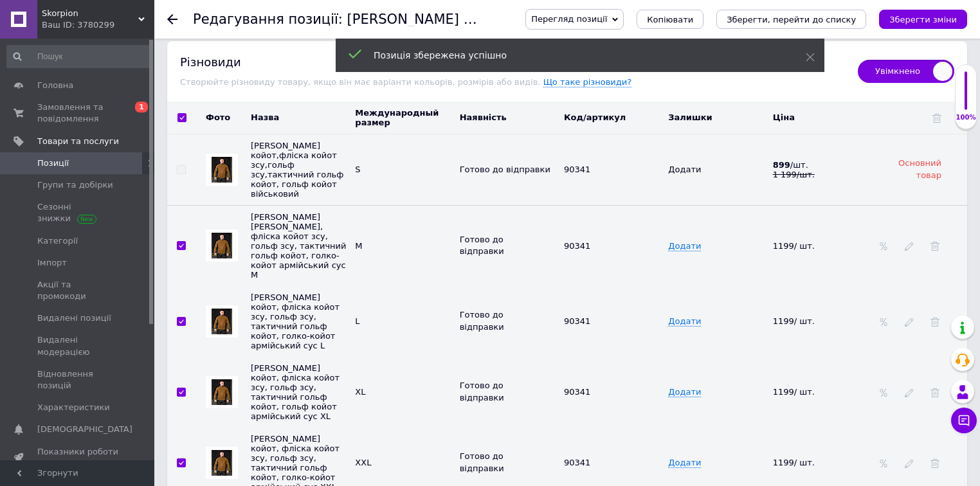
checkbox input "true"
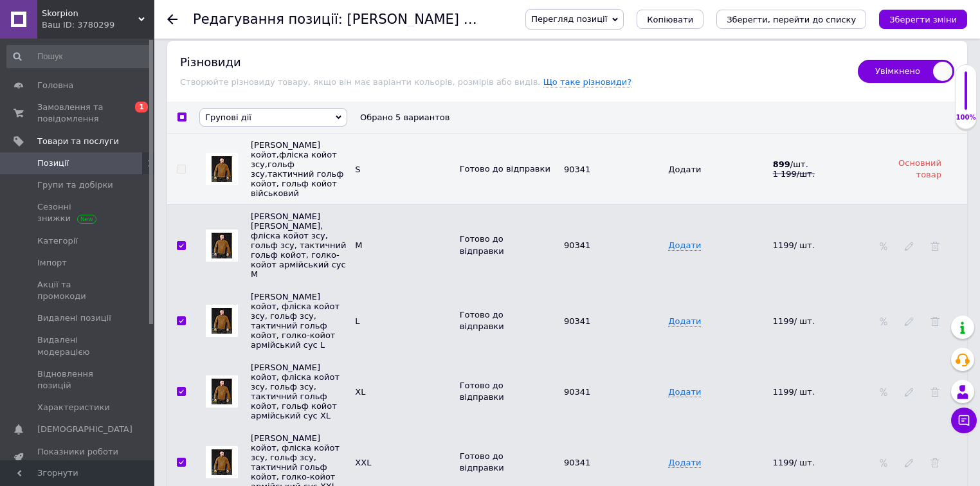
click at [222, 113] on span "Групові дії" at bounding box center [228, 118] width 46 height 10
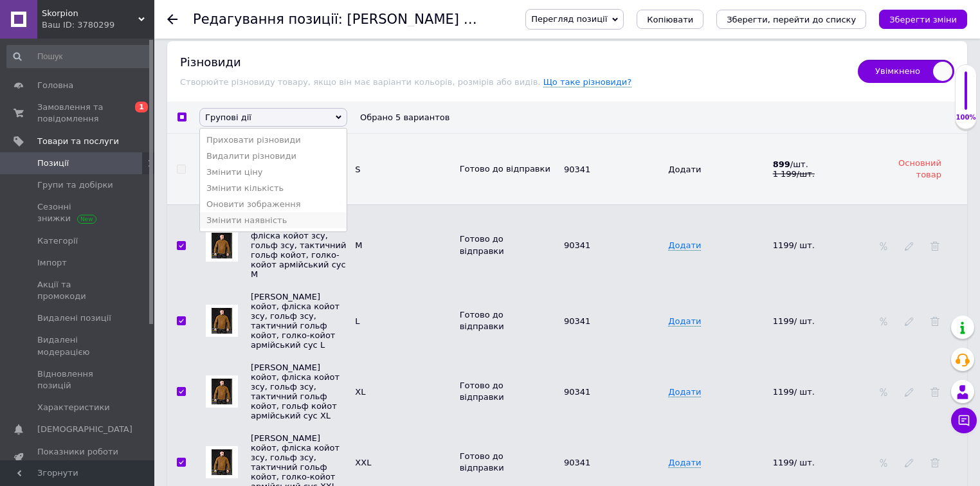
click at [239, 221] on li "Змінити наявність" at bounding box center [273, 220] width 147 height 16
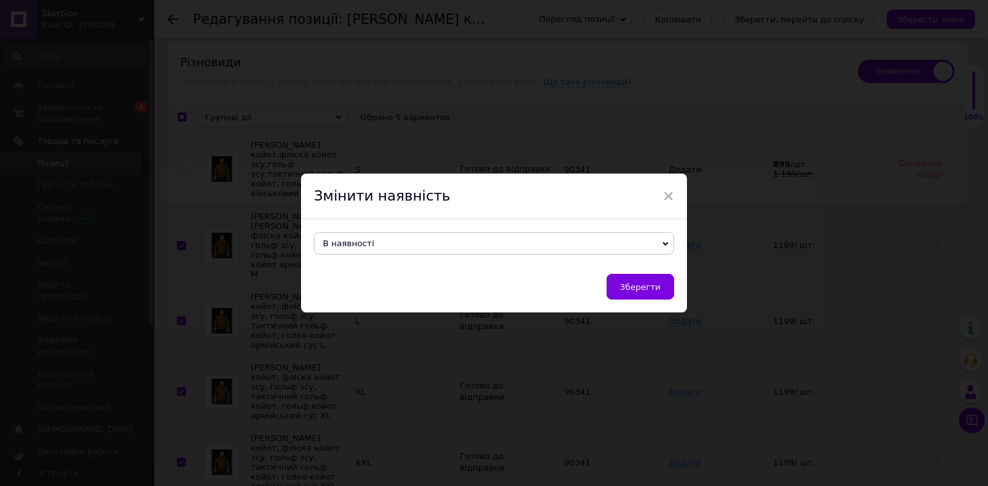
click at [333, 234] on span "В наявності" at bounding box center [494, 243] width 360 height 23
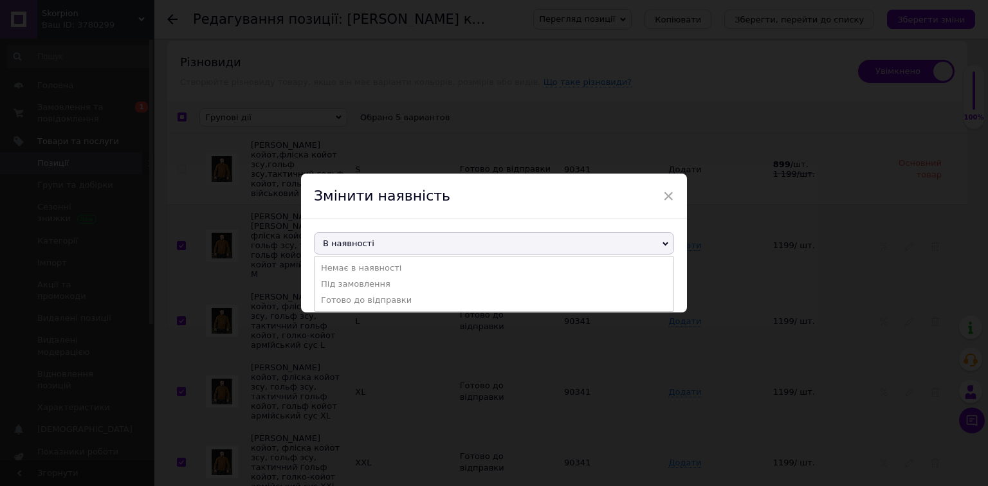
drag, startPoint x: 369, startPoint y: 299, endPoint x: 491, endPoint y: 282, distance: 124.0
click at [369, 299] on li "Готово до відправки" at bounding box center [494, 300] width 359 height 16
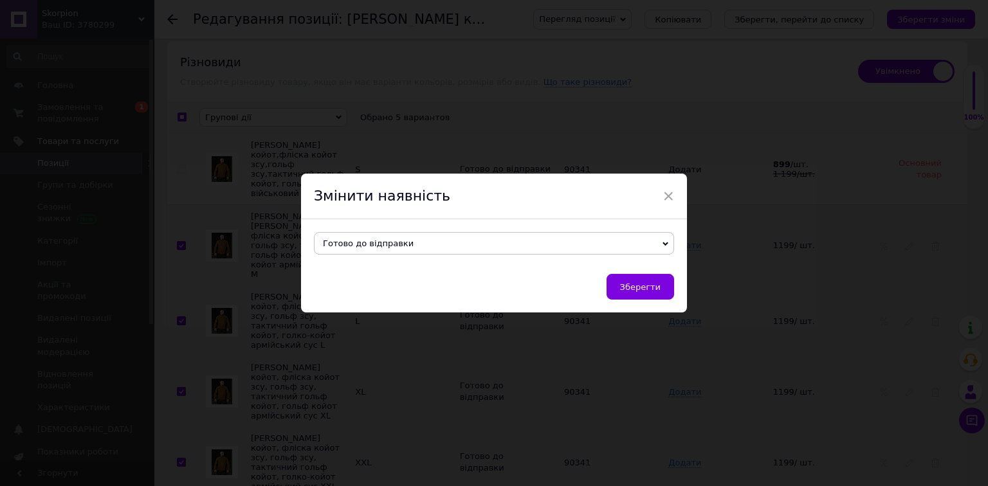
drag, startPoint x: 661, startPoint y: 286, endPoint x: 682, endPoint y: 237, distance: 54.1
click at [661, 286] on button "Зберегти" at bounding box center [641, 287] width 68 height 26
checkbox input "false"
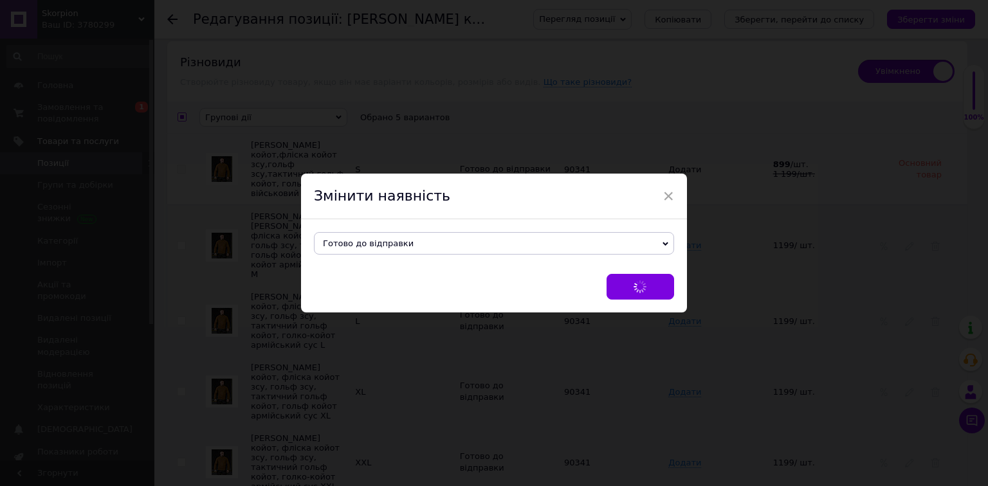
checkbox input "false"
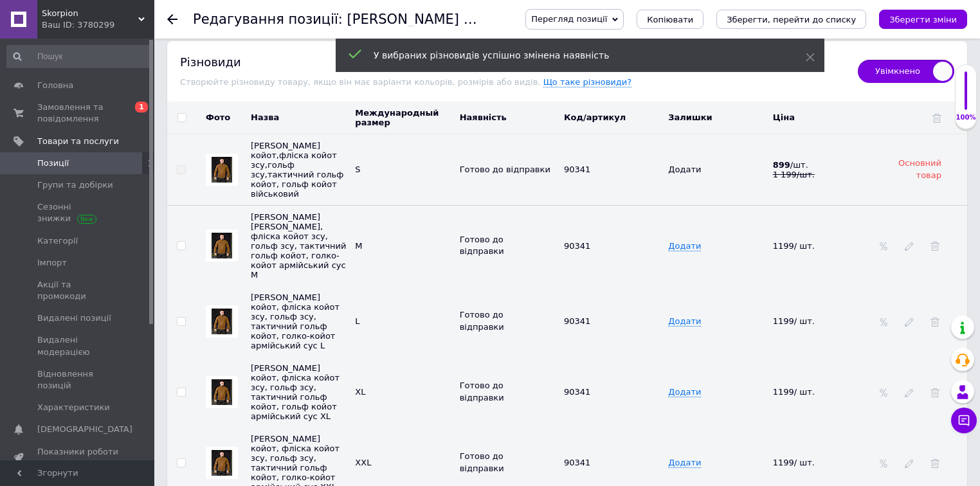
click at [920, 18] on icon "Зберегти зміни" at bounding box center [924, 20] width 68 height 10
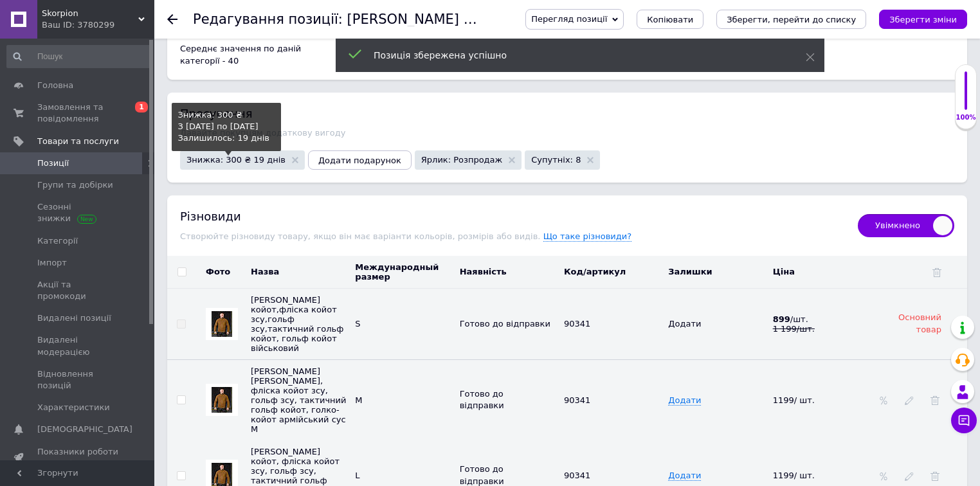
click at [234, 156] on span "Знижка: 300 ₴ 19 днів" at bounding box center [236, 160] width 99 height 8
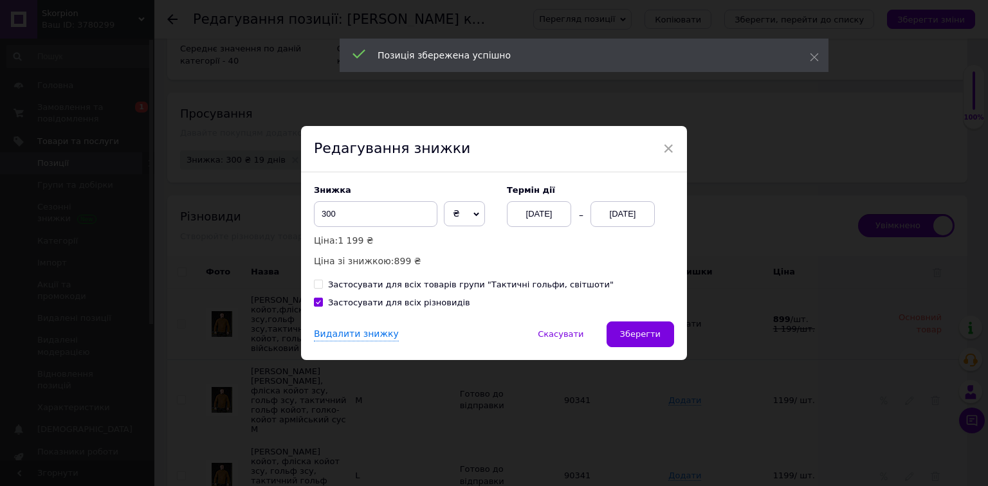
click at [612, 216] on div "31.10.2025" at bounding box center [623, 214] width 64 height 26
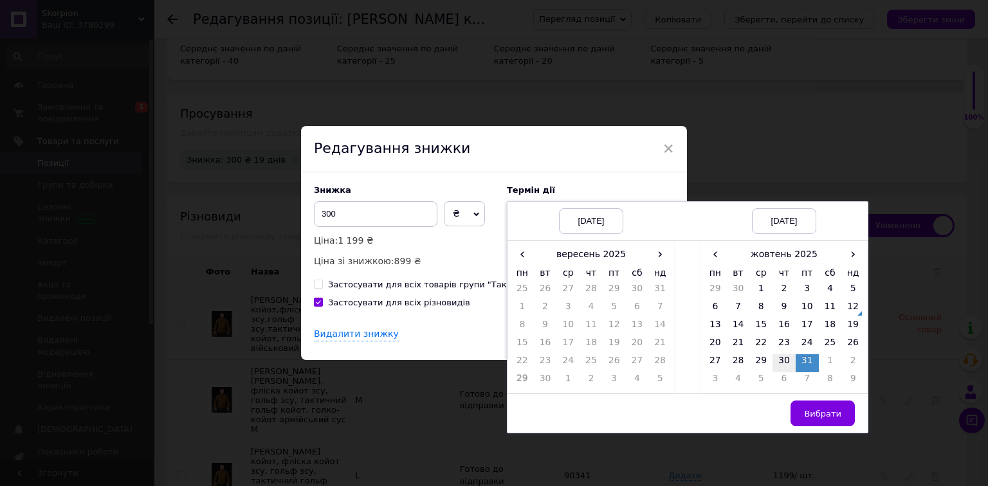
click at [785, 365] on td "30" at bounding box center [784, 363] width 23 height 18
click at [809, 363] on td "31" at bounding box center [807, 363] width 23 height 18
click at [822, 405] on button "Вибрати" at bounding box center [823, 414] width 64 height 26
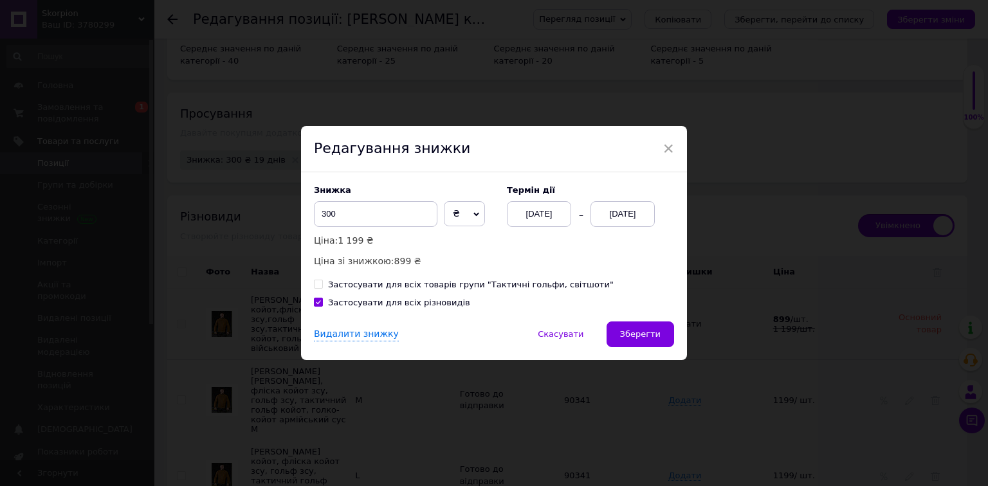
click at [635, 323] on button "Зберегти" at bounding box center [641, 335] width 68 height 26
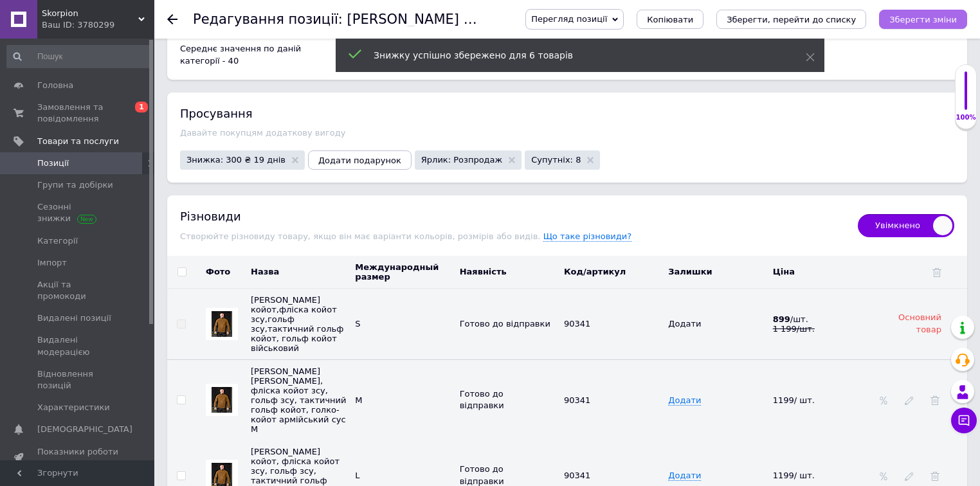
click at [920, 17] on icon "Зберегти зміни" at bounding box center [924, 20] width 68 height 10
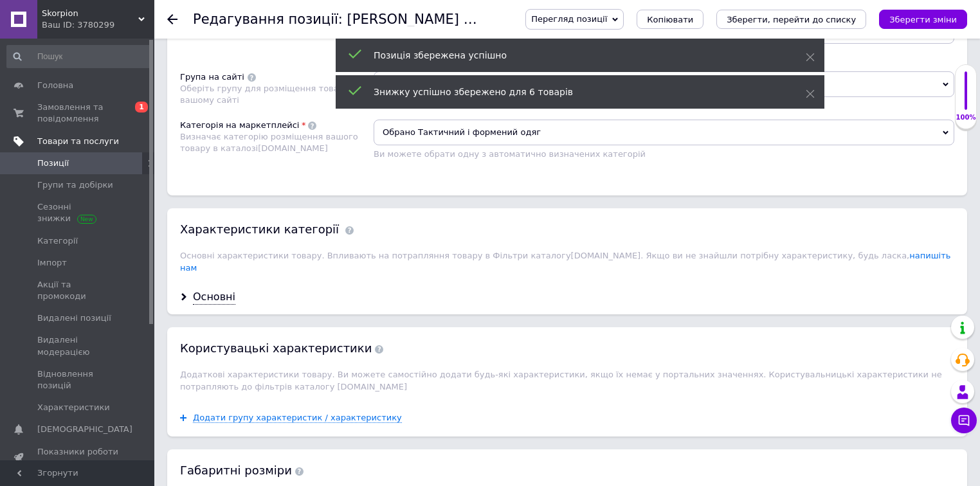
scroll to position [751, 0]
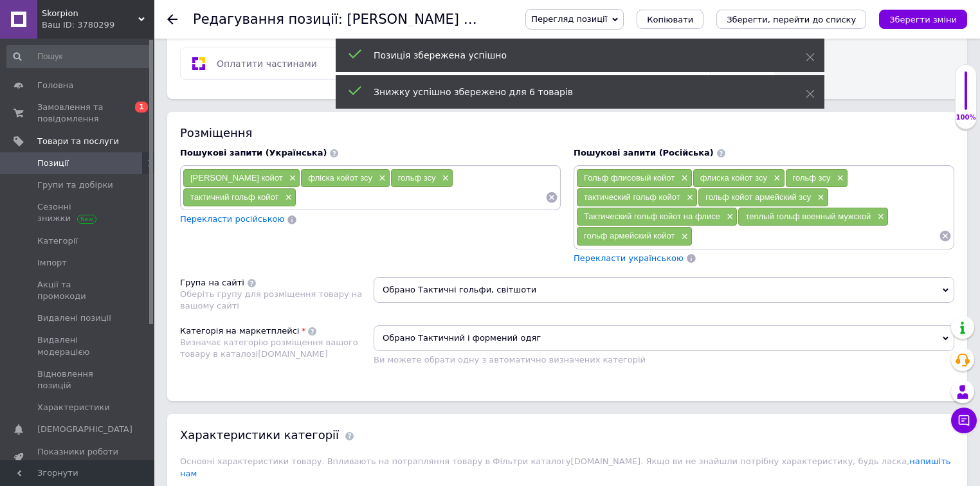
click at [78, 170] on link "Позиції" at bounding box center [79, 163] width 158 height 22
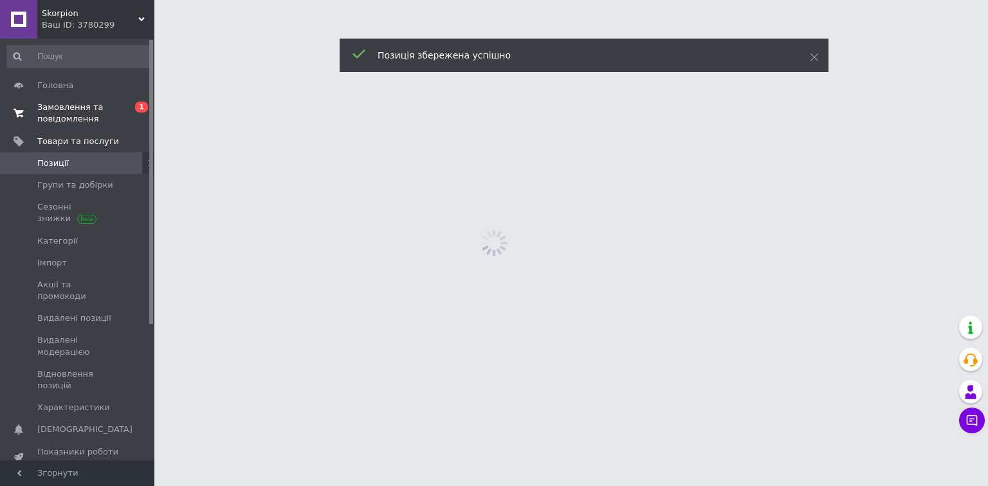
click at [69, 118] on span "Замовлення та повідомлення" at bounding box center [78, 113] width 82 height 23
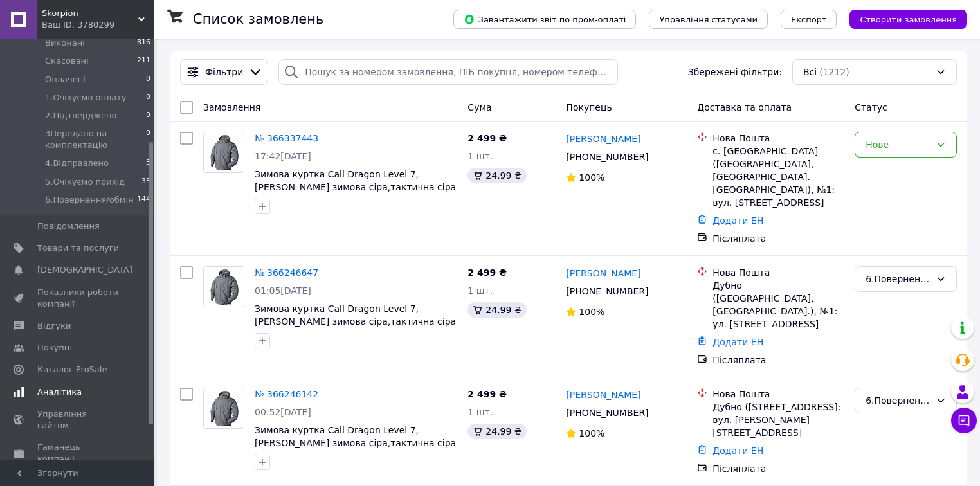
click at [71, 387] on span "Аналітика" at bounding box center [59, 393] width 44 height 12
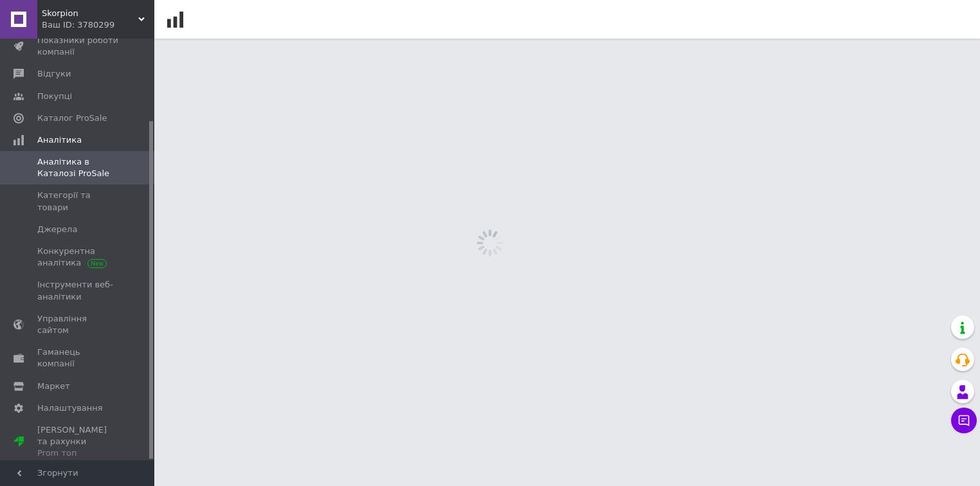
scroll to position [102, 0]
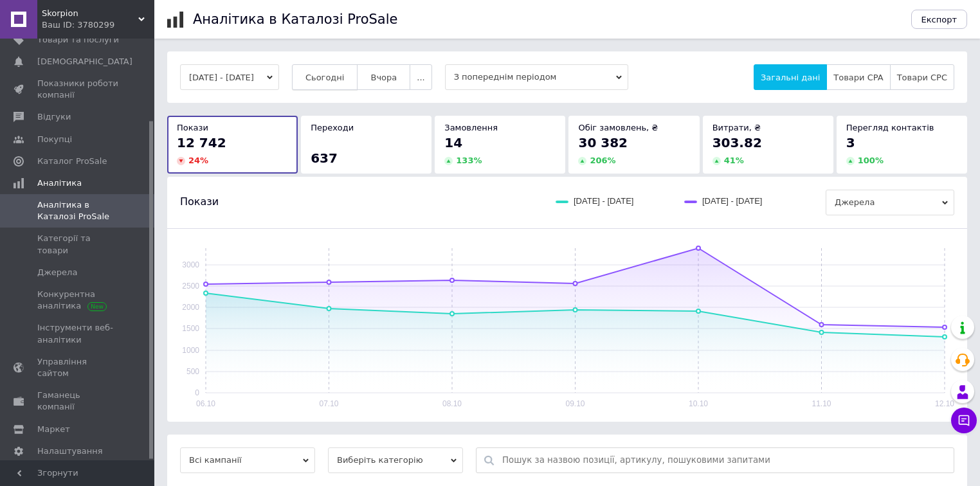
click at [347, 83] on button "Сьогодні" at bounding box center [325, 77] width 66 height 26
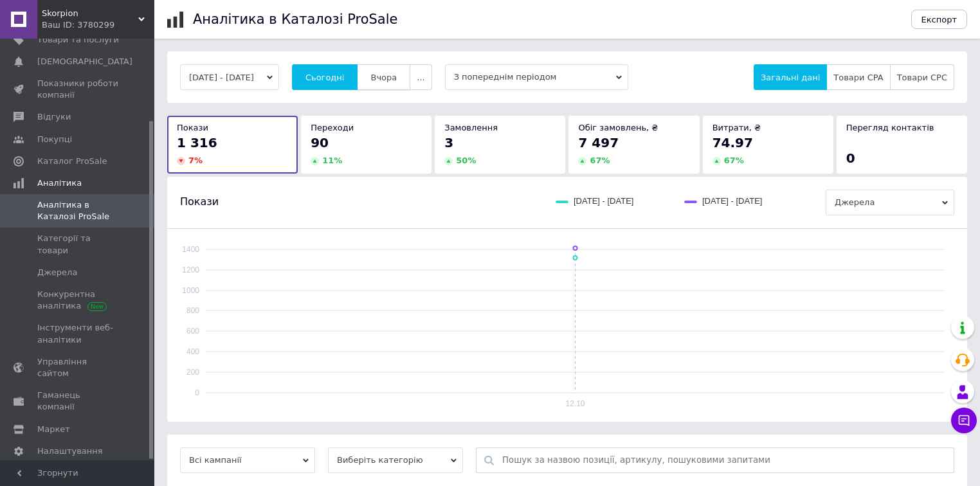
click at [387, 77] on span "Вчора" at bounding box center [384, 78] width 26 height 10
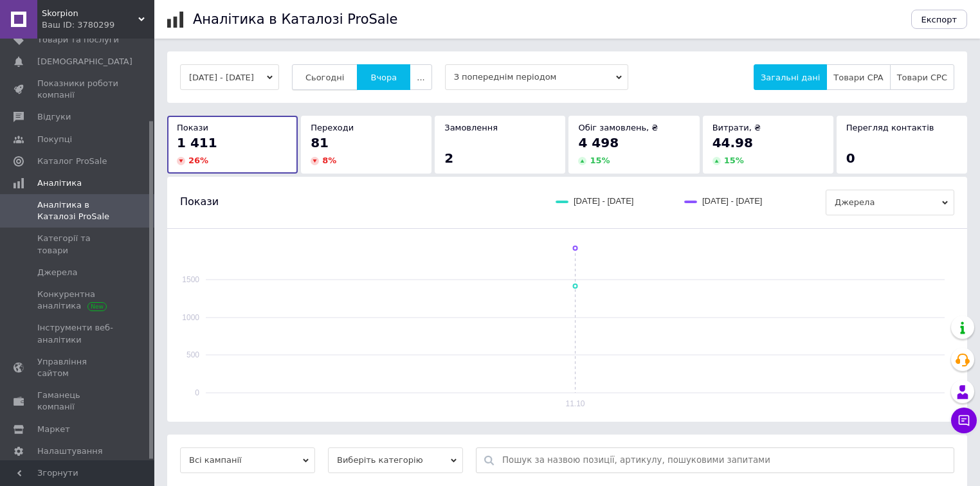
click at [341, 84] on button "Сьогодні" at bounding box center [325, 77] width 66 height 26
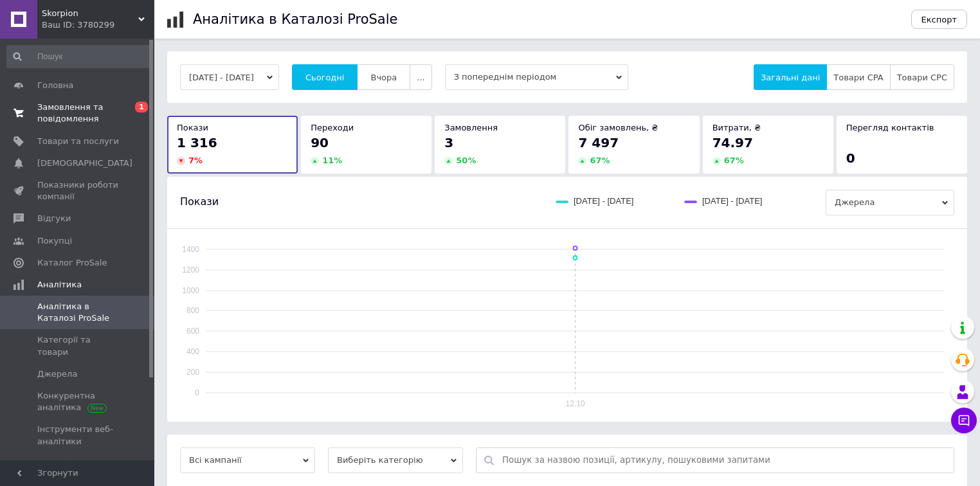
click at [59, 114] on span "Замовлення та повідомлення" at bounding box center [78, 113] width 82 height 23
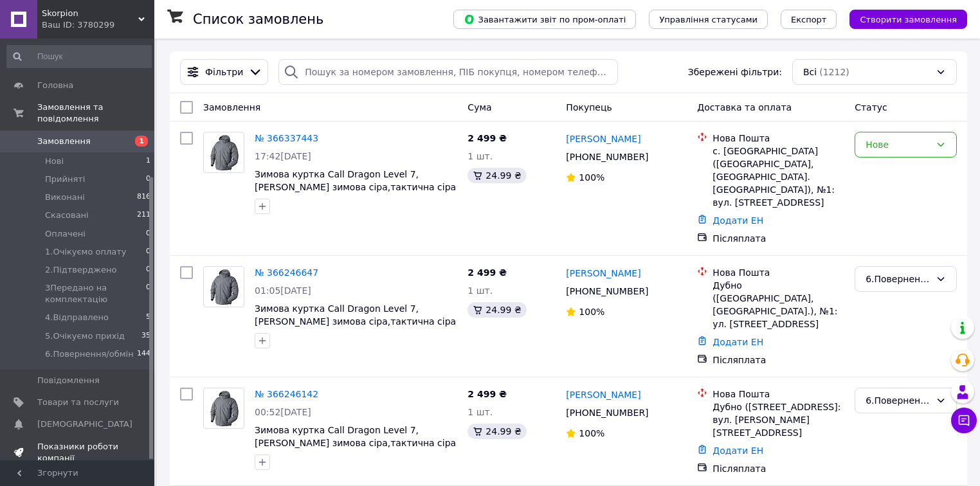
scroll to position [206, 0]
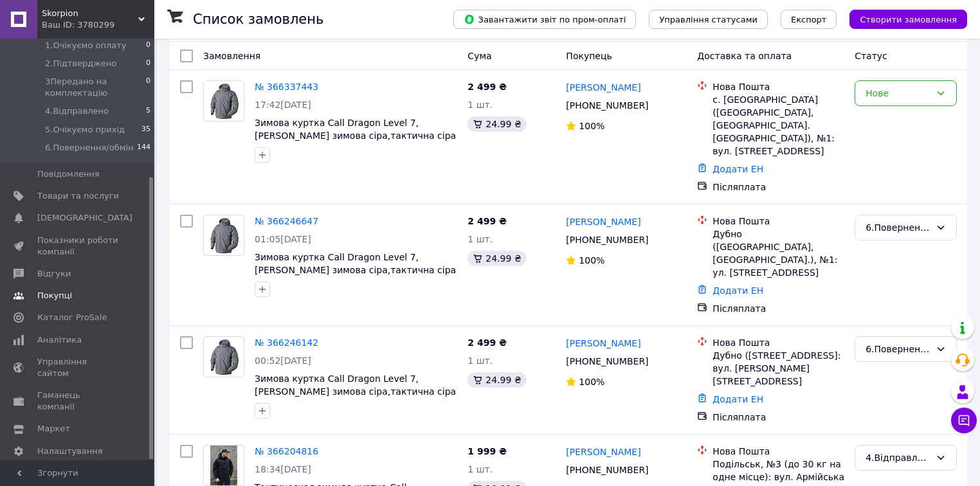
click at [74, 237] on span "Показники роботи компанії" at bounding box center [78, 246] width 82 height 23
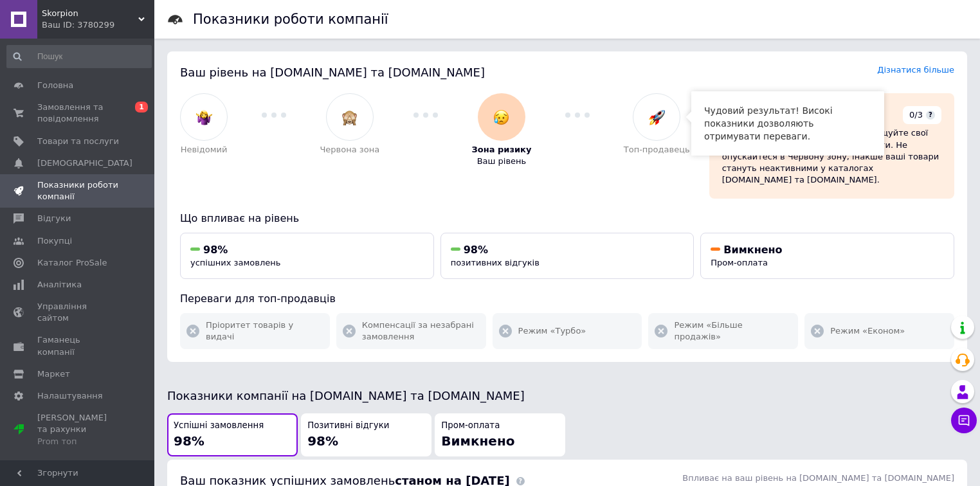
click at [652, 125] on div at bounding box center [657, 117] width 48 height 48
click at [672, 124] on div at bounding box center [657, 117] width 48 height 48
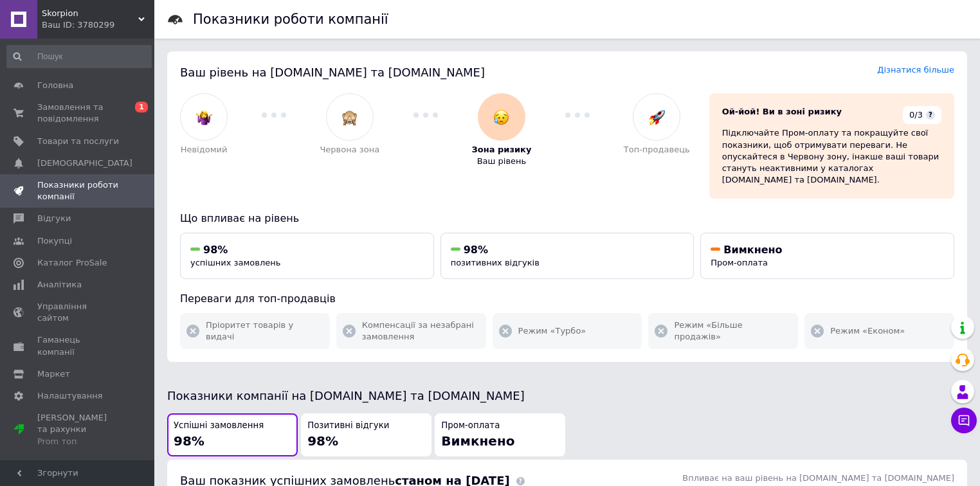
click at [502, 122] on img at bounding box center [501, 117] width 16 height 16
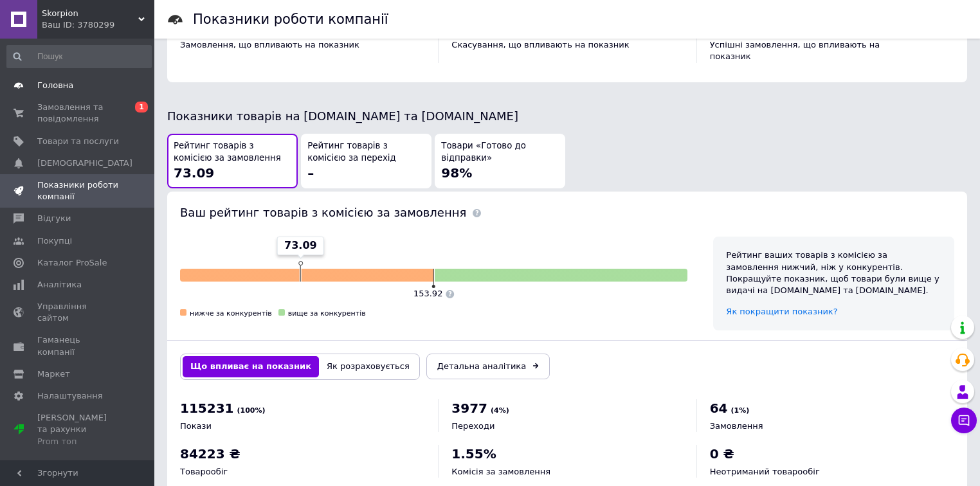
scroll to position [414, 0]
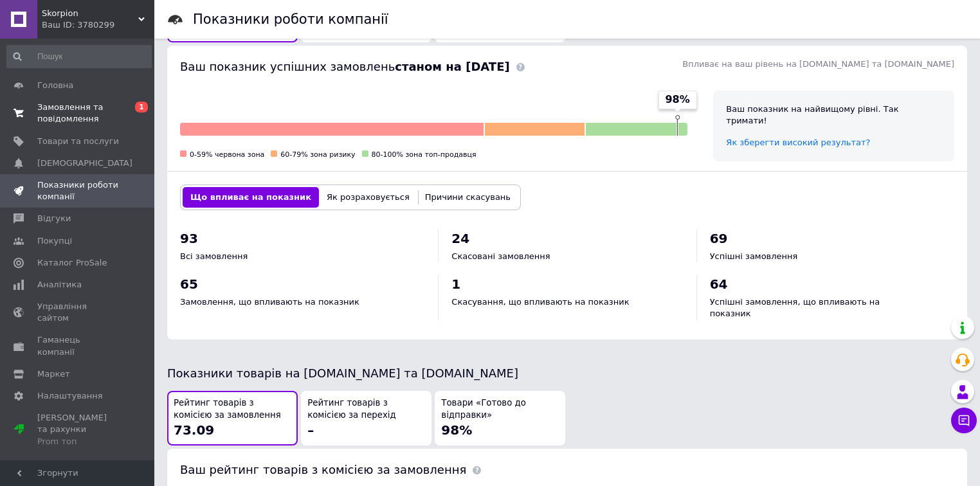
click at [64, 100] on link "Замовлення та повідомлення 0 1" at bounding box center [79, 112] width 158 height 33
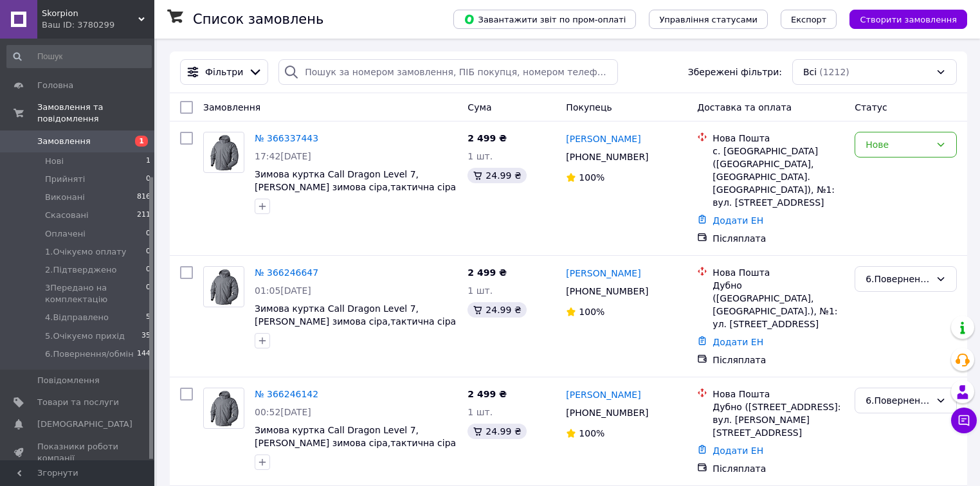
scroll to position [103, 0]
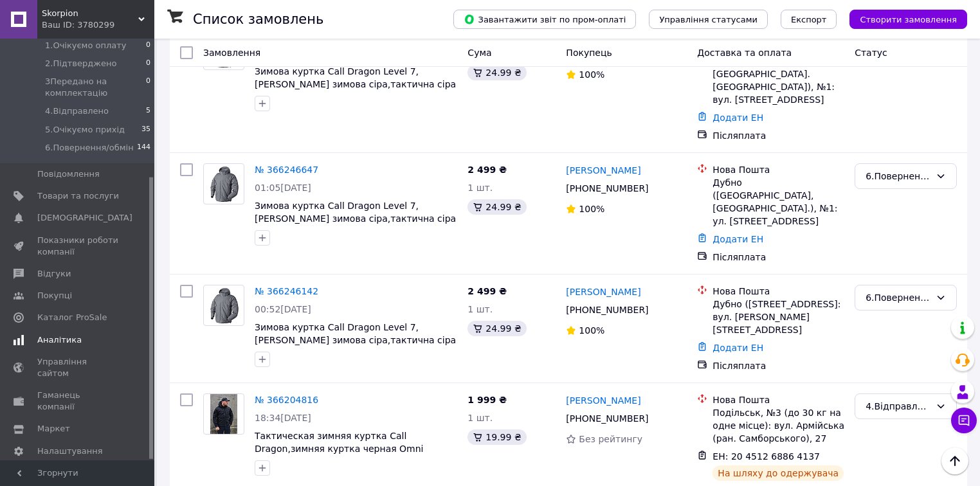
click at [77, 334] on span "Аналітика" at bounding box center [78, 340] width 82 height 12
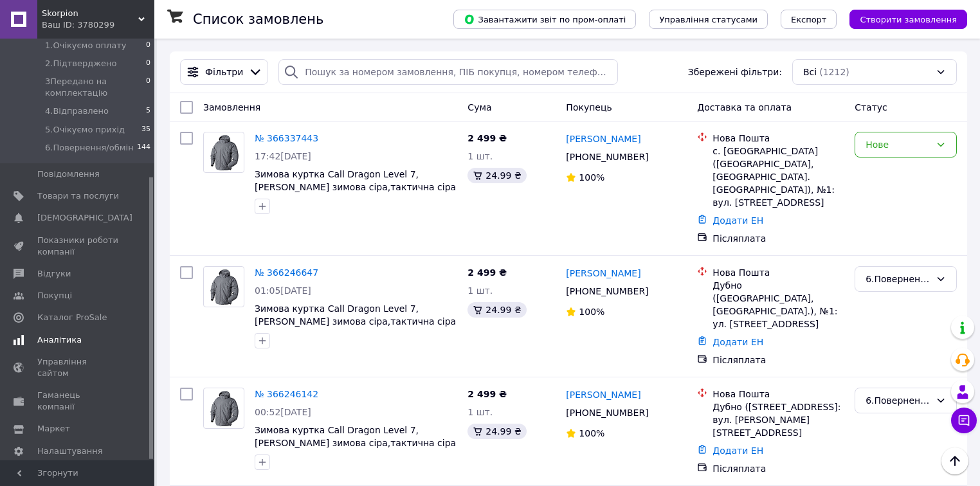
scroll to position [102, 0]
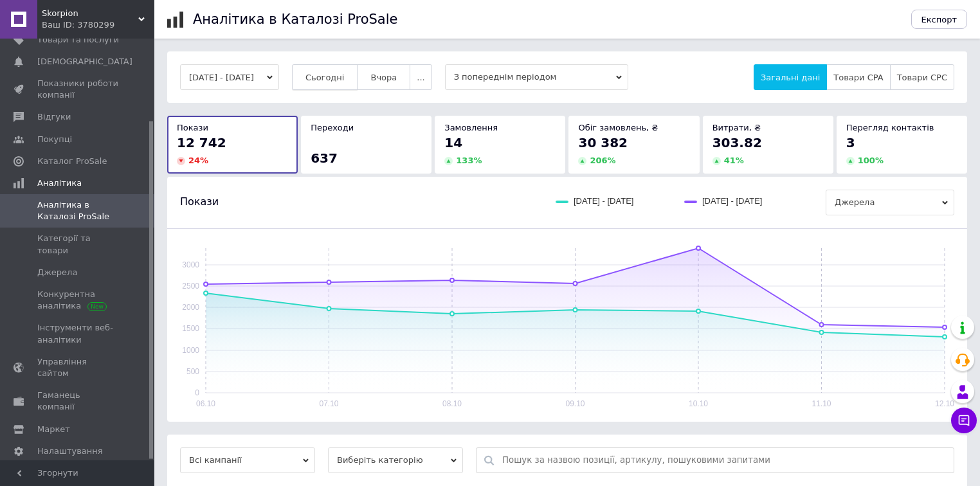
click at [358, 71] on button "Сьогодні" at bounding box center [325, 77] width 66 height 26
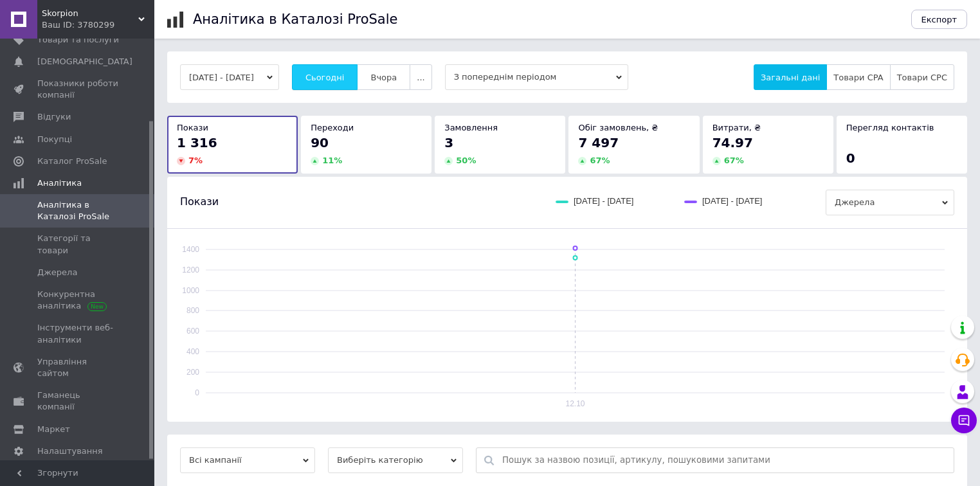
click at [345, 73] on span "Сьогодні" at bounding box center [325, 78] width 39 height 10
click at [397, 75] on span "Вчора" at bounding box center [384, 78] width 26 height 10
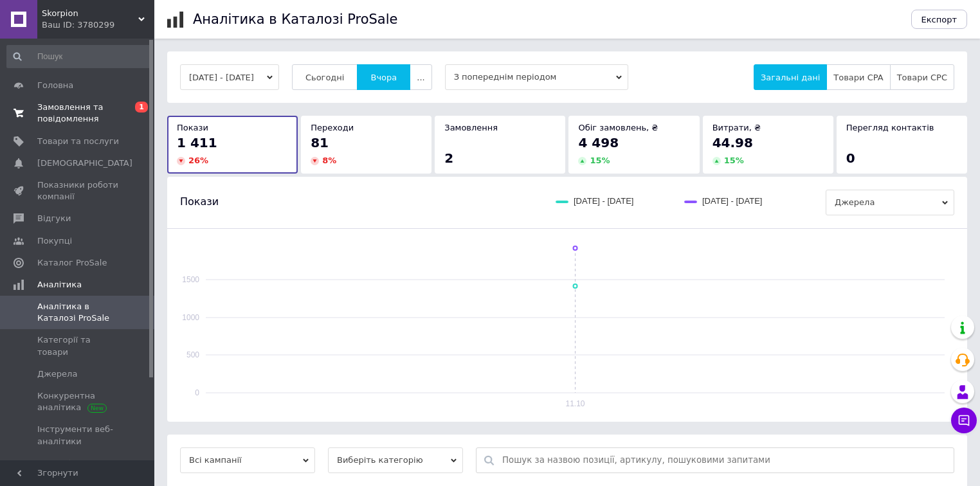
click at [51, 126] on link "Замовлення та повідомлення 0 1" at bounding box center [79, 112] width 158 height 33
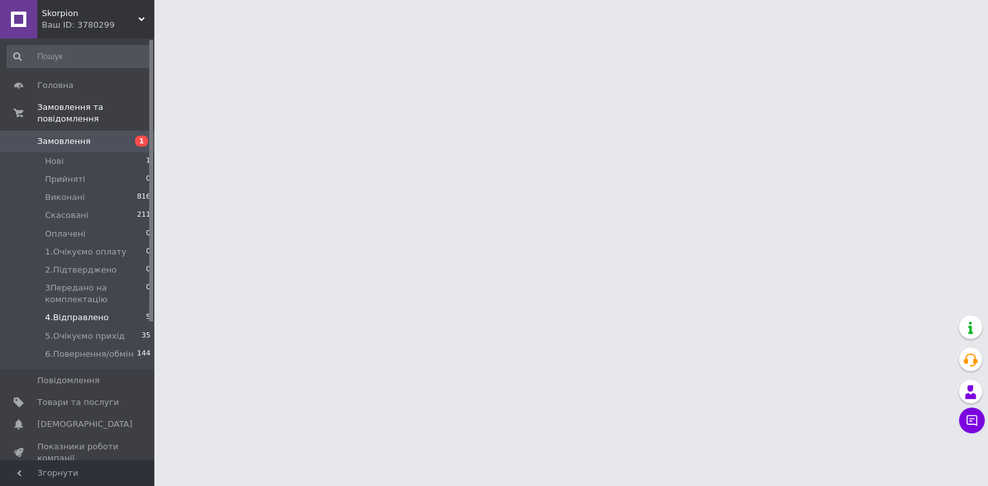
click at [72, 312] on span "4.Відправлено" at bounding box center [77, 318] width 64 height 12
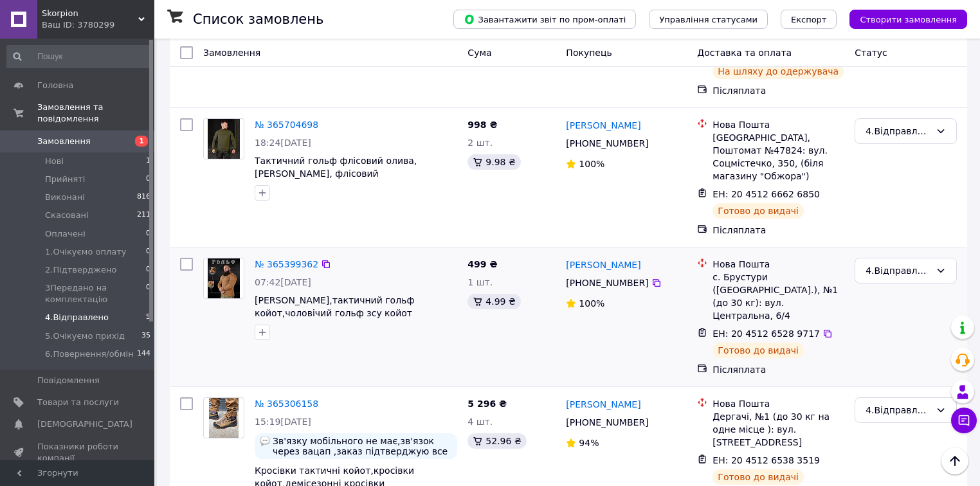
scroll to position [376, 0]
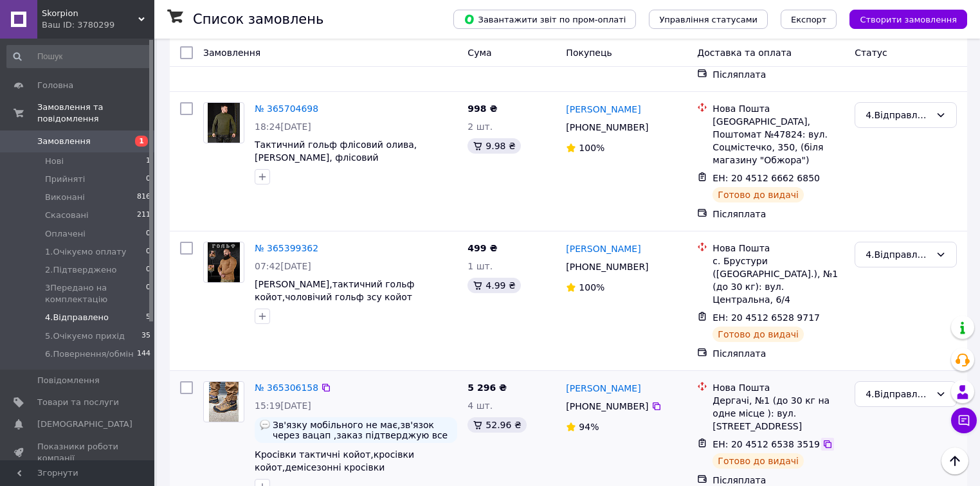
click at [823, 439] on icon at bounding box center [828, 444] width 10 height 10
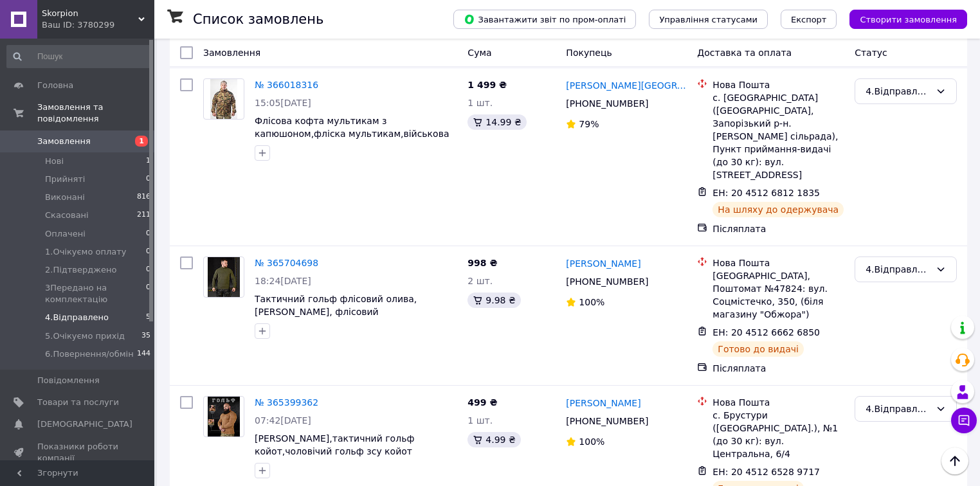
scroll to position [206, 0]
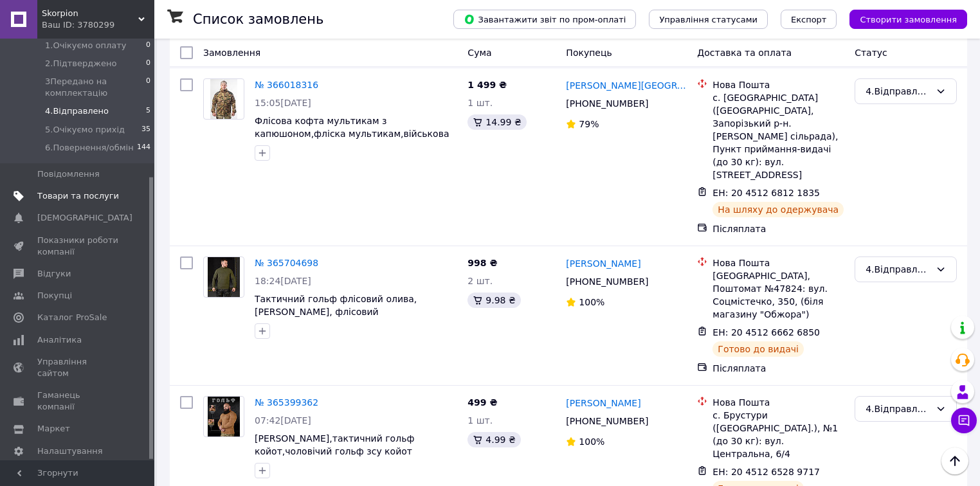
click at [77, 185] on link "Товари та послуги" at bounding box center [79, 196] width 158 height 22
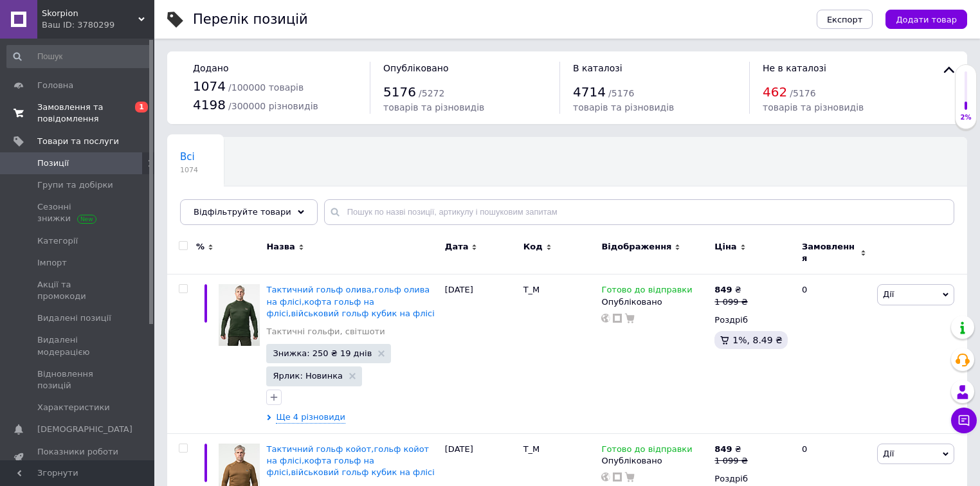
click at [73, 119] on span "Замовлення та повідомлення" at bounding box center [78, 113] width 82 height 23
